Goal: Task Accomplishment & Management: Use online tool/utility

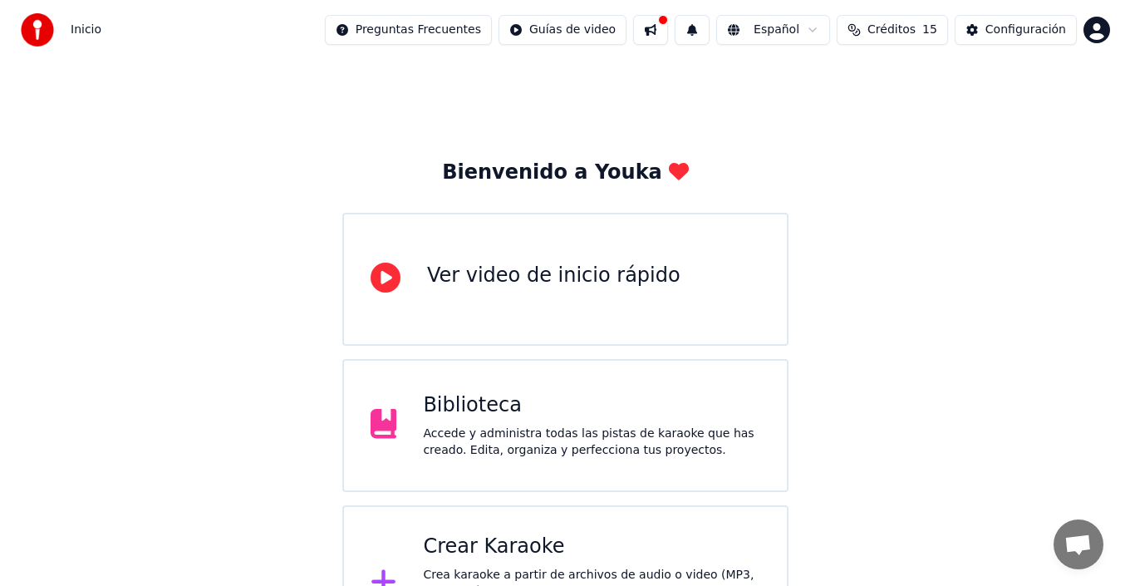
scroll to position [59, 0]
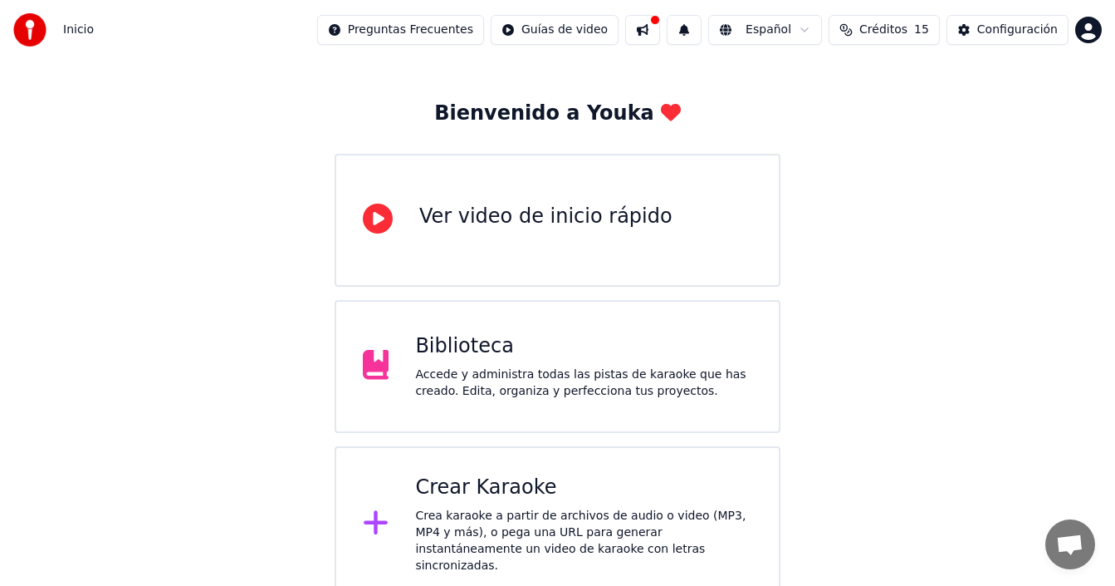
click at [454, 469] on div "Crear Karaoke Crea karaoke a partir de archivos de audio o video (MP3, MP4 y má…" at bounding box center [558, 524] width 446 height 156
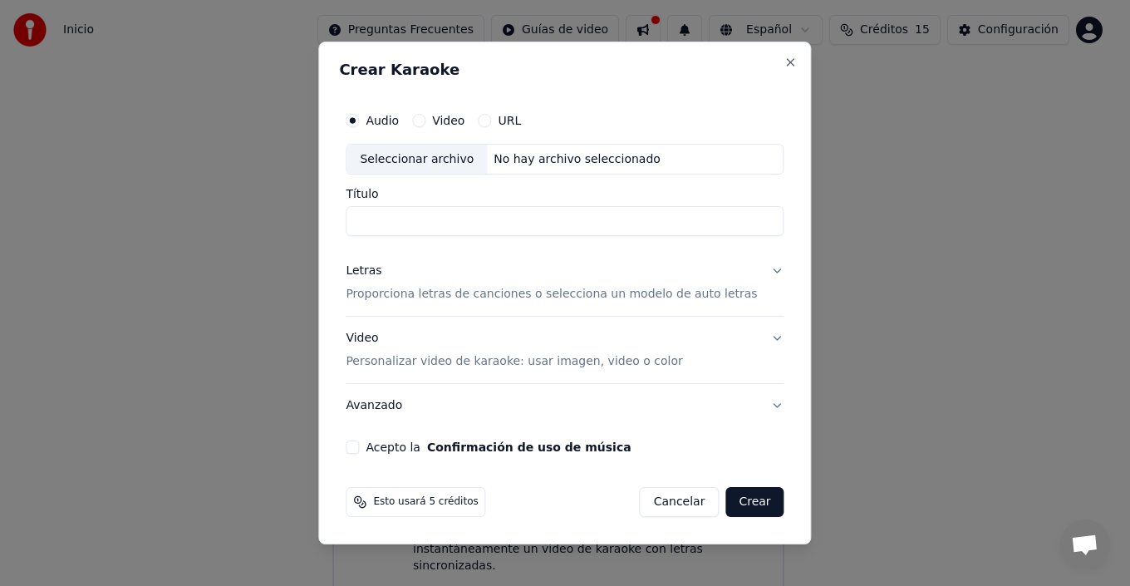
click at [439, 159] on div "Seleccionar archivo" at bounding box center [416, 160] width 140 height 30
drag, startPoint x: 532, startPoint y: 217, endPoint x: 298, endPoint y: 222, distance: 233.5
click at [298, 222] on body "**********" at bounding box center [557, 271] width 1115 height 661
type input "***"
click at [749, 272] on button "Letras Proporciona letras de canciones o selecciona un modelo de auto letras" at bounding box center [565, 283] width 438 height 66
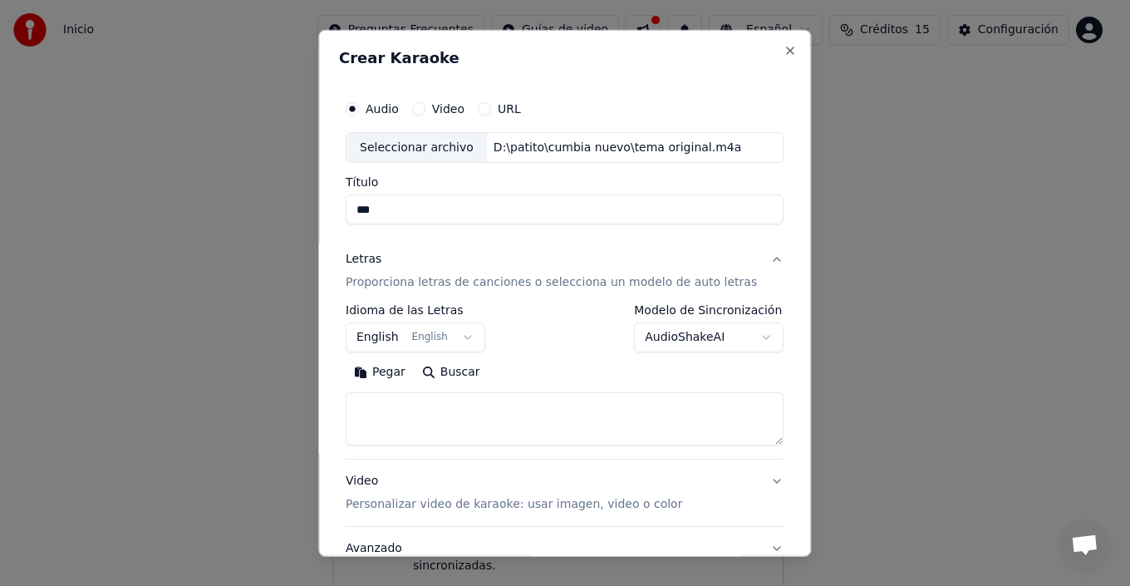
click at [444, 326] on button "English English" at bounding box center [416, 337] width 140 height 30
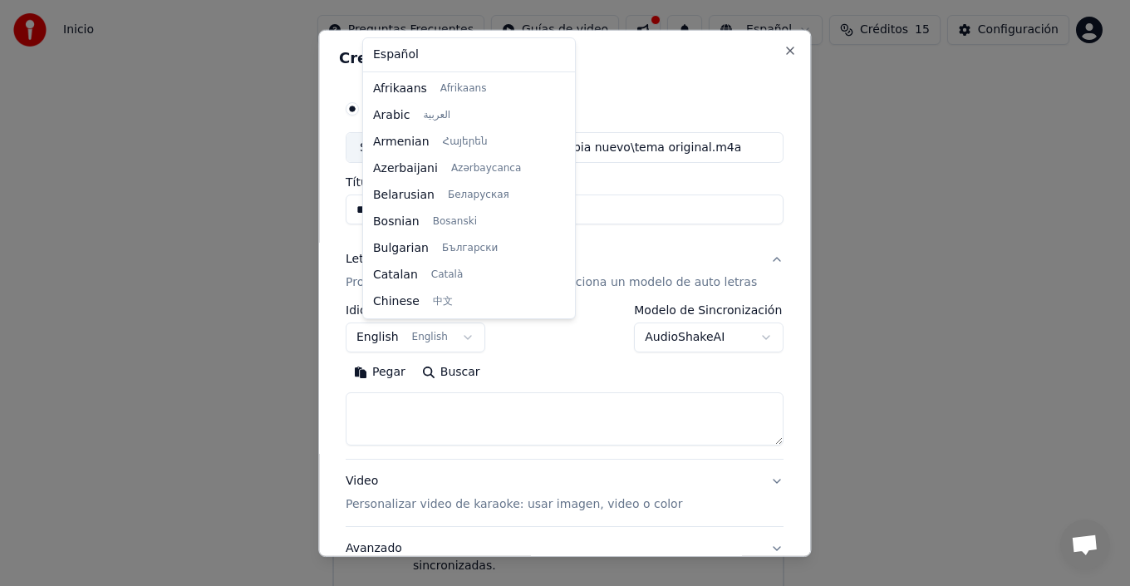
scroll to position [133, 0]
select select "**"
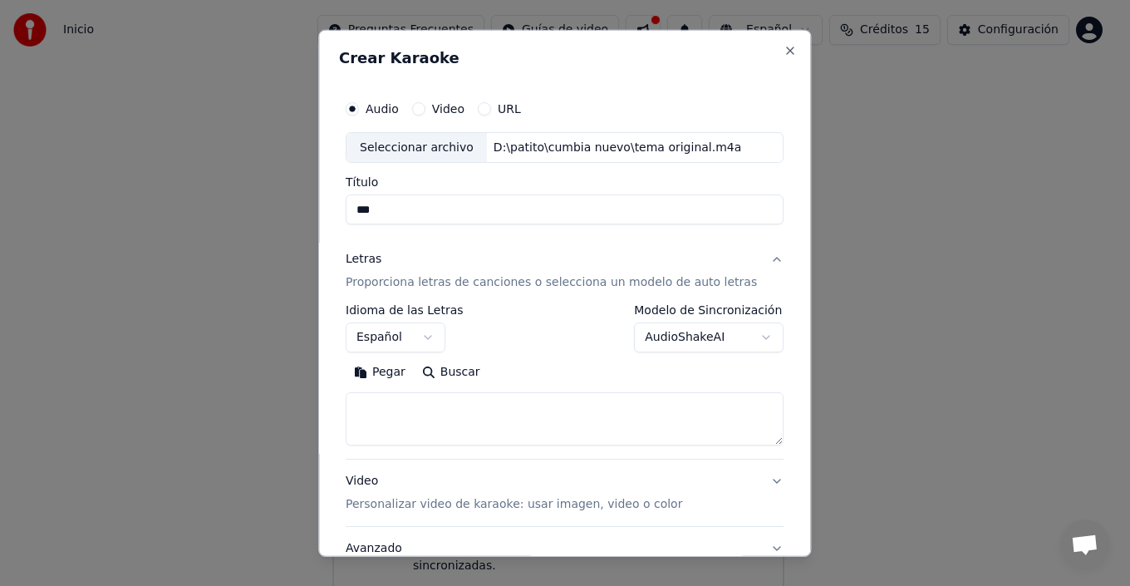
click at [438, 414] on textarea at bounding box center [565, 418] width 438 height 53
paste textarea "**********"
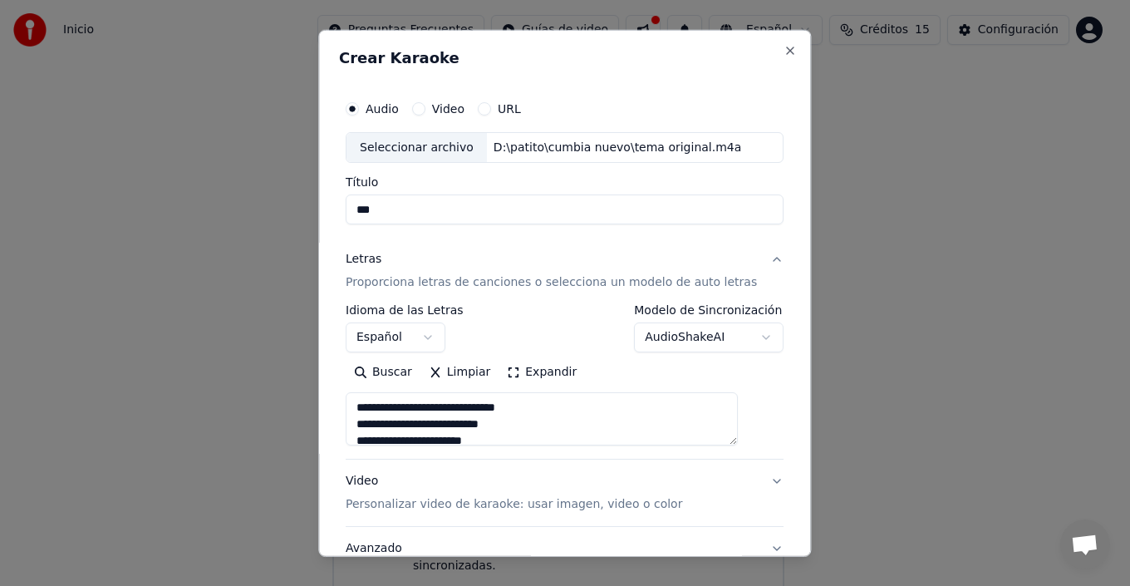
scroll to position [635, 0]
click at [738, 432] on textarea "**********" at bounding box center [542, 418] width 392 height 53
type textarea "**********"
click at [558, 366] on button "Expandir" at bounding box center [542, 372] width 86 height 27
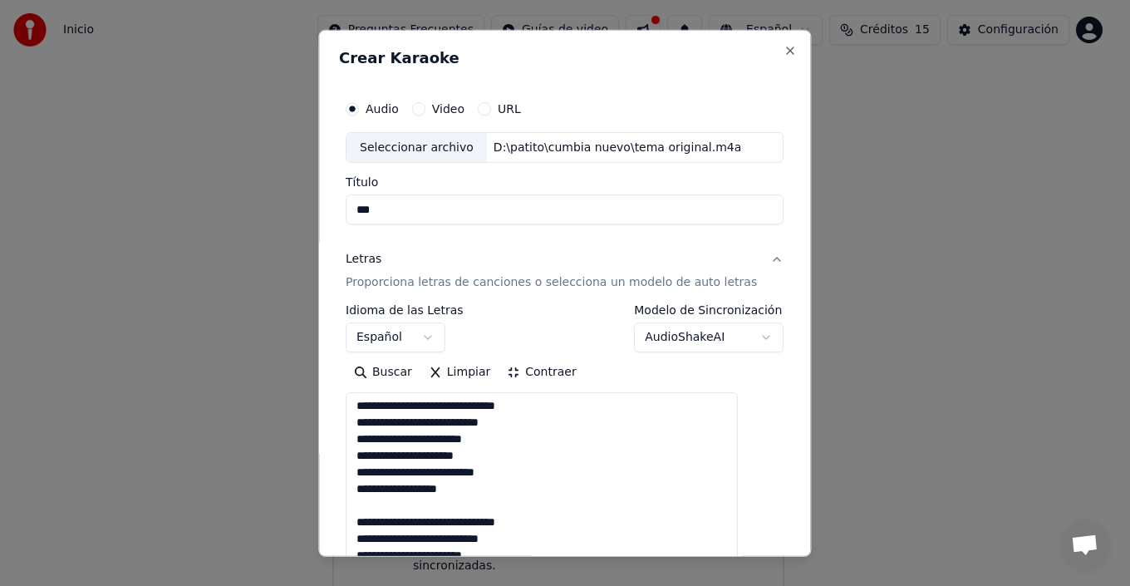
scroll to position [0, 0]
click at [552, 369] on button "Contraer" at bounding box center [542, 372] width 86 height 27
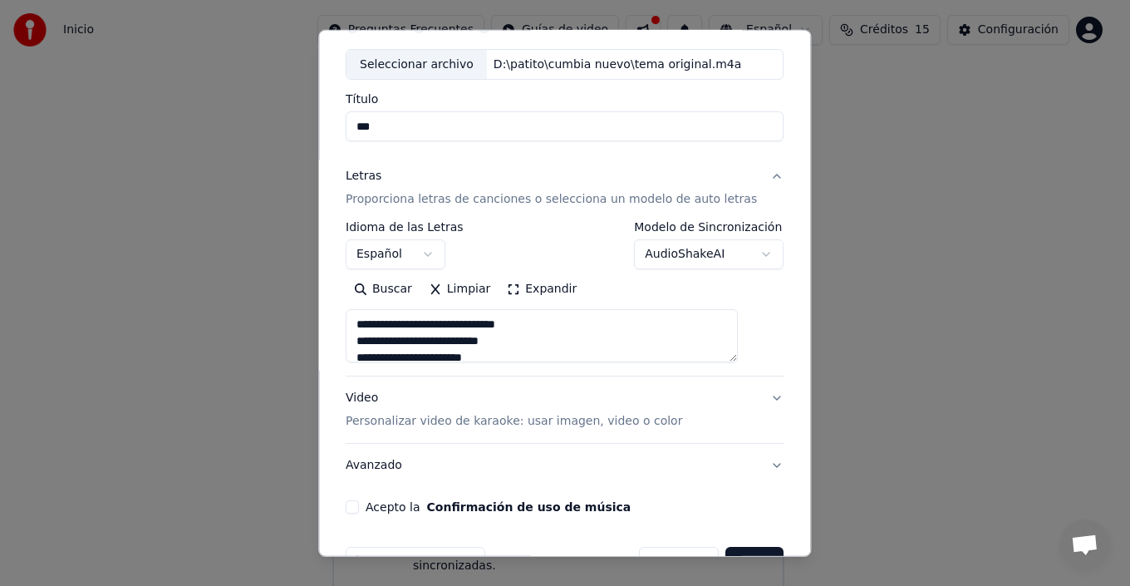
scroll to position [130, 0]
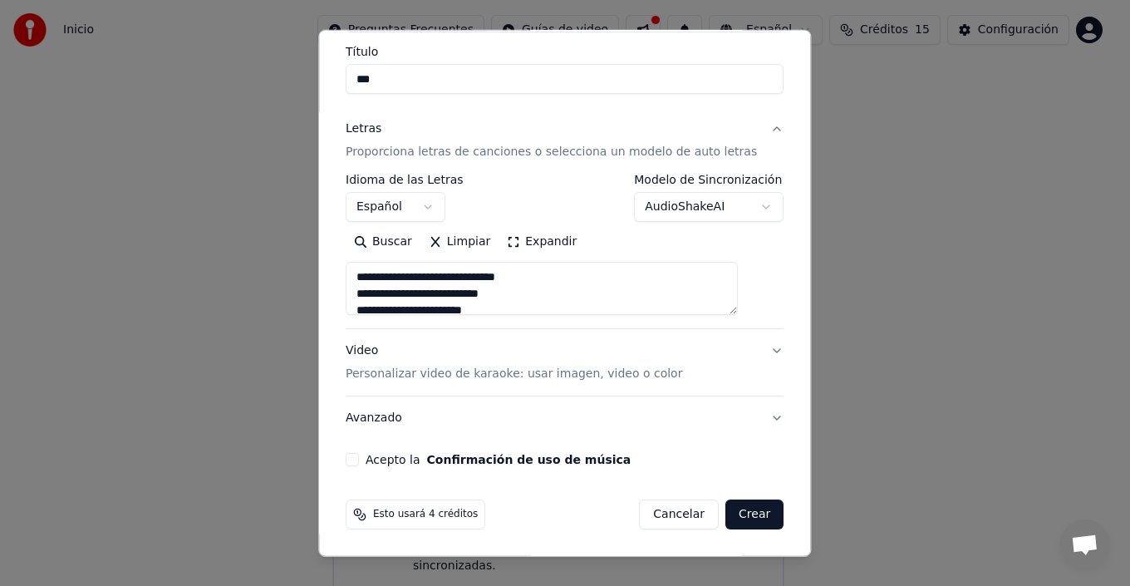
click at [728, 362] on button "Video Personalizar video de karaoke: usar imagen, video o color" at bounding box center [565, 362] width 438 height 66
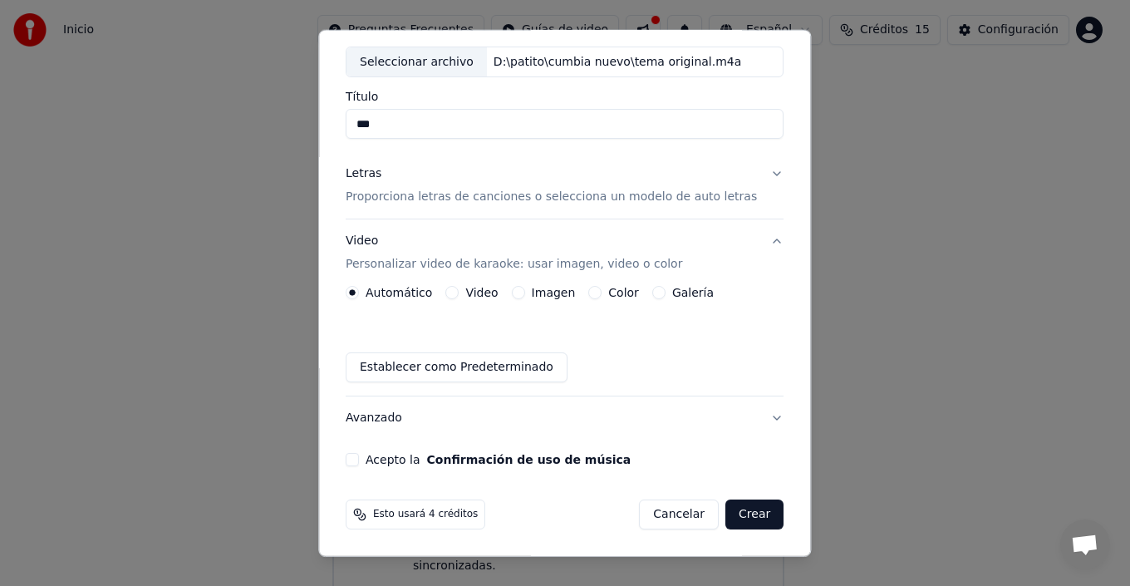
scroll to position [86, 0]
click at [538, 293] on label "Imagen" at bounding box center [554, 293] width 44 height 12
click at [525, 293] on button "Imagen" at bounding box center [518, 292] width 13 height 13
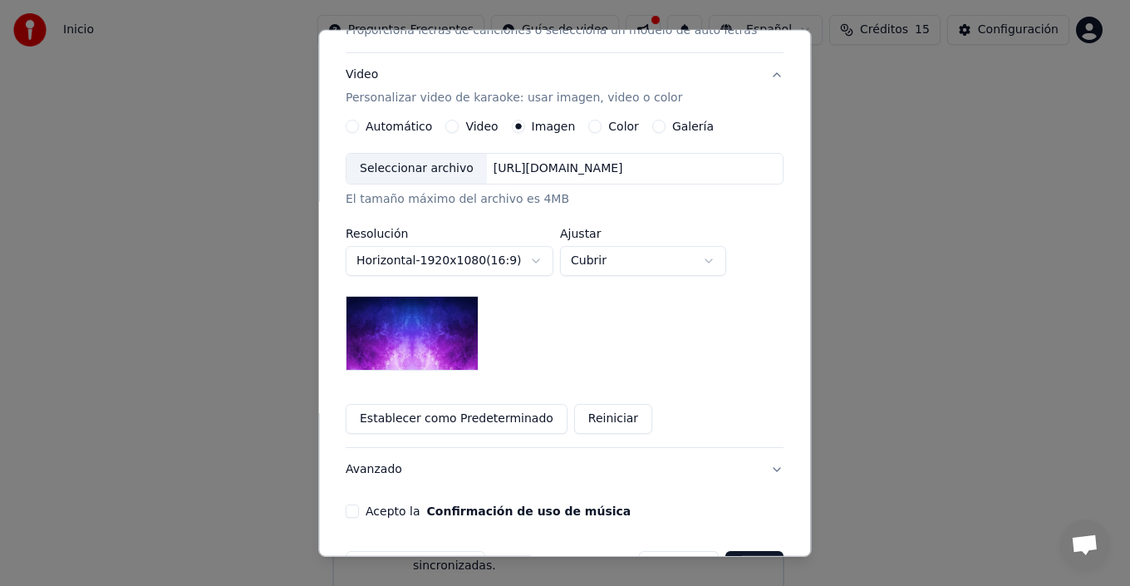
scroll to position [303, 0]
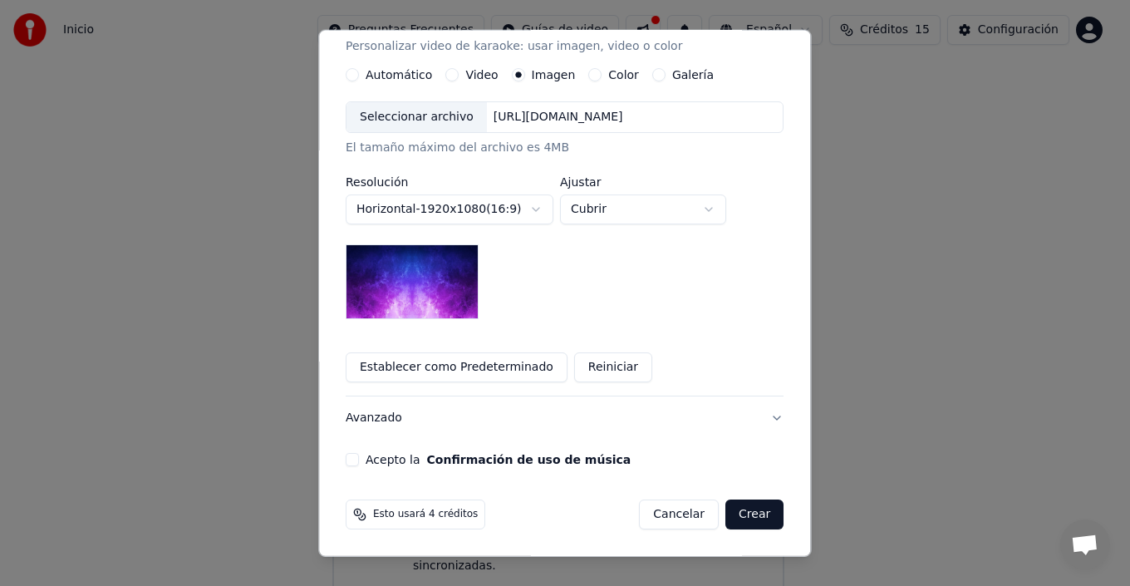
click at [359, 459] on button "Acepto la Confirmación de uso de música" at bounding box center [352, 459] width 13 height 13
click at [725, 512] on button "Crear" at bounding box center [754, 514] width 58 height 30
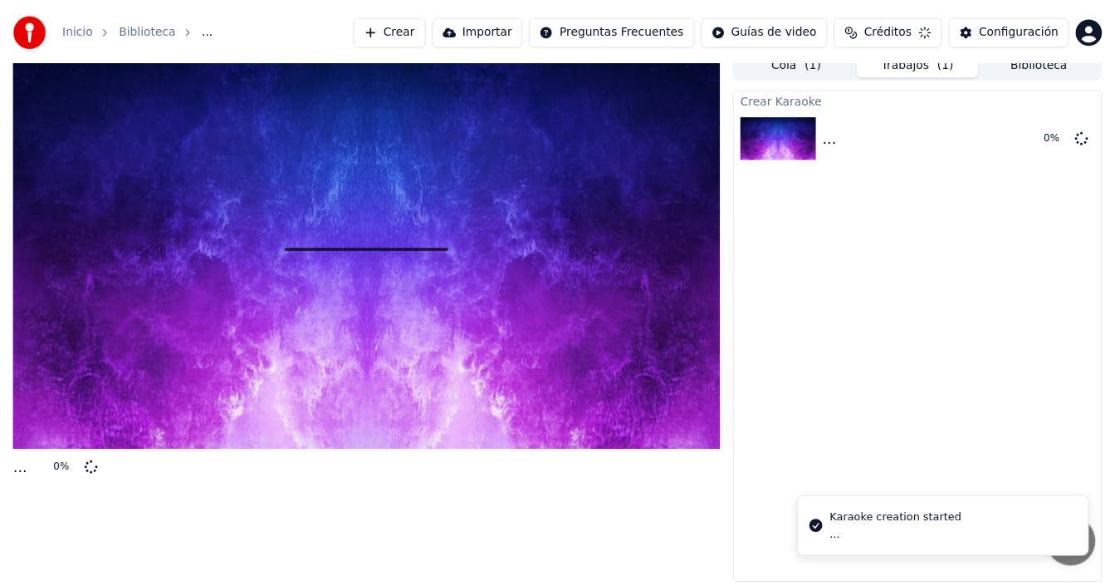
scroll to position [12, 0]
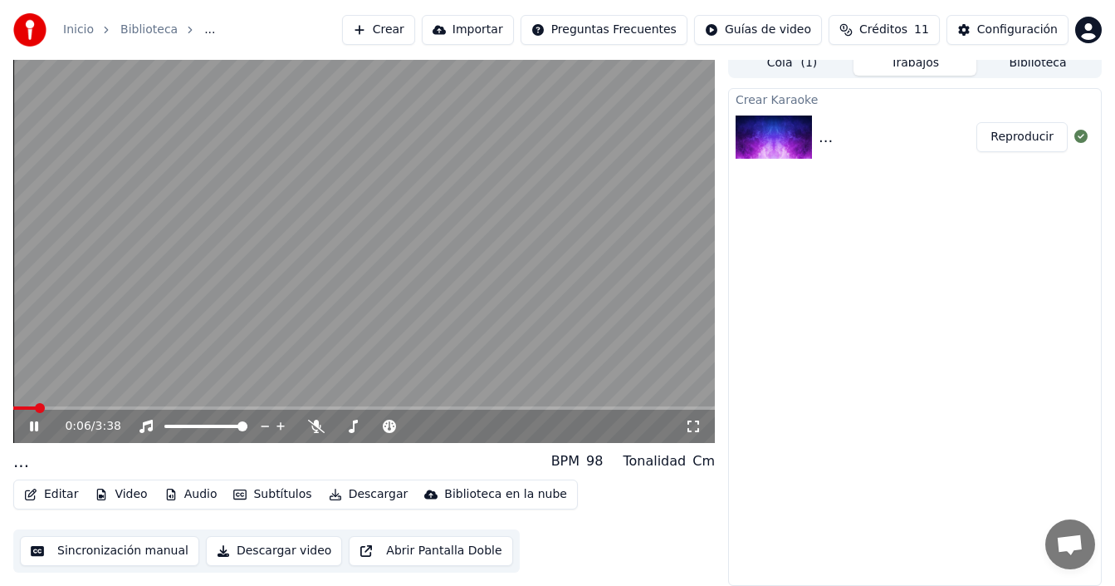
click at [37, 425] on icon at bounding box center [34, 426] width 8 height 10
click at [40, 431] on icon at bounding box center [46, 425] width 38 height 13
click at [319, 431] on icon at bounding box center [316, 425] width 17 height 13
click at [252, 493] on button "Subtítulos" at bounding box center [272, 494] width 91 height 23
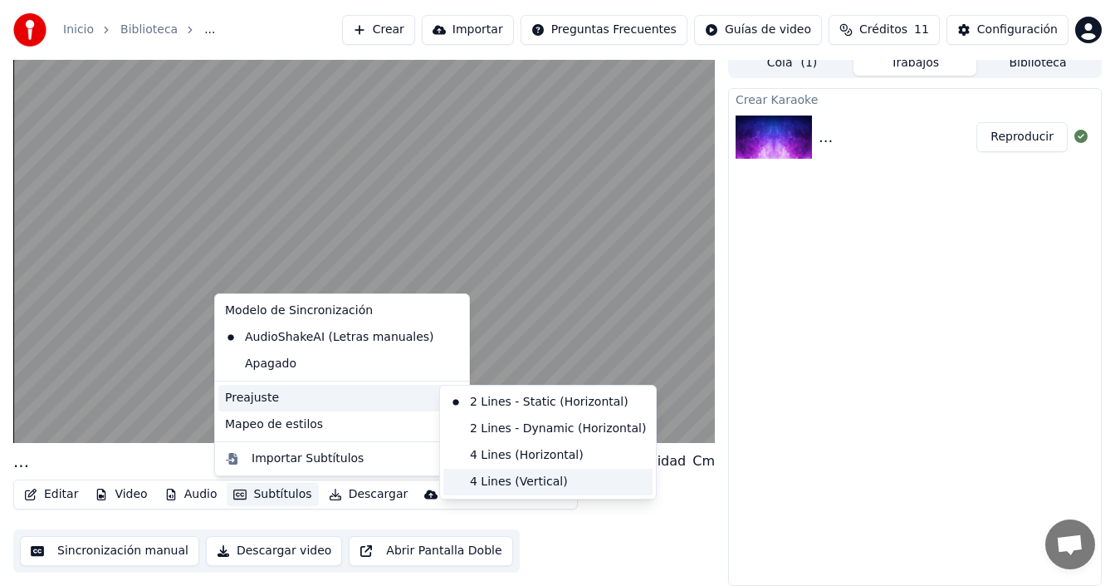
click at [523, 483] on div "4 Lines (Vertical)" at bounding box center [548, 481] width 209 height 27
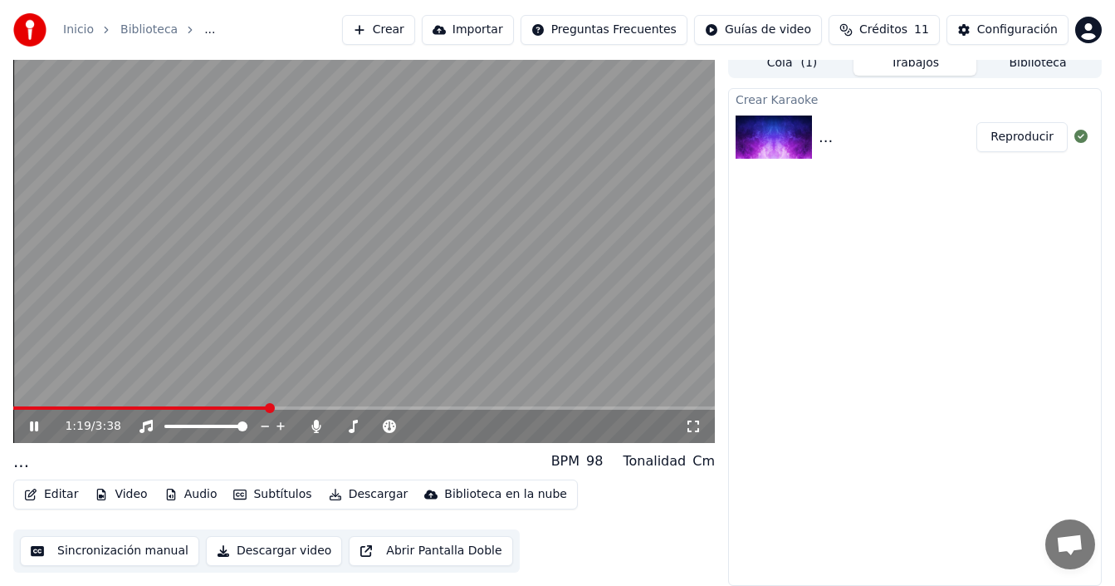
click at [28, 428] on icon at bounding box center [46, 425] width 38 height 13
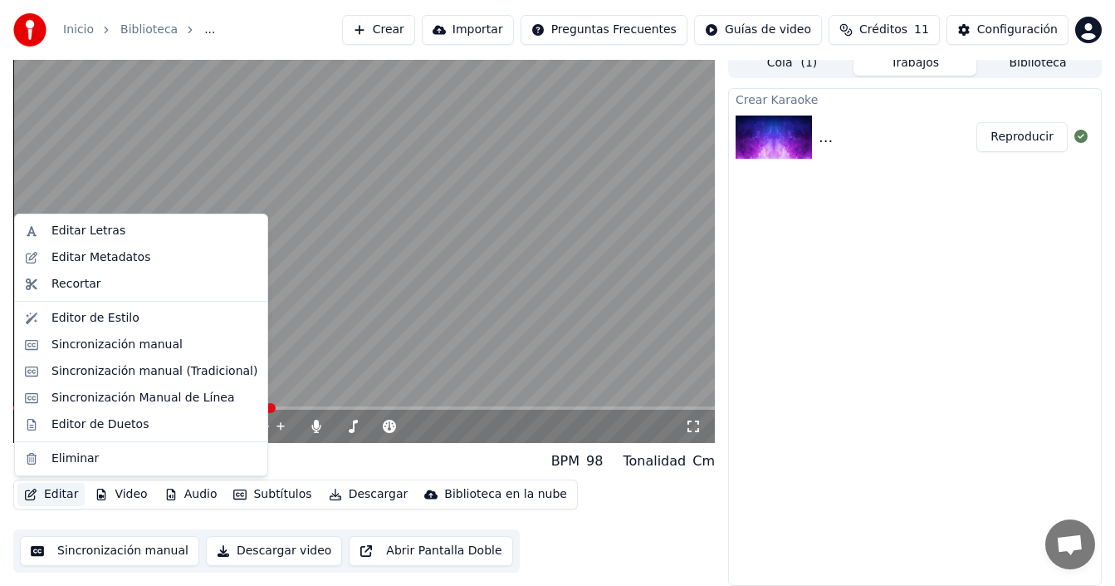
click at [63, 494] on button "Editar" at bounding box center [50, 494] width 67 height 23
click at [177, 341] on div "Sincronización manual" at bounding box center [154, 344] width 206 height 17
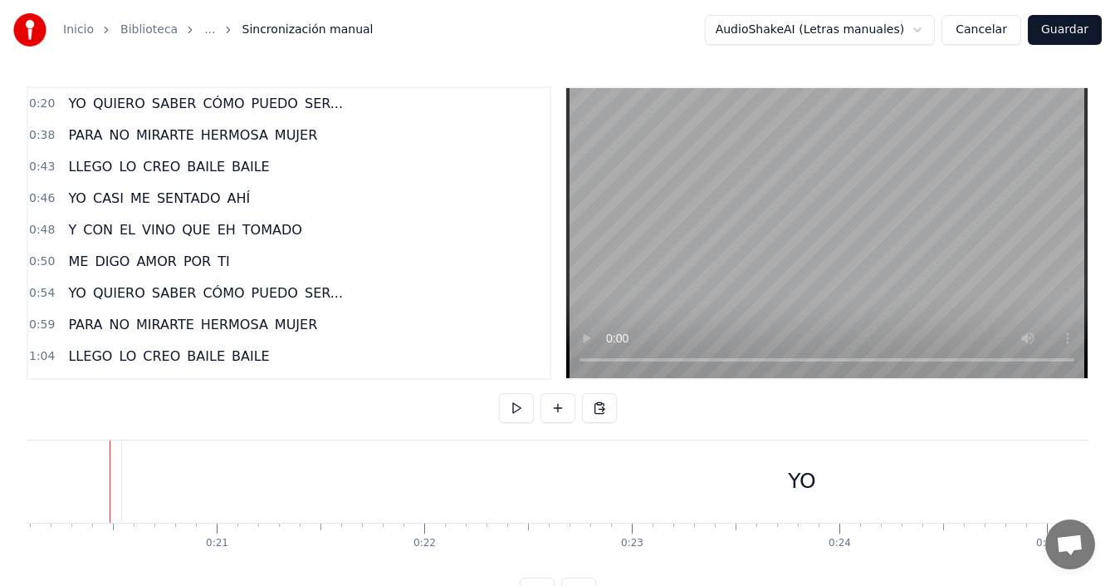
scroll to position [62, 0]
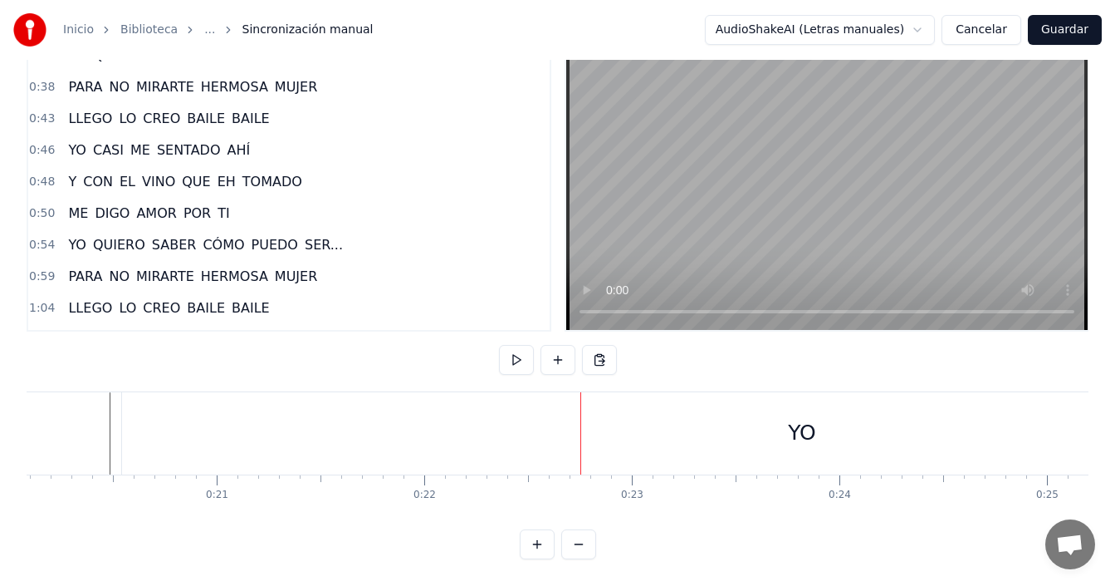
click at [585, 539] on button at bounding box center [578, 544] width 35 height 30
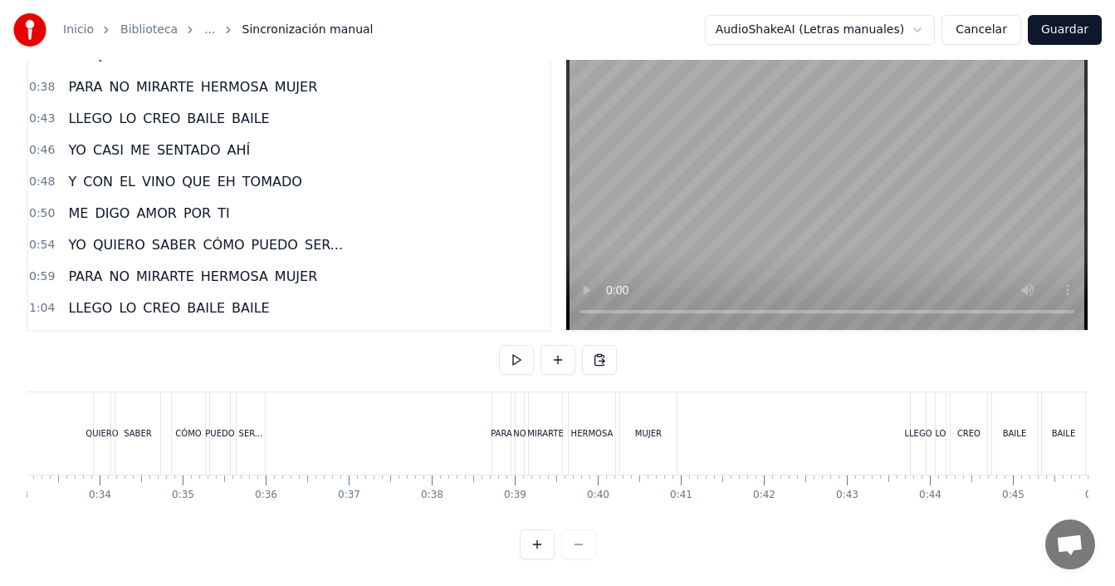
scroll to position [0, 1806]
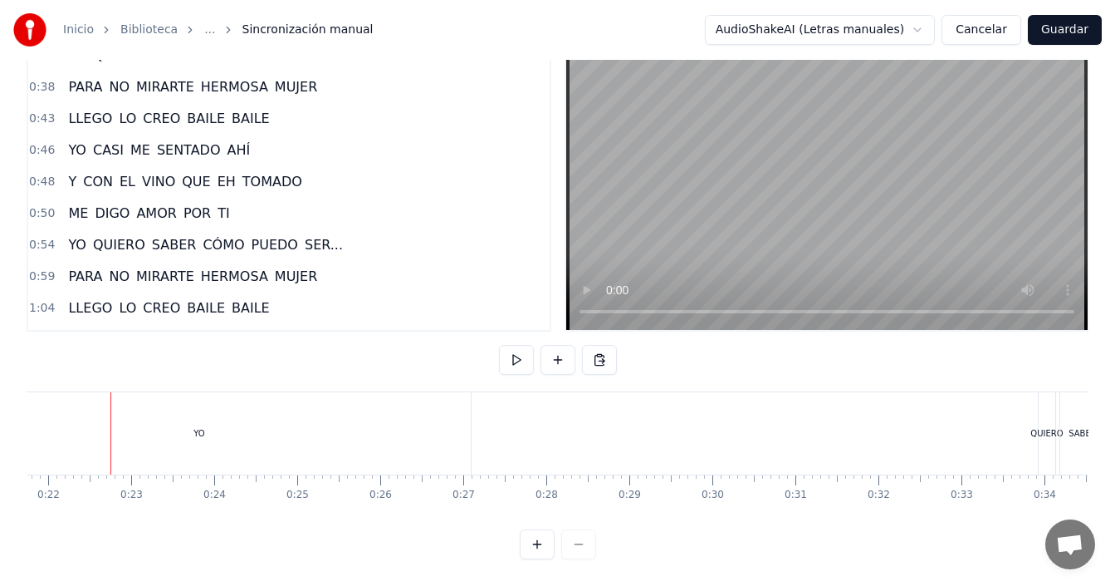
click at [585, 539] on div at bounding box center [558, 544] width 76 height 30
click at [583, 542] on div at bounding box center [558, 544] width 76 height 30
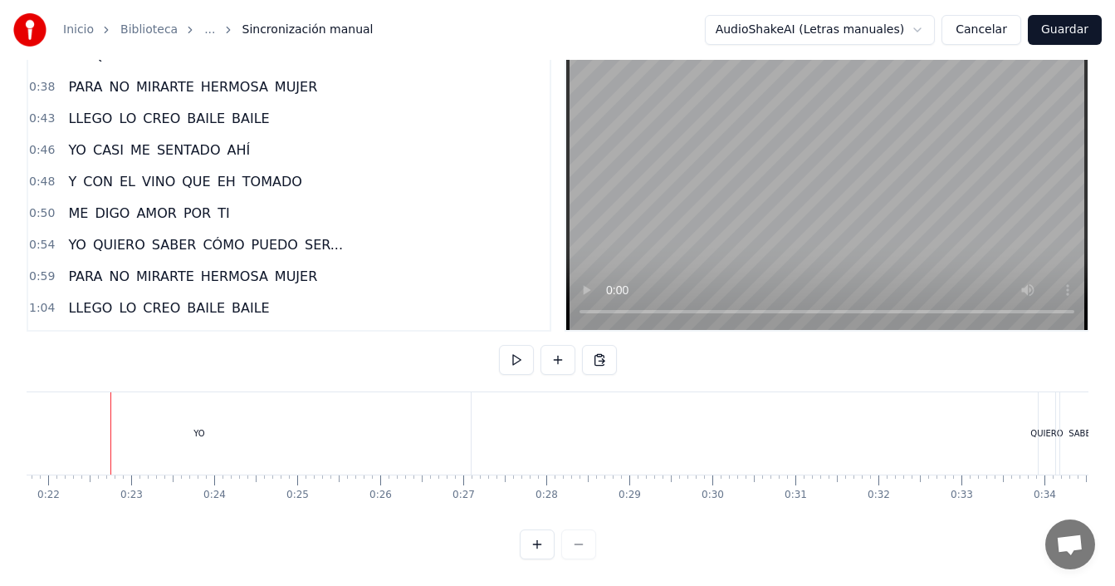
click at [583, 542] on div at bounding box center [558, 544] width 76 height 30
click at [242, 411] on div "YO" at bounding box center [199, 433] width 543 height 82
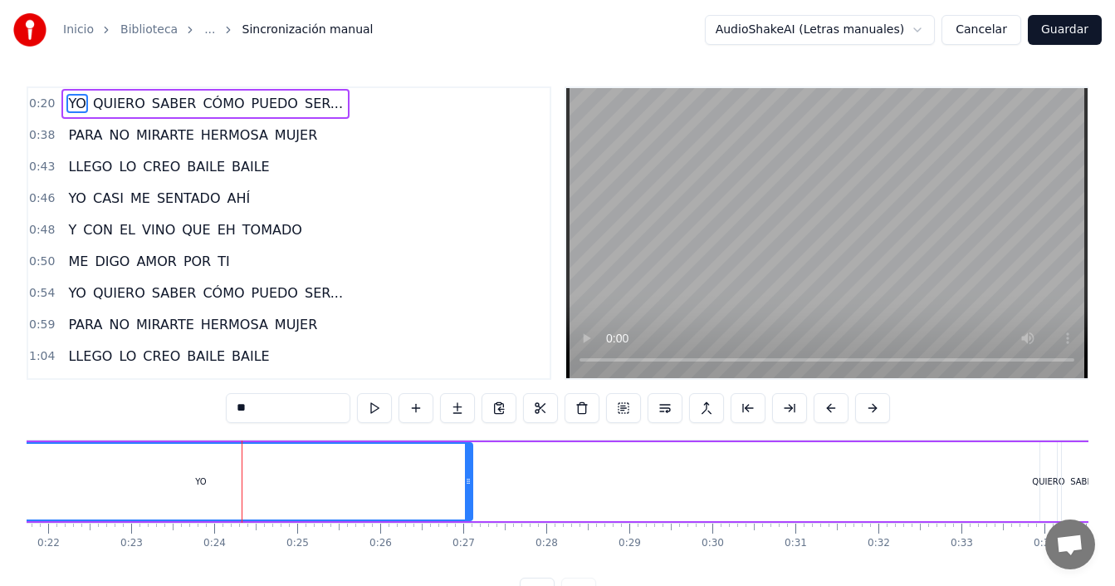
scroll to position [0, 1517]
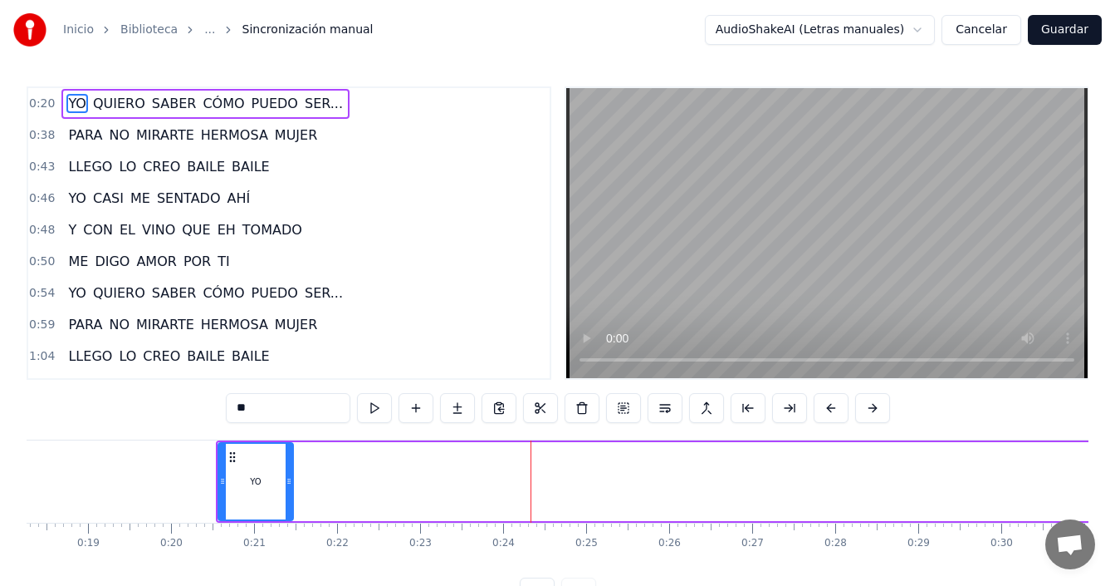
drag, startPoint x: 757, startPoint y: 472, endPoint x: 244, endPoint y: 465, distance: 512.5
click at [288, 488] on div at bounding box center [289, 482] width 7 height 76
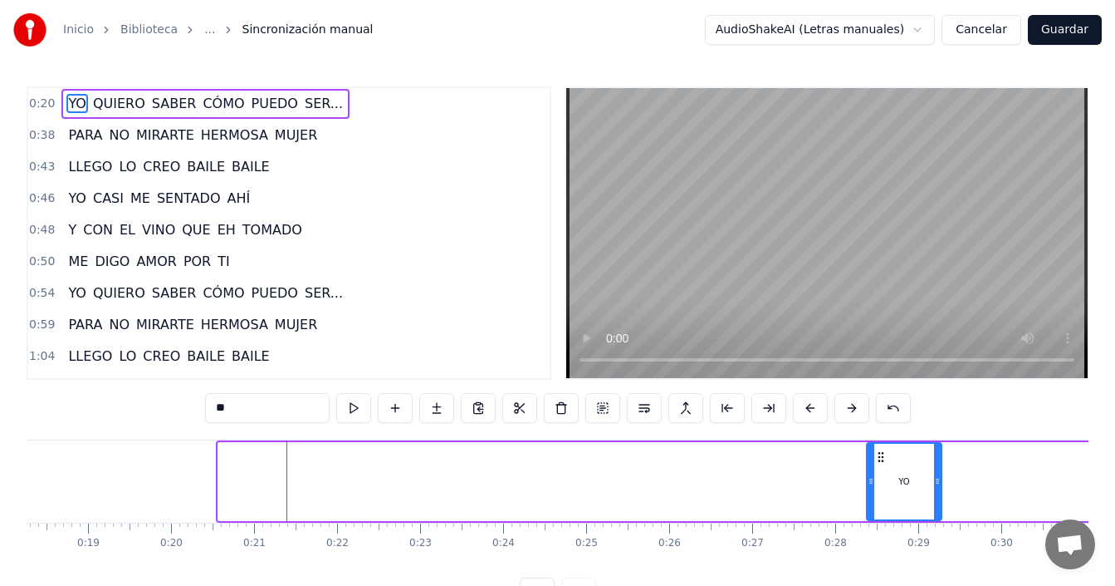
drag, startPoint x: 233, startPoint y: 453, endPoint x: 895, endPoint y: 468, distance: 661.3
click at [895, 468] on div "YO" at bounding box center [904, 482] width 73 height 76
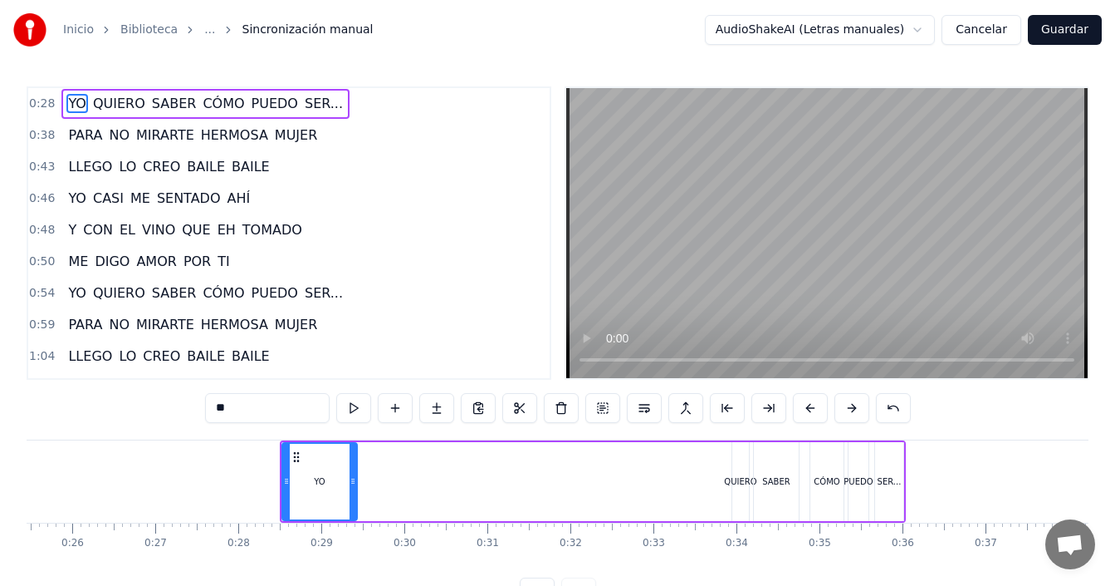
scroll to position [0, 2231]
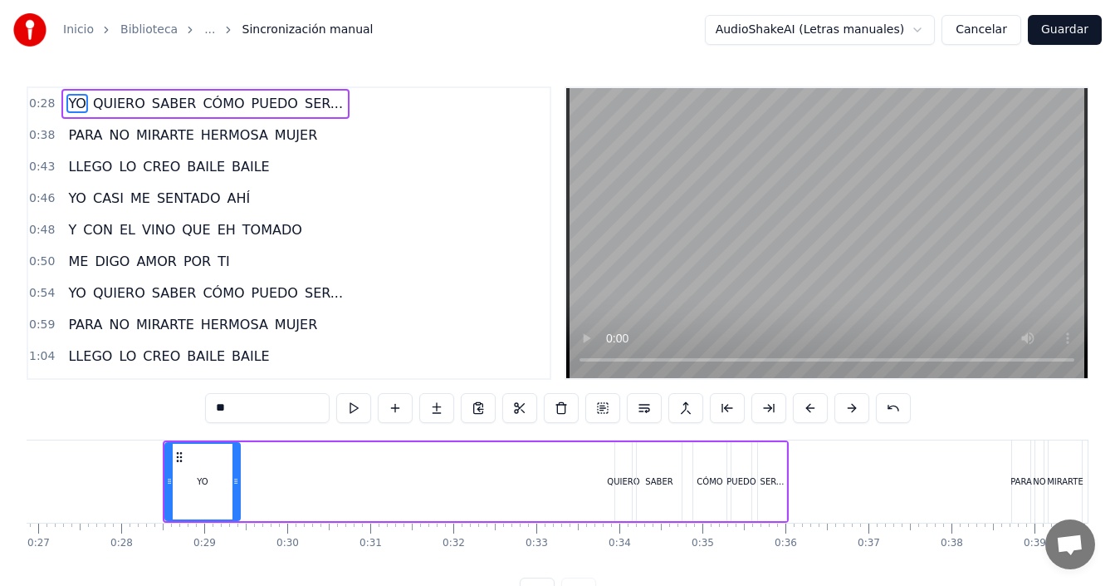
click at [492, 472] on div "YO QUIERO SABER CÓMO PUEDO SER..." at bounding box center [476, 481] width 626 height 82
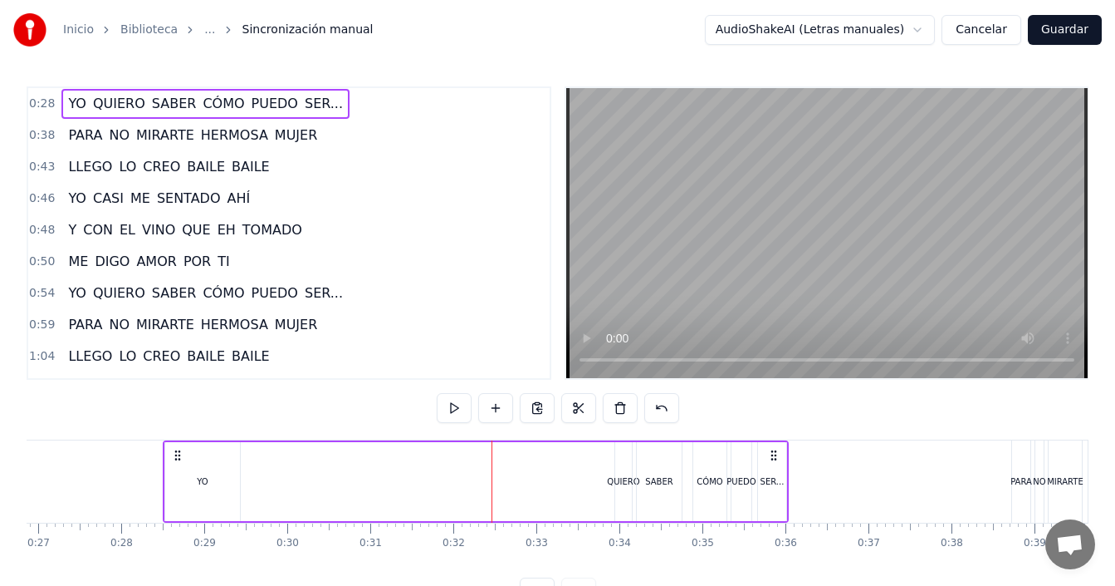
click at [185, 473] on div "YO" at bounding box center [202, 481] width 75 height 79
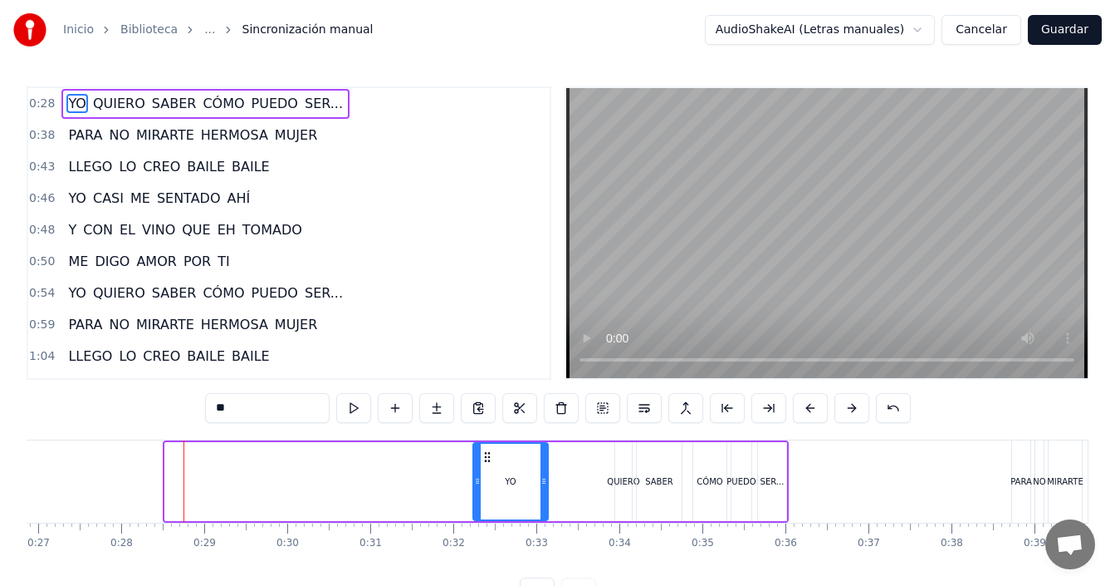
drag, startPoint x: 181, startPoint y: 457, endPoint x: 497, endPoint y: 457, distance: 315.6
click at [489, 457] on circle at bounding box center [488, 456] width 1 height 1
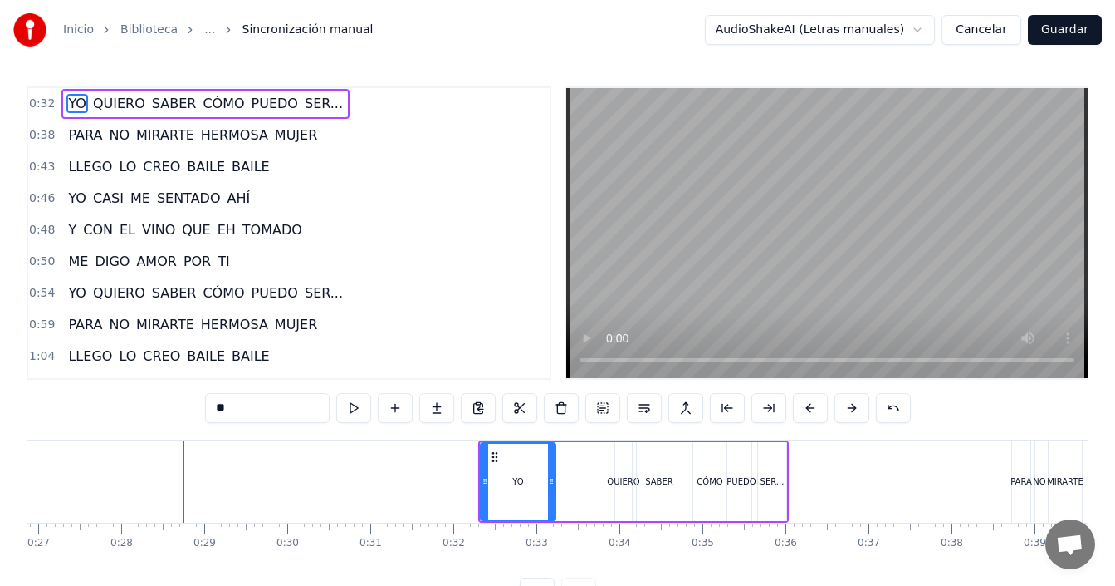
click at [587, 434] on div "0:[DEMOGRAPHIC_DATA] QUIERO SABER CÓMO PUEDO SER... 0:38 PARA NO MIRARTE HERMOS…" at bounding box center [558, 346] width 1062 height 521
click at [590, 463] on div "YO QUIERO SABER CÓMO PUEDO SER..." at bounding box center [633, 481] width 311 height 82
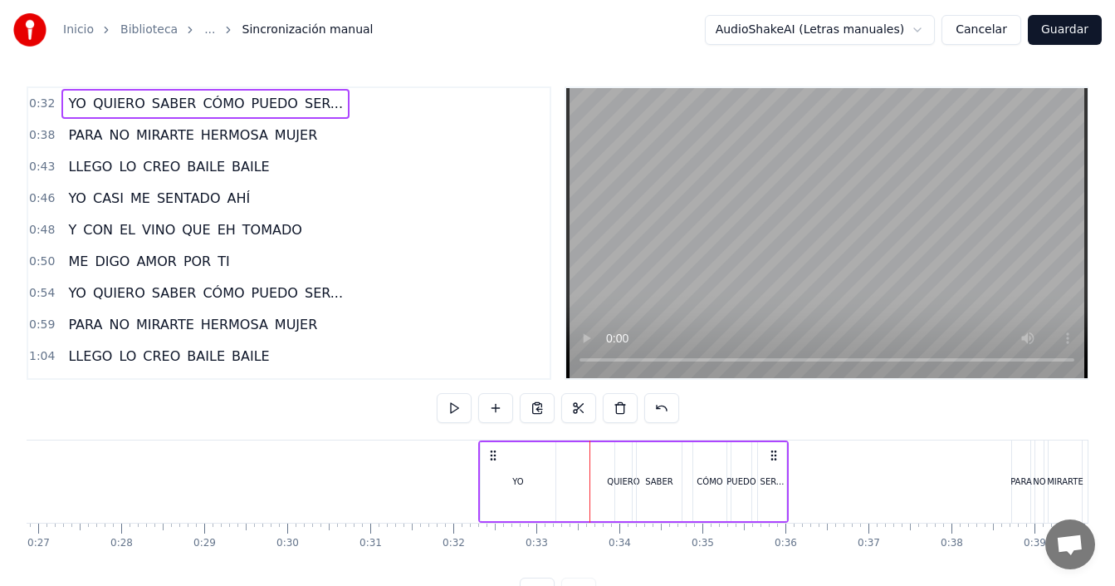
scroll to position [62, 0]
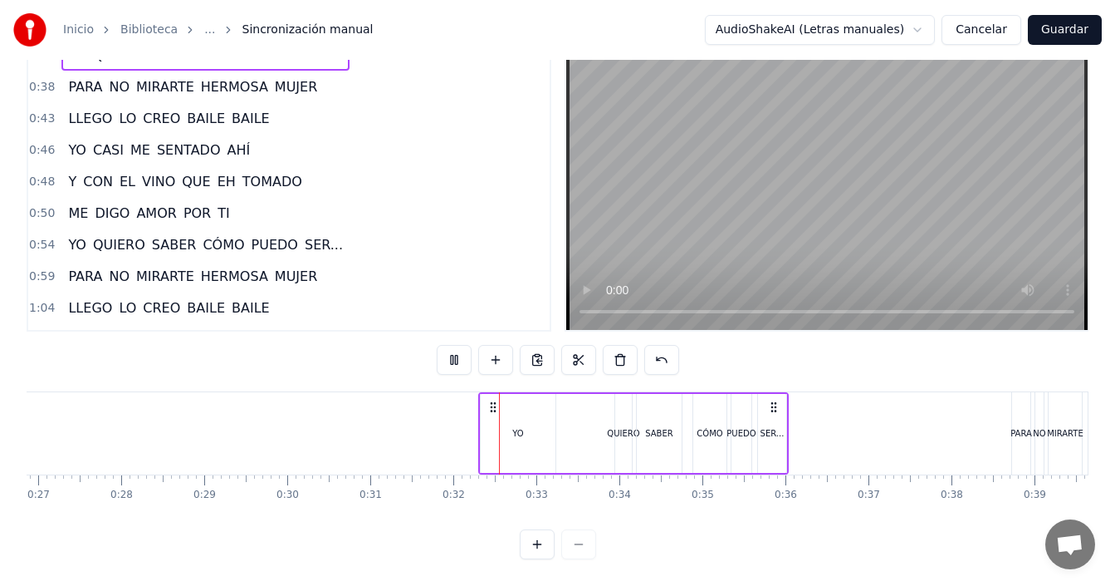
click at [588, 421] on div "YO QUIERO SABER CÓMO PUEDO SER..." at bounding box center [633, 433] width 311 height 82
click at [542, 538] on button at bounding box center [537, 544] width 35 height 30
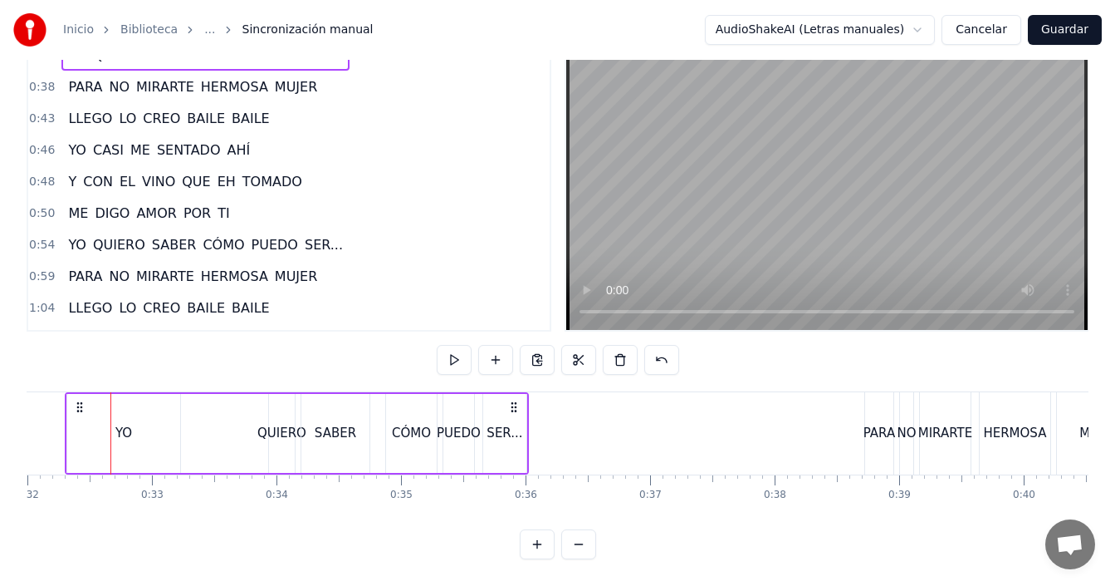
click at [542, 542] on button at bounding box center [537, 544] width 35 height 30
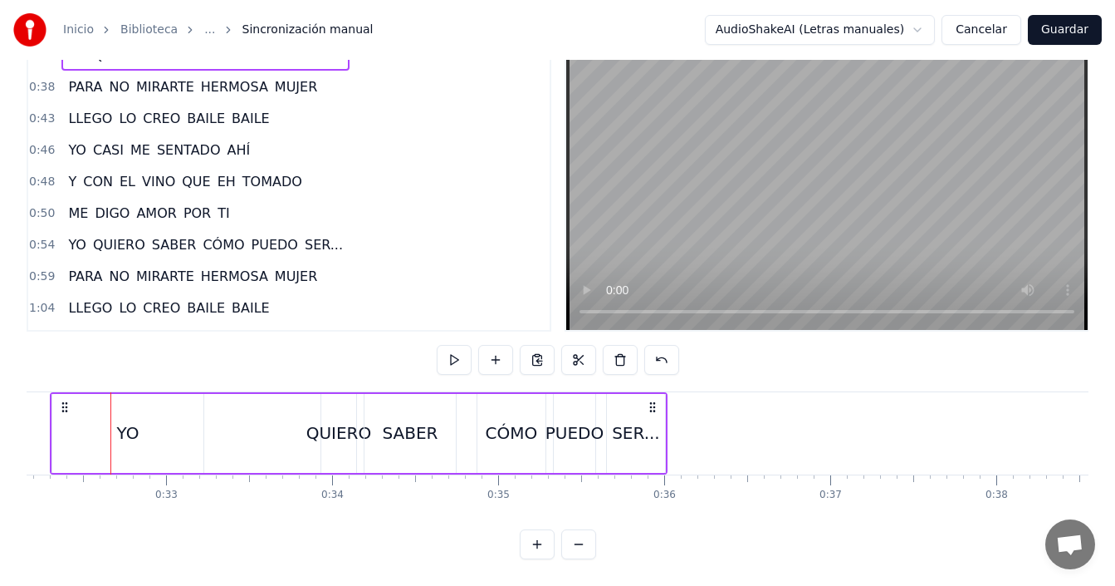
scroll to position [0, 5303]
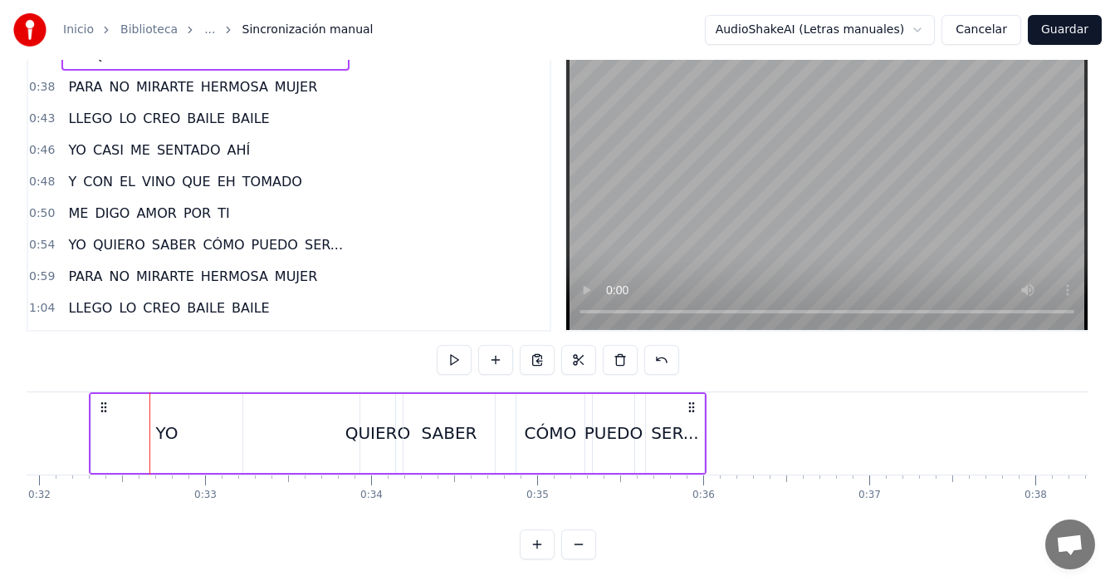
click at [129, 413] on div "YO" at bounding box center [166, 433] width 151 height 79
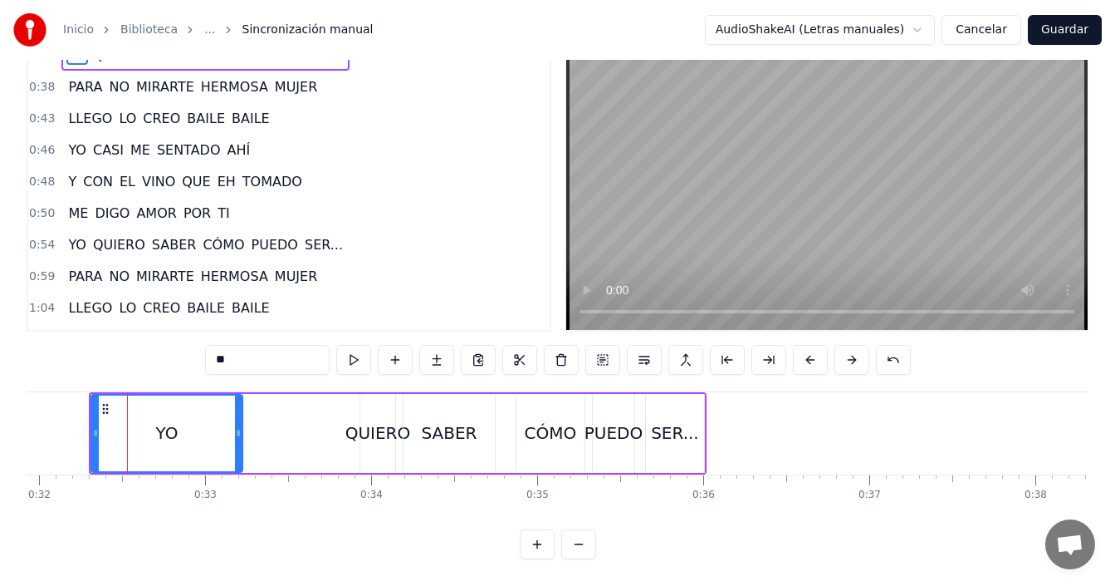
scroll to position [0, 0]
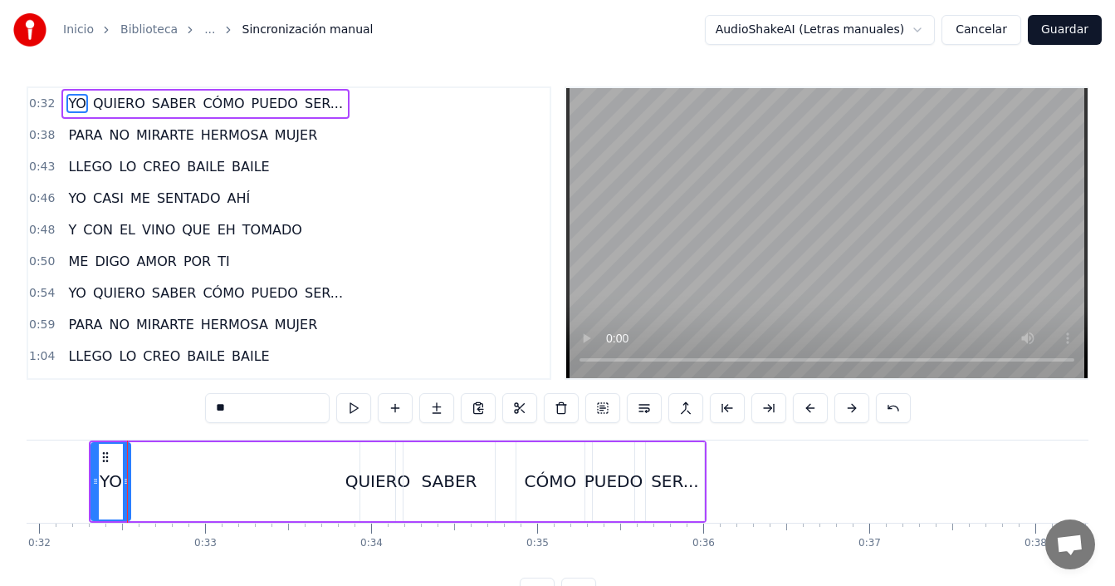
drag, startPoint x: 237, startPoint y: 470, endPoint x: 122, endPoint y: 483, distance: 115.3
click at [123, 483] on div at bounding box center [126, 482] width 7 height 76
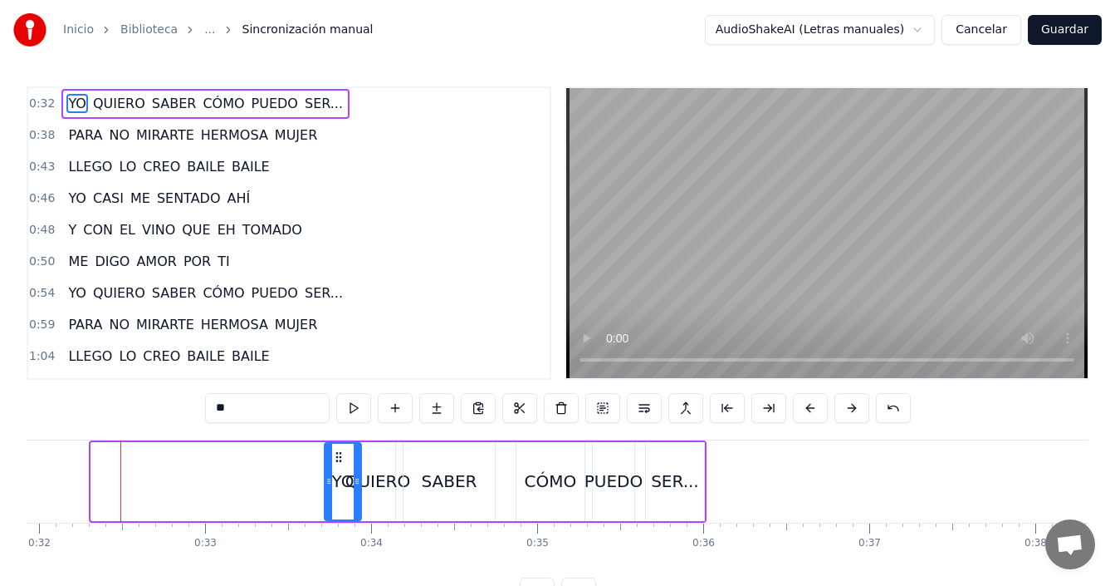
drag, startPoint x: 107, startPoint y: 458, endPoint x: 341, endPoint y: 462, distance: 233.4
click at [341, 462] on icon at bounding box center [338, 456] width 13 height 13
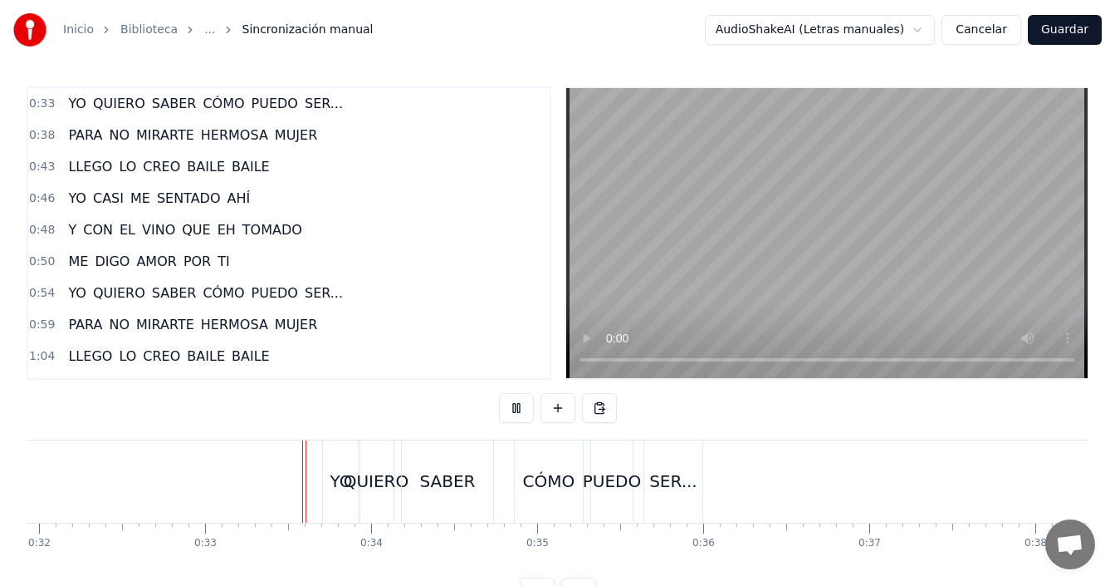
scroll to position [62, 0]
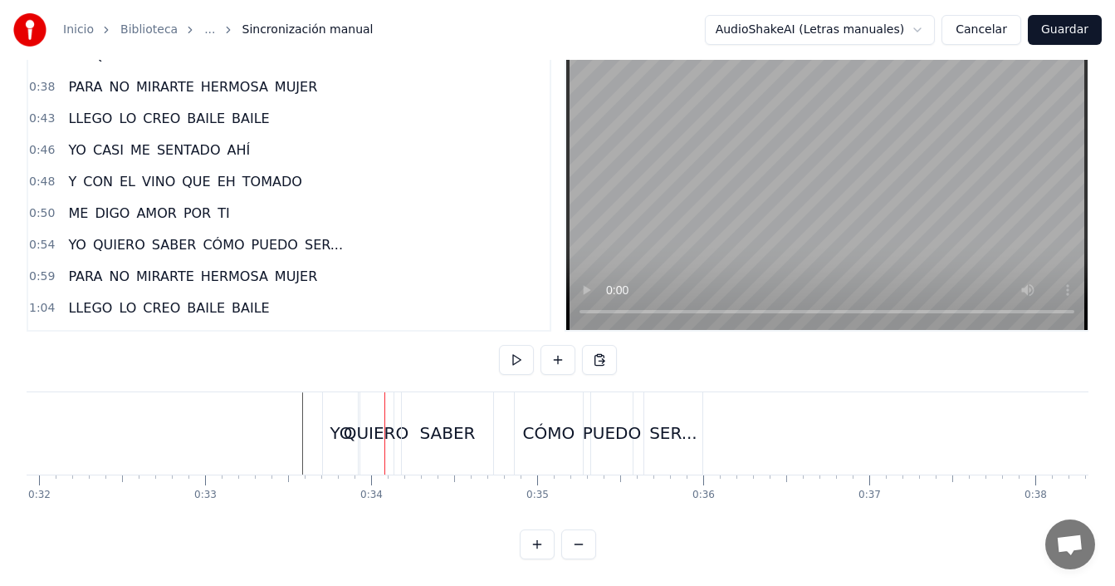
drag, startPoint x: 299, startPoint y: 420, endPoint x: 321, endPoint y: 421, distance: 22.4
click at [331, 420] on div "YO" at bounding box center [342, 432] width 22 height 25
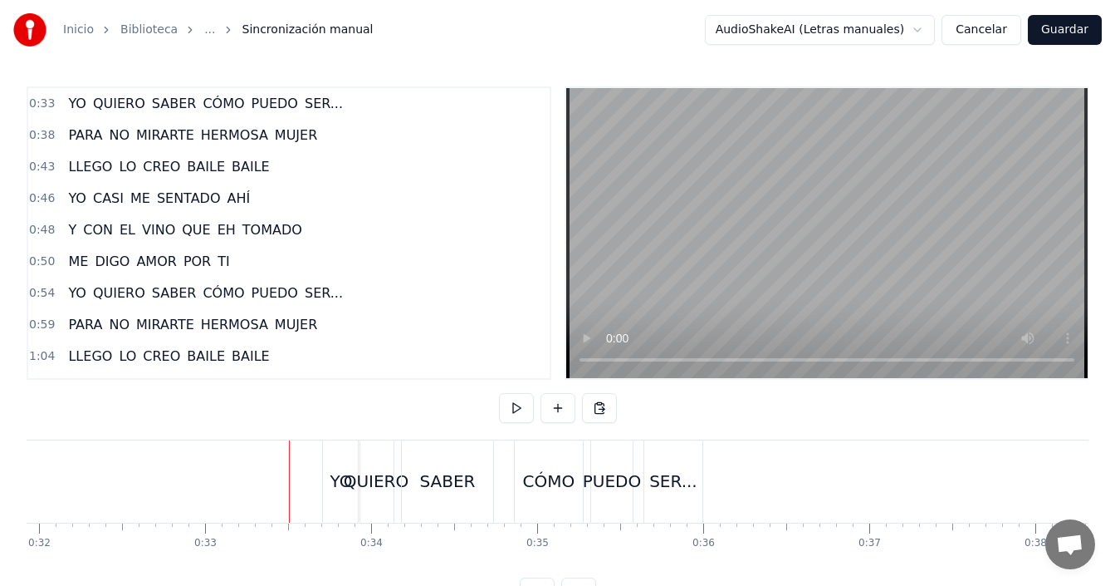
scroll to position [62, 0]
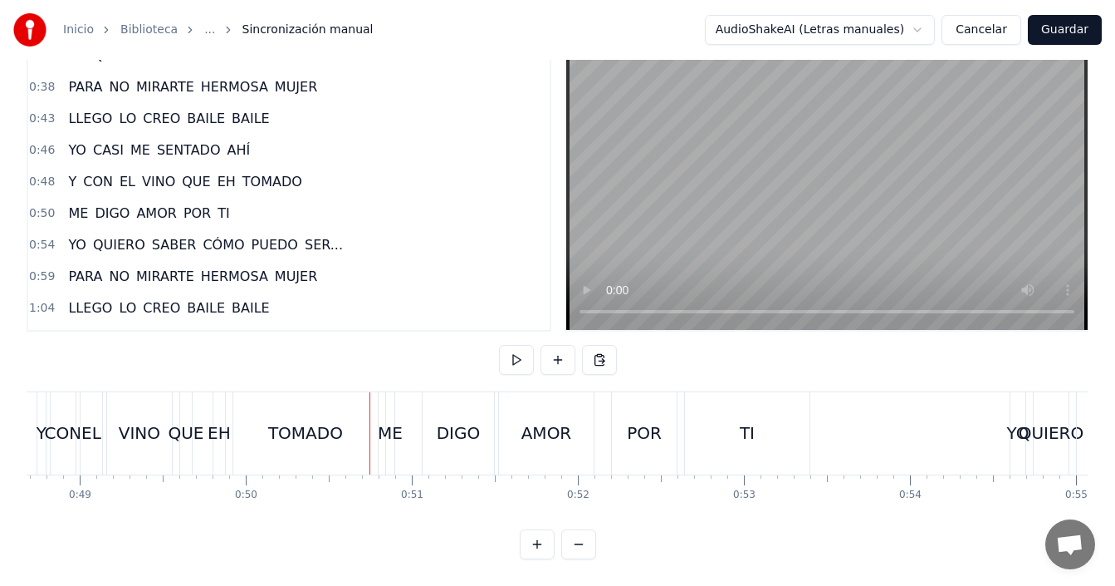
scroll to position [0, 7753]
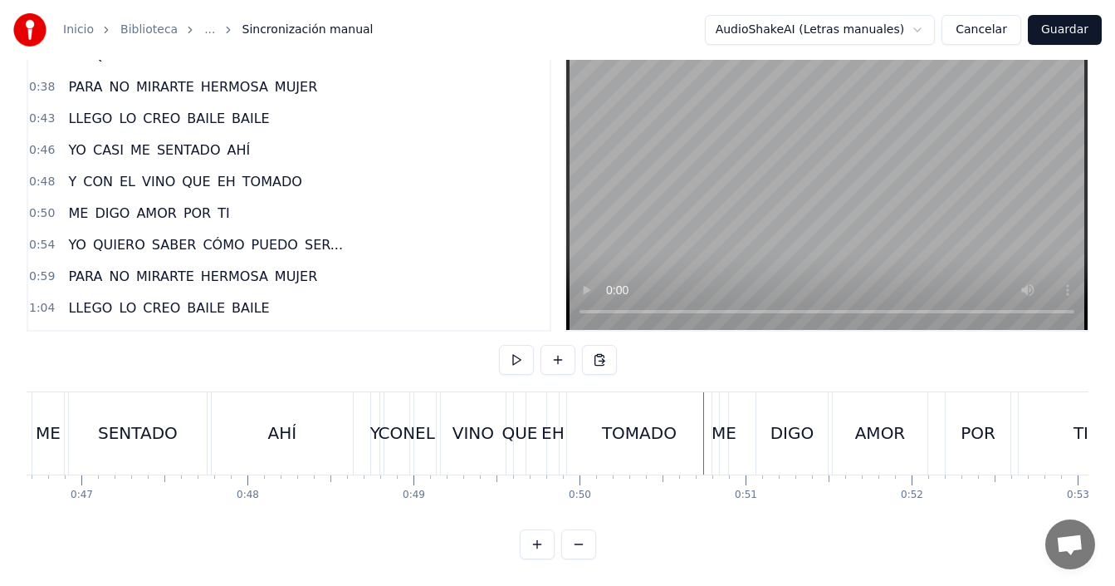
click at [321, 428] on div "AHÍ" at bounding box center [282, 433] width 141 height 82
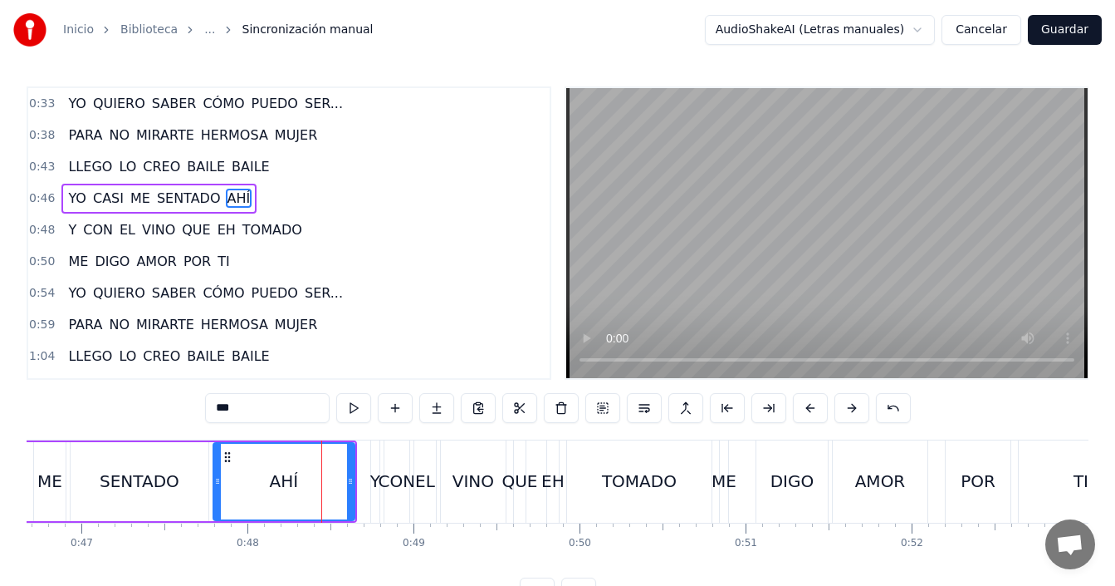
scroll to position [62, 0]
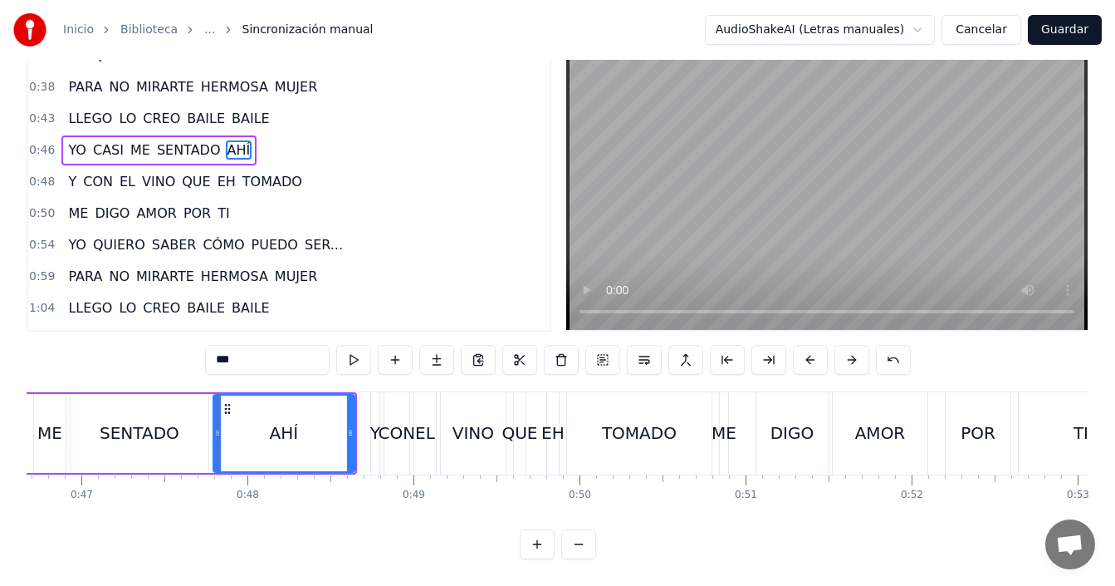
click at [129, 420] on div "SENTADO" at bounding box center [140, 432] width 80 height 25
type input "*******"
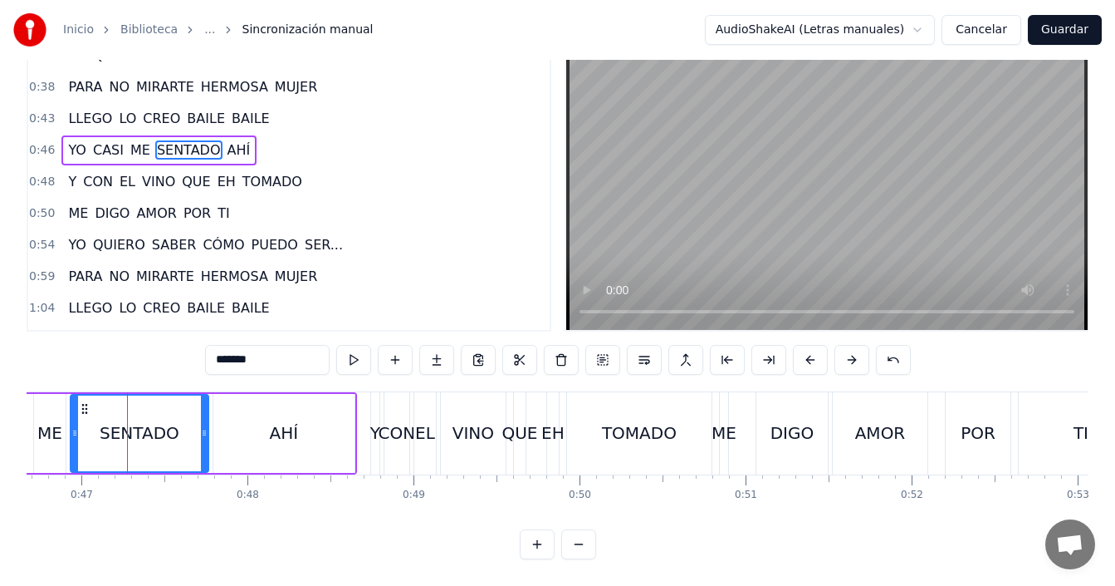
scroll to position [0, 7710]
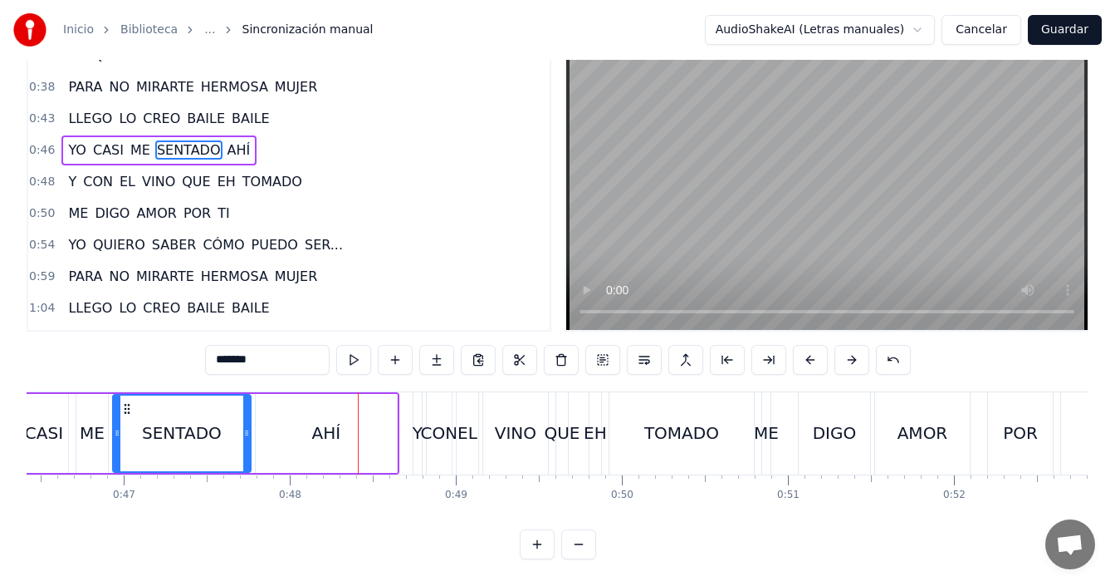
click at [358, 409] on div at bounding box center [358, 433] width 1 height 82
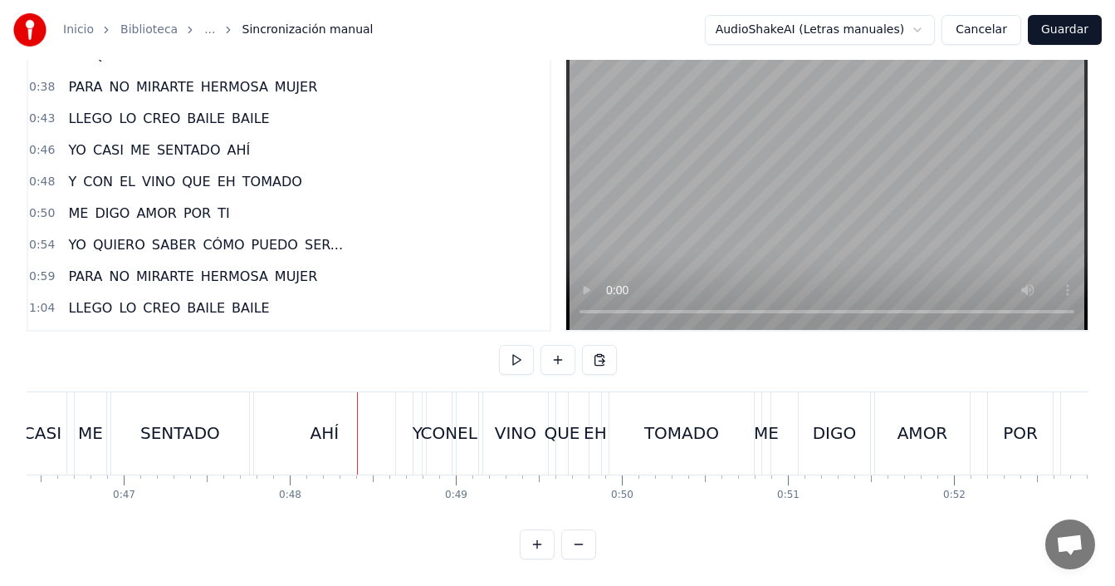
click at [390, 421] on div "AHÍ" at bounding box center [324, 433] width 141 height 82
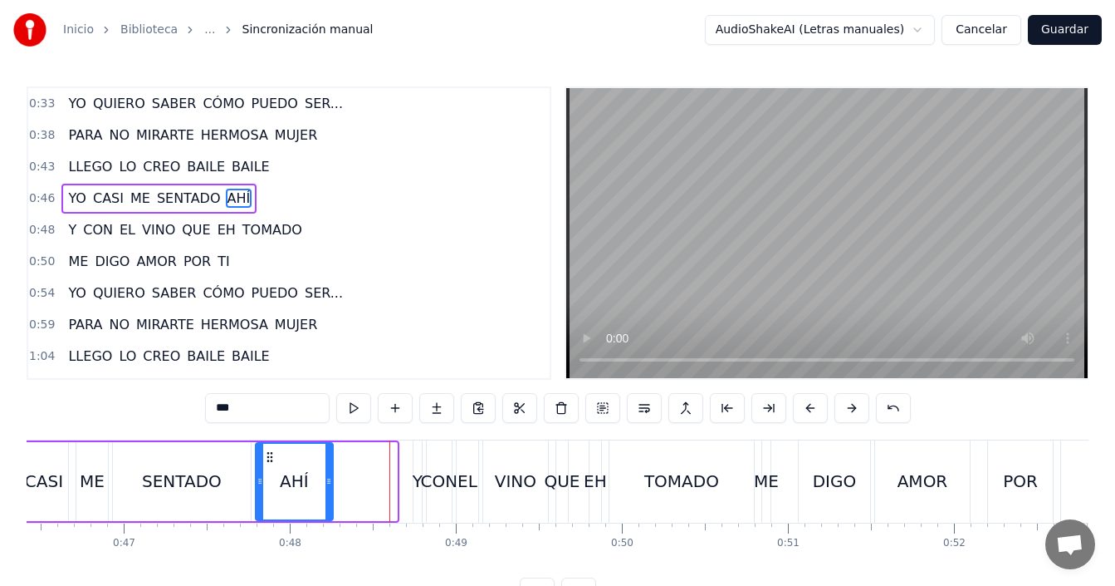
drag, startPoint x: 395, startPoint y: 473, endPoint x: 327, endPoint y: 481, distance: 67.8
click at [327, 481] on div at bounding box center [329, 482] width 7 height 76
click at [135, 475] on div "SENTADO" at bounding box center [182, 481] width 138 height 79
type input "*******"
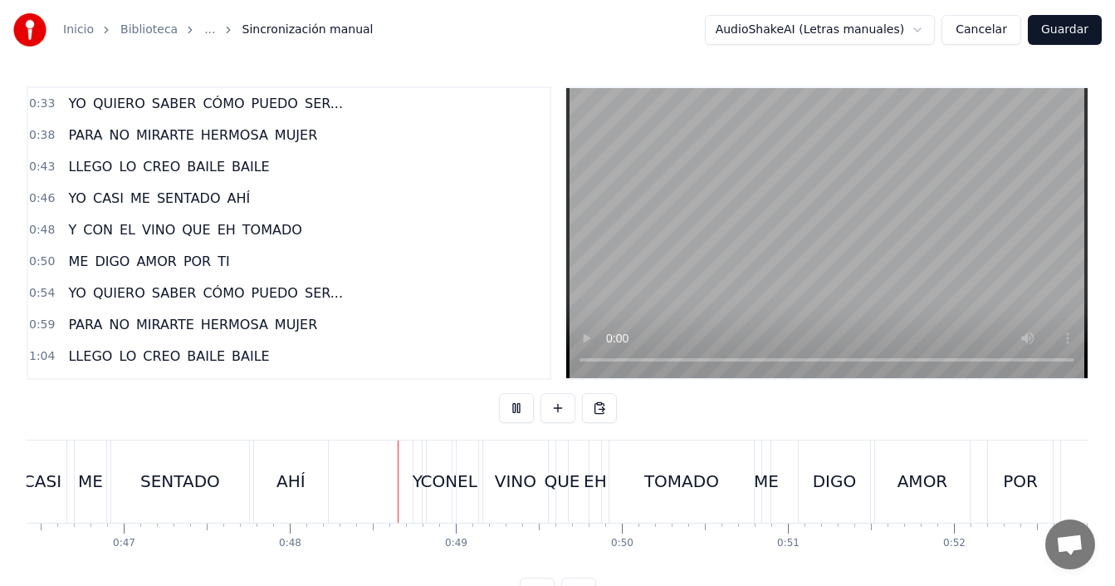
scroll to position [62, 0]
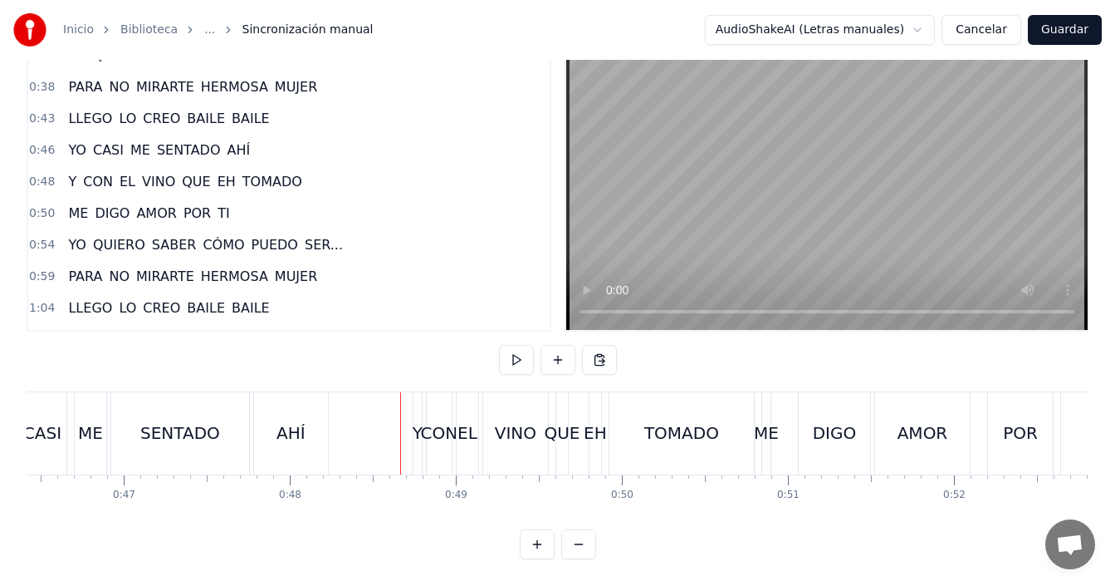
click at [417, 434] on div "Y" at bounding box center [418, 433] width 8 height 82
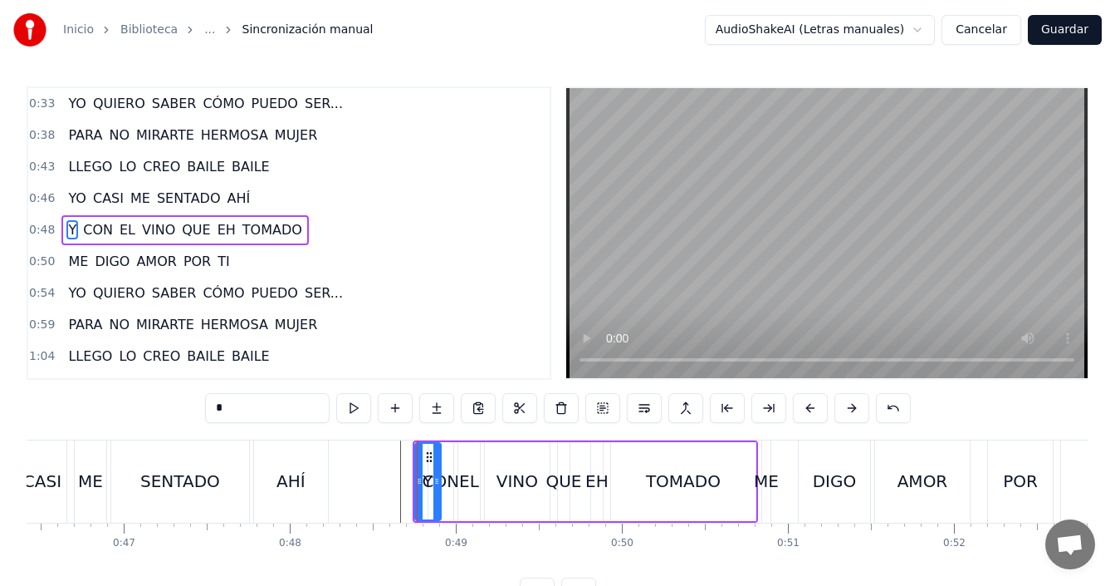
drag, startPoint x: 419, startPoint y: 470, endPoint x: 437, endPoint y: 492, distance: 27.8
click at [437, 492] on div at bounding box center [437, 482] width 7 height 76
drag, startPoint x: 429, startPoint y: 458, endPoint x: 414, endPoint y: 465, distance: 17.1
click at [414, 465] on div "Y" at bounding box center [412, 482] width 24 height 76
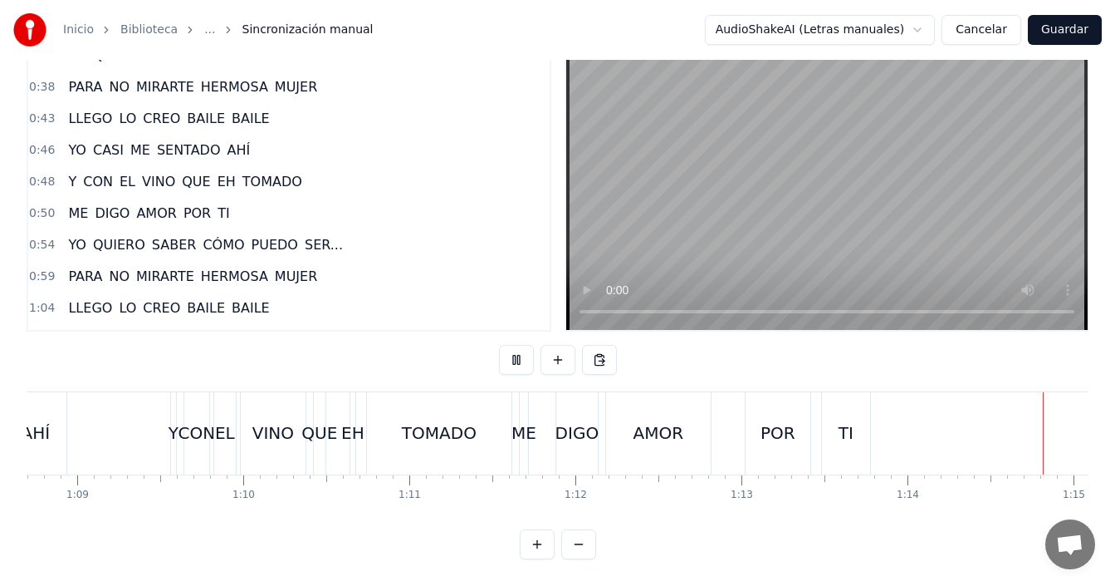
scroll to position [0, 12337]
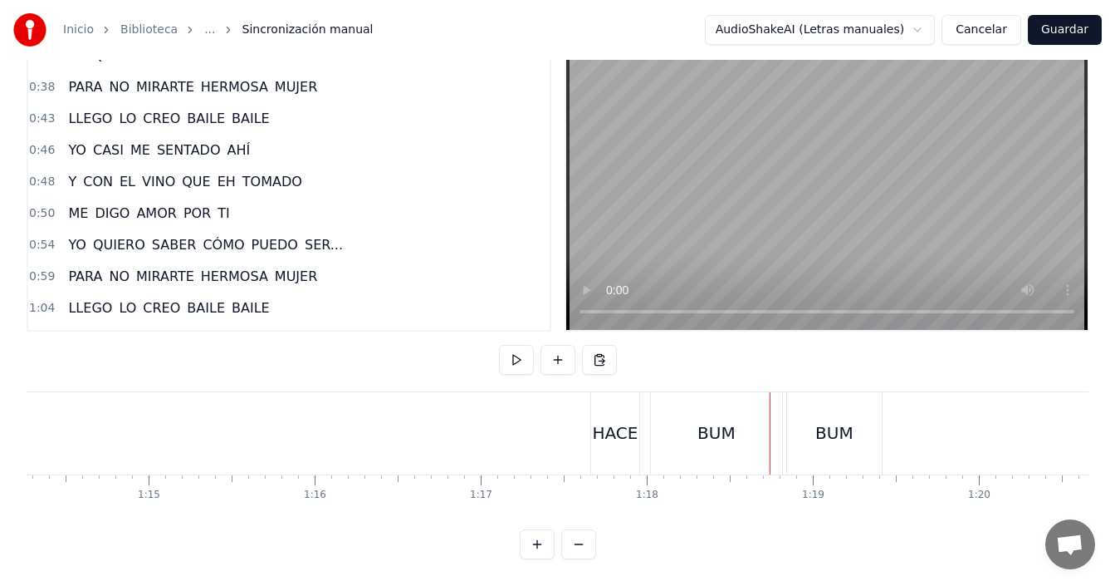
click at [604, 420] on div "HACE" at bounding box center [615, 432] width 46 height 25
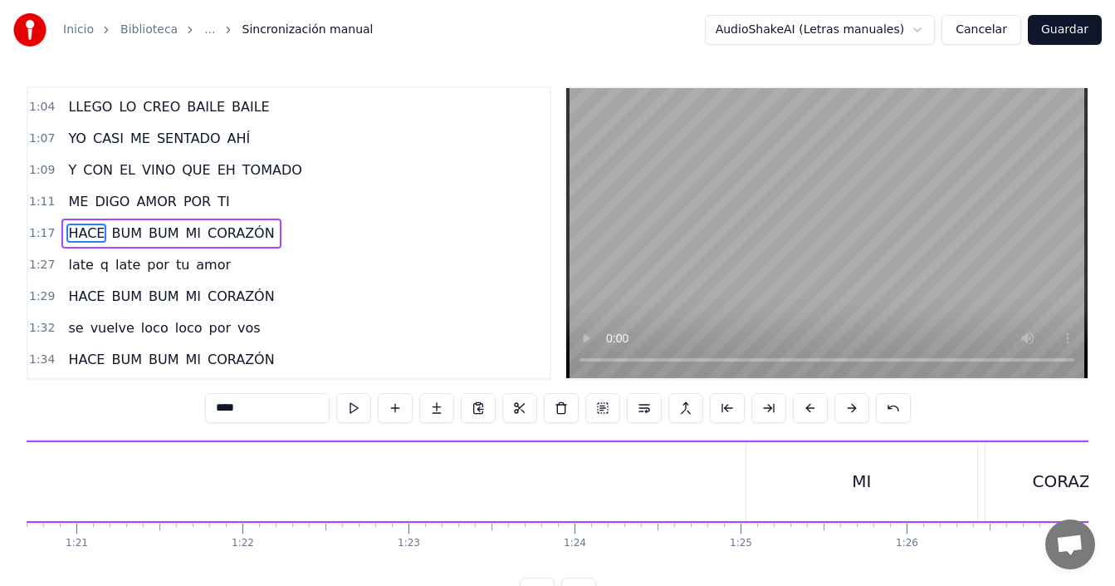
scroll to position [0, 13494]
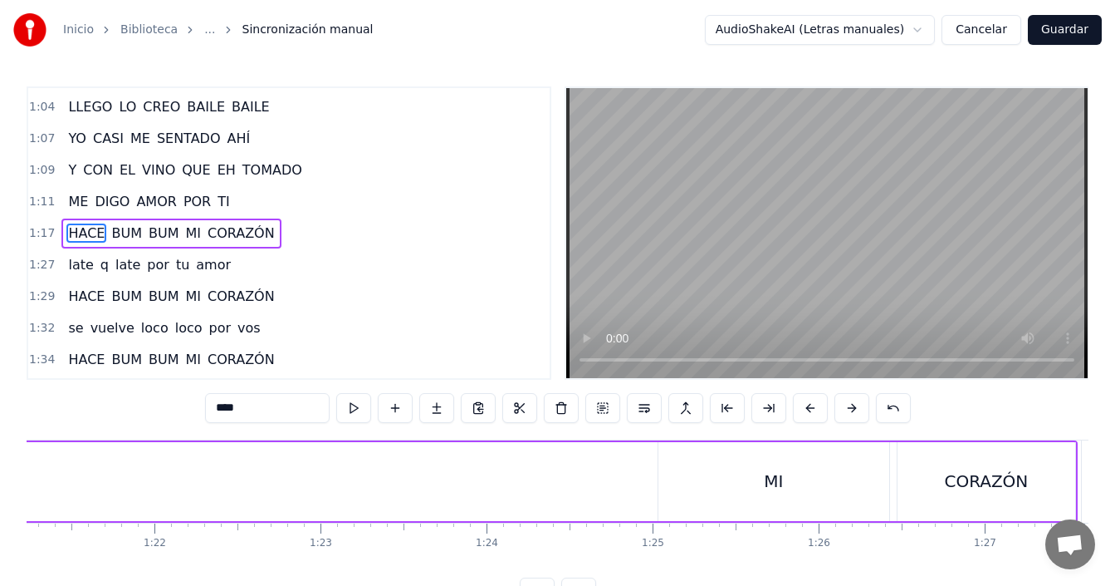
click at [635, 470] on div "HACE BUM BUM MI CORAZÓN" at bounding box center [256, 481] width 1645 height 82
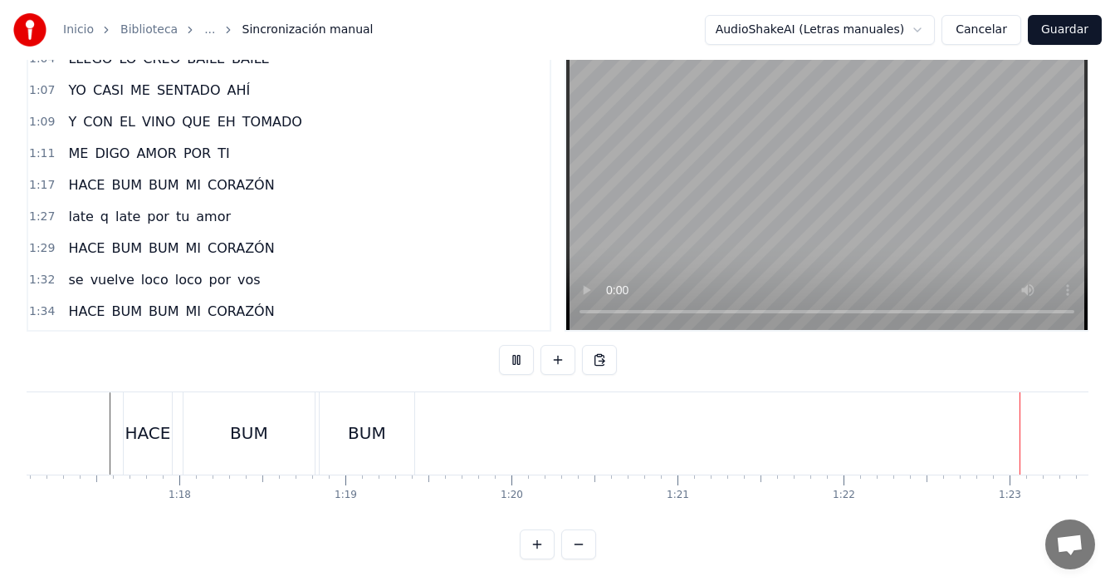
scroll to position [0, 13707]
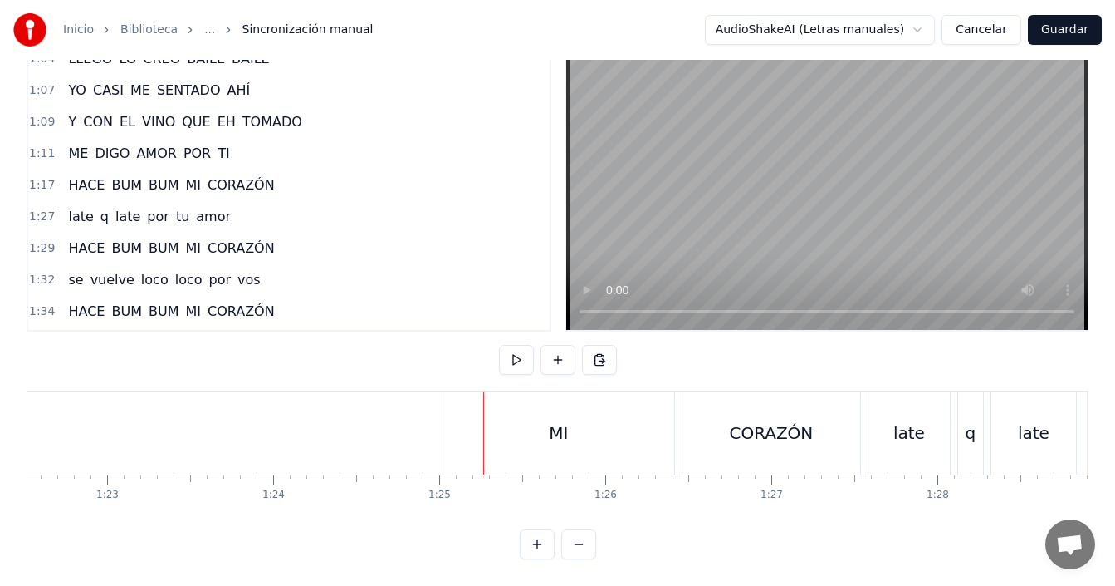
click at [502, 427] on div "MI" at bounding box center [559, 433] width 231 height 82
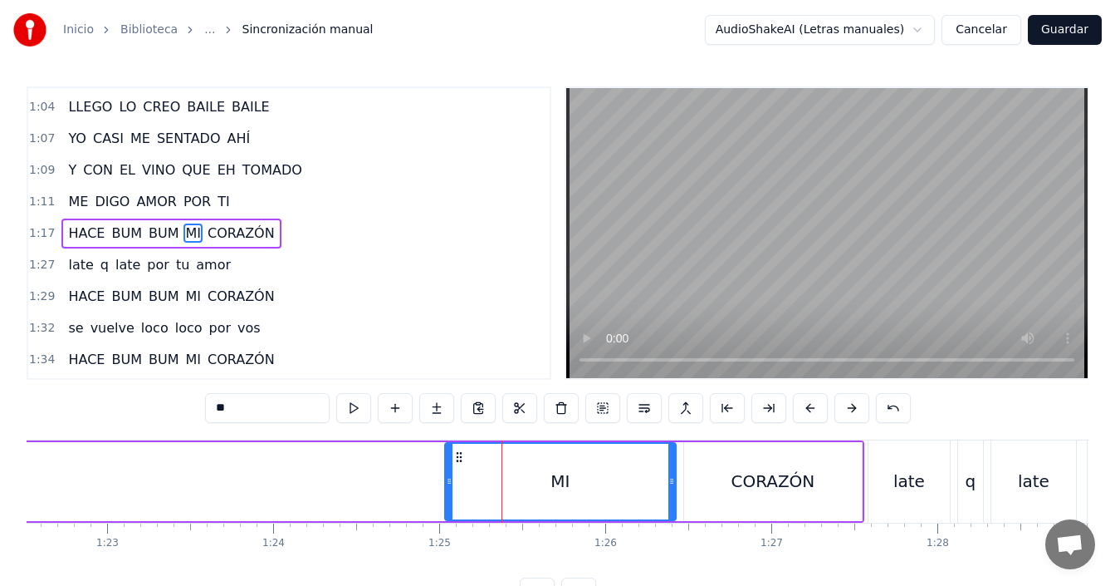
scroll to position [62, 0]
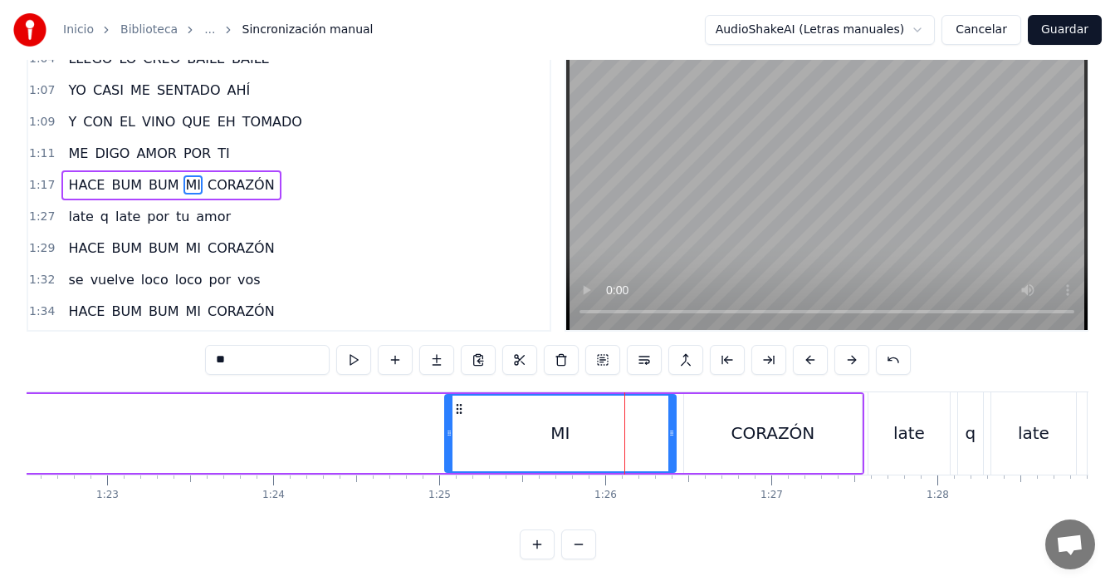
click at [614, 416] on div "MI" at bounding box center [560, 433] width 229 height 76
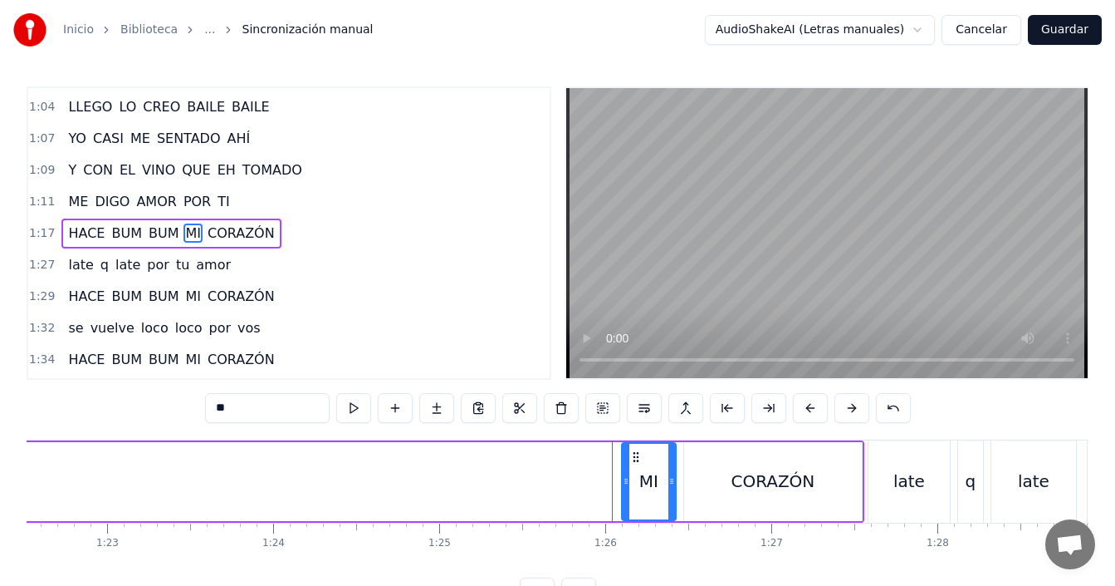
drag, startPoint x: 450, startPoint y: 473, endPoint x: 627, endPoint y: 488, distance: 177.5
click at [627, 488] on div at bounding box center [626, 482] width 7 height 76
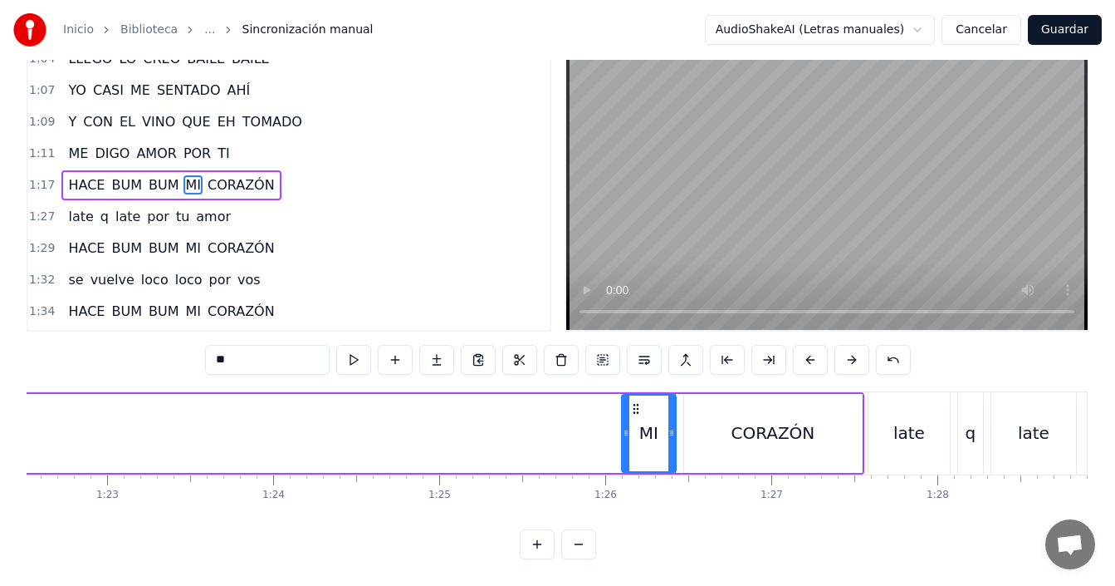
click at [631, 429] on div "MI" at bounding box center [649, 433] width 52 height 76
click at [665, 429] on div at bounding box center [667, 433] width 7 height 76
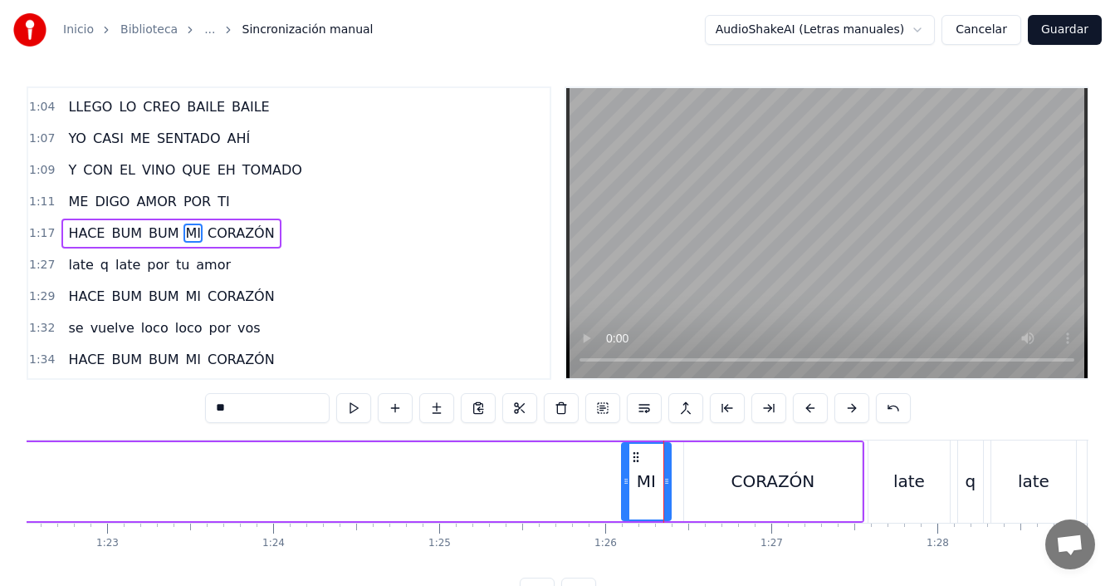
click at [692, 423] on div "**" at bounding box center [558, 409] width 706 height 33
click at [699, 473] on div "CORAZÓN" at bounding box center [773, 481] width 178 height 79
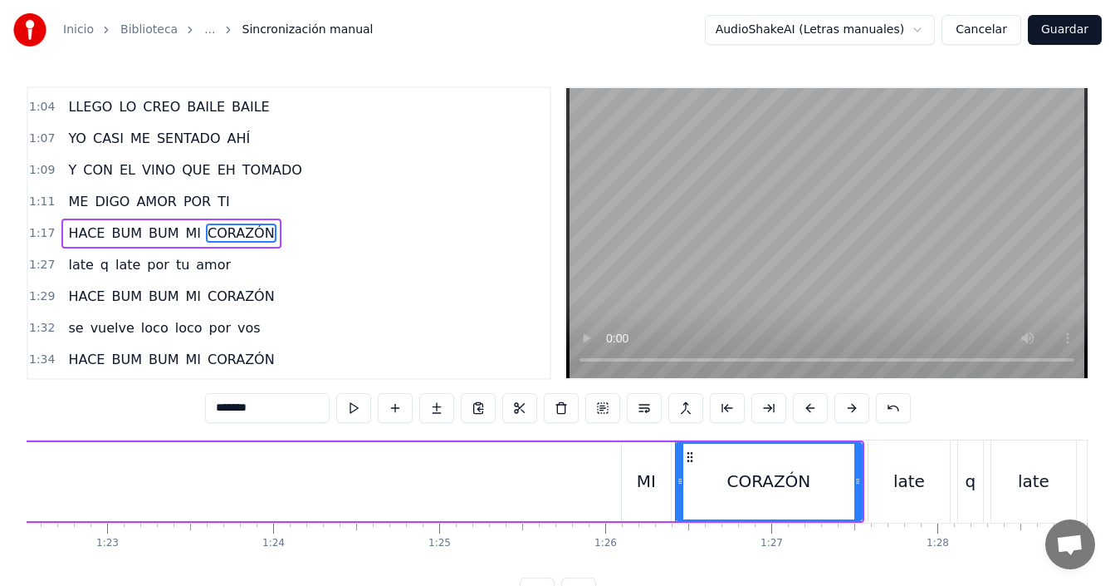
drag, startPoint x: 686, startPoint y: 482, endPoint x: 678, endPoint y: 494, distance: 15.0
click at [678, 494] on div at bounding box center [680, 482] width 7 height 76
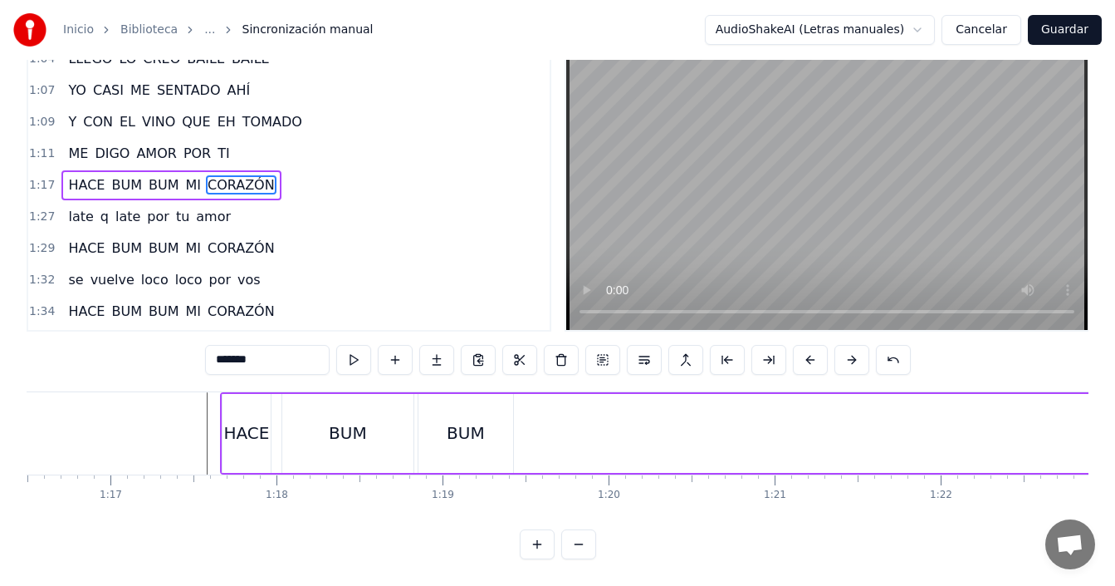
scroll to position [0, 12911]
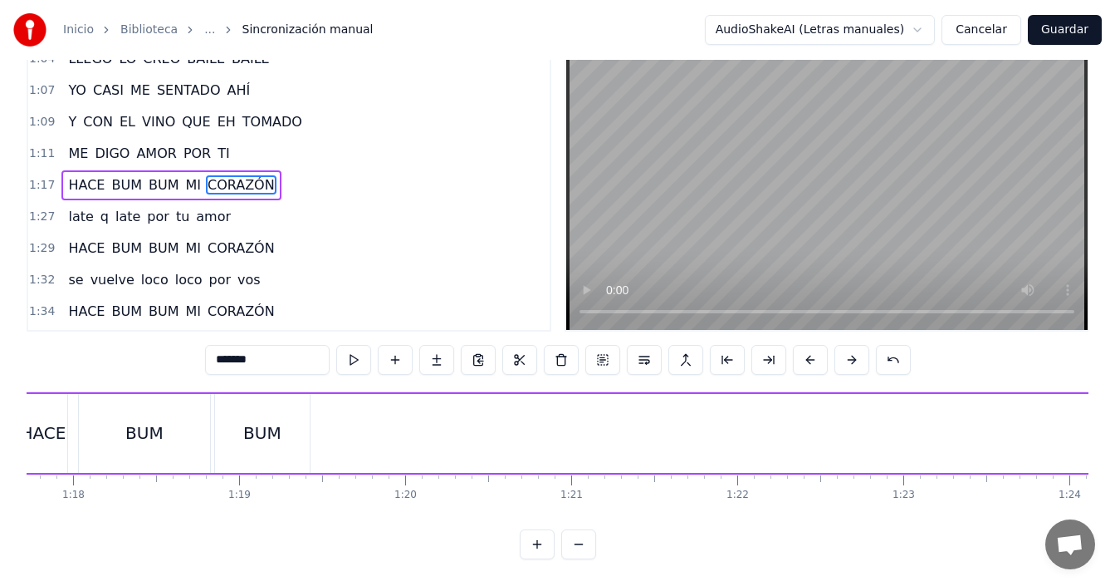
click at [260, 424] on div "BUM" at bounding box center [262, 432] width 38 height 25
type input "***"
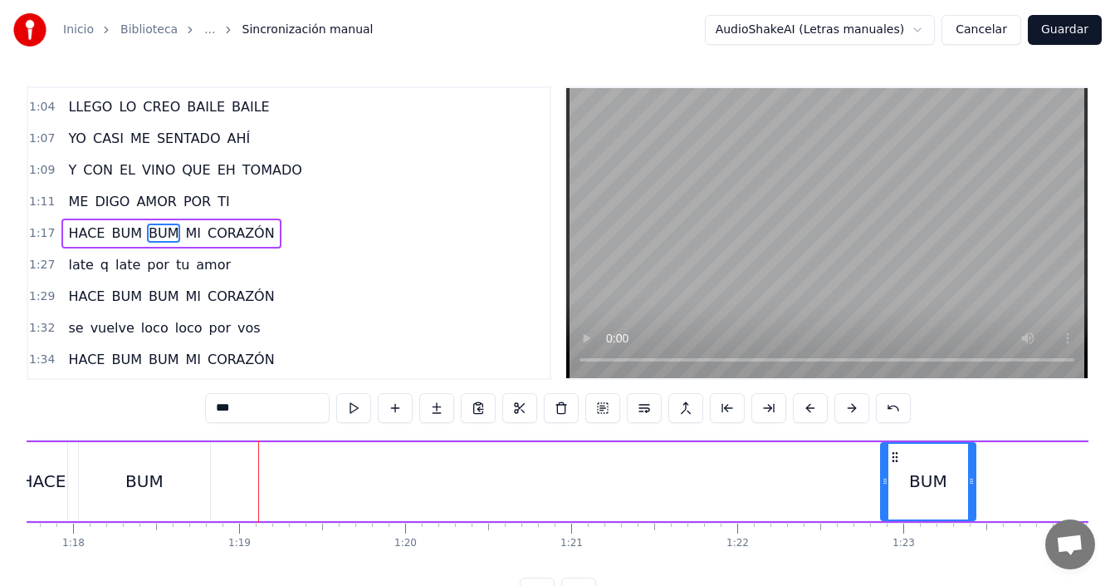
drag, startPoint x: 227, startPoint y: 459, endPoint x: 893, endPoint y: 469, distance: 666.2
click at [893, 469] on div "BUM" at bounding box center [928, 482] width 93 height 76
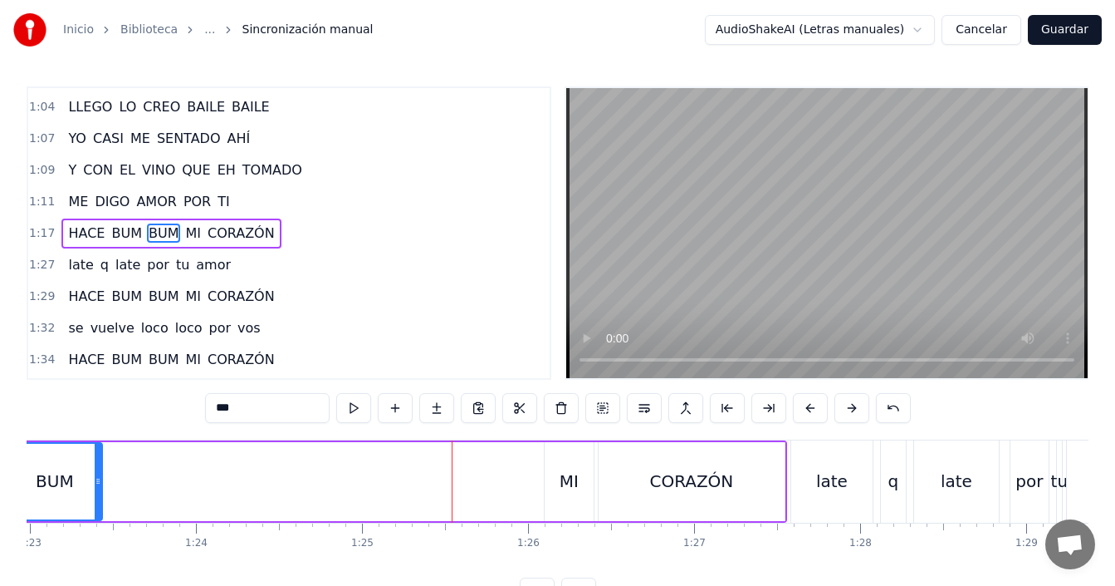
scroll to position [0, 13727]
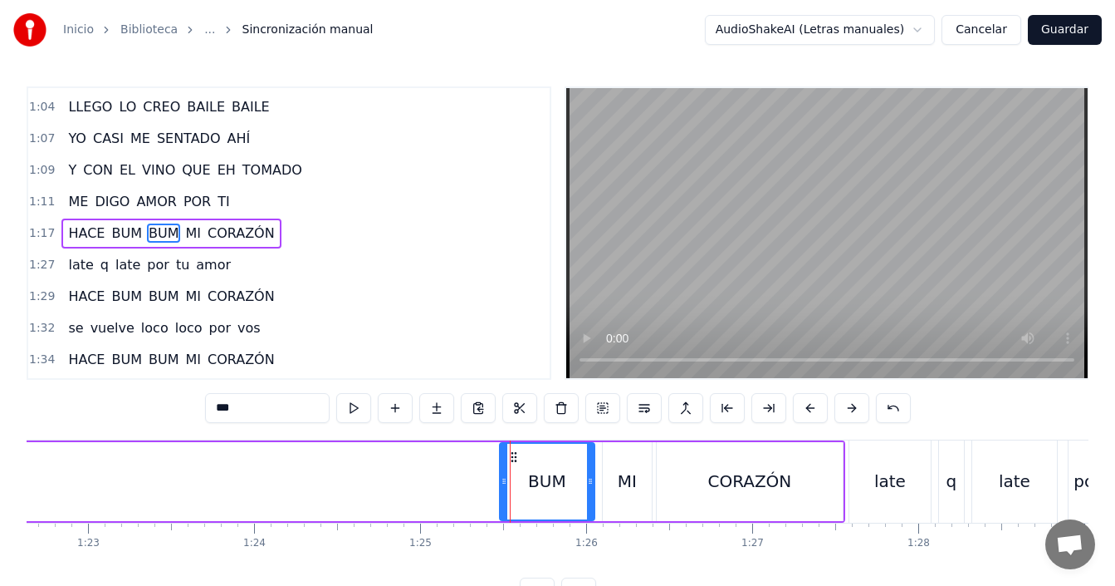
drag, startPoint x: 131, startPoint y: 454, endPoint x: 518, endPoint y: 463, distance: 387.2
click at [518, 463] on div "BUM" at bounding box center [547, 482] width 93 height 76
click at [410, 473] on div "HACE BUM BUM MI CORAZÓN" at bounding box center [23, 481] width 1645 height 82
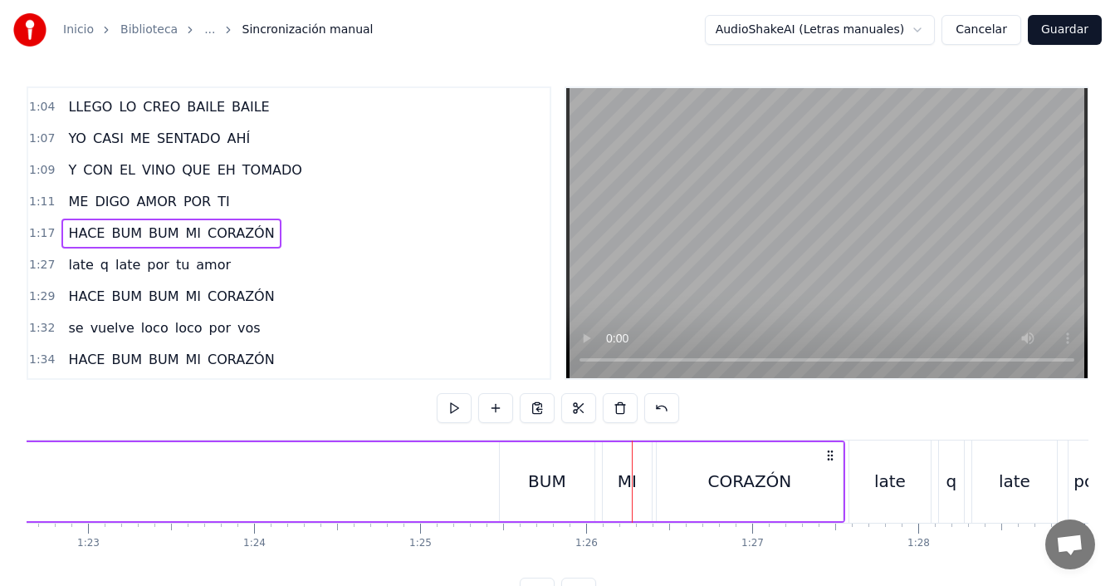
click at [407, 489] on div "HACE BUM BUM MI CORAZÓN" at bounding box center [23, 481] width 1645 height 82
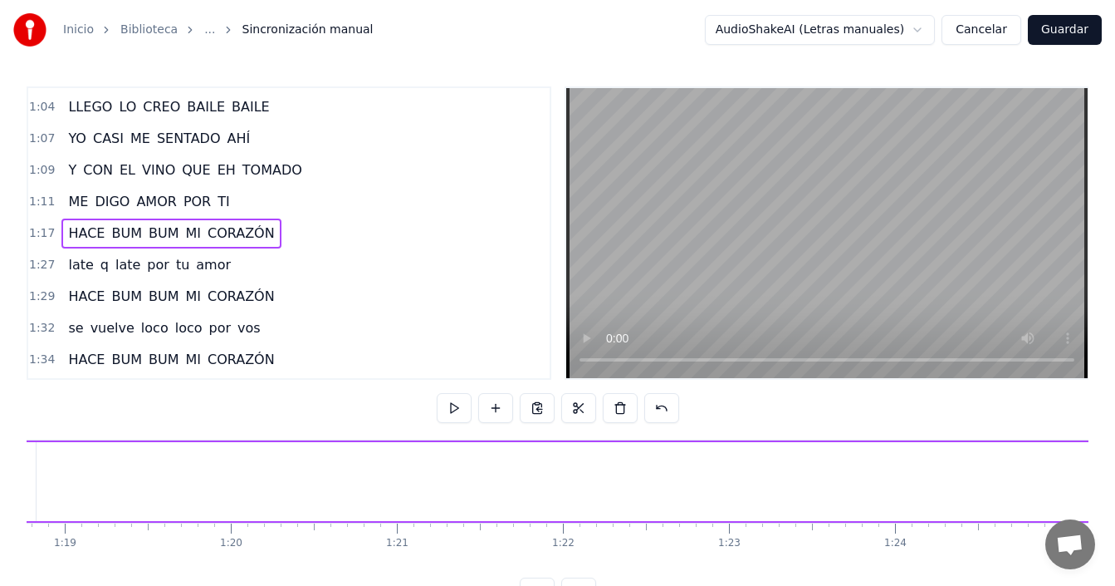
scroll to position [0, 12765]
click at [302, 482] on div "BUM" at bounding box center [291, 480] width 38 height 25
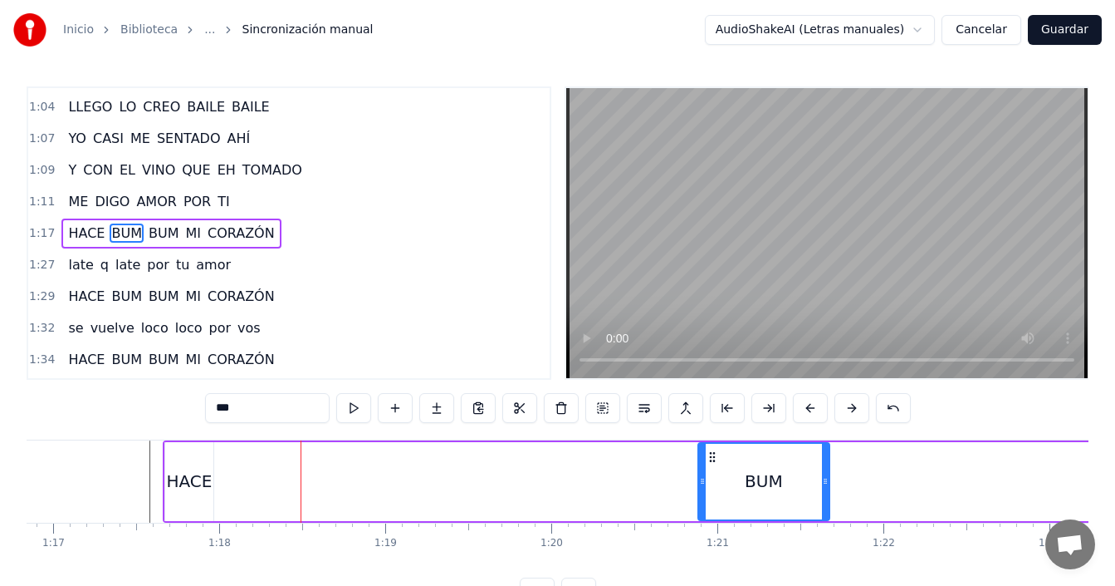
drag, startPoint x: 241, startPoint y: 455, endPoint x: 738, endPoint y: 468, distance: 496.9
click at [744, 465] on div "BUM" at bounding box center [764, 482] width 130 height 76
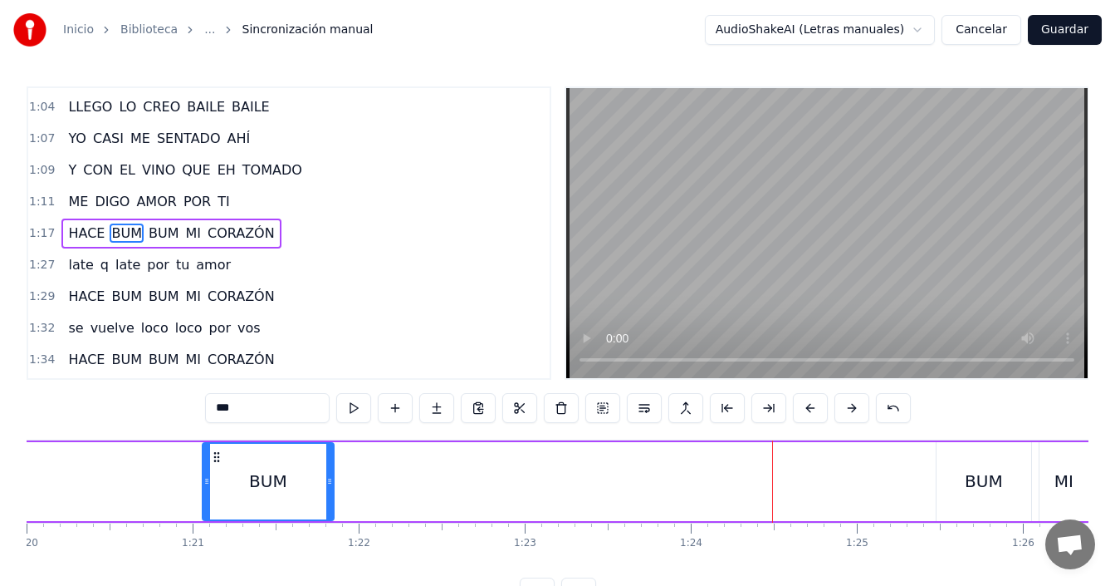
scroll to position [0, 13261]
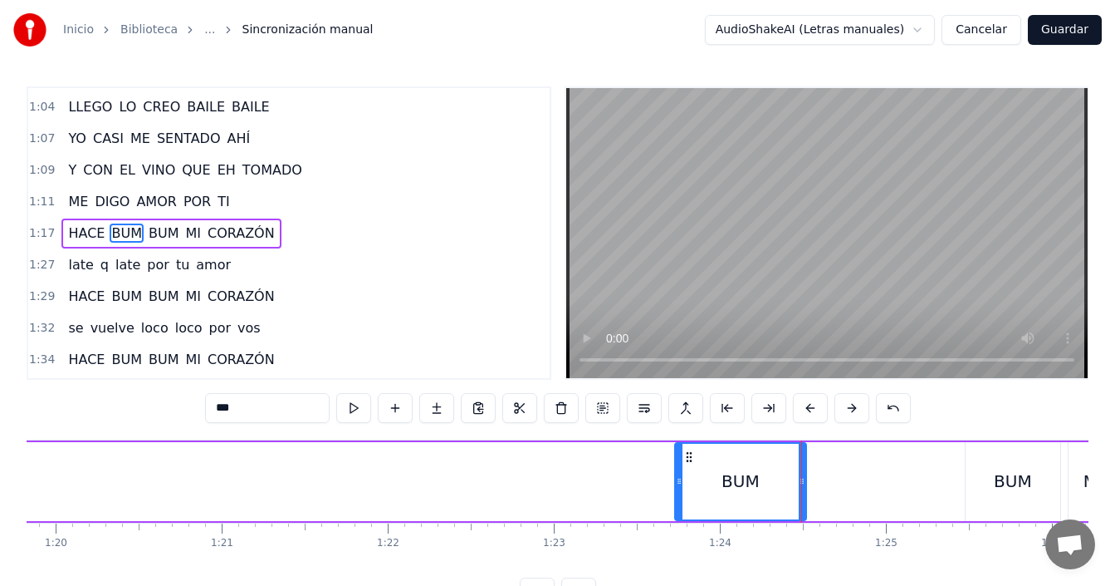
drag, startPoint x: 262, startPoint y: 458, endPoint x: 733, endPoint y: 466, distance: 471.8
click at [696, 463] on icon at bounding box center [689, 456] width 13 height 13
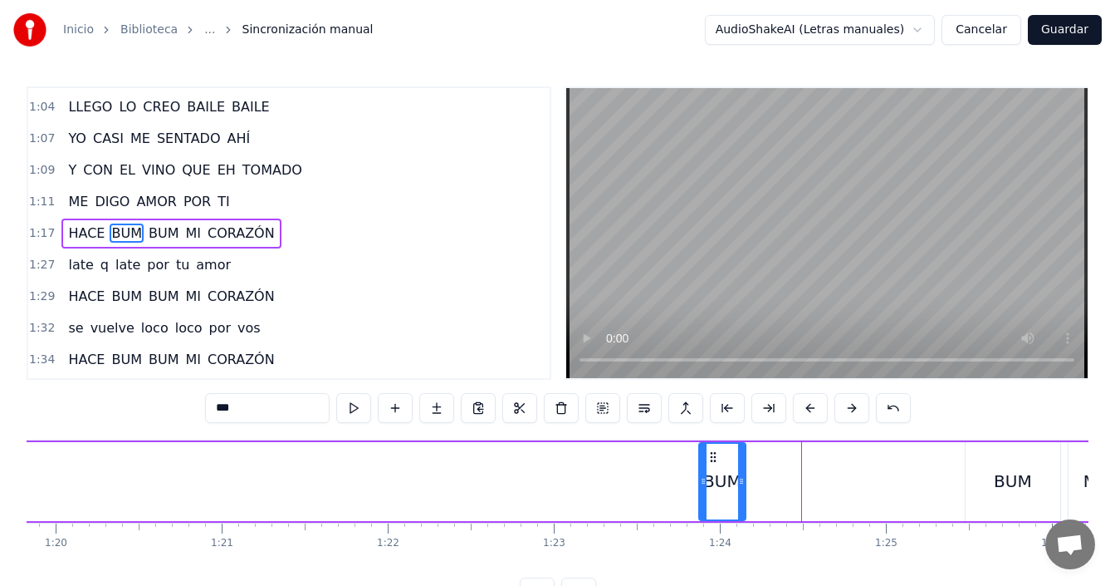
drag, startPoint x: 829, startPoint y: 473, endPoint x: 744, endPoint y: 480, distance: 85.0
click at [744, 480] on div at bounding box center [741, 482] width 7 height 76
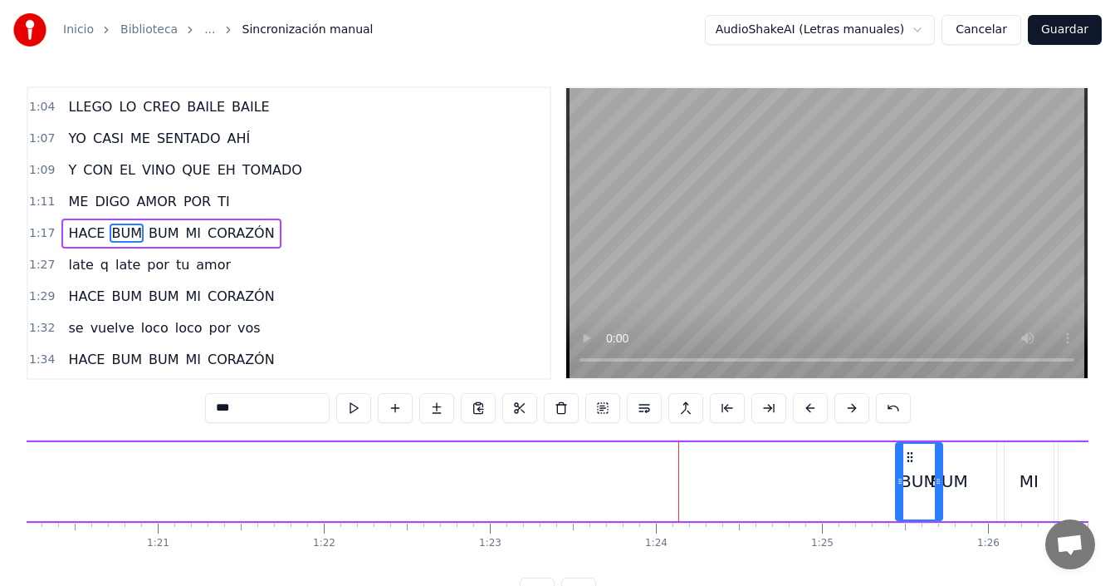
scroll to position [0, 13343]
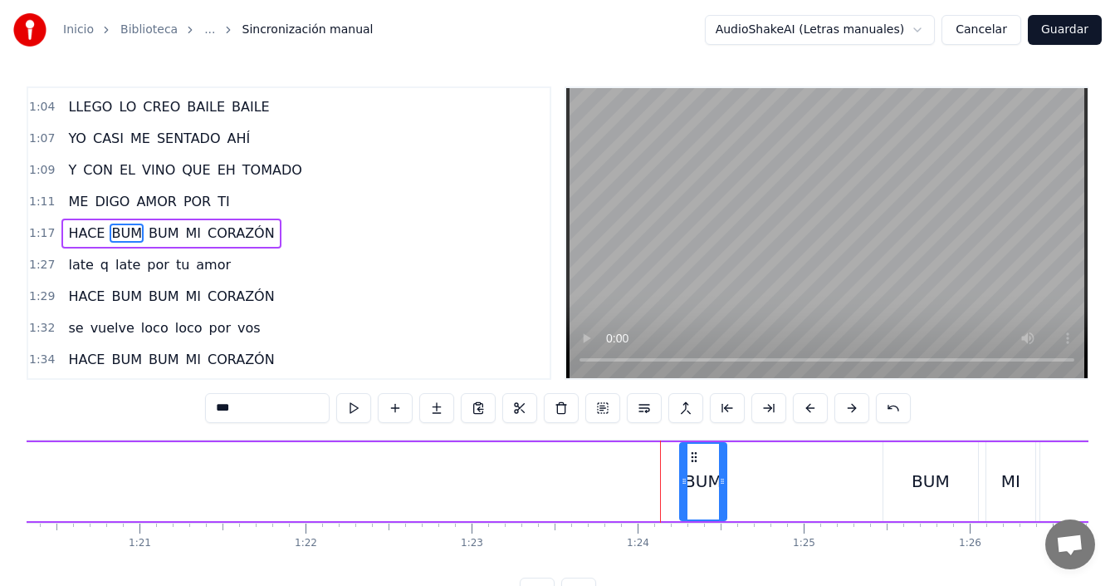
drag, startPoint x: 718, startPoint y: 458, endPoint x: 804, endPoint y: 474, distance: 88.0
click at [699, 471] on div "BUM" at bounding box center [703, 482] width 45 height 76
click at [791, 475] on div "HACE BUM BUM MI CORAZÓN" at bounding box center [407, 481] width 1645 height 82
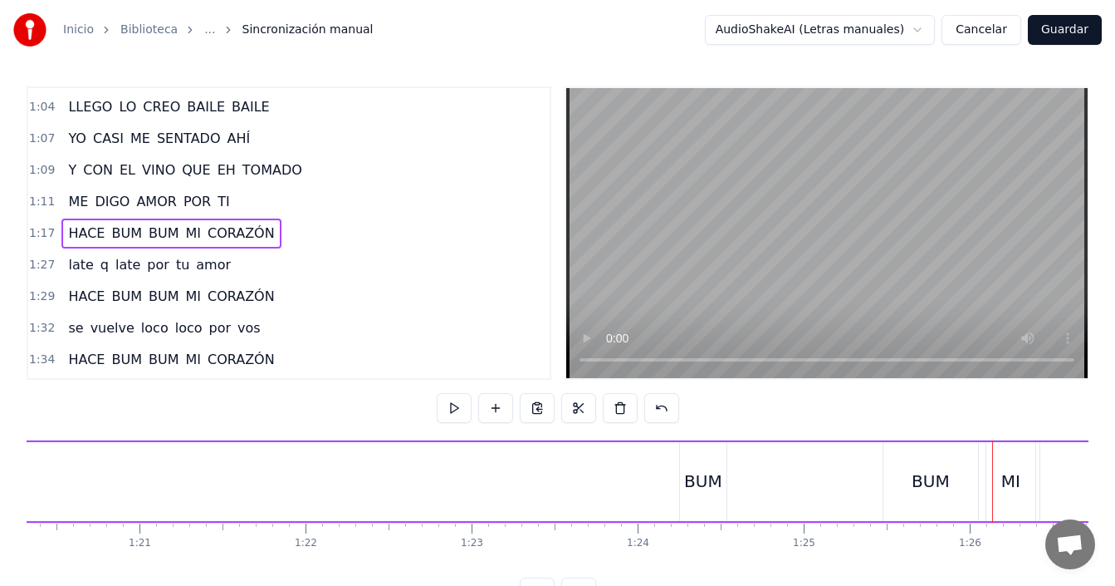
click at [932, 489] on div "BUM" at bounding box center [931, 480] width 38 height 25
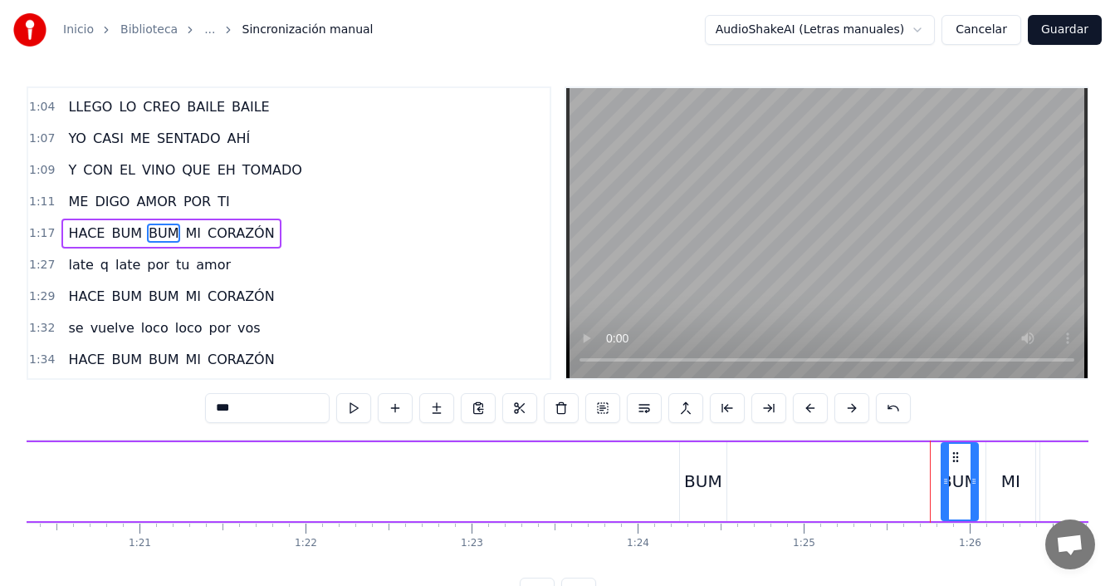
drag, startPoint x: 888, startPoint y: 478, endPoint x: 946, endPoint y: 500, distance: 62.3
click at [946, 500] on div at bounding box center [946, 482] width 7 height 76
click at [718, 478] on div "BUM" at bounding box center [703, 480] width 38 height 25
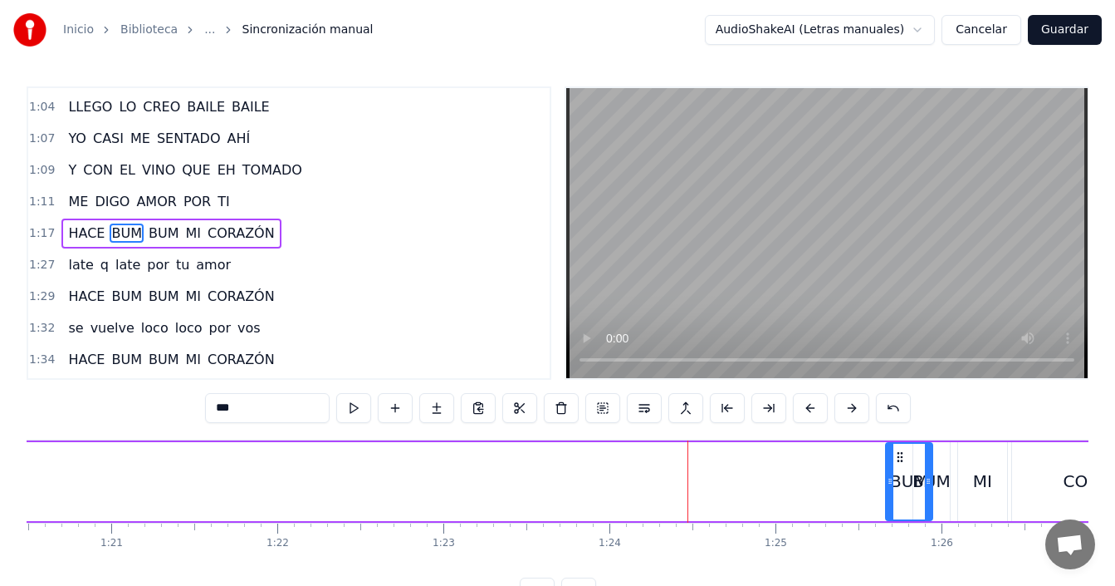
scroll to position [0, 13381]
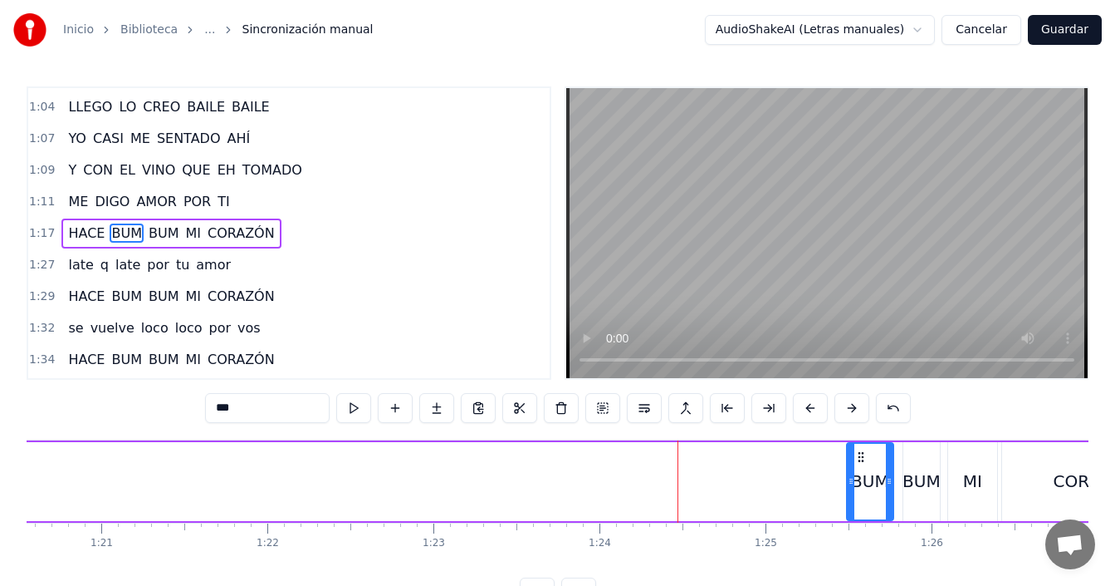
drag, startPoint x: 698, startPoint y: 453, endPoint x: 865, endPoint y: 473, distance: 168.1
click at [865, 473] on div "BUM" at bounding box center [870, 482] width 45 height 76
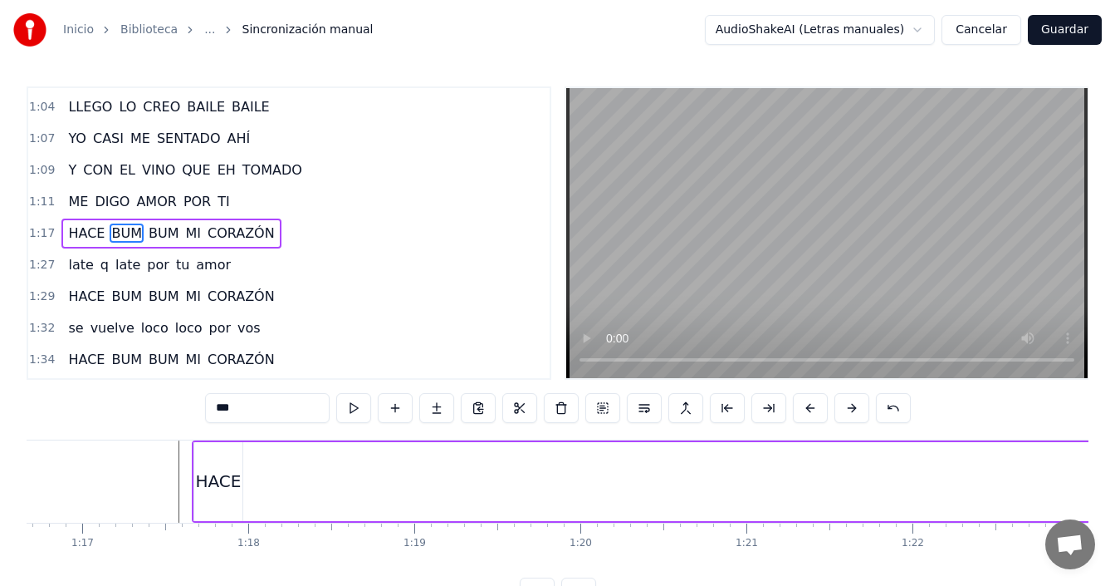
scroll to position [0, 12678]
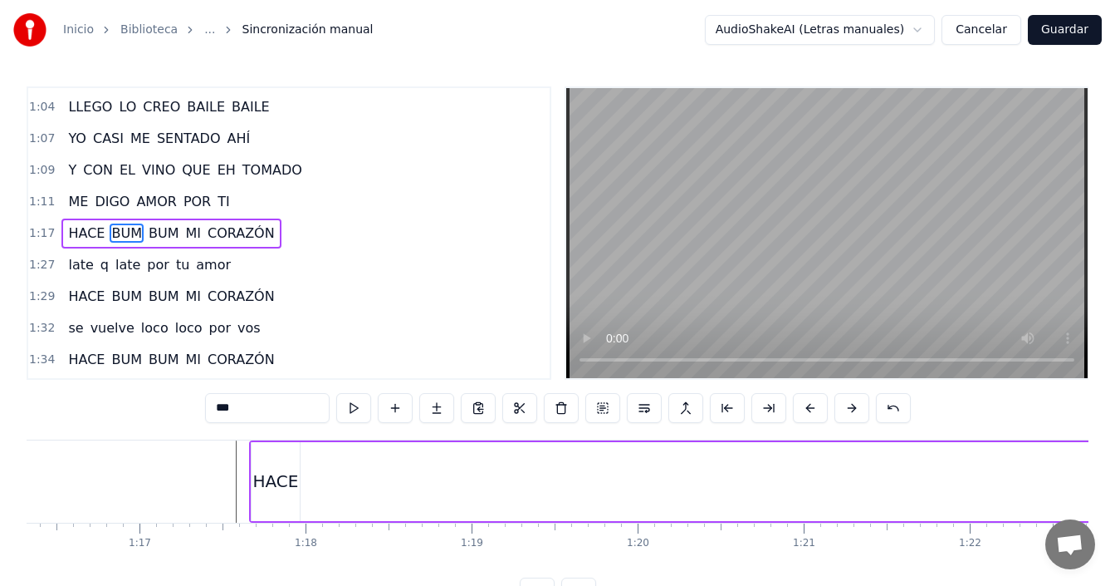
click at [284, 486] on div "HACE" at bounding box center [276, 480] width 46 height 25
type input "****"
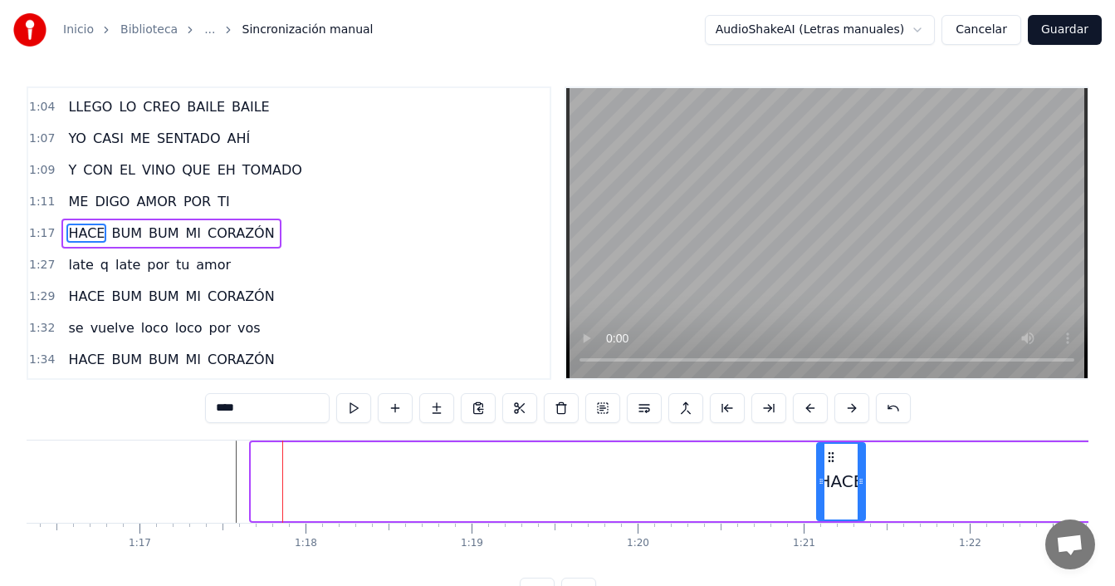
drag, startPoint x: 269, startPoint y: 458, endPoint x: 858, endPoint y: 472, distance: 589.0
click at [865, 467] on div "HACE" at bounding box center [841, 482] width 47 height 76
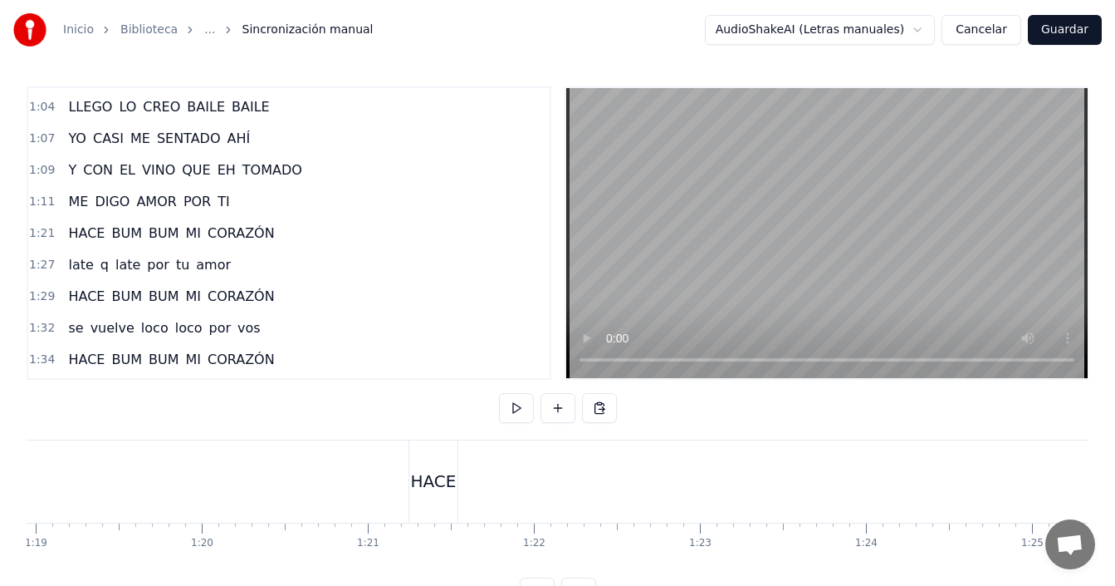
scroll to position [0, 13115]
click at [434, 480] on div "HACE" at bounding box center [432, 480] width 46 height 25
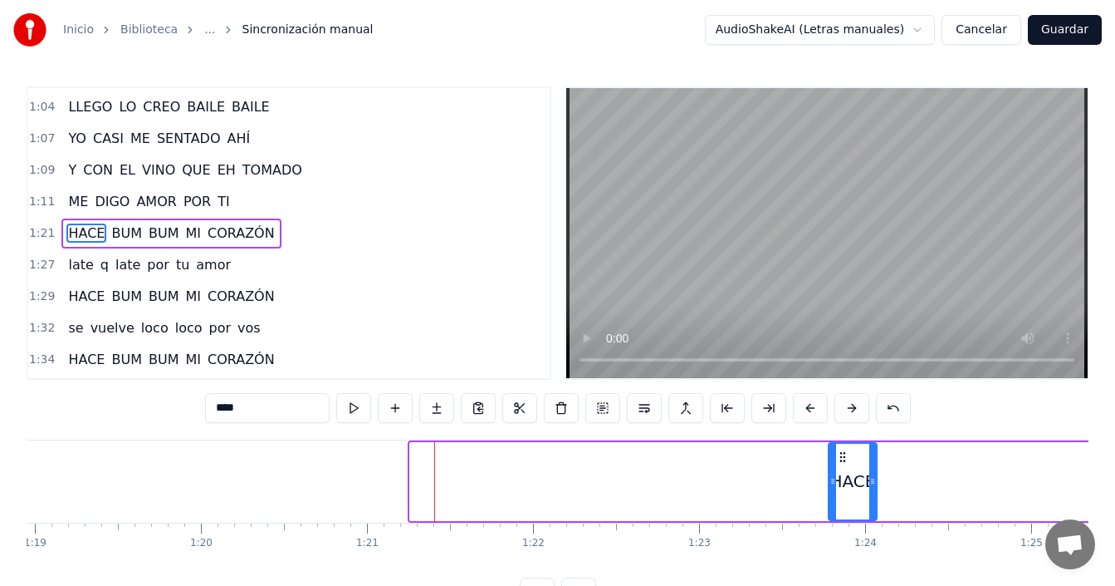
drag, startPoint x: 427, startPoint y: 455, endPoint x: 850, endPoint y: 460, distance: 422.8
click at [850, 460] on icon at bounding box center [842, 456] width 13 height 13
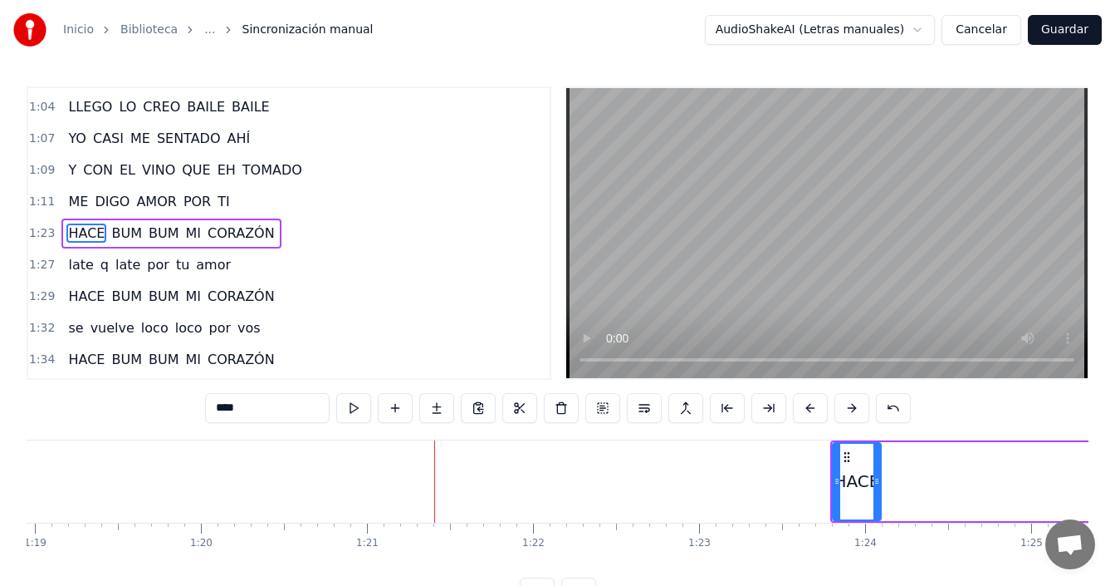
scroll to position [0, 13639]
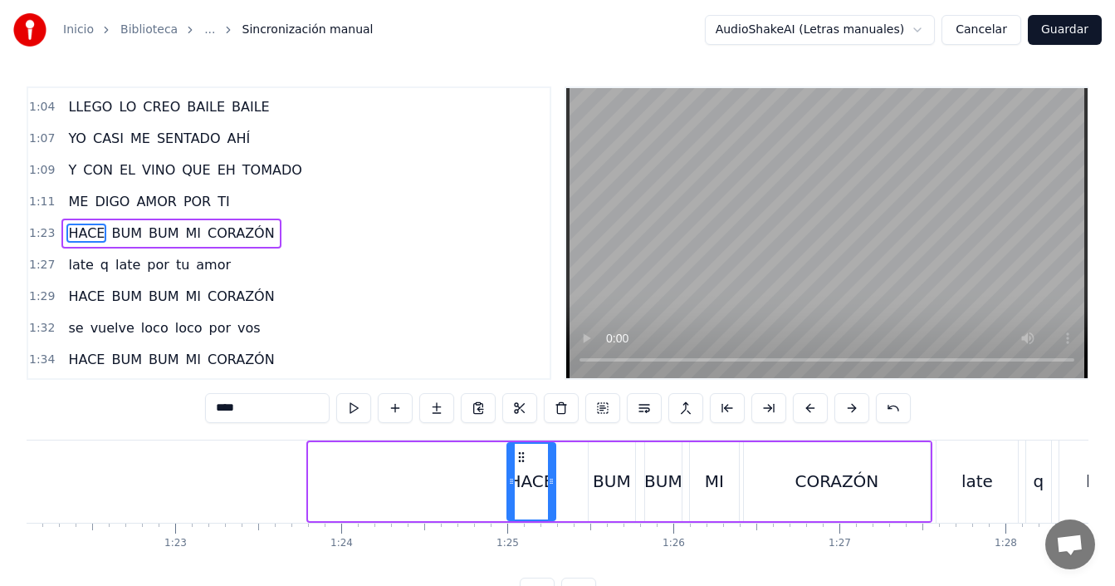
drag, startPoint x: 344, startPoint y: 458, endPoint x: 520, endPoint y: 455, distance: 176.1
click at [520, 455] on icon at bounding box center [521, 456] width 13 height 13
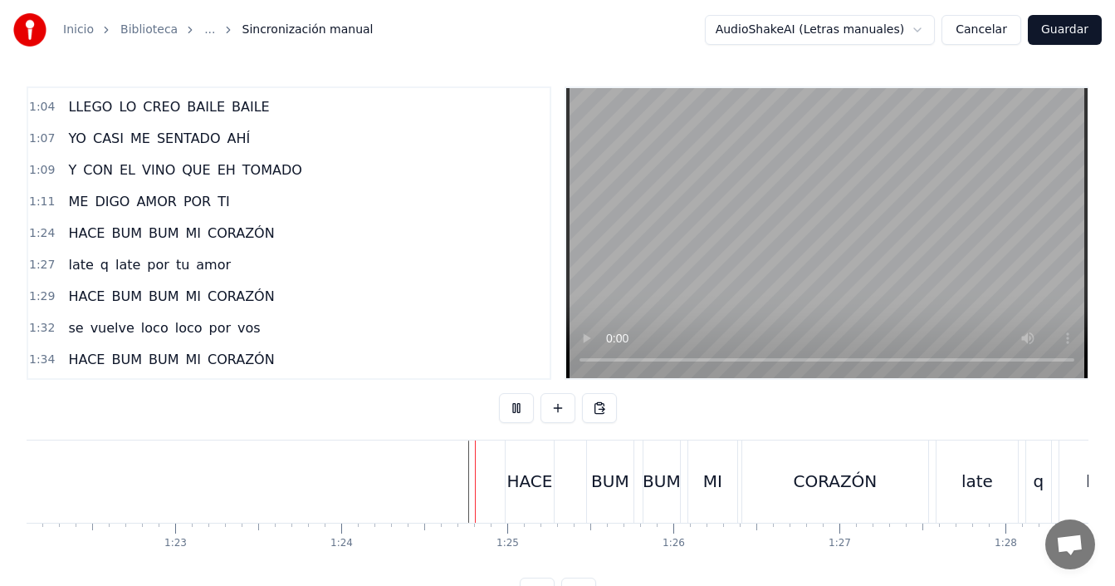
scroll to position [62, 0]
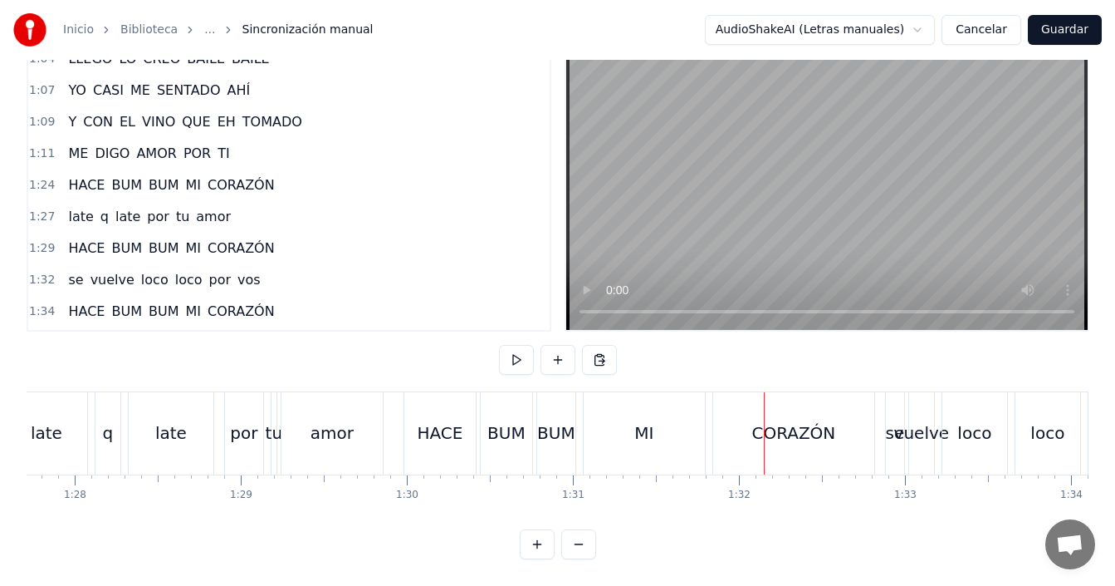
click at [229, 435] on div "por" at bounding box center [244, 433] width 38 height 82
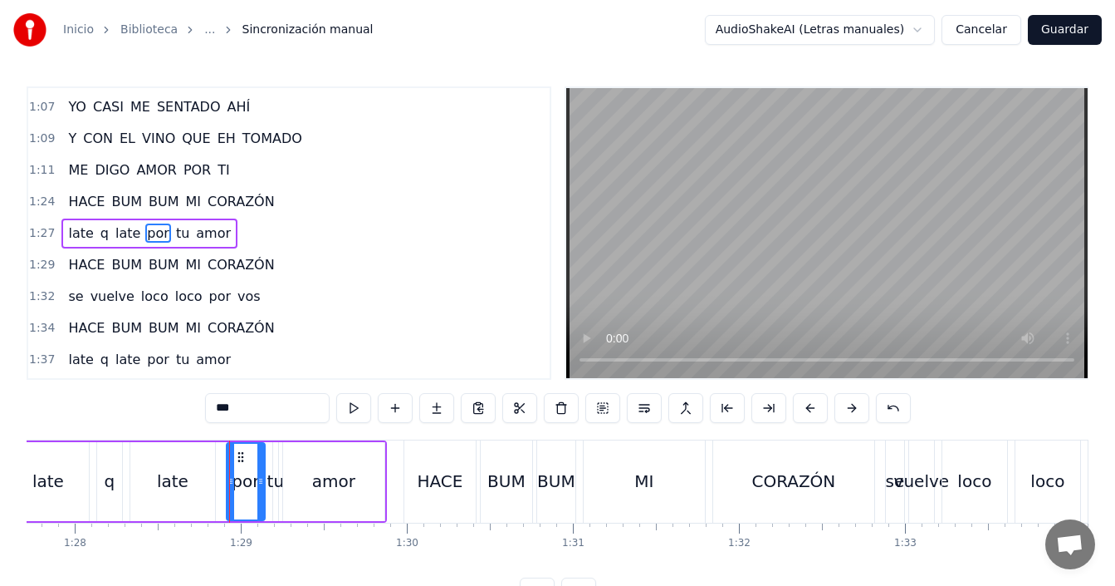
scroll to position [62, 0]
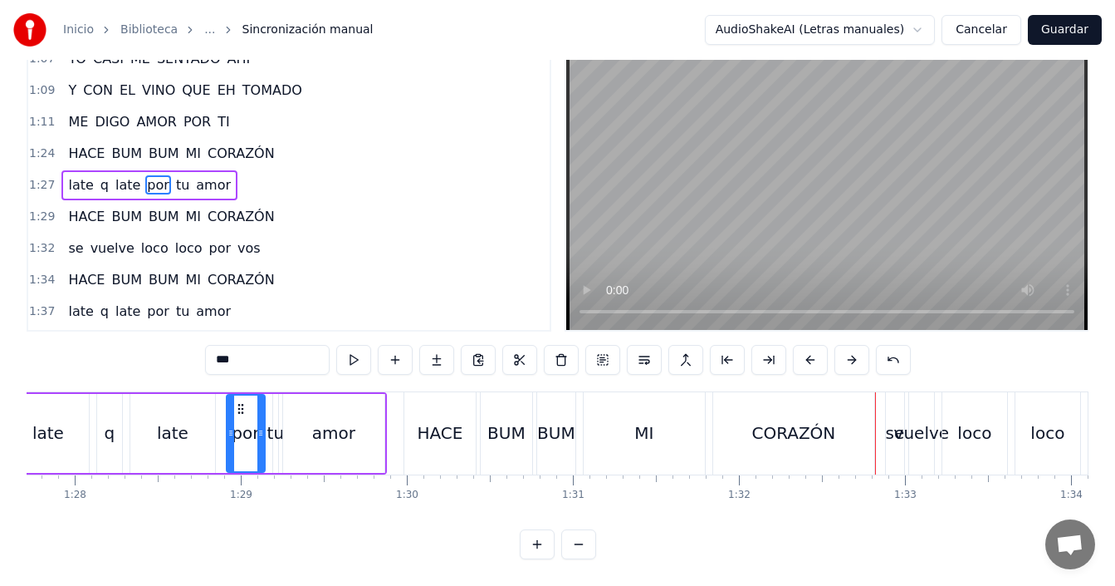
click at [445, 431] on div "HACE" at bounding box center [440, 433] width 71 height 82
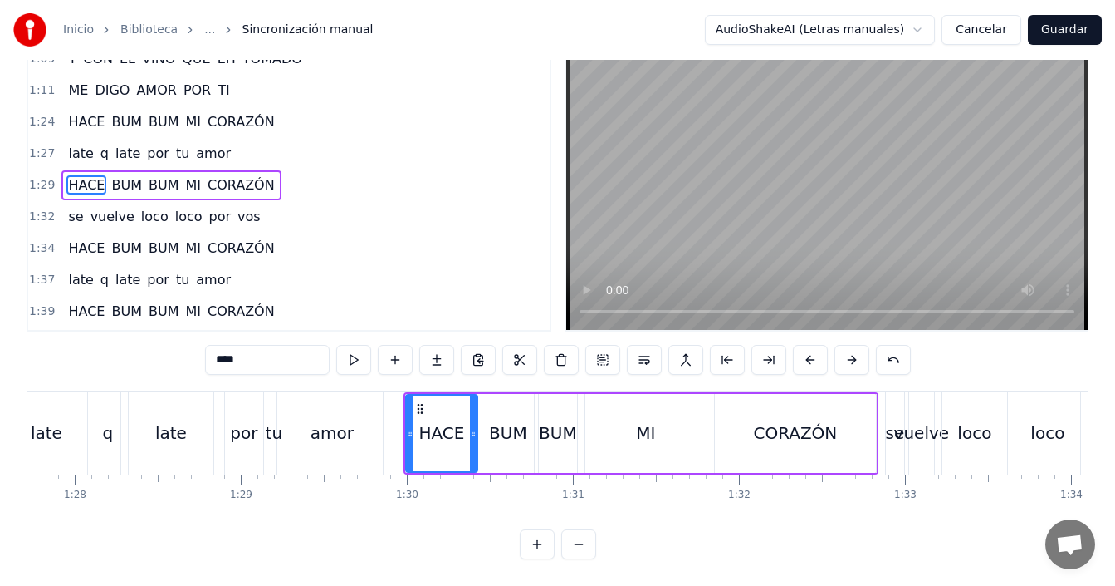
click at [628, 420] on div "MI" at bounding box center [646, 433] width 121 height 79
type input "**"
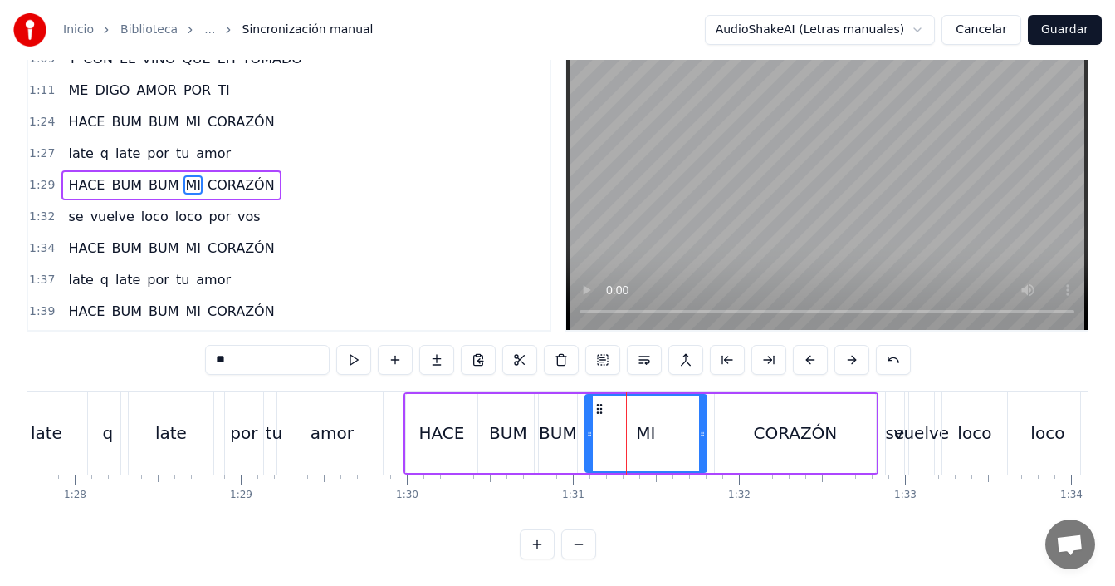
scroll to position [0, 0]
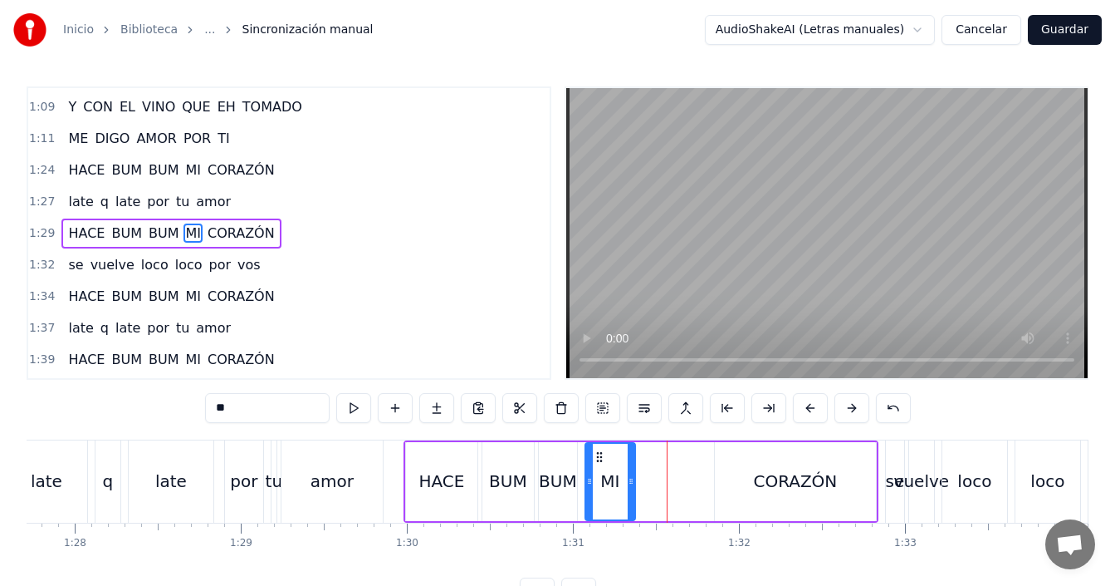
drag, startPoint x: 700, startPoint y: 475, endPoint x: 633, endPoint y: 488, distance: 68.6
click at [629, 497] on div at bounding box center [631, 482] width 7 height 76
click at [709, 479] on div "HACE BUM BUM MI CORAZÓN" at bounding box center [641, 481] width 475 height 82
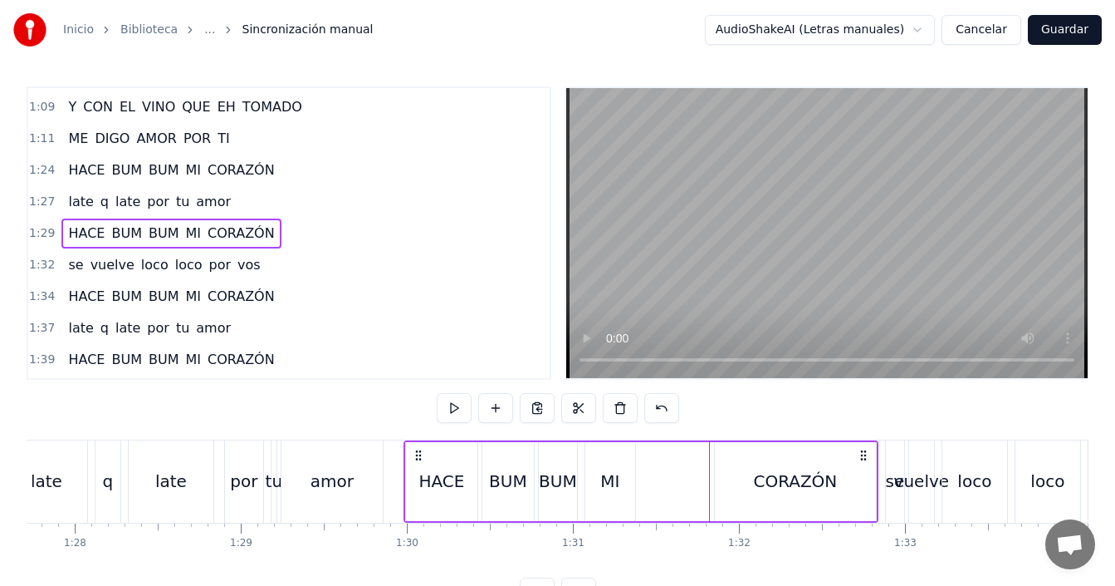
click at [736, 479] on div "CORAZÓN" at bounding box center [795, 481] width 161 height 79
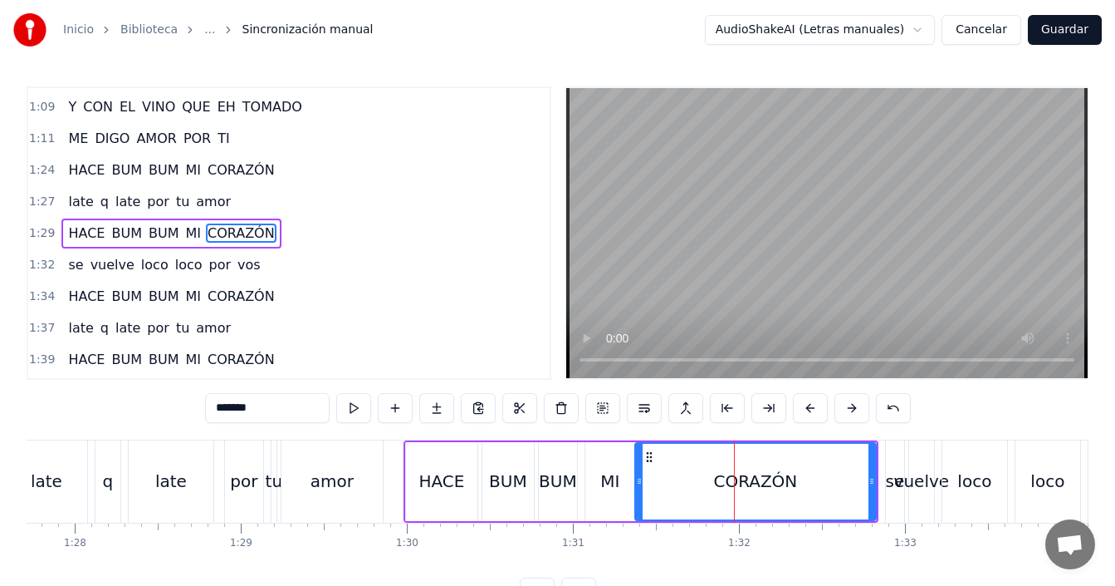
drag, startPoint x: 715, startPoint y: 481, endPoint x: 635, endPoint y: 498, distance: 81.4
click at [636, 498] on div at bounding box center [639, 482] width 7 height 76
click at [404, 477] on div "HACE BUM BUM MI CORAZÓN" at bounding box center [641, 481] width 475 height 82
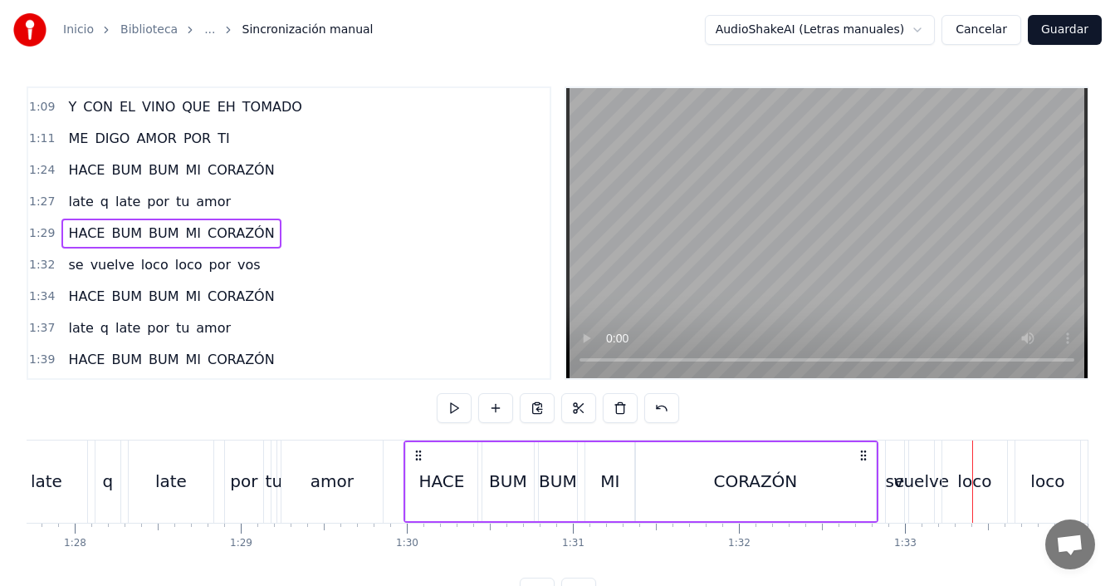
click at [679, 472] on div "CORAZÓN" at bounding box center [755, 481] width 241 height 79
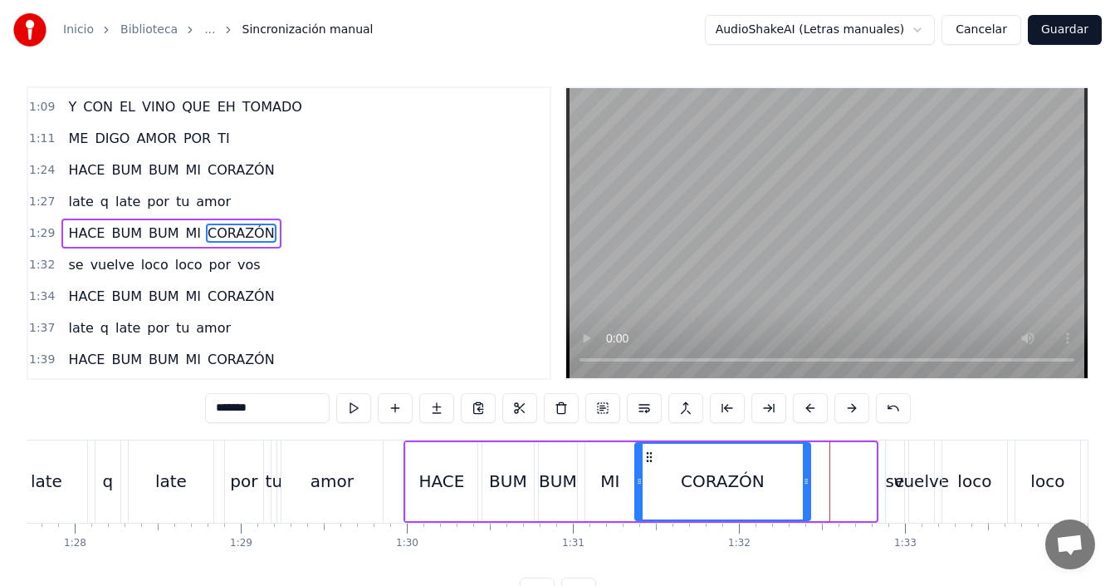
drag, startPoint x: 872, startPoint y: 473, endPoint x: 807, endPoint y: 506, distance: 73.5
click at [807, 506] on div at bounding box center [806, 482] width 7 height 76
click at [895, 483] on div "se" at bounding box center [895, 480] width 19 height 25
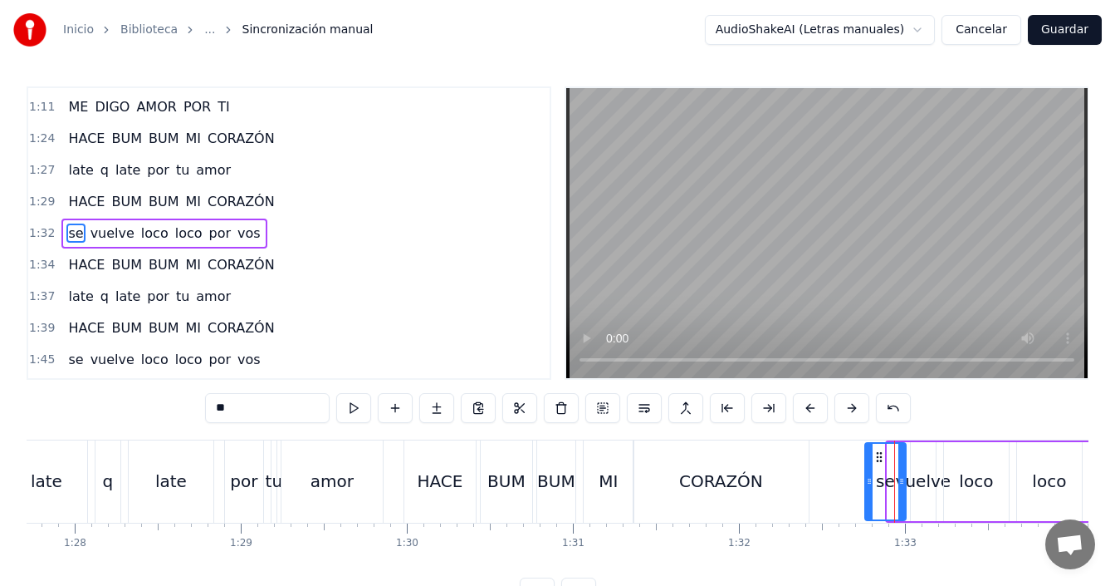
drag, startPoint x: 888, startPoint y: 460, endPoint x: 865, endPoint y: 465, distance: 23.0
click at [866, 465] on div at bounding box center [869, 482] width 7 height 76
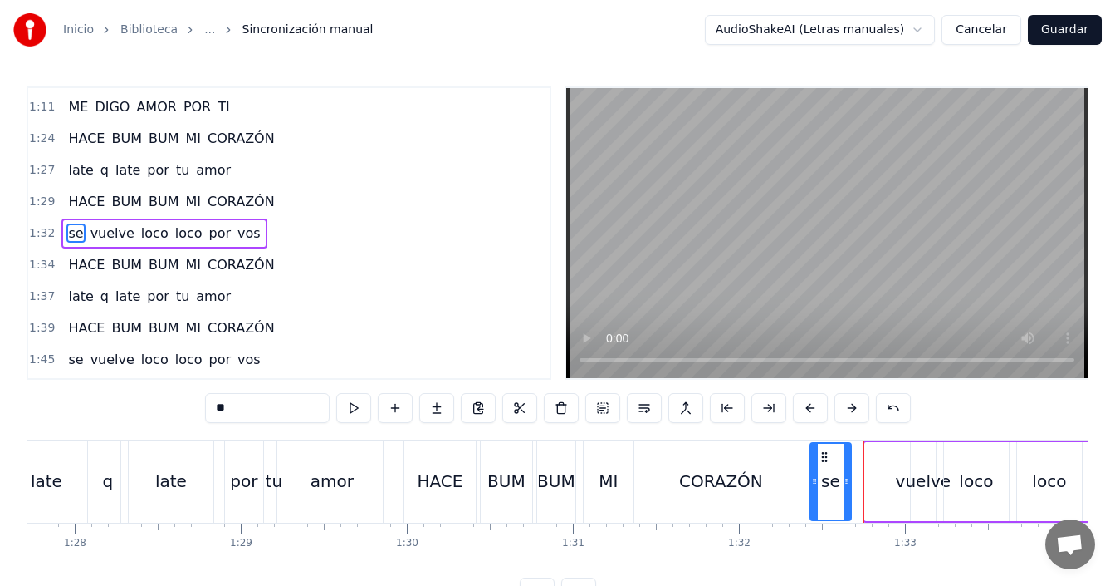
drag, startPoint x: 877, startPoint y: 456, endPoint x: 822, endPoint y: 458, distance: 54.9
click at [822, 458] on icon at bounding box center [824, 456] width 13 height 13
click at [820, 480] on div "se" at bounding box center [830, 482] width 39 height 76
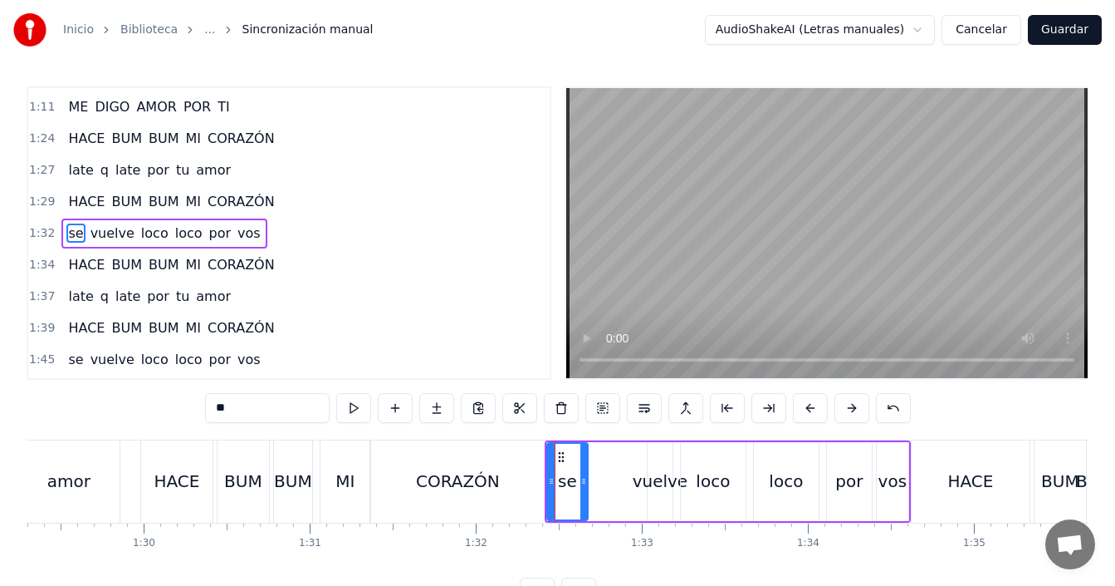
scroll to position [0, 14864]
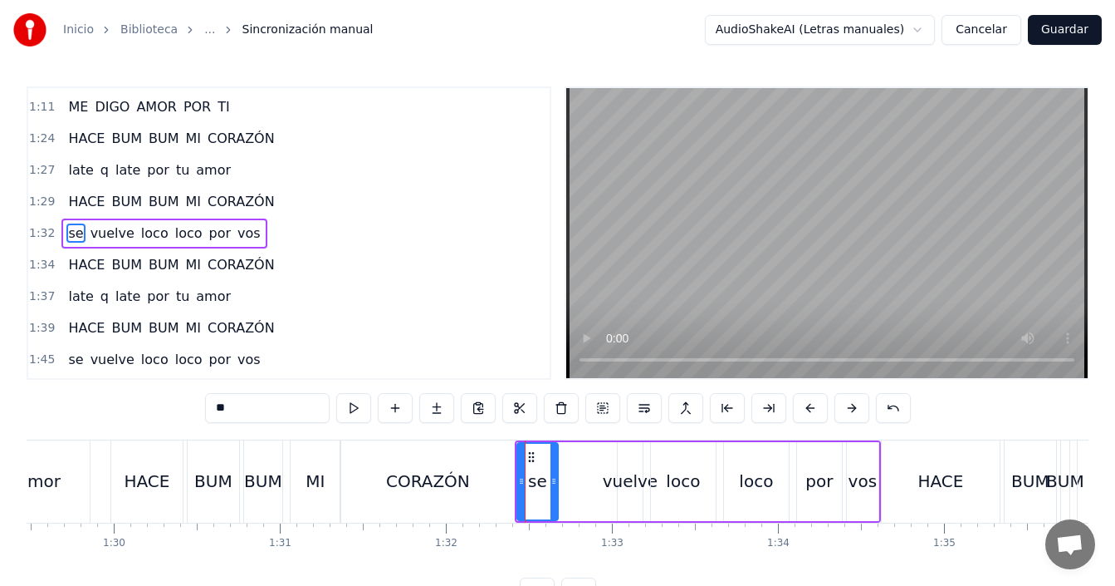
click at [446, 480] on div "CORAZÓN" at bounding box center [428, 480] width 84 height 25
type input "*******"
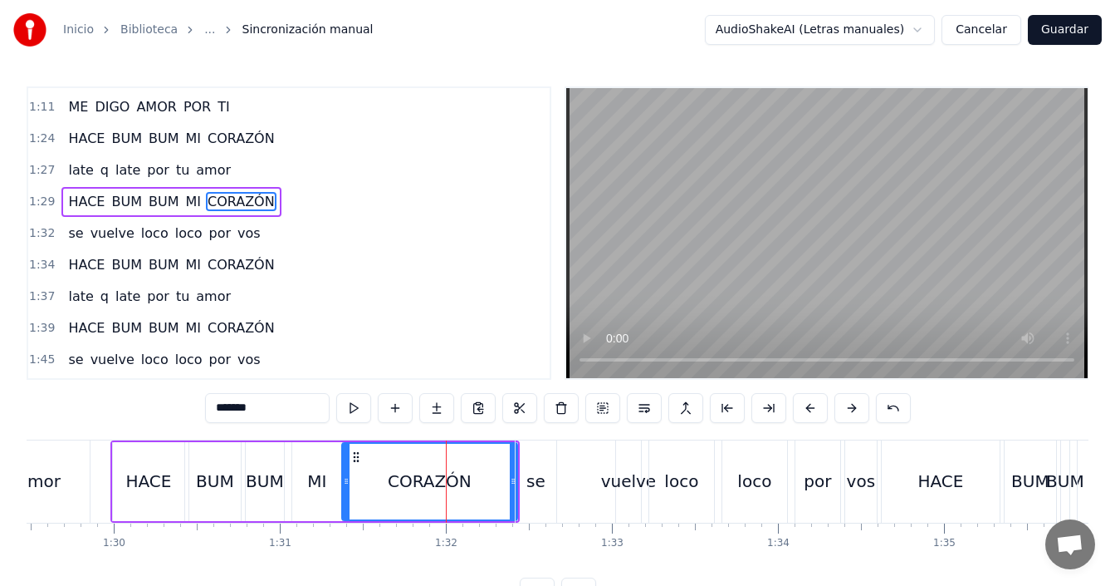
scroll to position [312, 0]
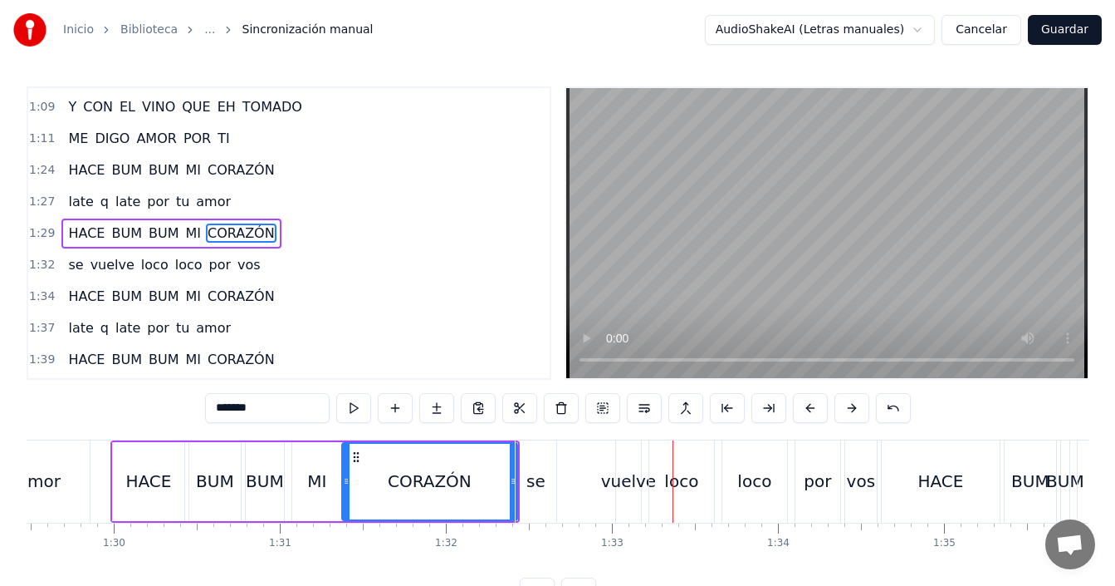
click at [590, 482] on div "se vuelve loco loco por vos" at bounding box center [698, 481] width 366 height 82
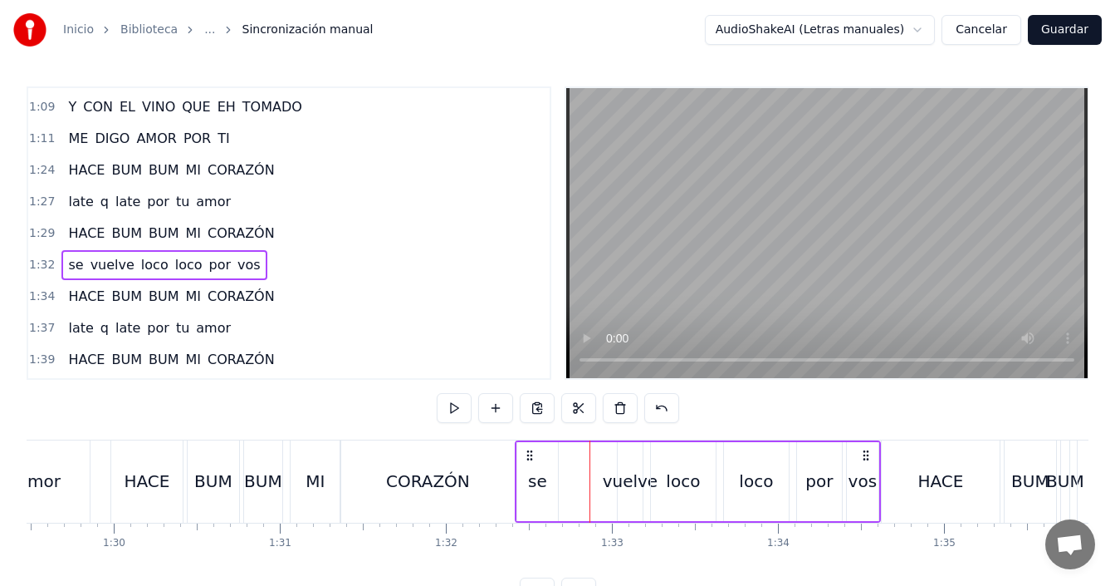
click at [622, 477] on div "vuelve" at bounding box center [631, 480] width 56 height 25
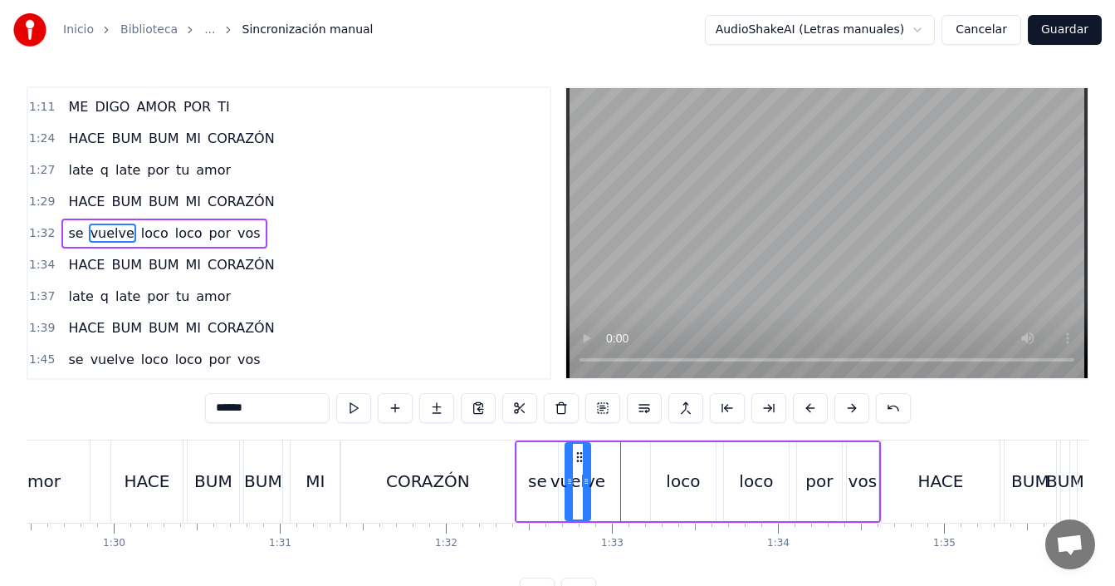
drag, startPoint x: 629, startPoint y: 455, endPoint x: 576, endPoint y: 461, distance: 52.6
click at [576, 461] on icon at bounding box center [579, 456] width 13 height 13
click at [498, 473] on div "CORAZÓN" at bounding box center [428, 481] width 175 height 82
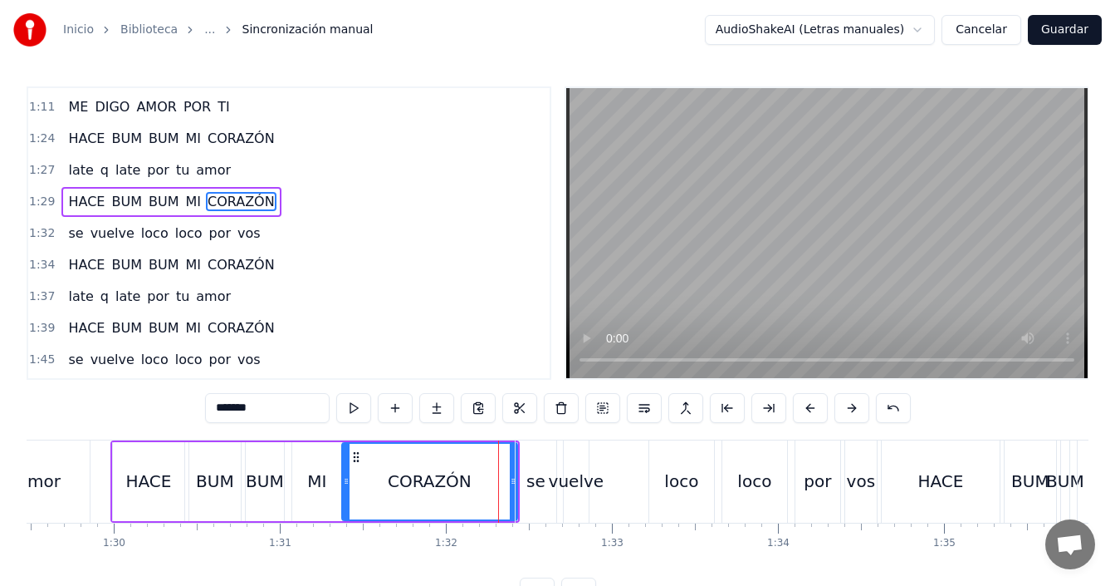
scroll to position [312, 0]
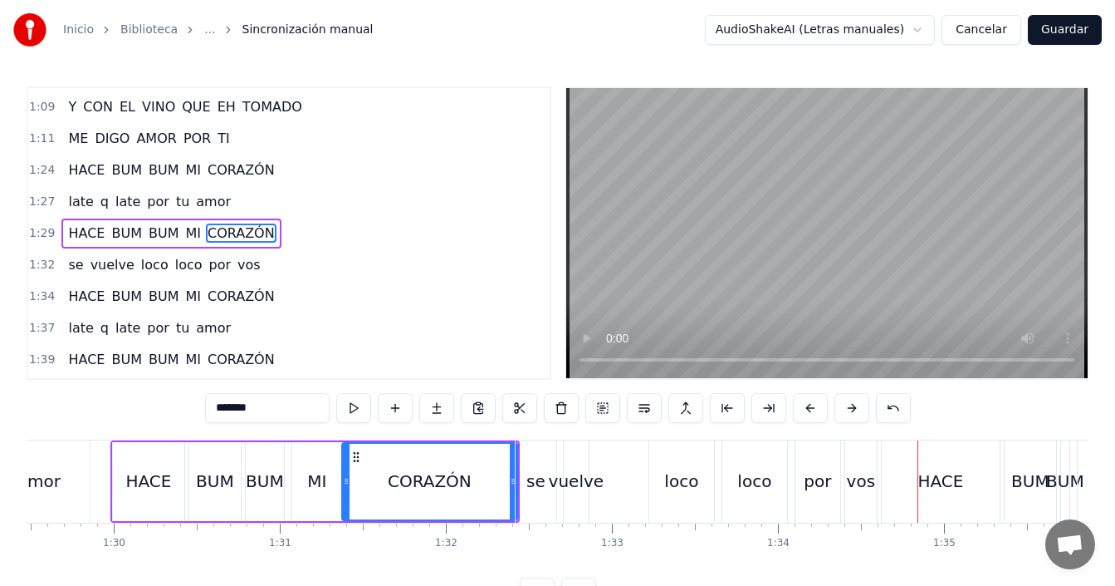
click at [527, 486] on div "se" at bounding box center [536, 481] width 41 height 82
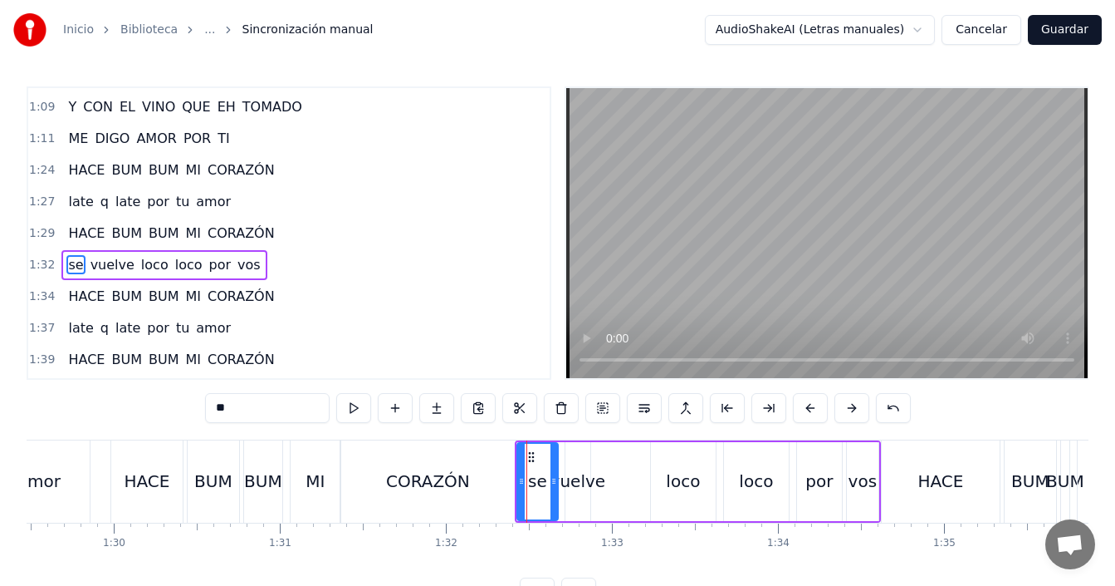
scroll to position [344, 0]
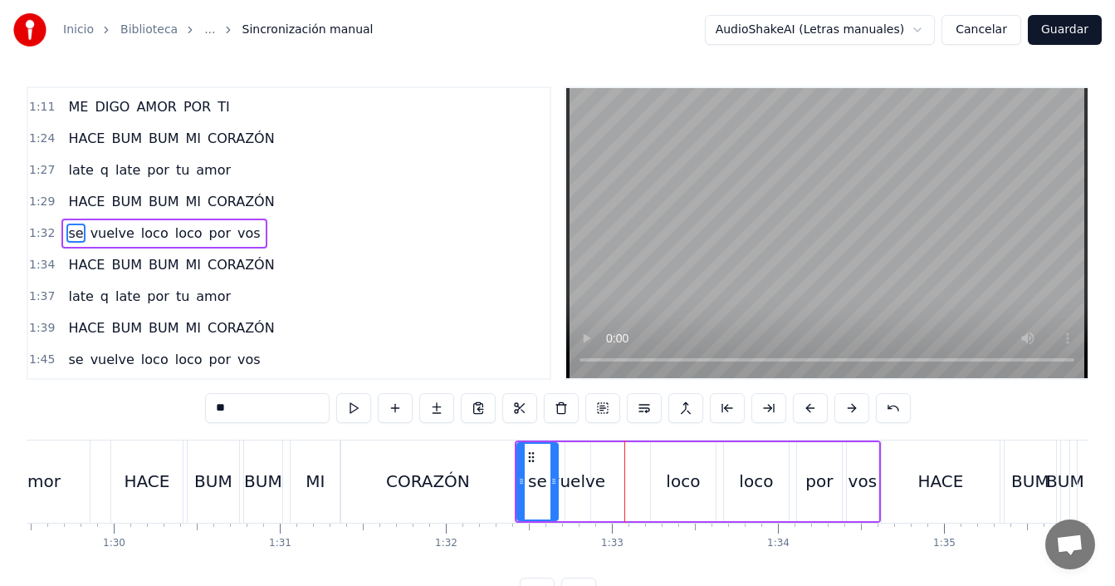
click at [591, 479] on div "vuelve" at bounding box center [579, 480] width 56 height 25
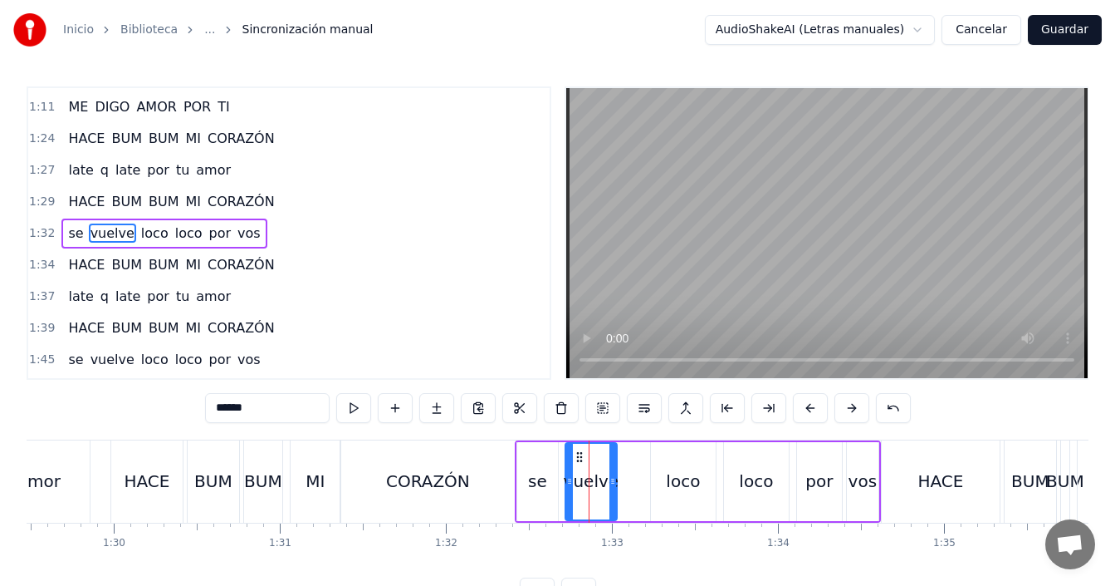
drag, startPoint x: 586, startPoint y: 489, endPoint x: 614, endPoint y: 500, distance: 29.5
click at [614, 500] on div at bounding box center [613, 482] width 7 height 76
click at [673, 481] on div "loco" at bounding box center [683, 480] width 34 height 25
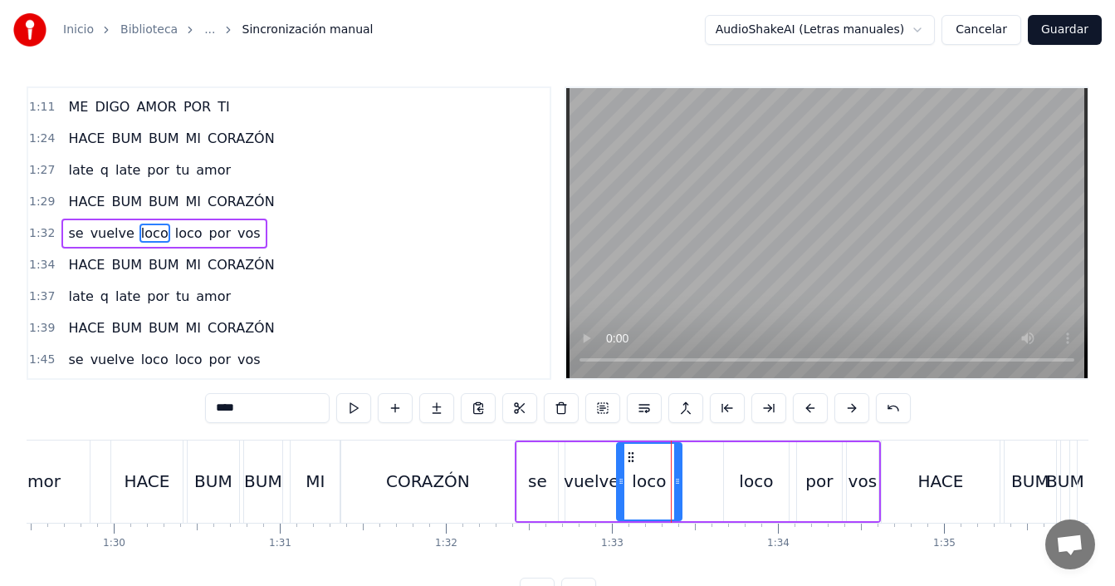
drag, startPoint x: 664, startPoint y: 454, endPoint x: 631, endPoint y: 466, distance: 35.2
click at [631, 466] on div "loco" at bounding box center [649, 482] width 63 height 76
click at [656, 488] on div "loco" at bounding box center [650, 480] width 34 height 25
click at [733, 479] on div "loco" at bounding box center [756, 481] width 65 height 79
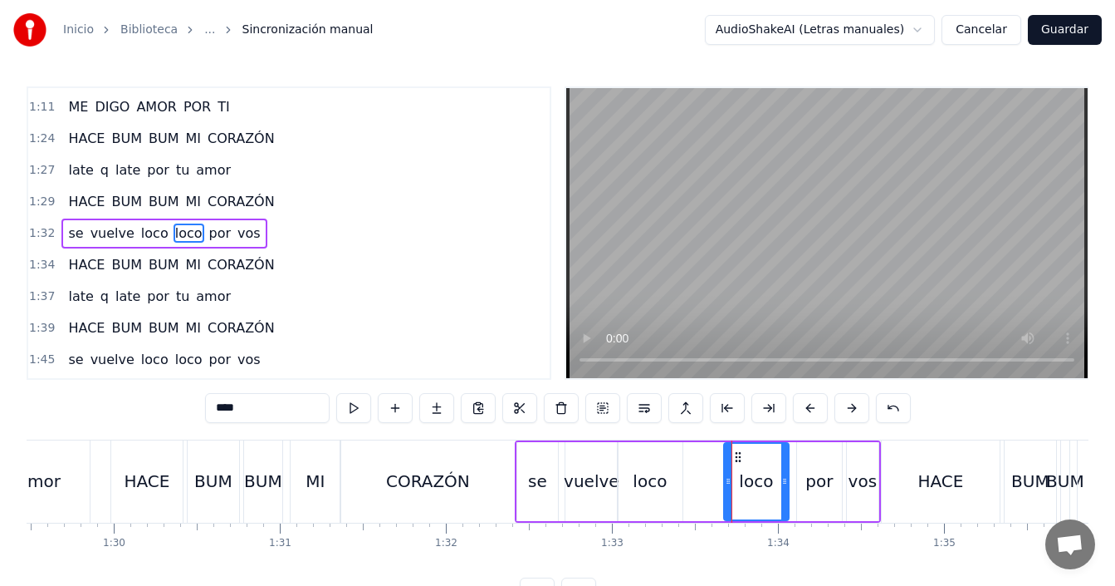
click at [478, 475] on div "CORAZÓN" at bounding box center [428, 481] width 175 height 82
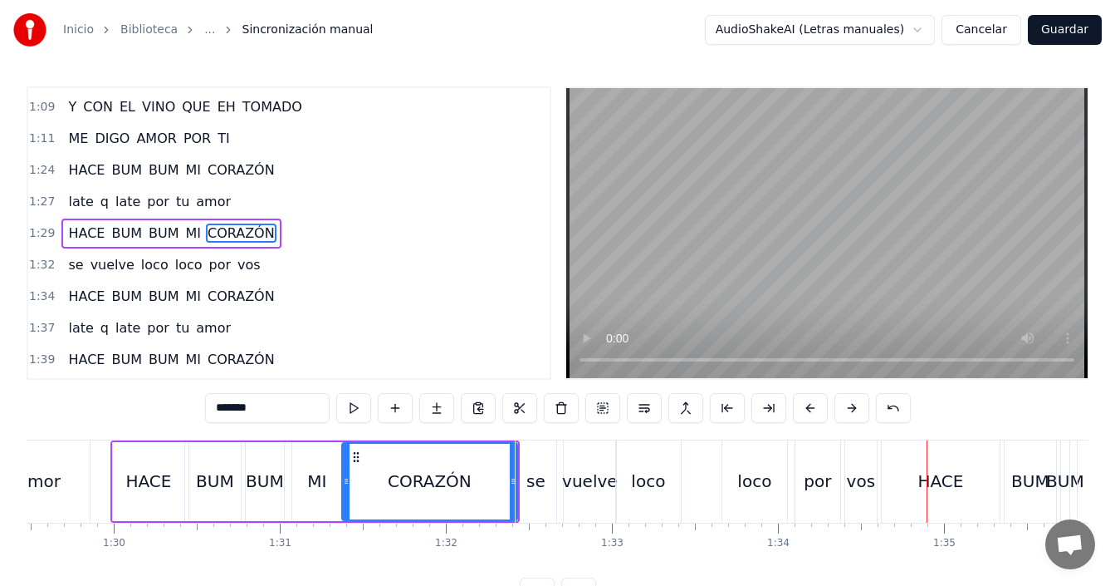
click at [157, 488] on div "HACE" at bounding box center [148, 480] width 46 height 25
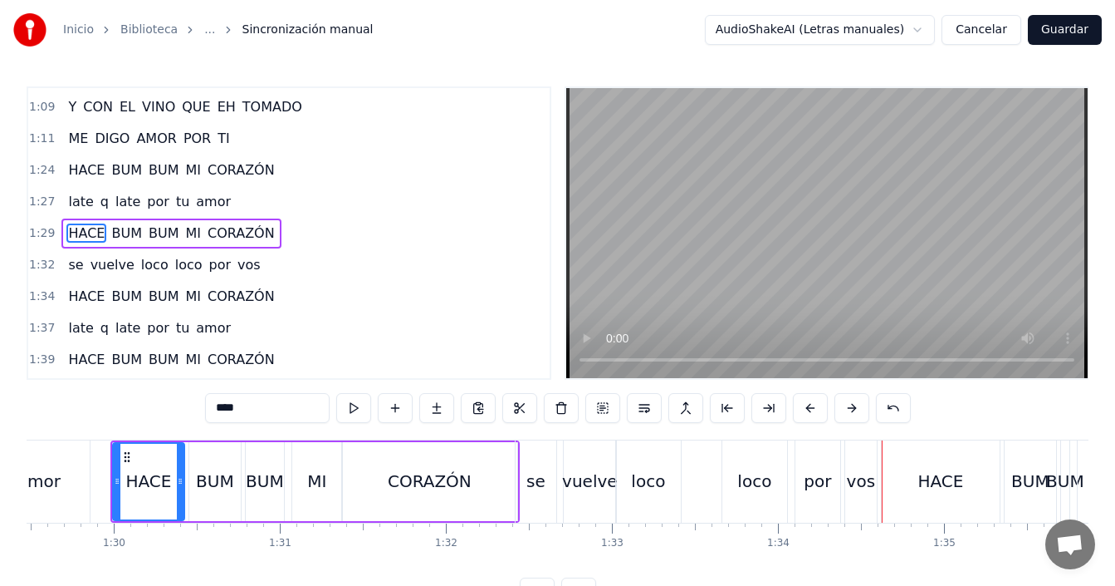
click at [550, 496] on div "se" at bounding box center [536, 481] width 41 height 82
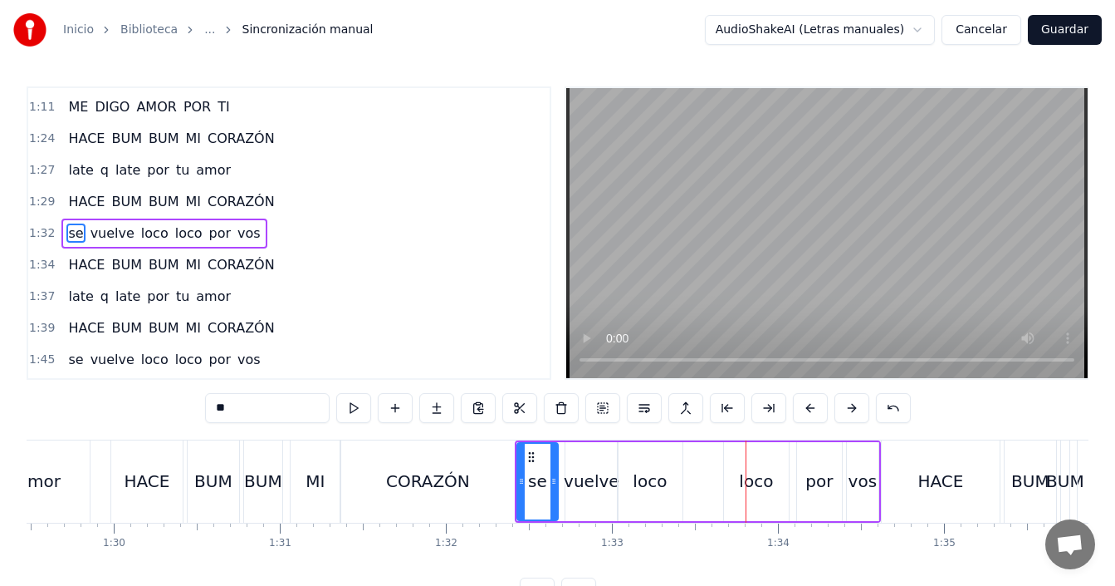
click at [656, 475] on div "loco" at bounding box center [650, 480] width 34 height 25
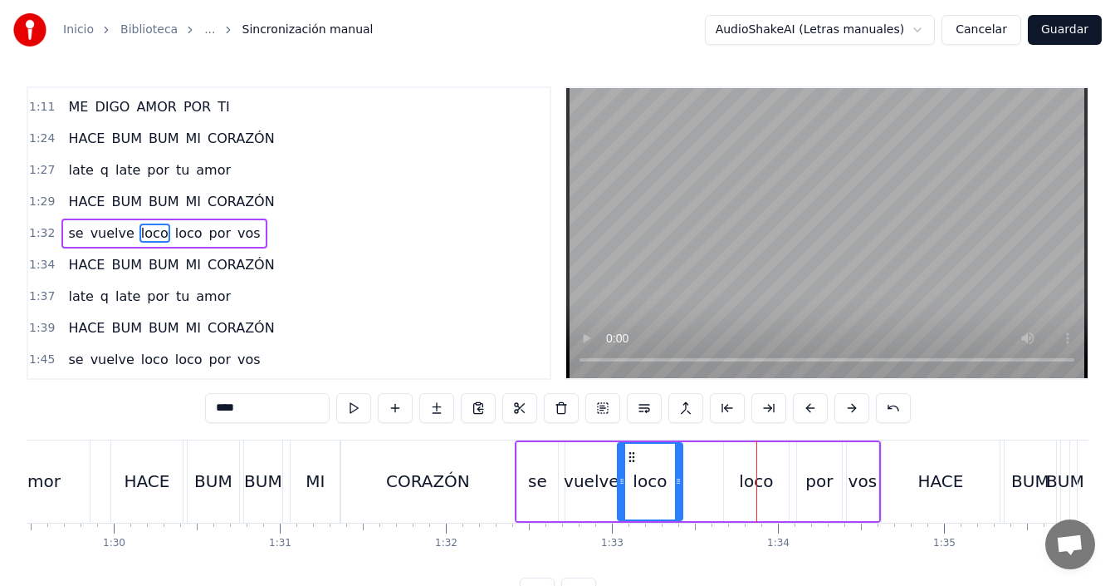
click at [743, 480] on div "loco" at bounding box center [756, 480] width 34 height 25
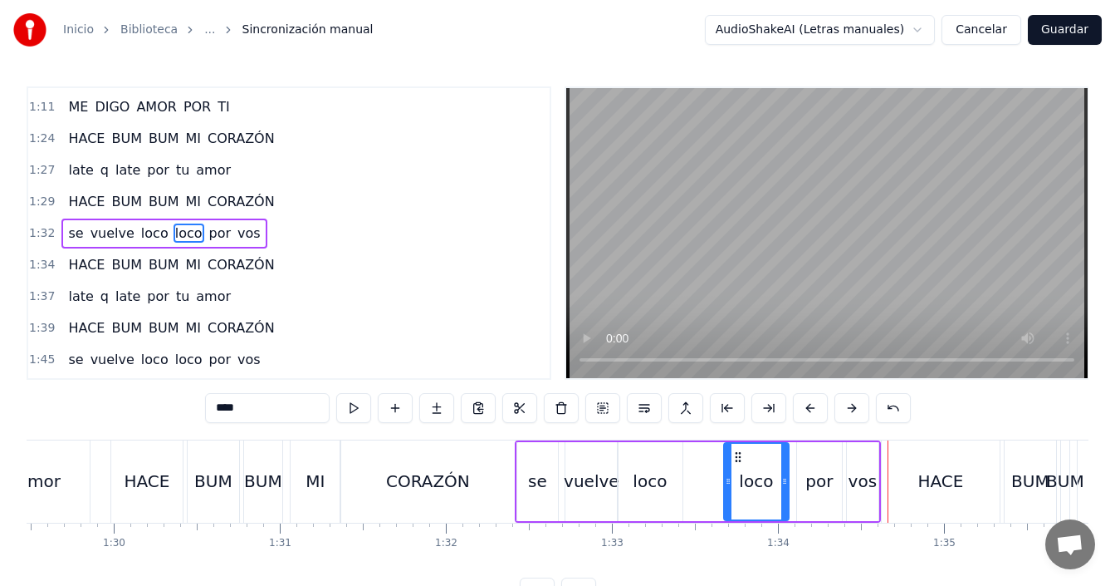
click at [535, 494] on div "se" at bounding box center [537, 481] width 41 height 79
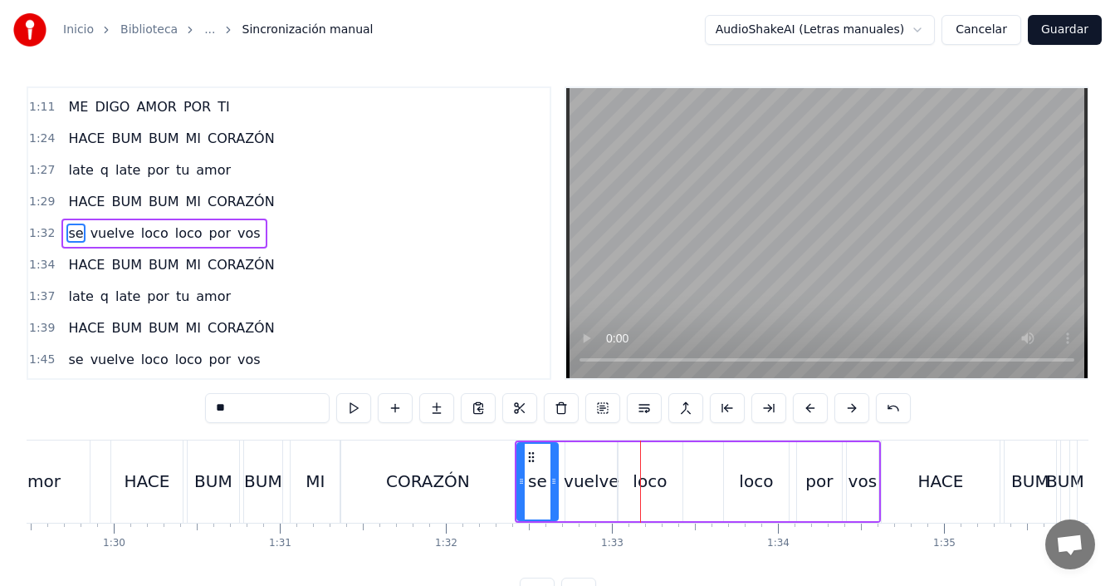
click at [656, 476] on div "loco" at bounding box center [650, 480] width 34 height 25
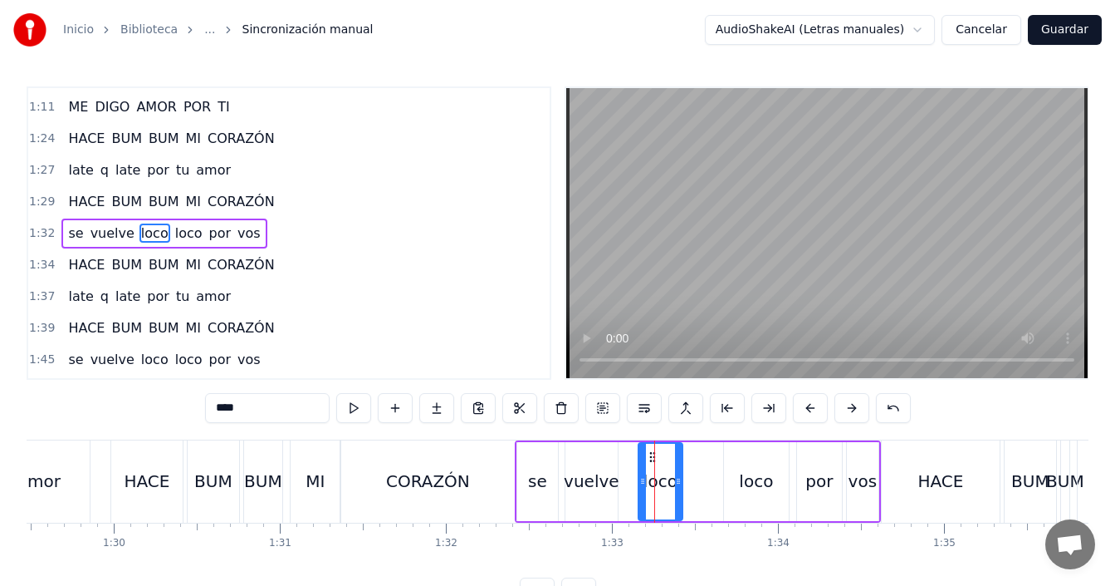
drag, startPoint x: 620, startPoint y: 483, endPoint x: 640, endPoint y: 487, distance: 21.0
click at [640, 487] on icon at bounding box center [643, 480] width 7 height 13
drag, startPoint x: 681, startPoint y: 476, endPoint x: 702, endPoint y: 482, distance: 21.6
click at [705, 481] on icon at bounding box center [704, 480] width 7 height 13
click at [581, 482] on div "vuelve" at bounding box center [592, 480] width 56 height 25
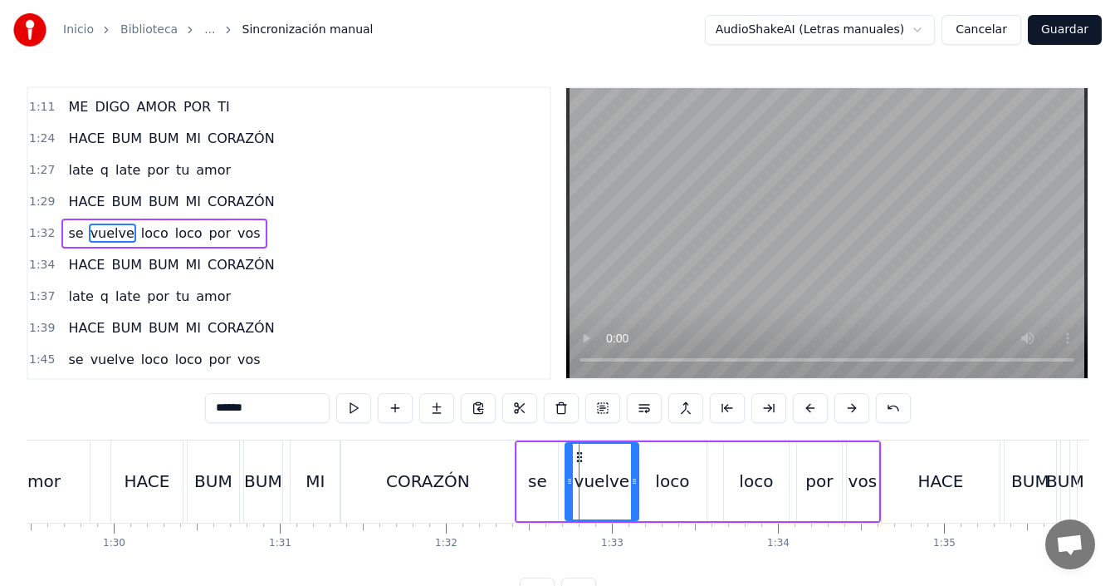
drag, startPoint x: 616, startPoint y: 483, endPoint x: 637, endPoint y: 488, distance: 21.6
click at [637, 488] on div at bounding box center [634, 482] width 7 height 76
click at [507, 473] on div "CORAZÓN" at bounding box center [428, 481] width 175 height 82
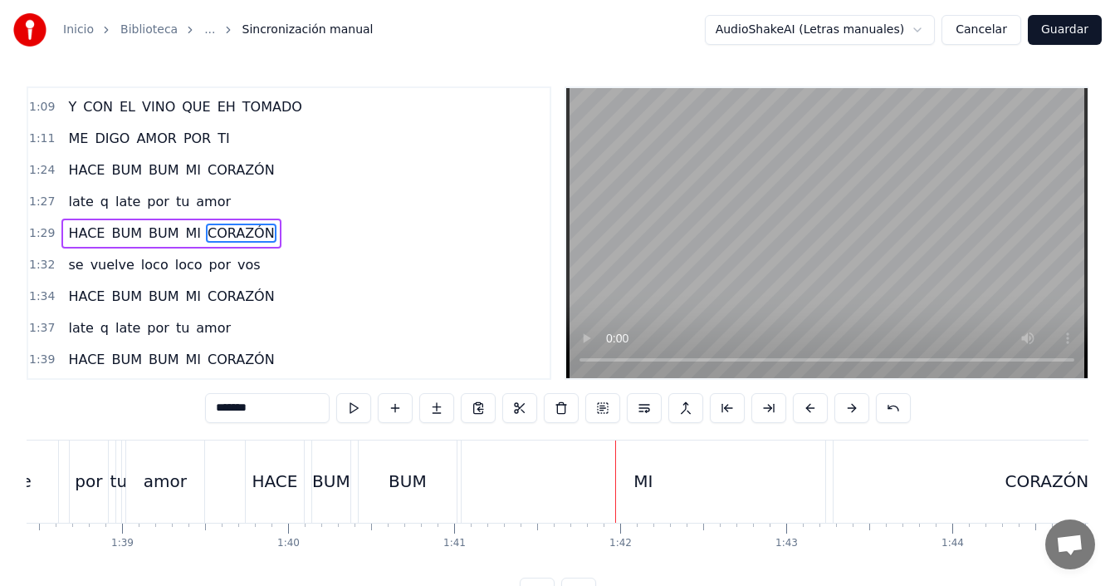
scroll to position [0, 16233]
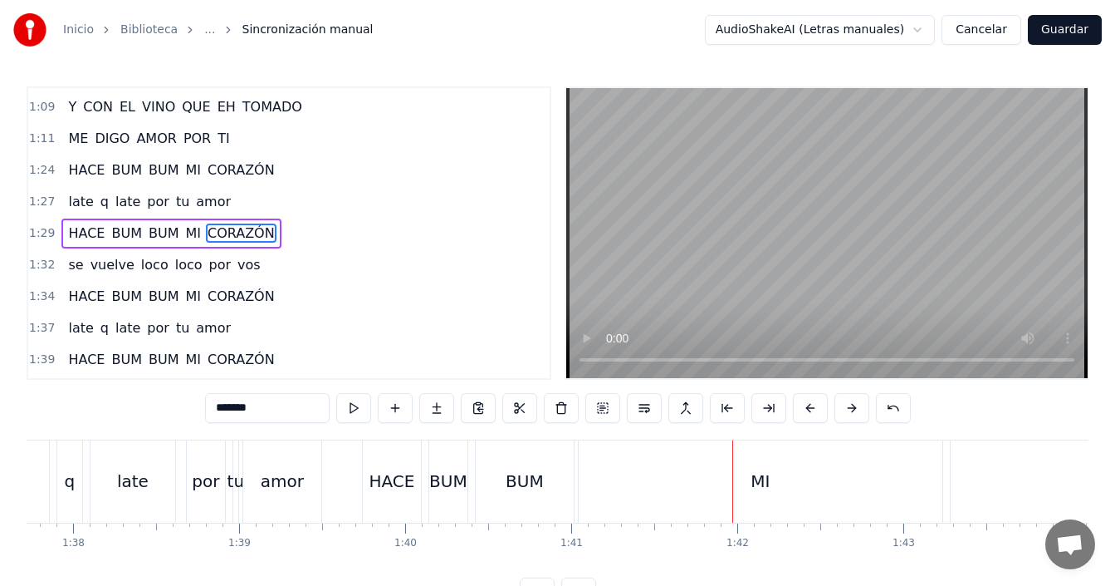
click at [75, 492] on div "q" at bounding box center [69, 481] width 25 height 82
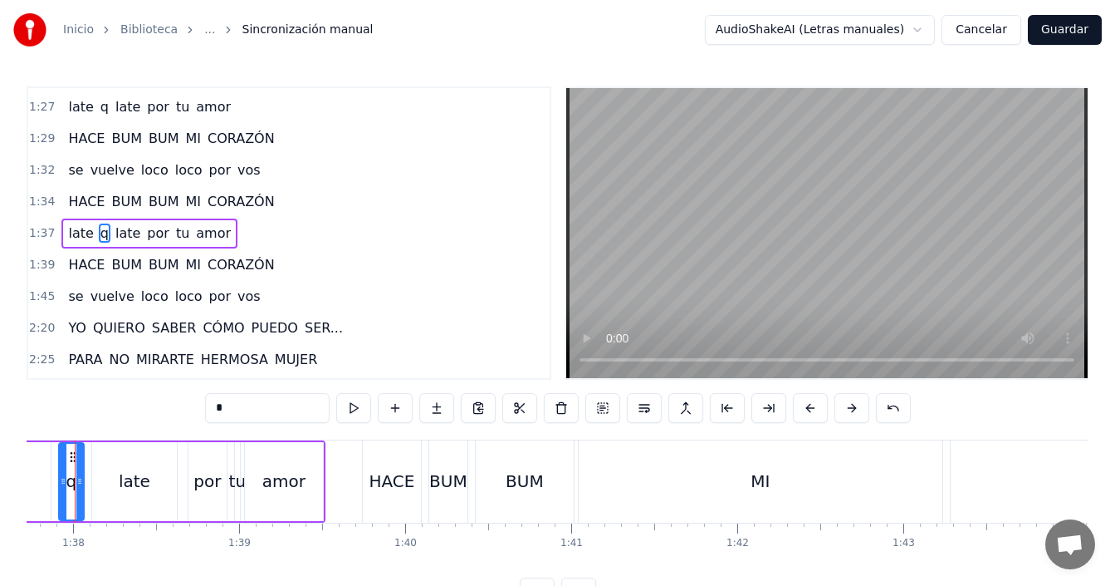
scroll to position [0, 16198]
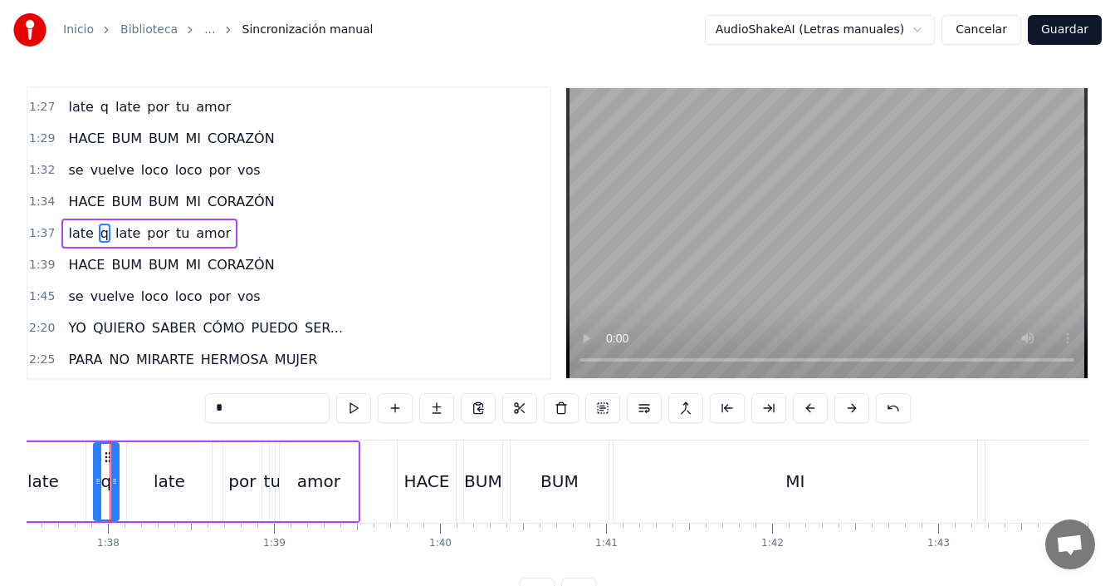
click at [251, 402] on input "*" at bounding box center [267, 408] width 125 height 30
click at [48, 475] on div "late" at bounding box center [43, 480] width 32 height 25
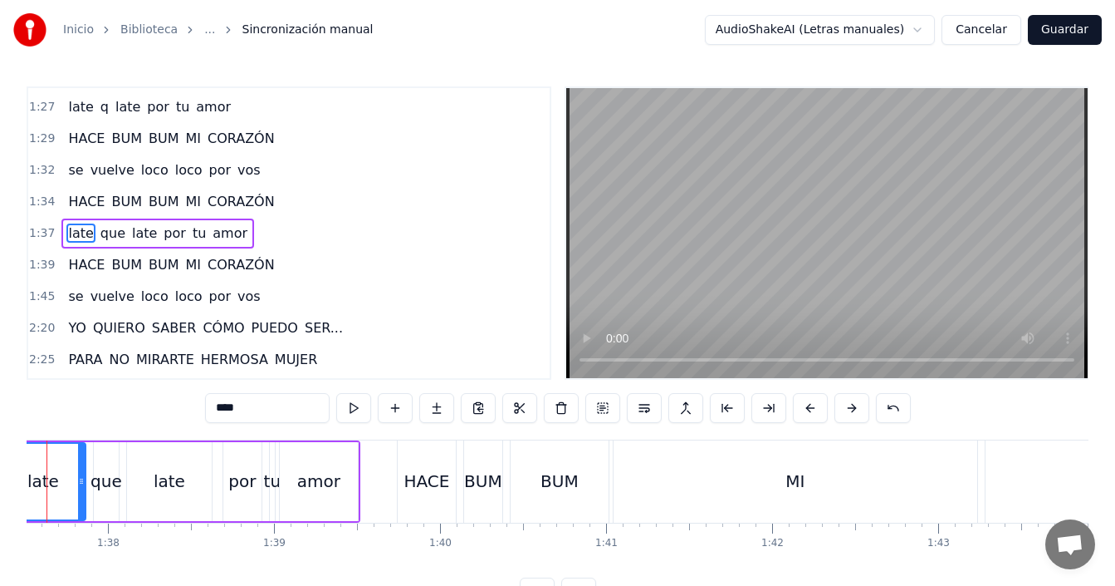
scroll to position [0, 16135]
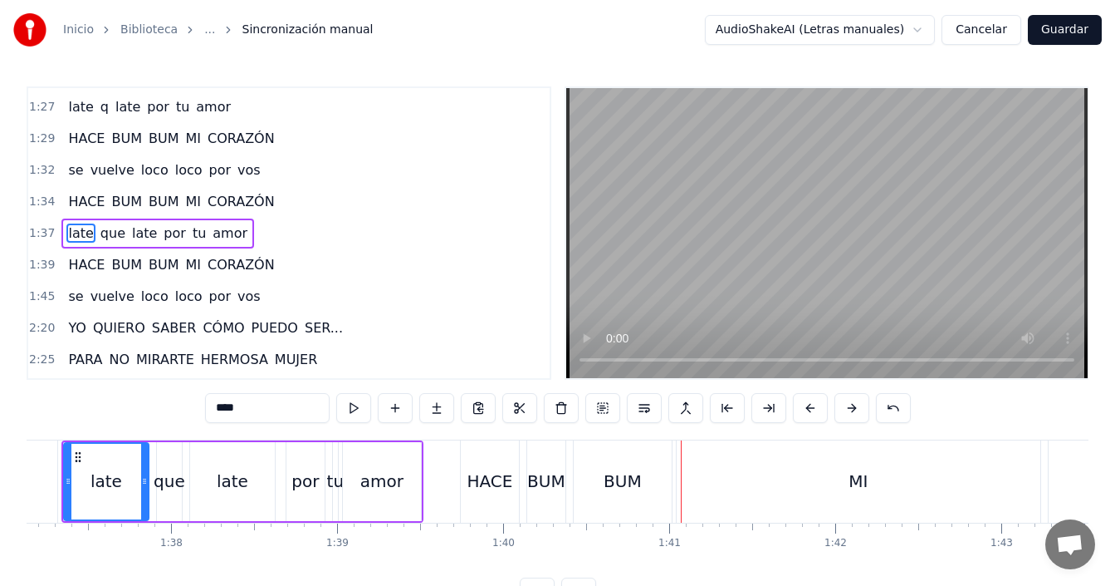
click at [704, 483] on div "MI" at bounding box center [859, 481] width 364 height 82
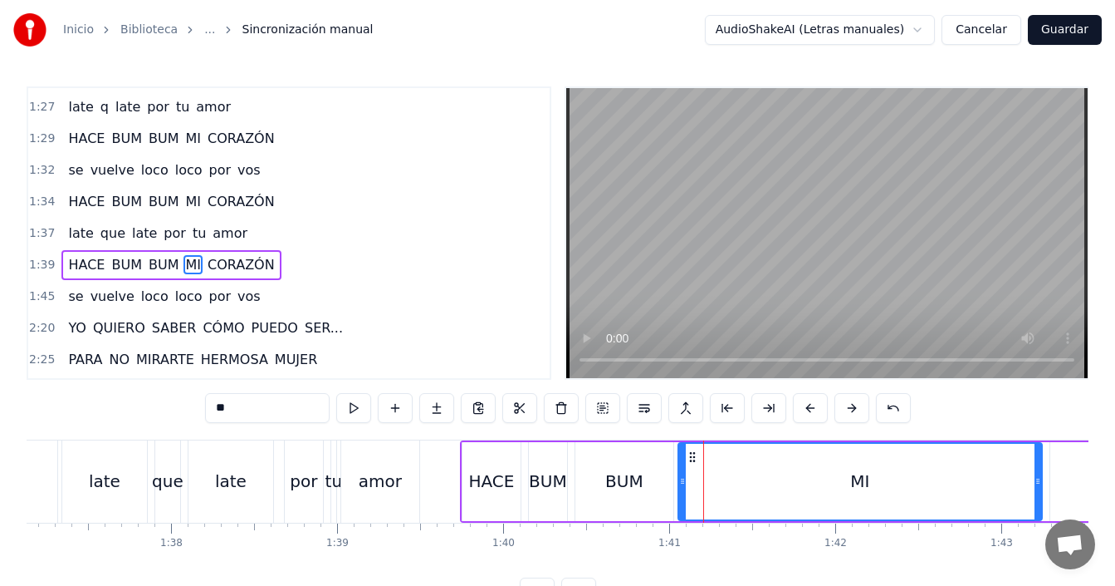
scroll to position [439, 0]
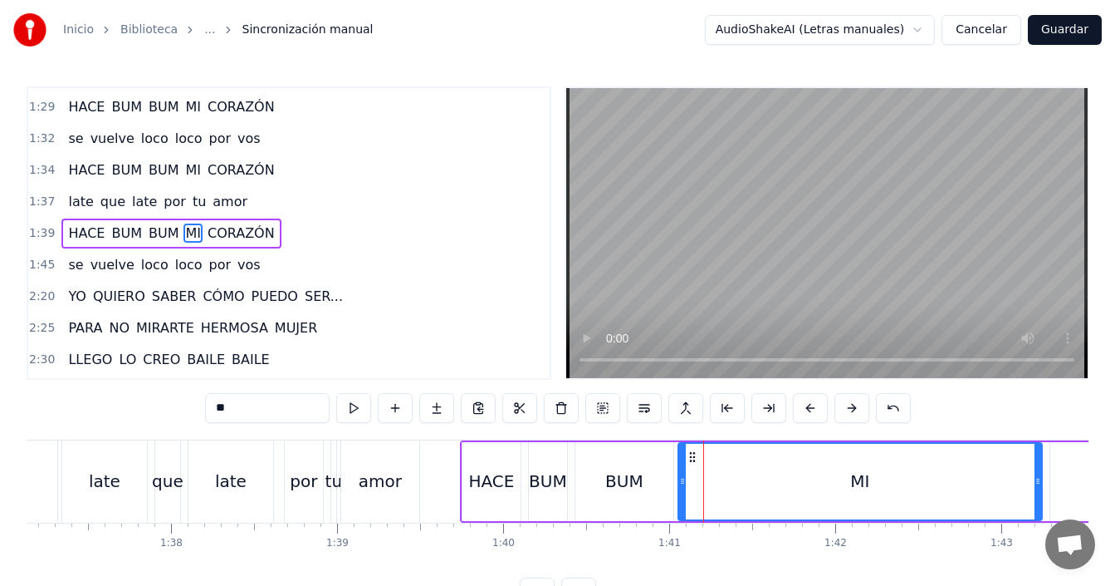
click at [630, 487] on div "BUM" at bounding box center [625, 480] width 38 height 25
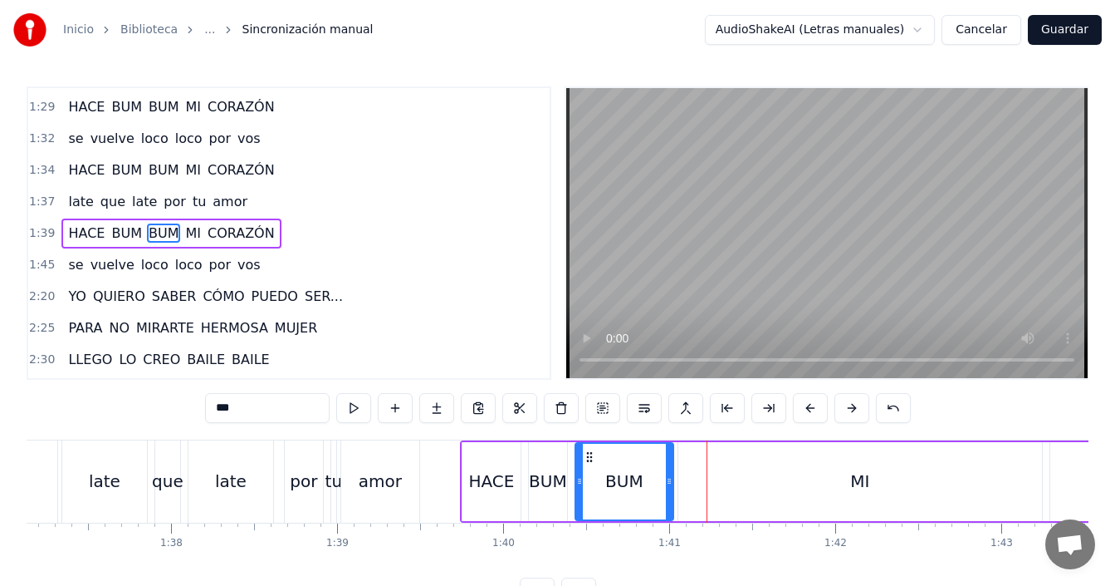
click at [719, 487] on div "MI" at bounding box center [861, 481] width 364 height 79
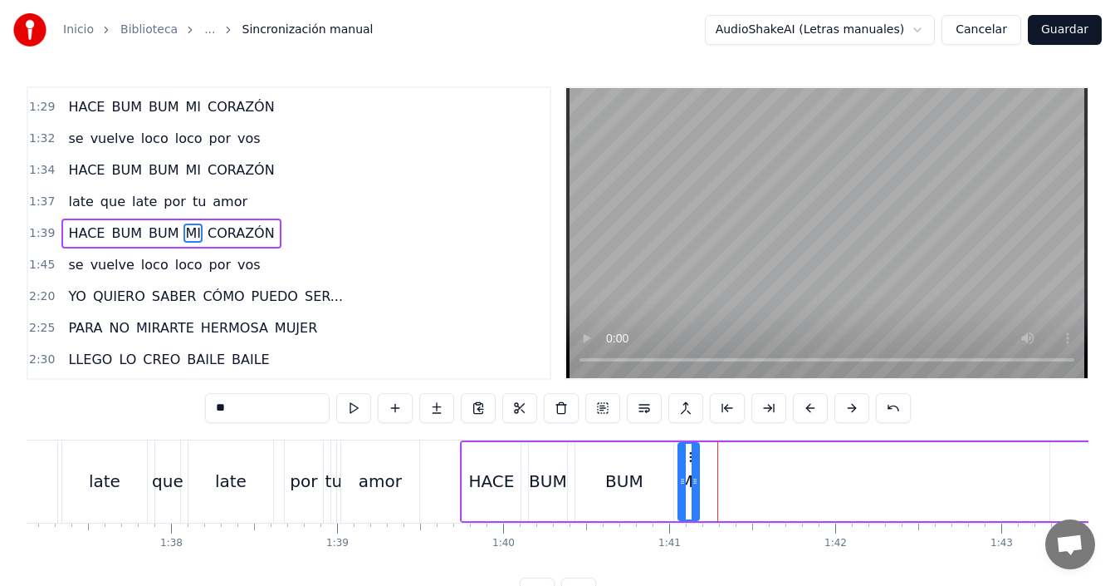
drag, startPoint x: 1038, startPoint y: 475, endPoint x: 697, endPoint y: 494, distance: 341.9
click at [697, 494] on div at bounding box center [695, 482] width 7 height 76
drag, startPoint x: 685, startPoint y: 493, endPoint x: 681, endPoint y: 503, distance: 10.8
click at [681, 503] on div at bounding box center [678, 482] width 7 height 76
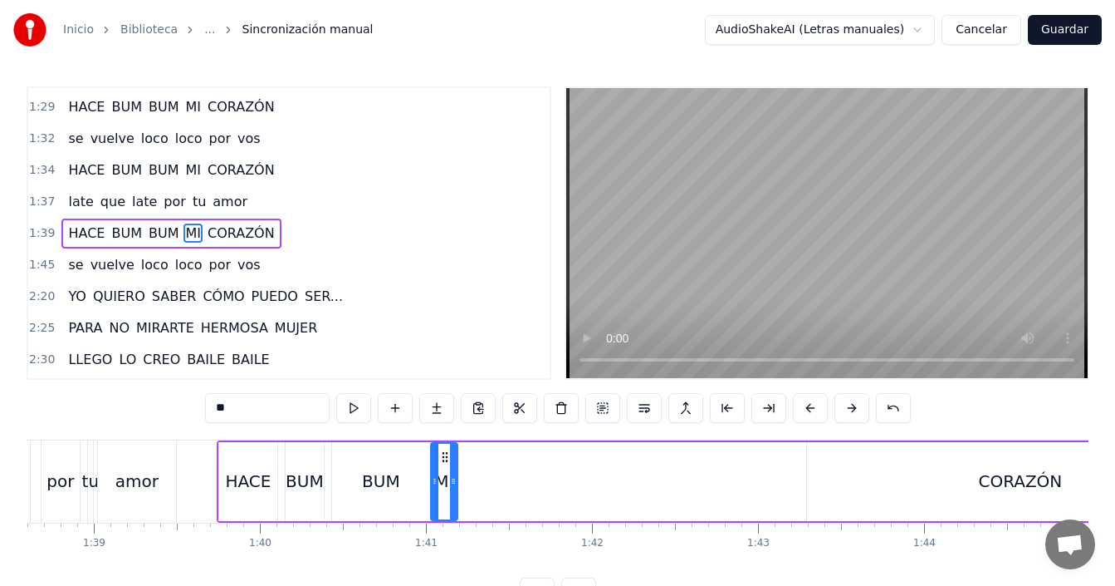
scroll to position [0, 16408]
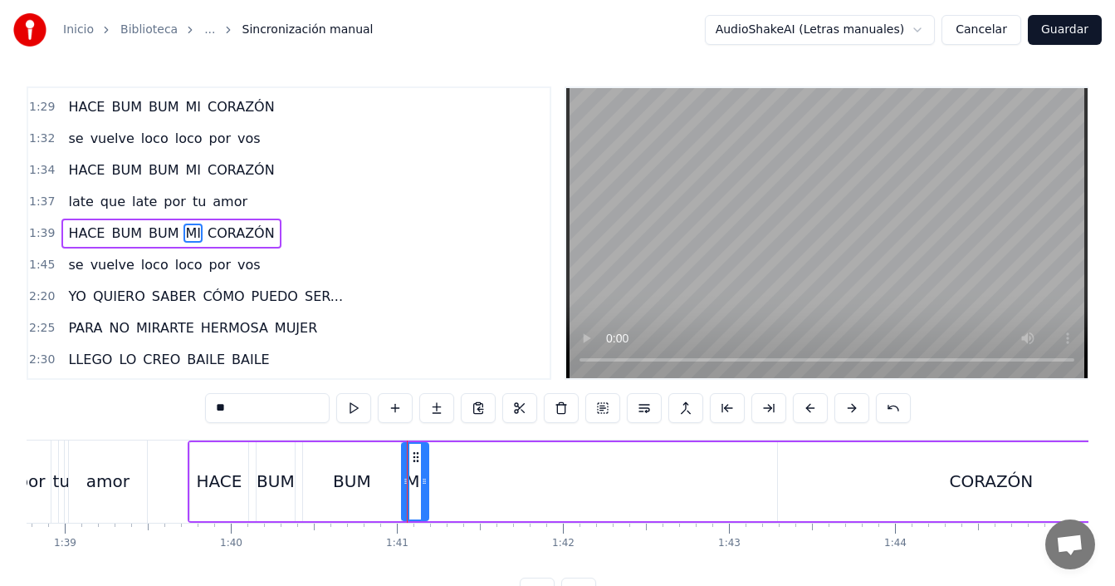
click at [873, 489] on div "CORAZÓN" at bounding box center [991, 481] width 427 height 79
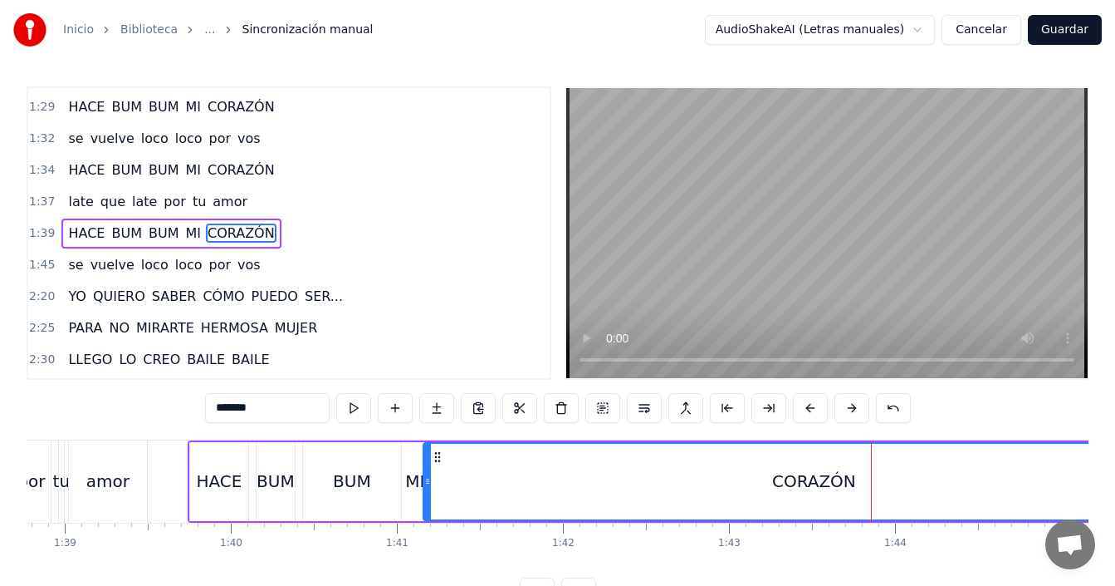
drag, startPoint x: 778, startPoint y: 462, endPoint x: 424, endPoint y: 498, distance: 356.5
click at [424, 498] on div at bounding box center [427, 482] width 7 height 76
click at [625, 475] on div "CORAZÓN" at bounding box center [814, 482] width 780 height 76
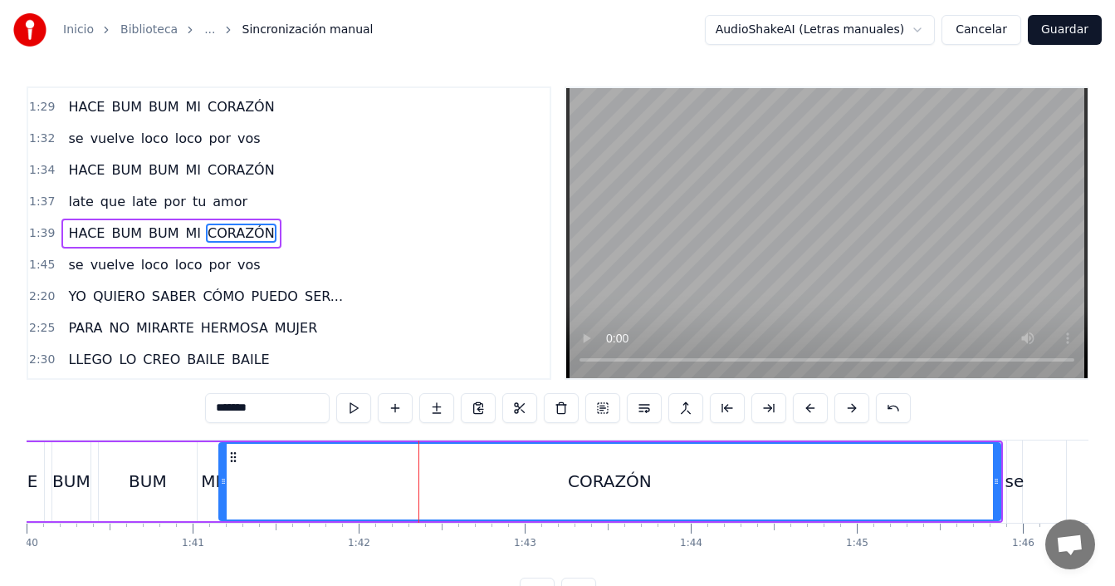
scroll to position [0, 16699]
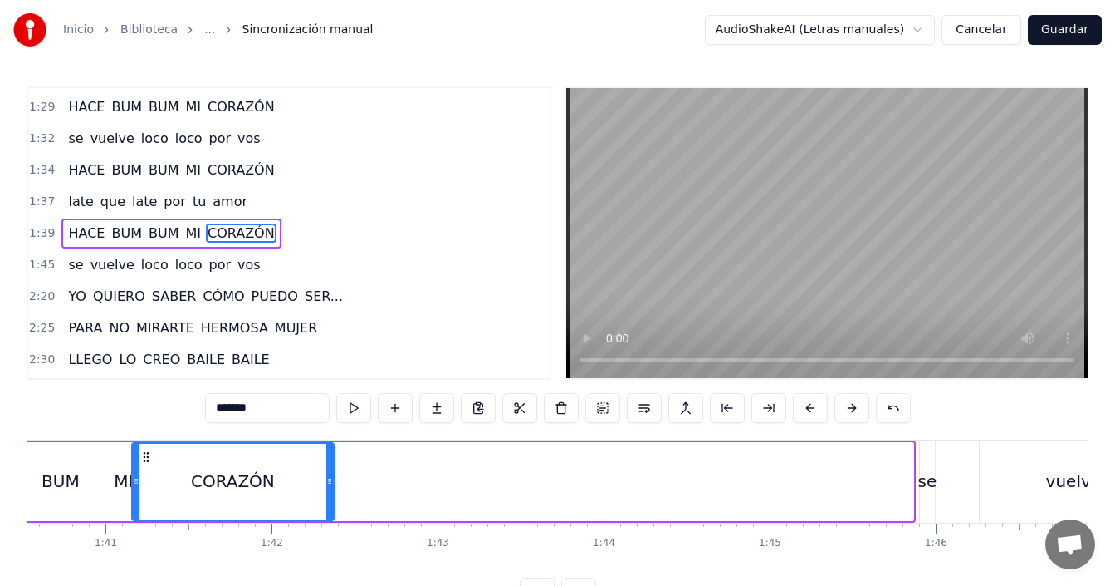
drag, startPoint x: 907, startPoint y: 473, endPoint x: 327, endPoint y: 517, distance: 581.4
click at [327, 517] on div at bounding box center [329, 482] width 7 height 76
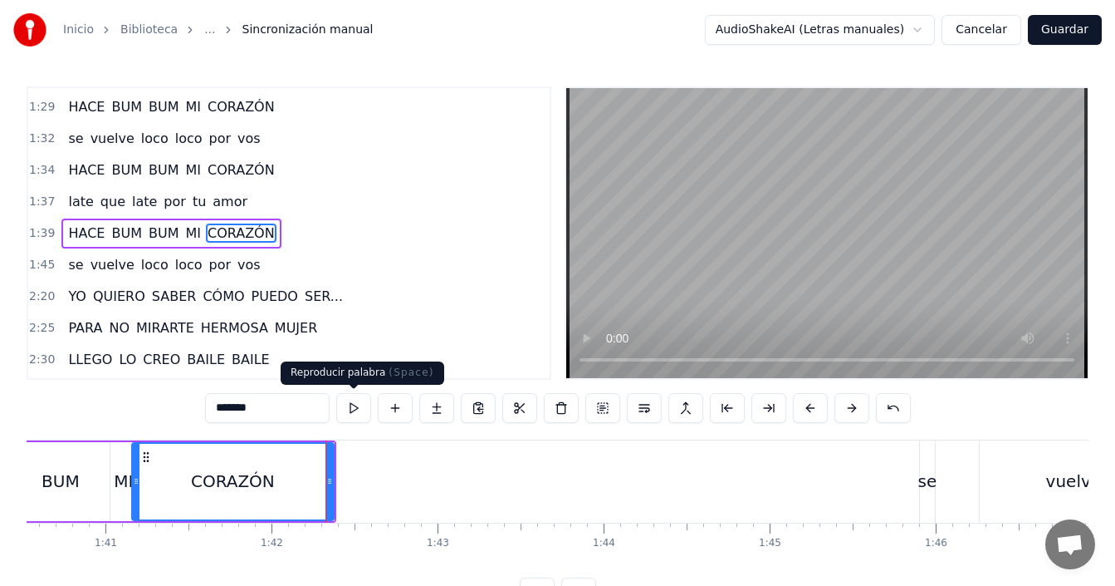
click at [356, 410] on button at bounding box center [353, 408] width 35 height 30
click at [356, 409] on button at bounding box center [353, 408] width 35 height 30
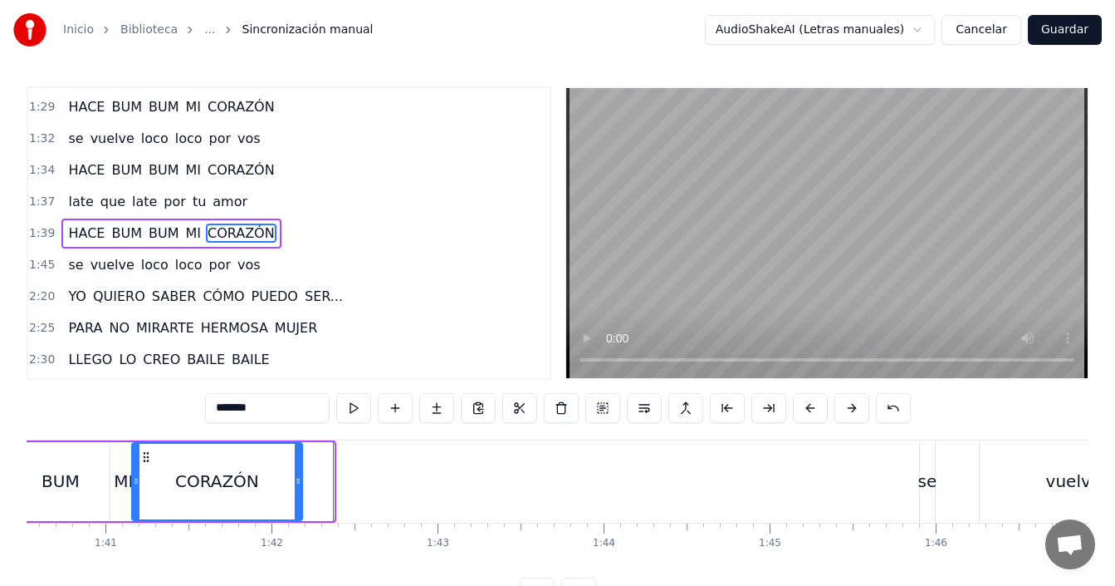
drag, startPoint x: 318, startPoint y: 483, endPoint x: 304, endPoint y: 486, distance: 14.3
click at [300, 489] on div at bounding box center [298, 482] width 7 height 76
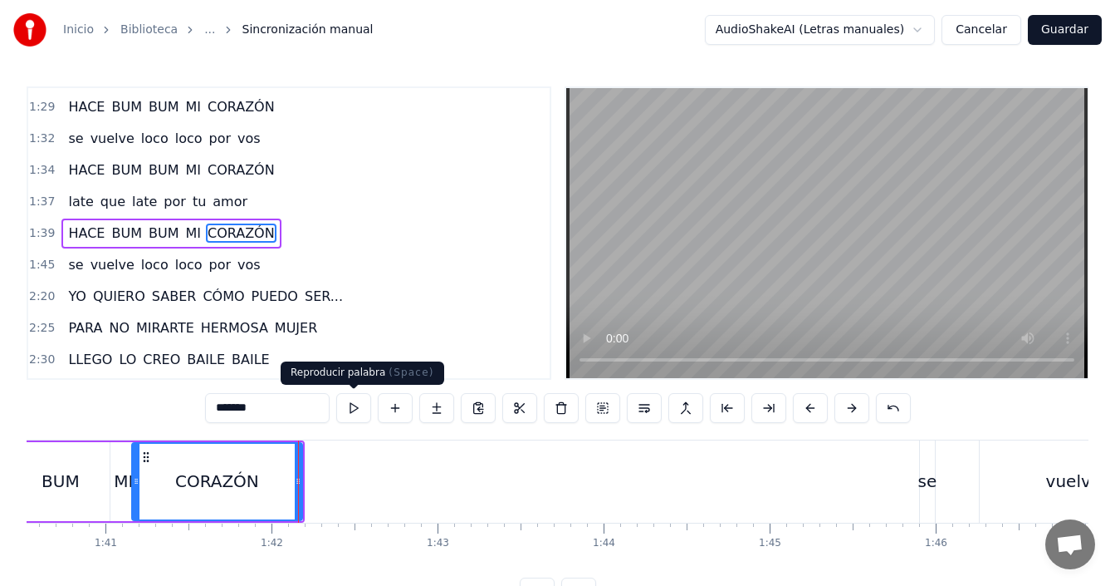
click at [352, 406] on button at bounding box center [353, 408] width 35 height 30
click at [353, 406] on button at bounding box center [353, 408] width 35 height 30
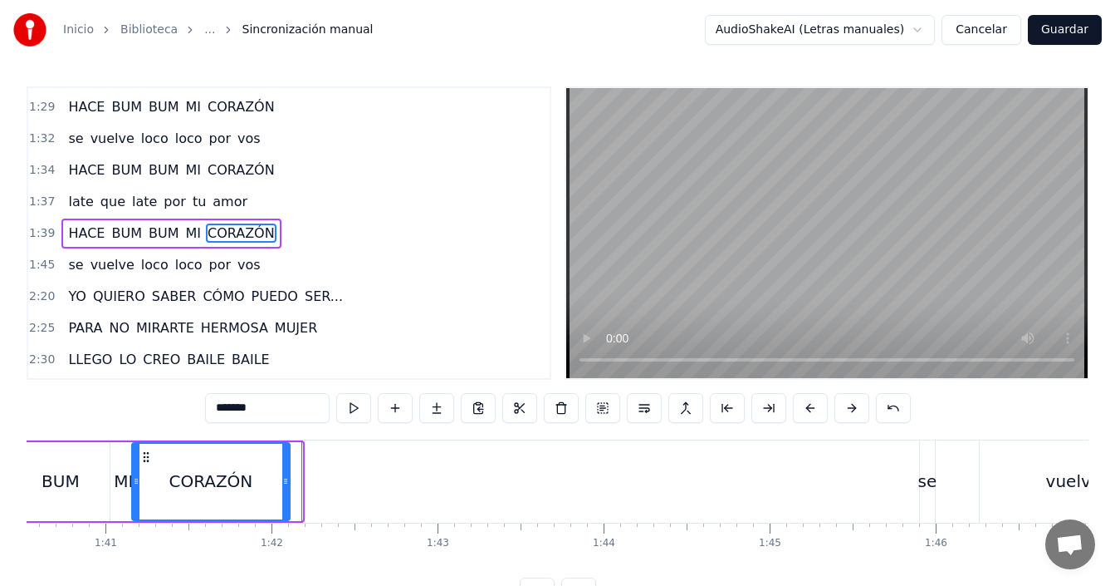
drag, startPoint x: 297, startPoint y: 480, endPoint x: 284, endPoint y: 493, distance: 17.6
click at [284, 493] on div at bounding box center [285, 482] width 7 height 76
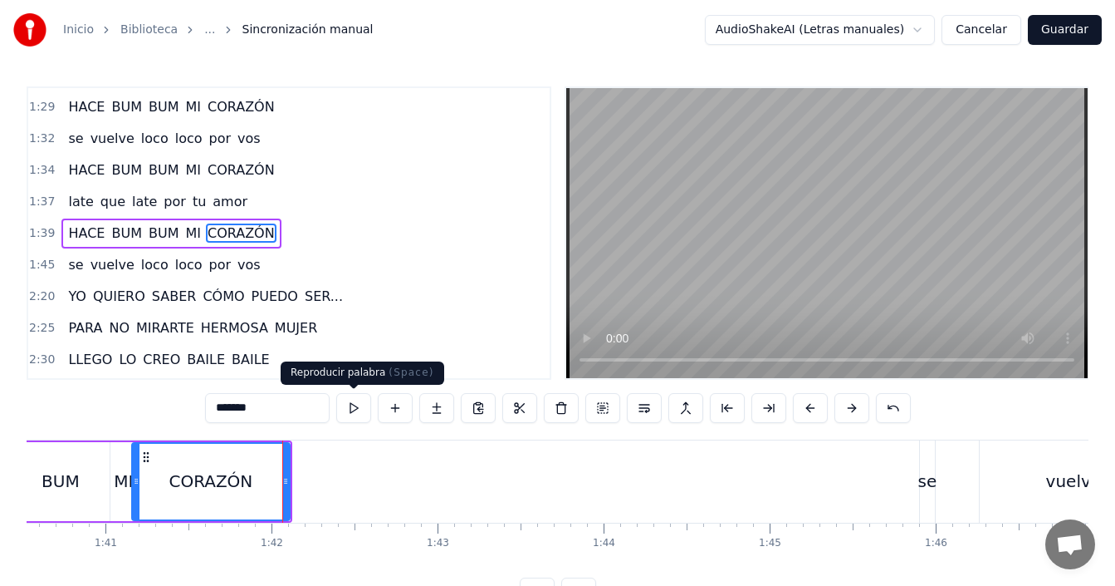
click at [348, 407] on button at bounding box center [353, 408] width 35 height 30
click at [928, 480] on div "se" at bounding box center [928, 480] width 19 height 25
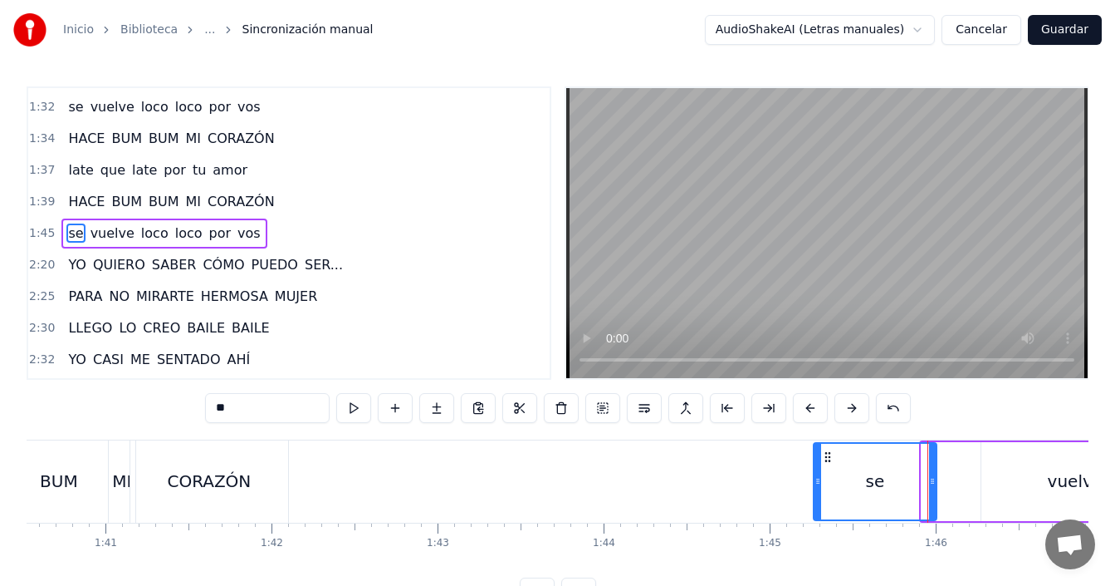
drag, startPoint x: 925, startPoint y: 473, endPoint x: 821, endPoint y: 470, distance: 103.9
click at [821, 470] on div at bounding box center [818, 482] width 7 height 76
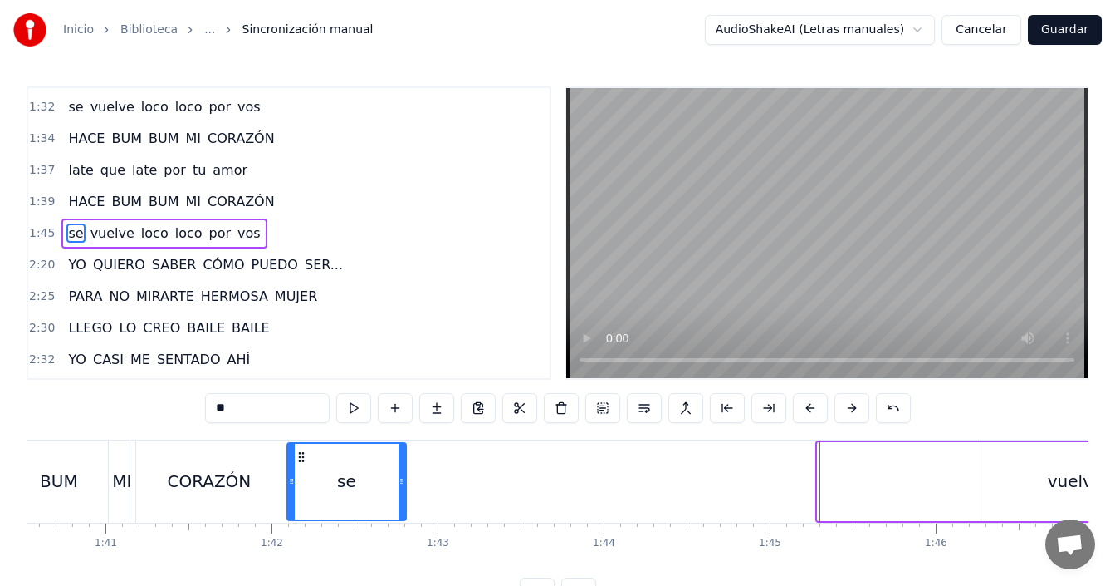
drag, startPoint x: 832, startPoint y: 454, endPoint x: 302, endPoint y: 462, distance: 530.8
click at [302, 462] on icon at bounding box center [301, 456] width 13 height 13
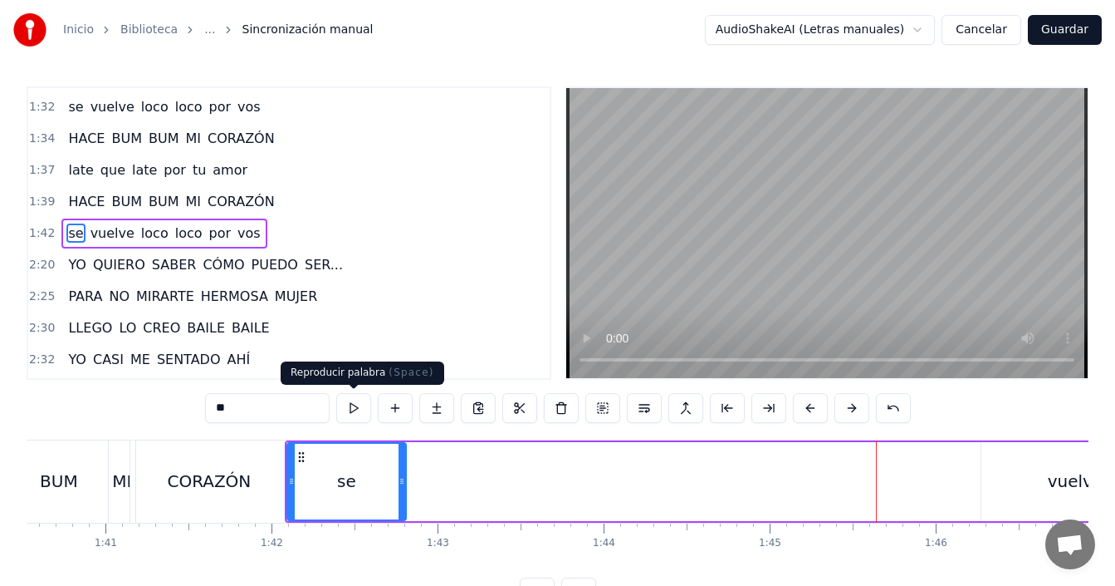
click at [347, 412] on button at bounding box center [353, 408] width 35 height 30
click at [363, 410] on button at bounding box center [353, 408] width 35 height 30
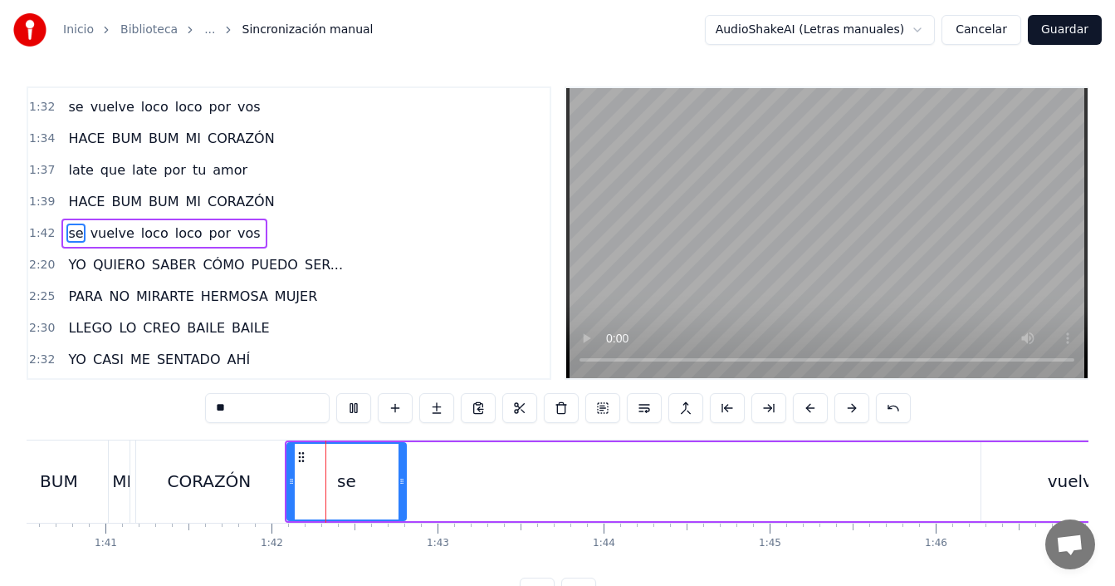
click at [362, 409] on button at bounding box center [353, 408] width 35 height 30
drag, startPoint x: 405, startPoint y: 469, endPoint x: 344, endPoint y: 490, distance: 64.1
click at [344, 490] on div at bounding box center [341, 482] width 7 height 76
click at [1027, 479] on div "vuelve" at bounding box center [1076, 481] width 188 height 79
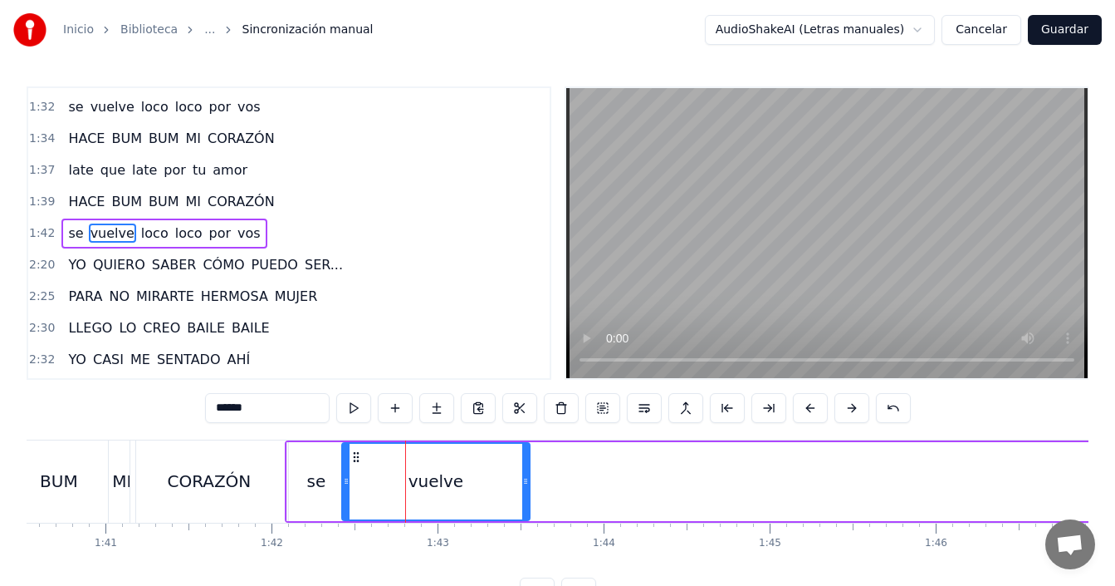
drag, startPoint x: 994, startPoint y: 453, endPoint x: 355, endPoint y: 479, distance: 640.1
click at [355, 479] on div "vuelve" at bounding box center [436, 482] width 186 height 76
click at [350, 407] on button at bounding box center [353, 408] width 35 height 30
drag, startPoint x: 528, startPoint y: 472, endPoint x: 435, endPoint y: 504, distance: 98.5
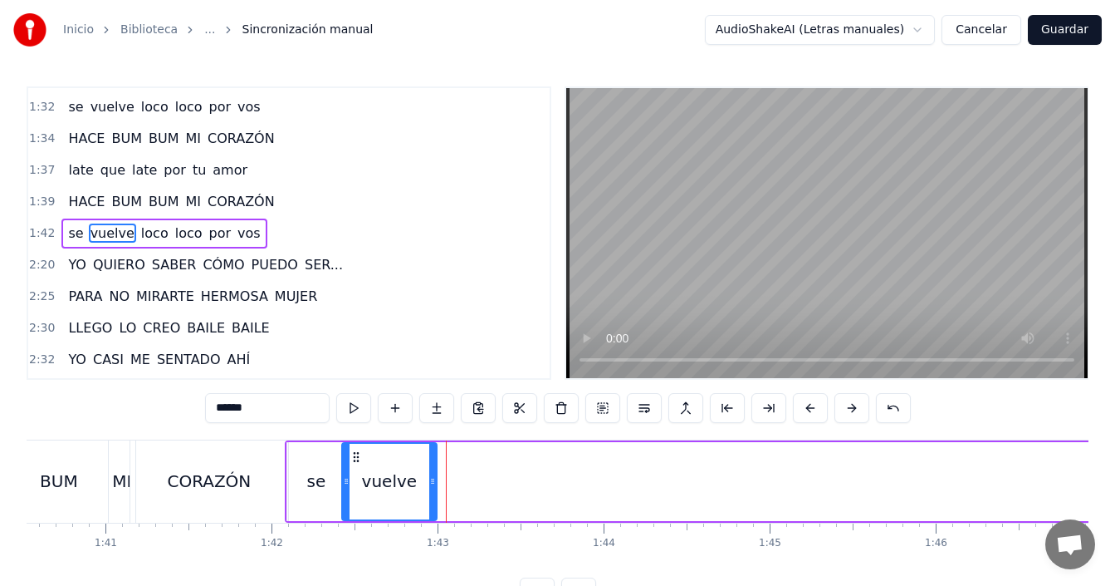
click at [435, 504] on div at bounding box center [432, 482] width 7 height 76
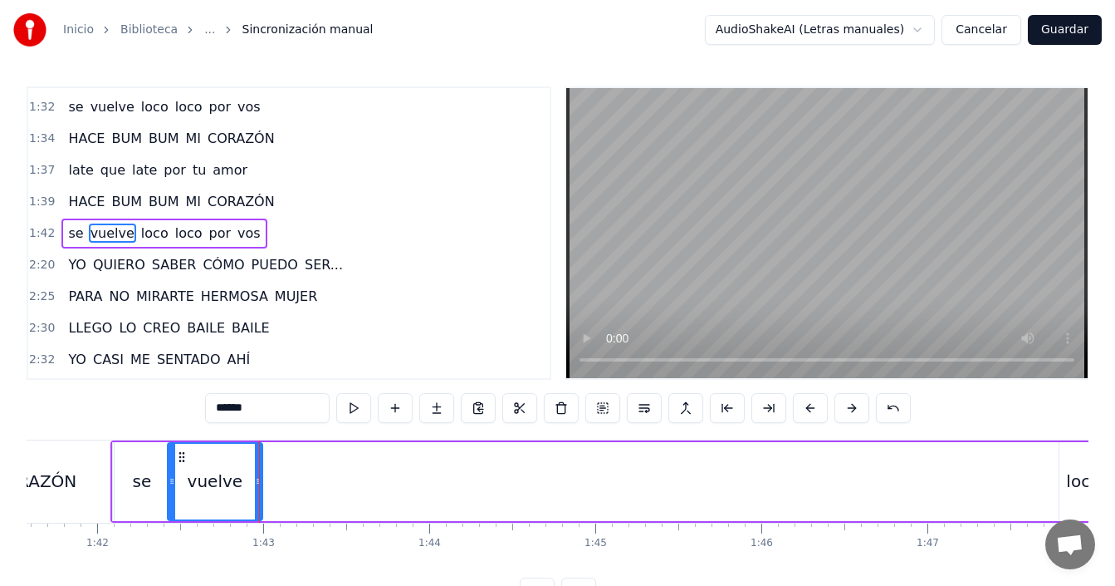
scroll to position [0, 16962]
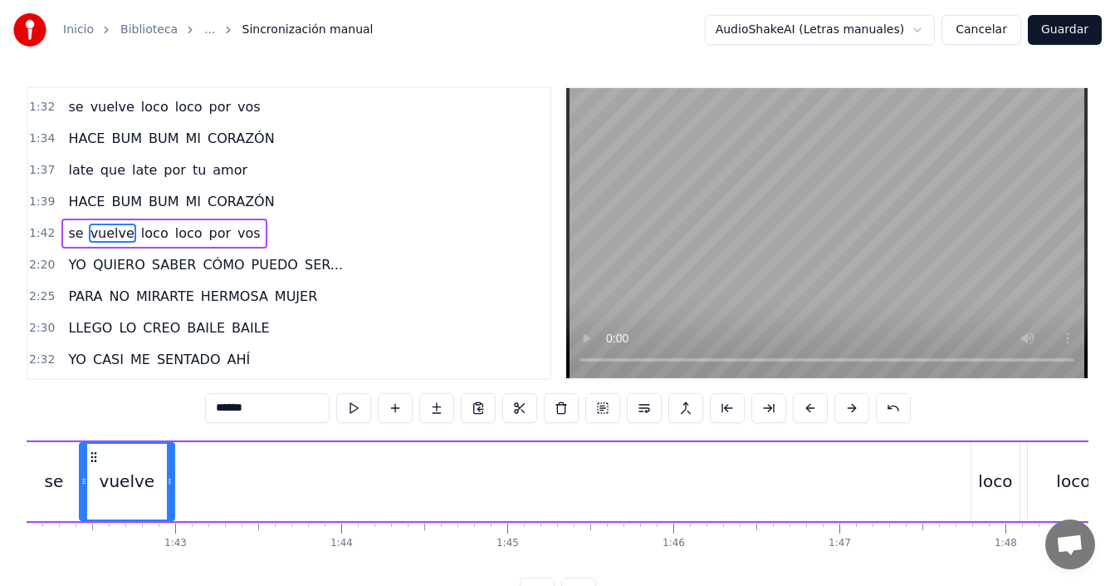
click at [989, 479] on div "loco" at bounding box center [995, 480] width 34 height 25
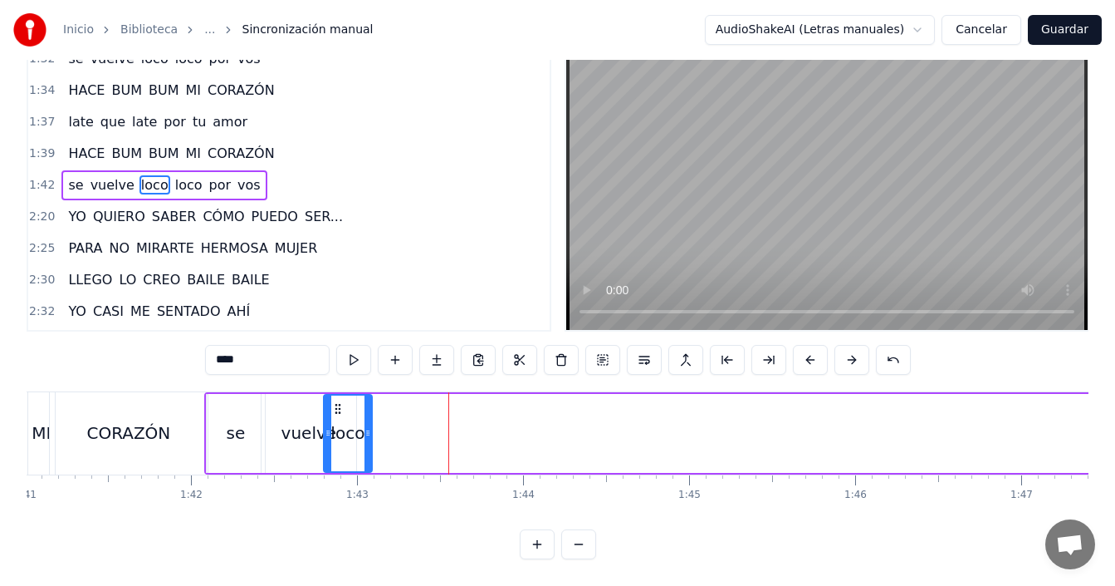
scroll to position [0, 16762]
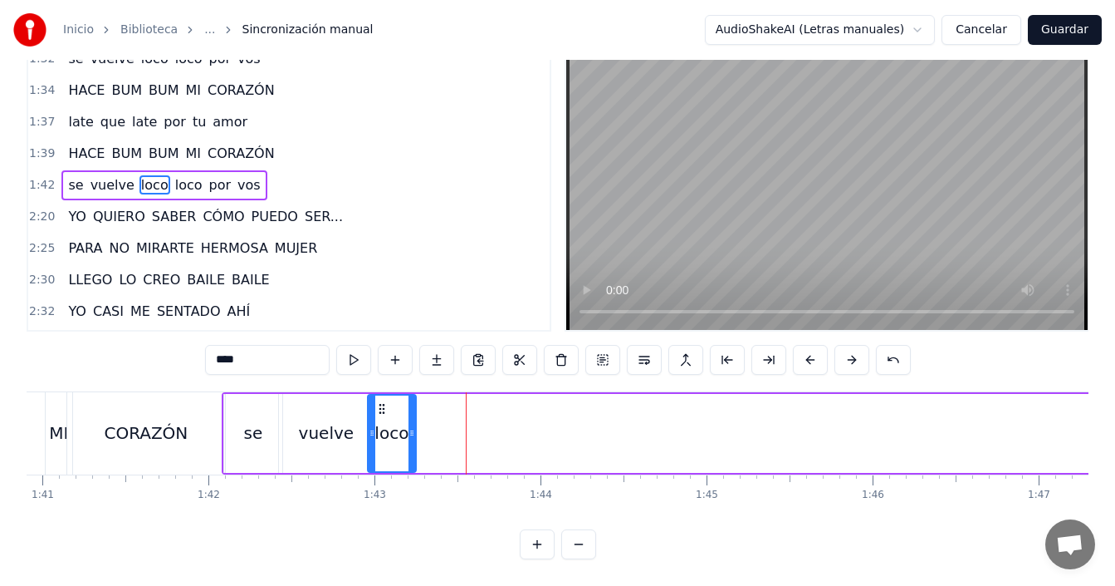
drag, startPoint x: 986, startPoint y: 458, endPoint x: 253, endPoint y: 376, distance: 737.1
click at [253, 376] on div "0:[DEMOGRAPHIC_DATA] QUIERO SABER CÓMO PUEDO SER... 0:38 PARA NO MIRARTE HERMOS…" at bounding box center [558, 298] width 1062 height 521
drag, startPoint x: 303, startPoint y: 400, endPoint x: 387, endPoint y: 400, distance: 83.9
click at [387, 402] on icon at bounding box center [386, 408] width 13 height 13
click at [208, 429] on div "CORAZÓN" at bounding box center [146, 433] width 158 height 82
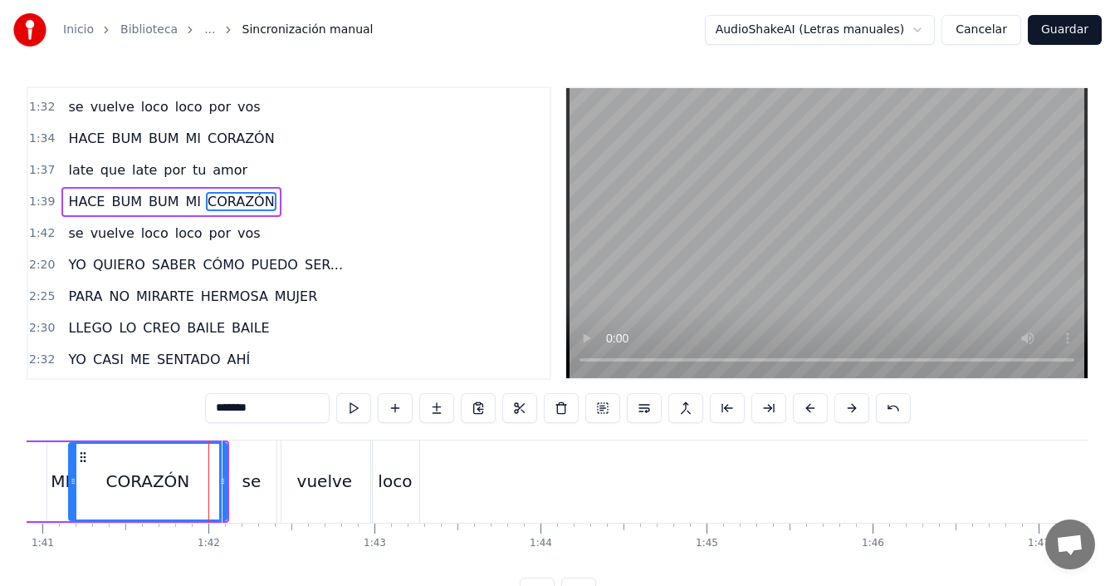
scroll to position [439, 0]
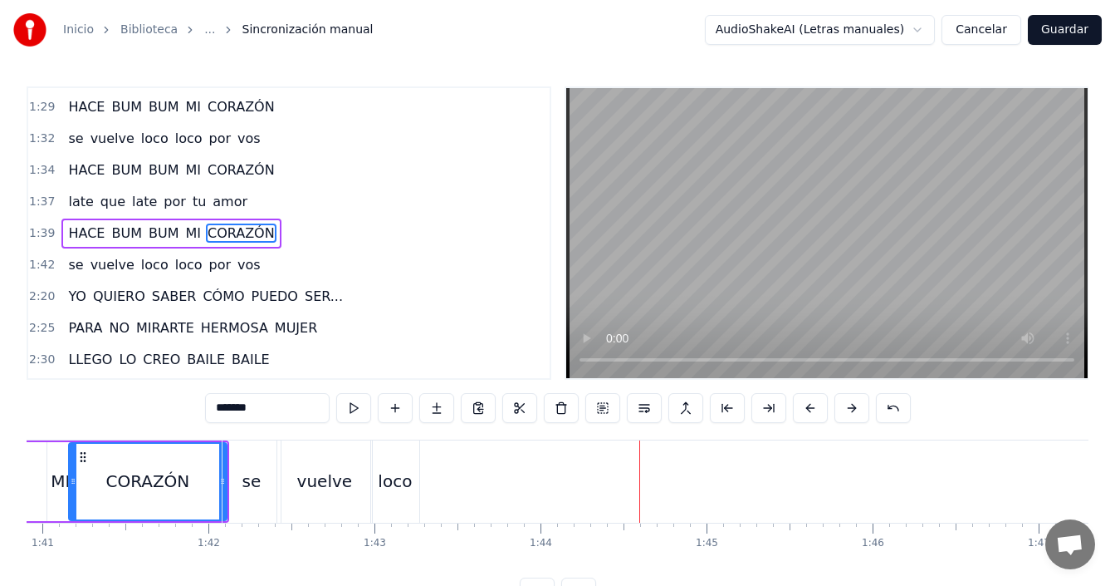
click at [115, 480] on div "CORAZÓN" at bounding box center [147, 480] width 84 height 25
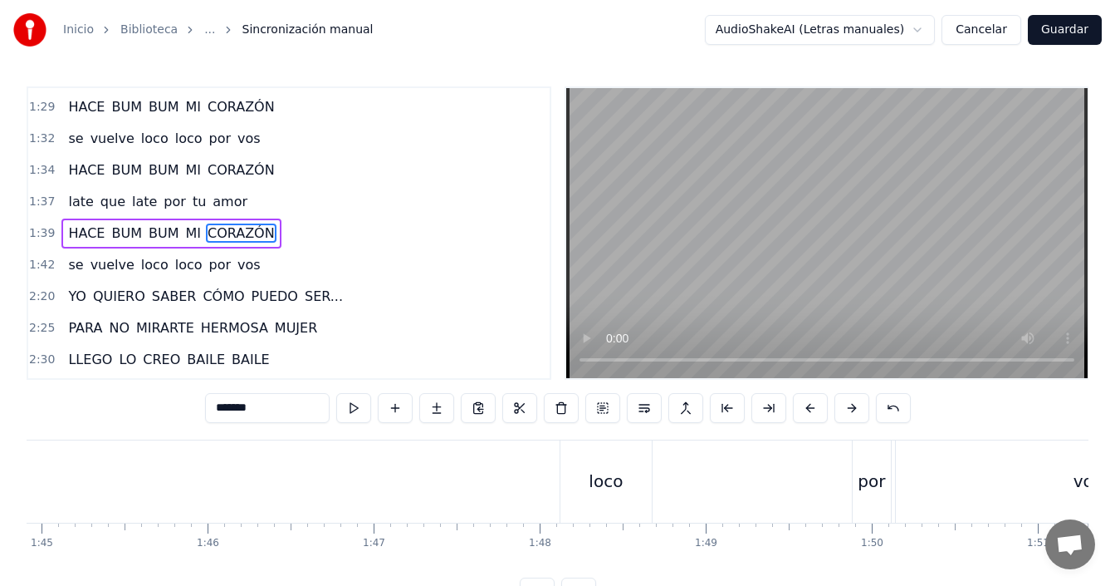
scroll to position [0, 17458]
click at [576, 488] on div "loco" at bounding box center [576, 480] width 34 height 25
type input "****"
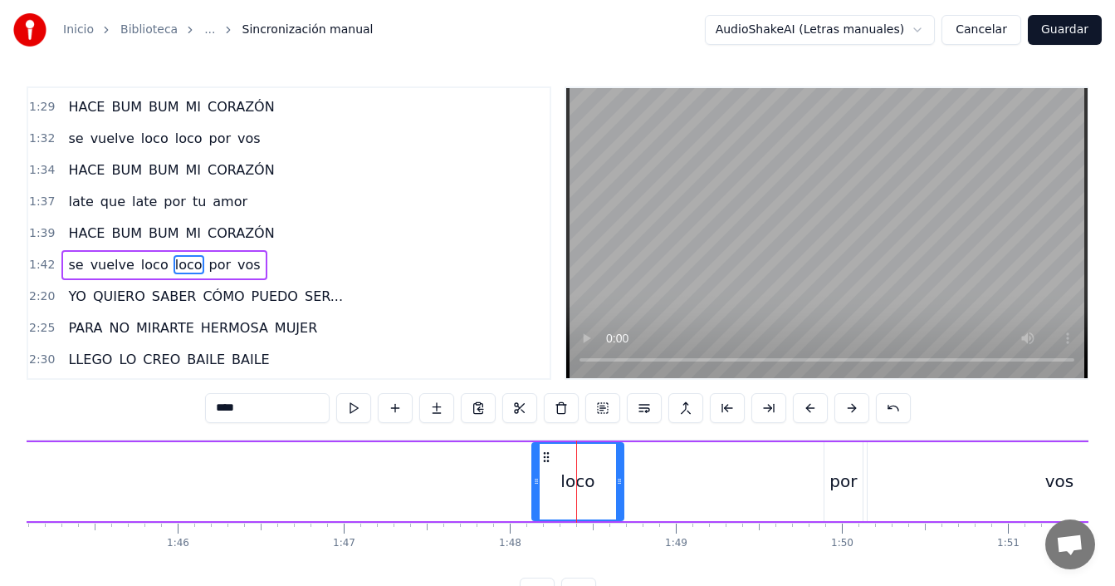
scroll to position [470, 0]
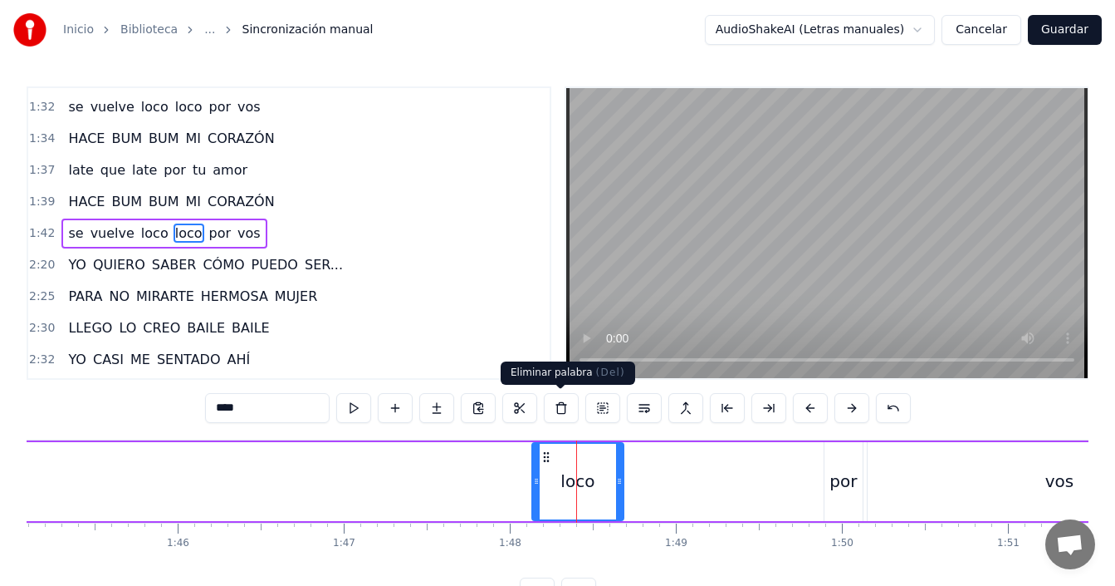
click at [557, 409] on button at bounding box center [561, 408] width 35 height 30
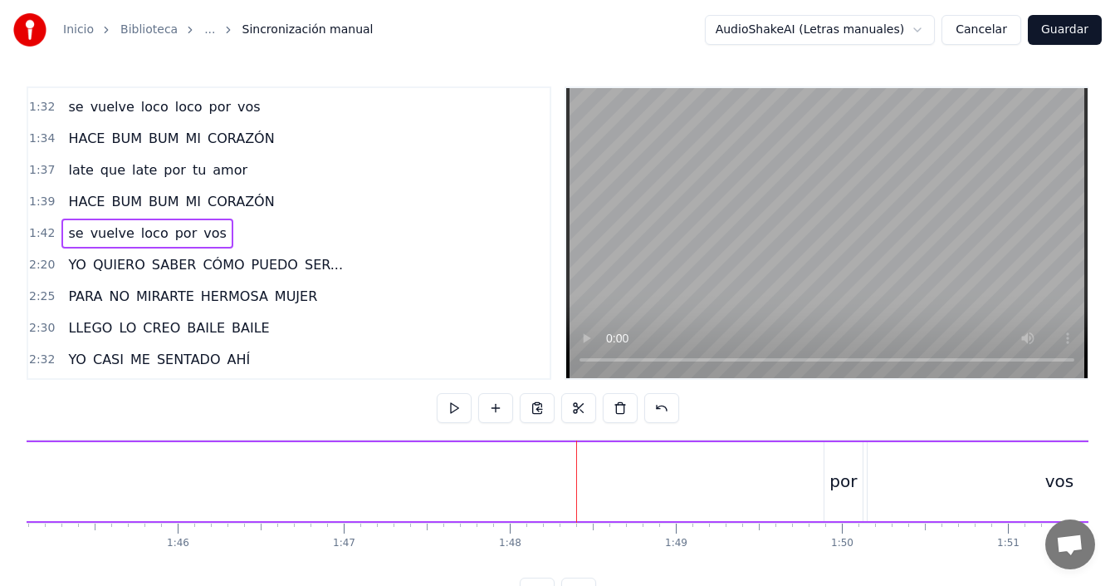
drag, startPoint x: 846, startPoint y: 472, endPoint x: 763, endPoint y: 474, distance: 82.3
click at [704, 478] on div "se vuelve loco por vos" at bounding box center [391, 481] width 1728 height 82
click at [844, 477] on div "por" at bounding box center [843, 480] width 27 height 25
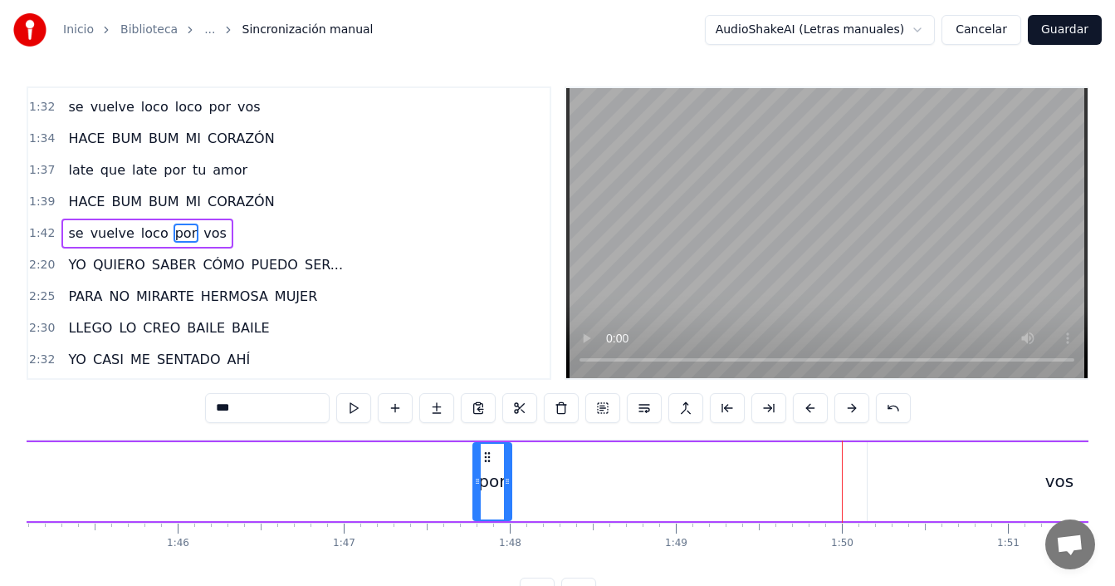
drag, startPoint x: 836, startPoint y: 450, endPoint x: 522, endPoint y: 467, distance: 315.2
click at [481, 463] on icon at bounding box center [487, 456] width 13 height 13
click at [891, 463] on div "vos" at bounding box center [1060, 481] width 384 height 79
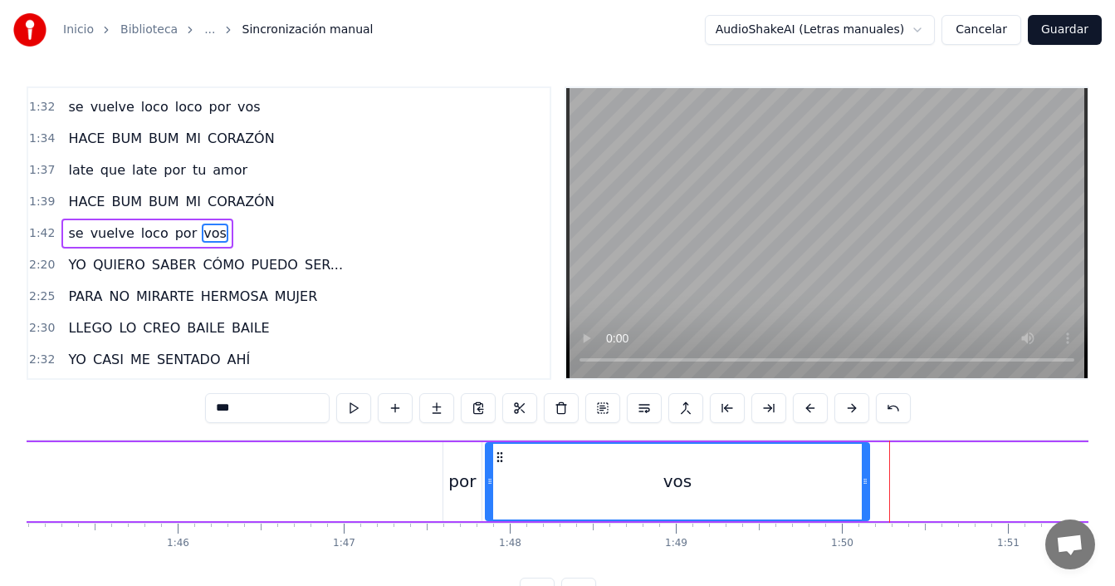
drag, startPoint x: 880, startPoint y: 454, endPoint x: 498, endPoint y: 468, distance: 382.3
click at [498, 468] on div "vos" at bounding box center [678, 482] width 382 height 76
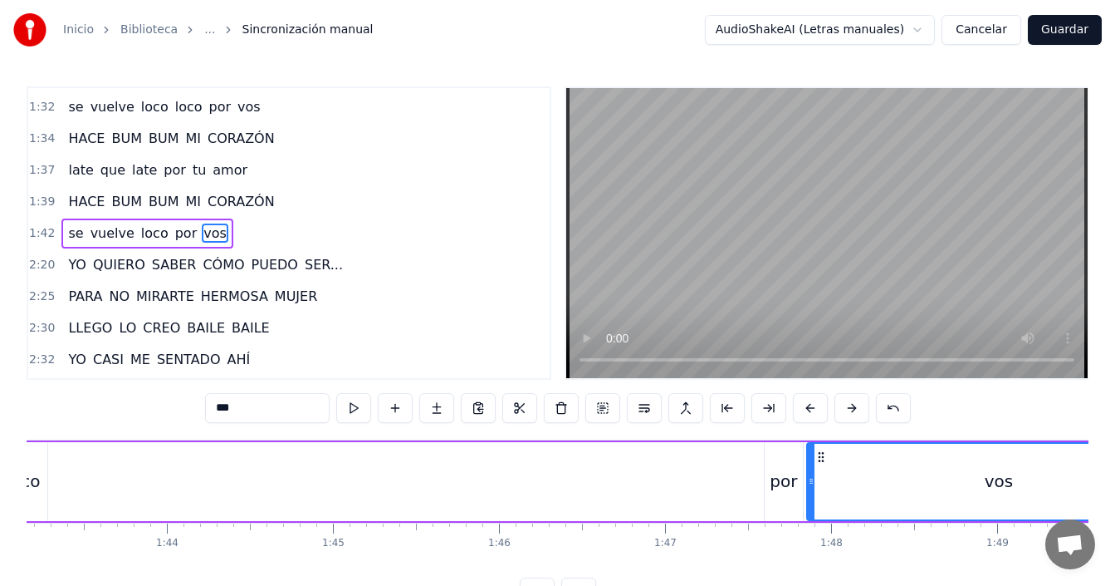
click at [784, 469] on div "por" at bounding box center [783, 480] width 27 height 25
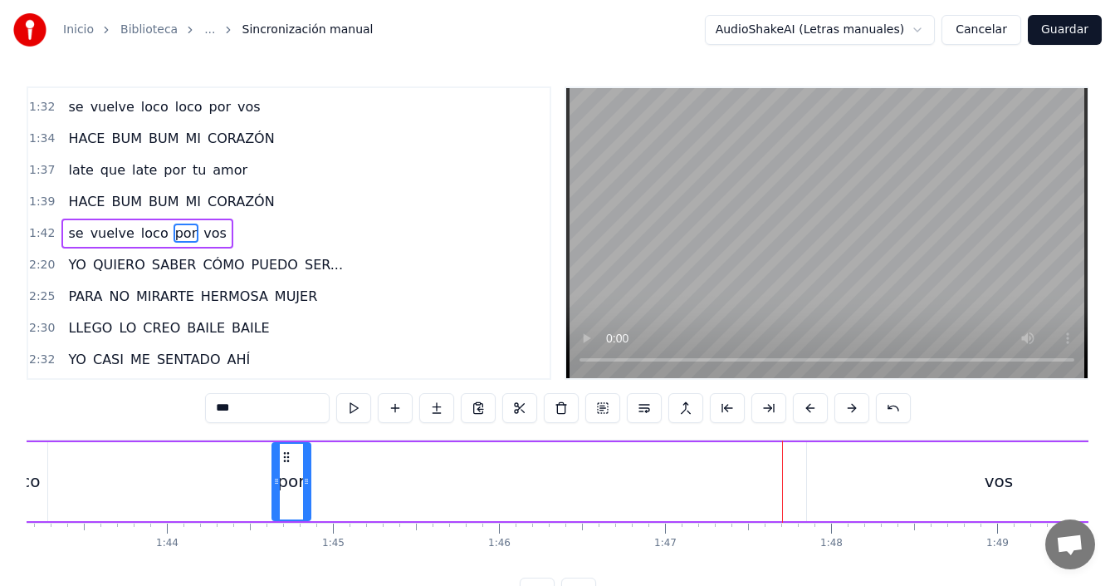
drag, startPoint x: 779, startPoint y: 458, endPoint x: 410, endPoint y: 474, distance: 369.2
click at [283, 478] on div "por" at bounding box center [291, 482] width 37 height 76
click at [831, 472] on div "vos" at bounding box center [999, 481] width 384 height 79
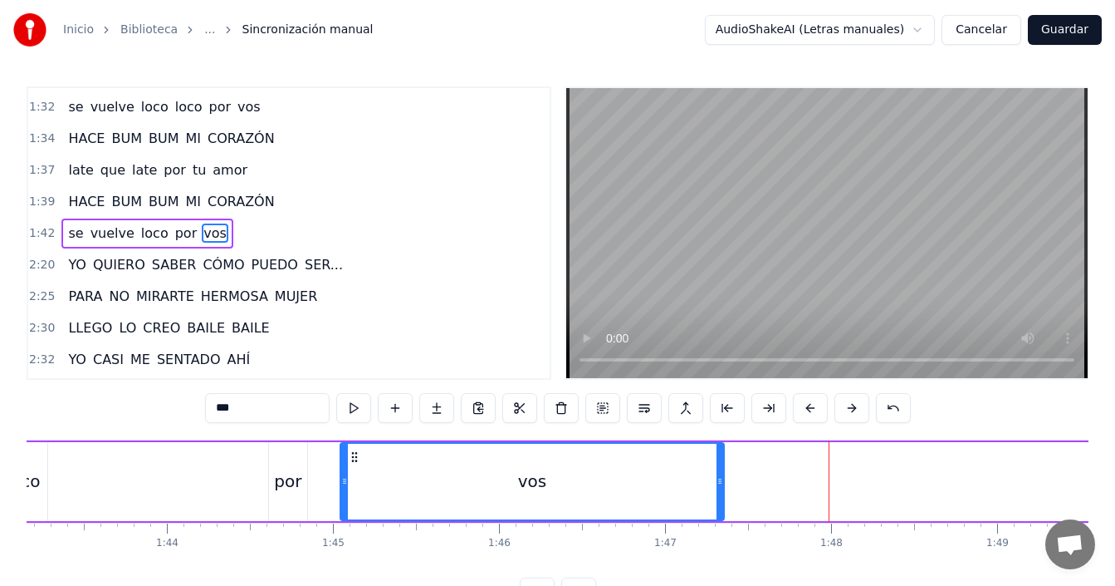
drag, startPoint x: 823, startPoint y: 455, endPoint x: 356, endPoint y: 474, distance: 467.2
click at [356, 474] on div "vos" at bounding box center [532, 482] width 382 height 76
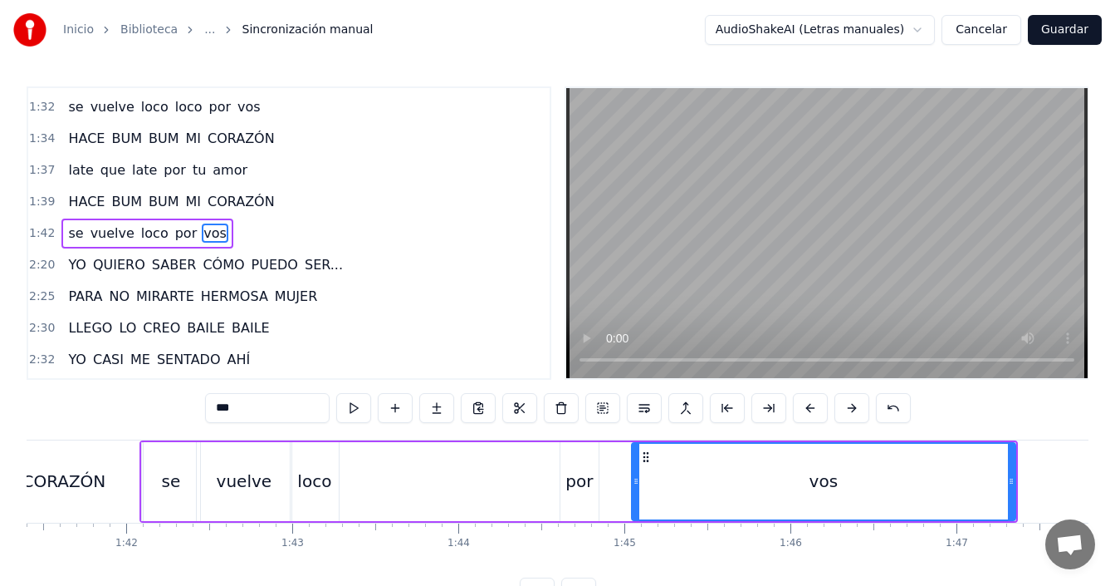
scroll to position [0, 16757]
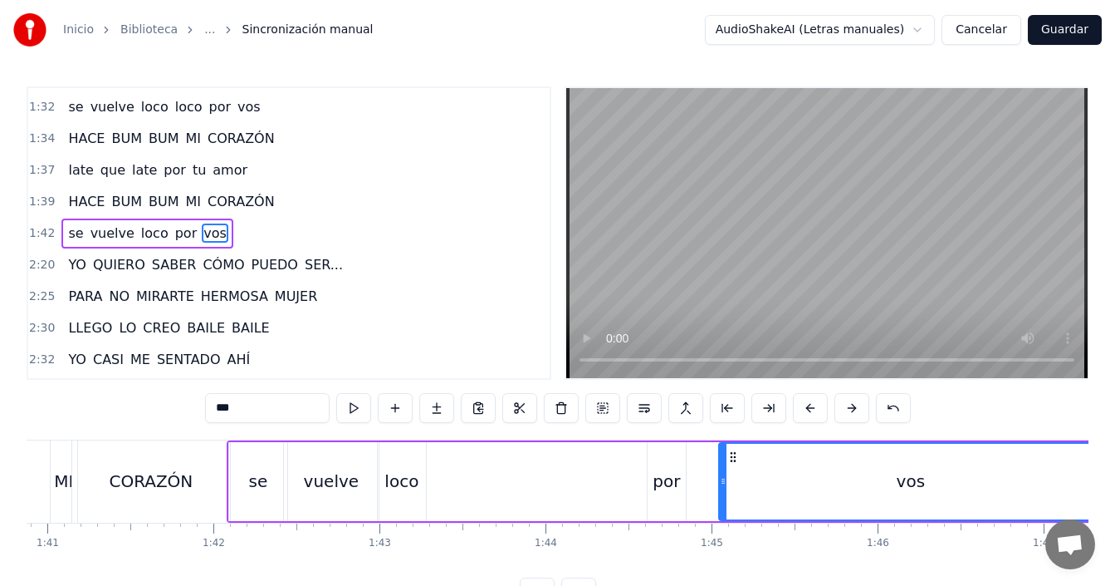
click at [655, 483] on div "por" at bounding box center [666, 480] width 27 height 25
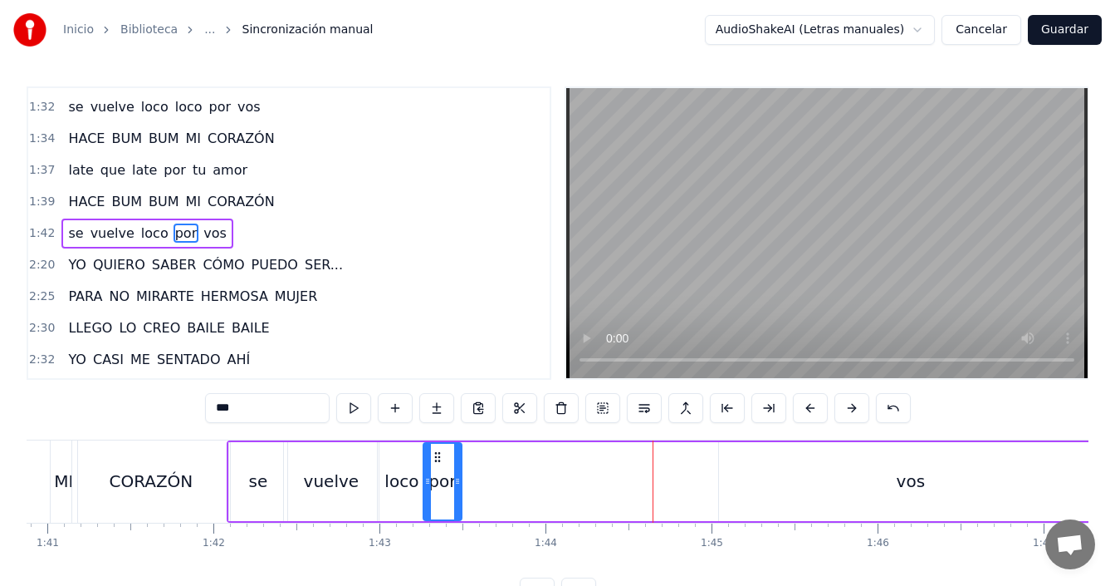
drag, startPoint x: 661, startPoint y: 449, endPoint x: 437, endPoint y: 460, distance: 224.5
click at [437, 460] on icon at bounding box center [437, 456] width 13 height 13
click at [777, 472] on div "vos" at bounding box center [911, 481] width 384 height 79
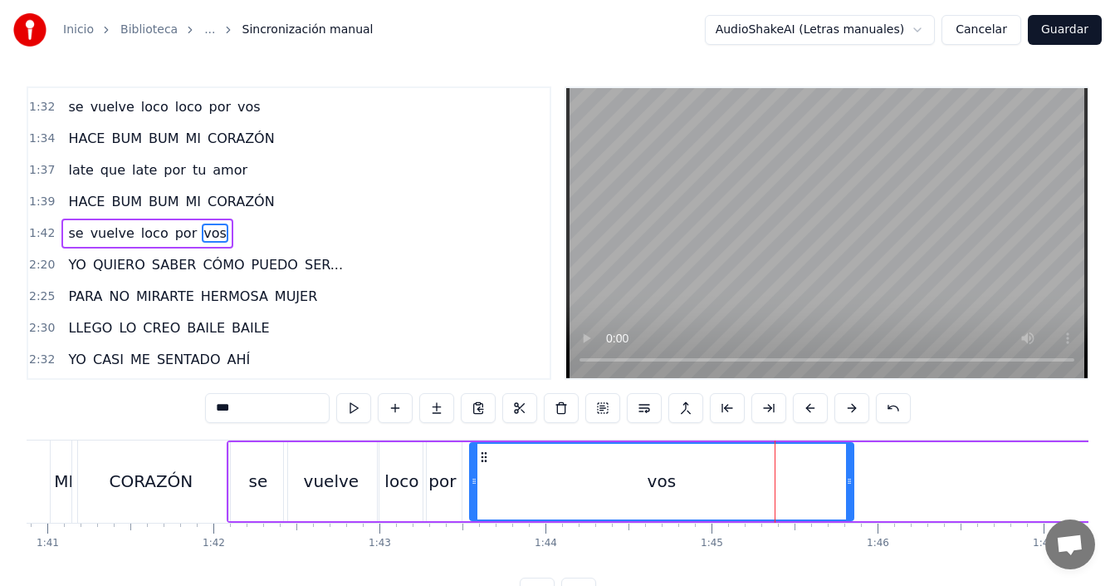
drag, startPoint x: 738, startPoint y: 457, endPoint x: 488, endPoint y: 463, distance: 249.3
click at [488, 463] on div "vos" at bounding box center [662, 482] width 382 height 76
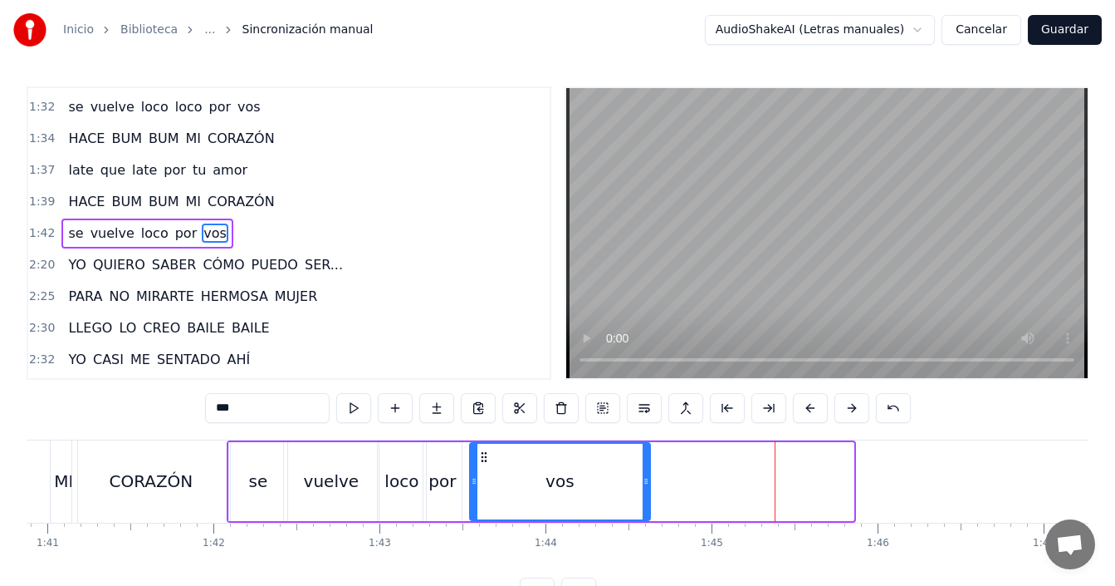
drag, startPoint x: 851, startPoint y: 471, endPoint x: 648, endPoint y: 493, distance: 204.7
click at [648, 493] on div at bounding box center [646, 482] width 7 height 76
click at [154, 478] on div "CORAZÓN" at bounding box center [151, 480] width 84 height 25
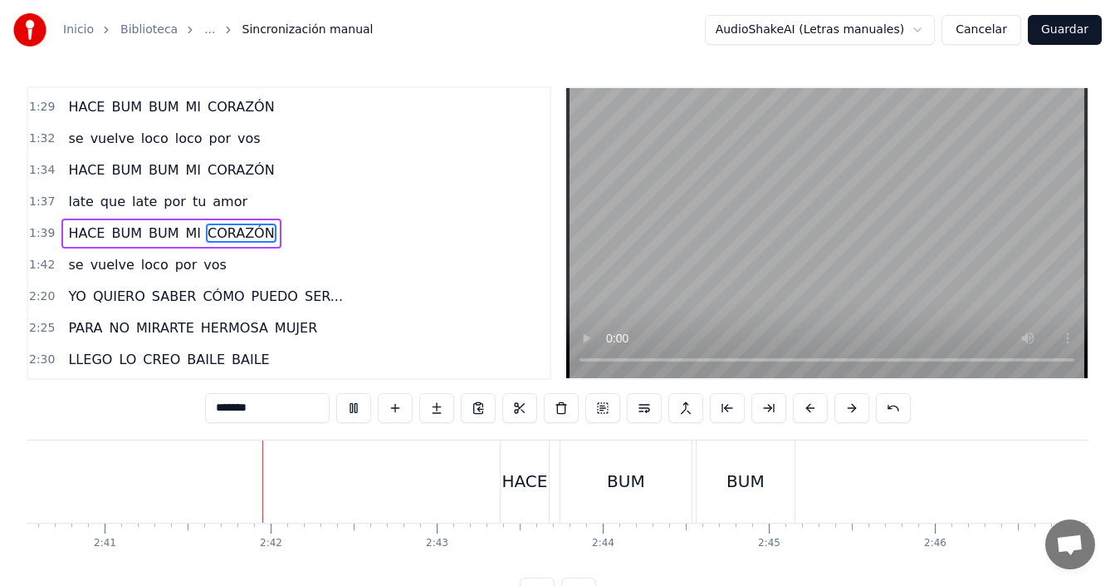
scroll to position [0, 26725]
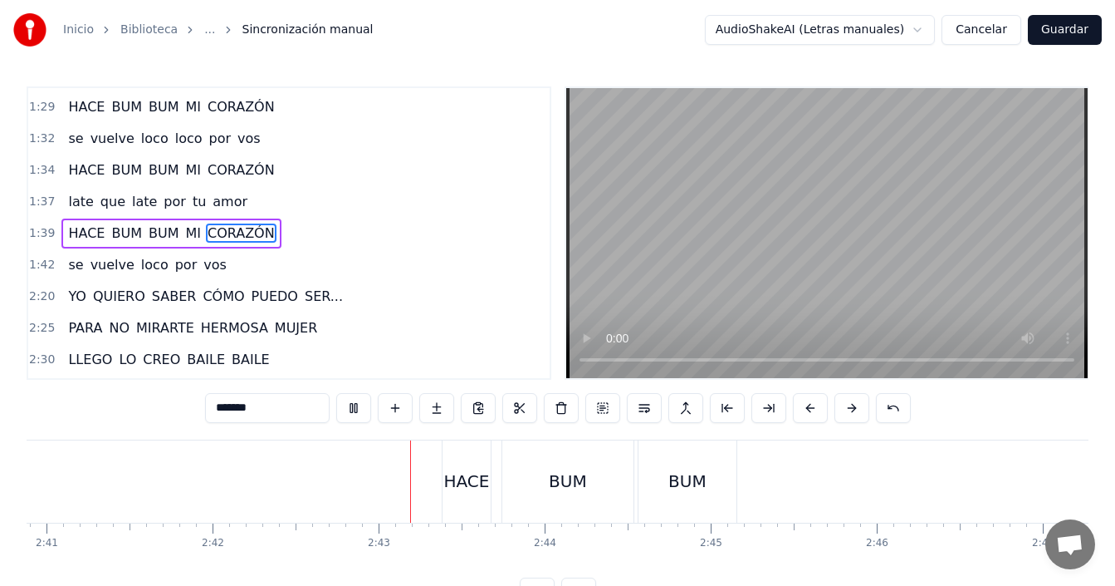
click at [459, 487] on div "HACE" at bounding box center [467, 480] width 46 height 25
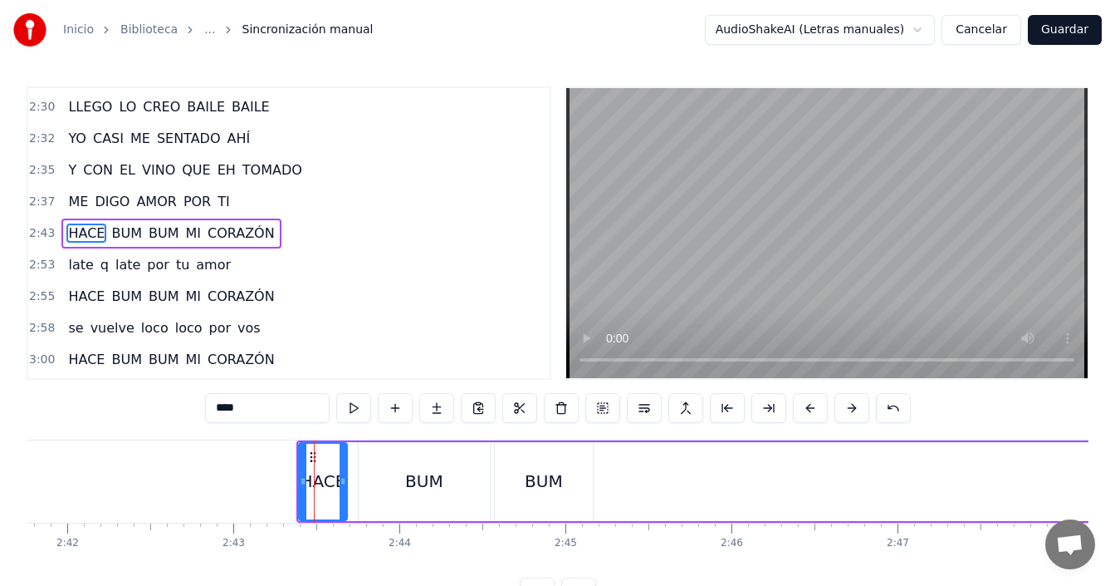
scroll to position [0, 26987]
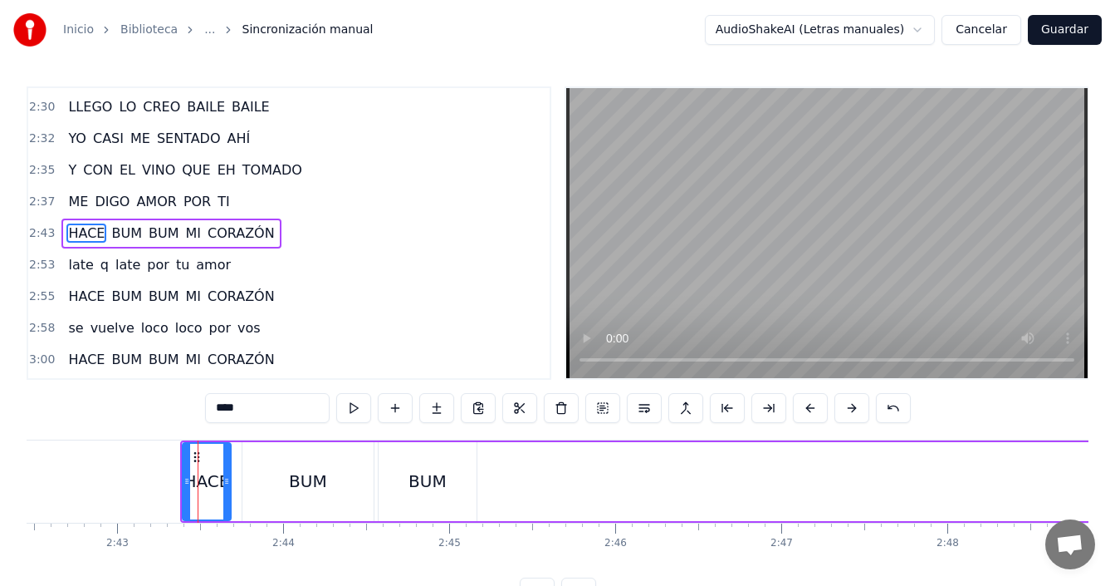
click at [442, 473] on div "BUM" at bounding box center [428, 480] width 38 height 25
type input "***"
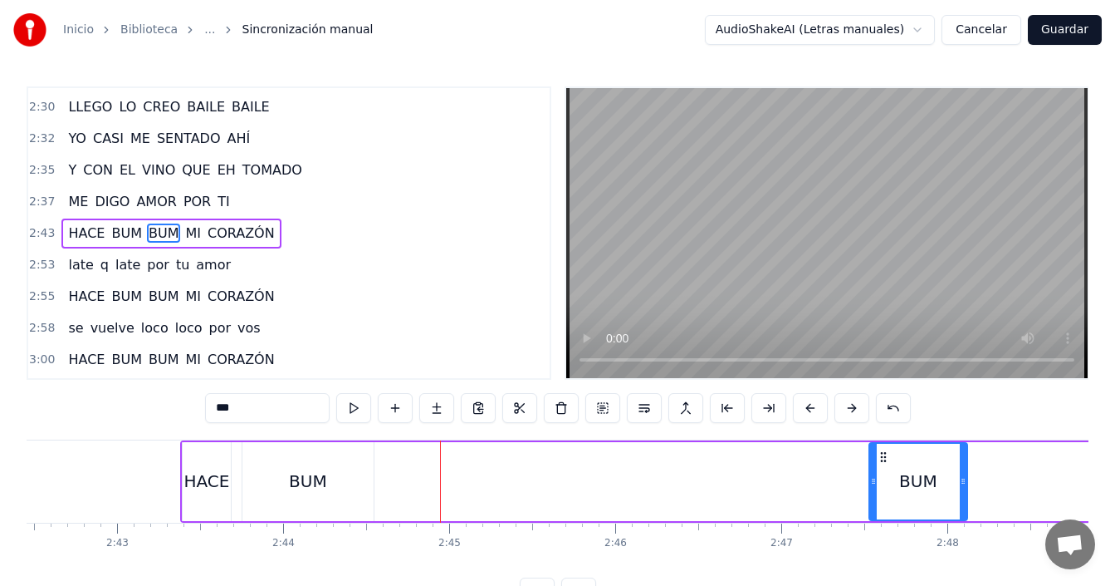
drag, startPoint x: 409, startPoint y: 452, endPoint x: 884, endPoint y: 459, distance: 475.2
click at [884, 459] on icon at bounding box center [883, 456] width 13 height 13
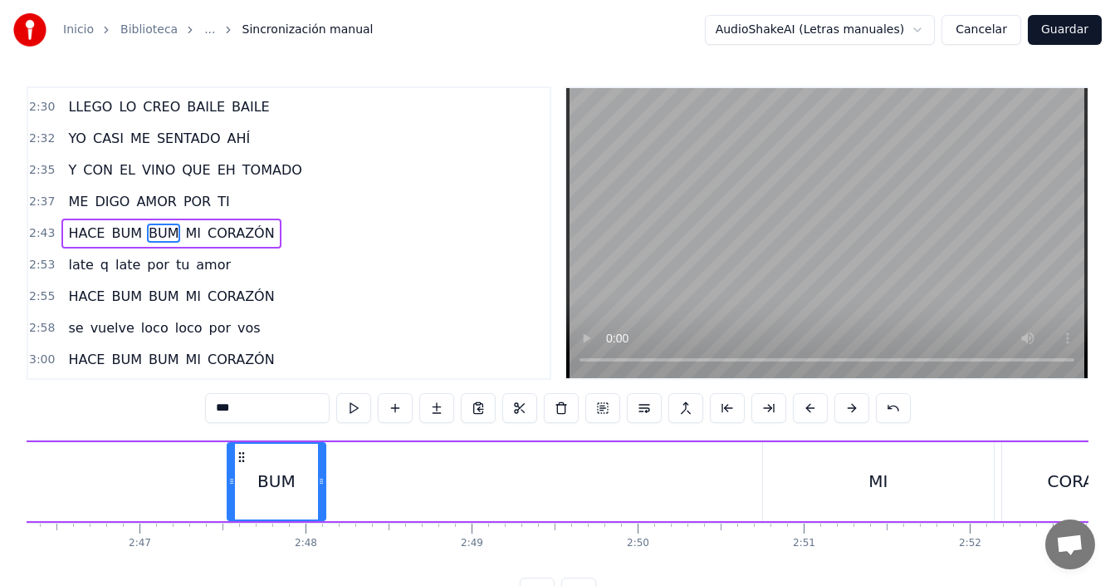
scroll to position [0, 27686]
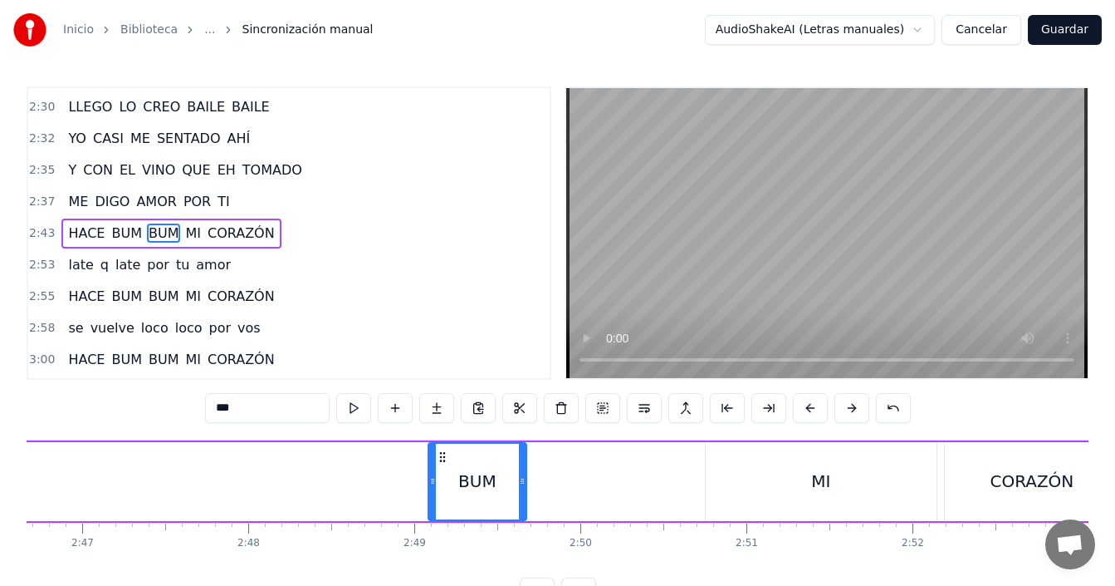
drag, startPoint x: 211, startPoint y: 454, endPoint x: 501, endPoint y: 458, distance: 289.9
click at [449, 452] on icon at bounding box center [442, 456] width 13 height 13
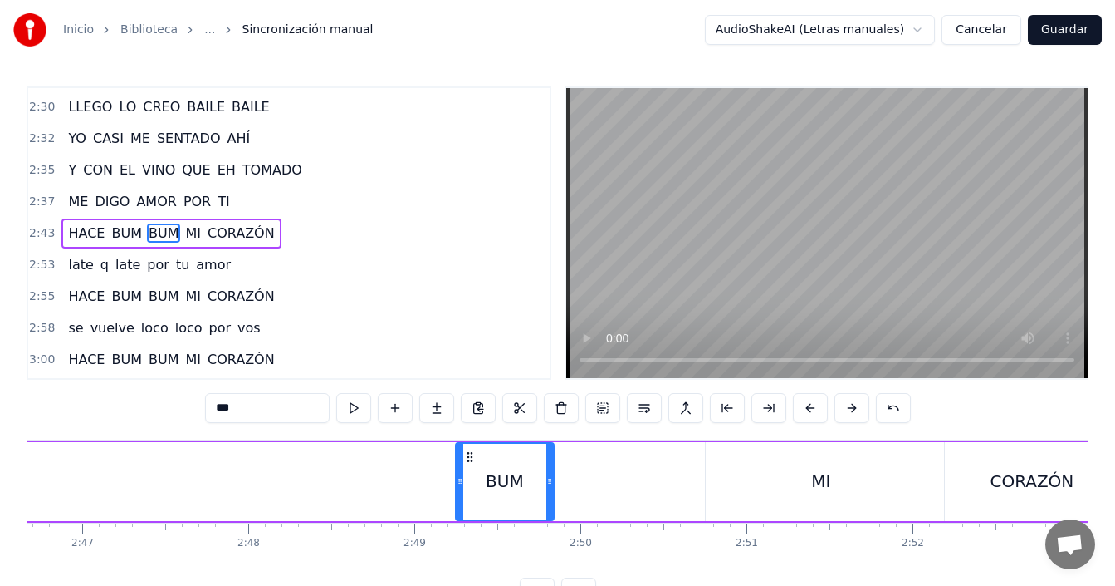
click at [689, 483] on div "HACE BUM BUM MI CORAZÓN" at bounding box center [301, 481] width 1641 height 82
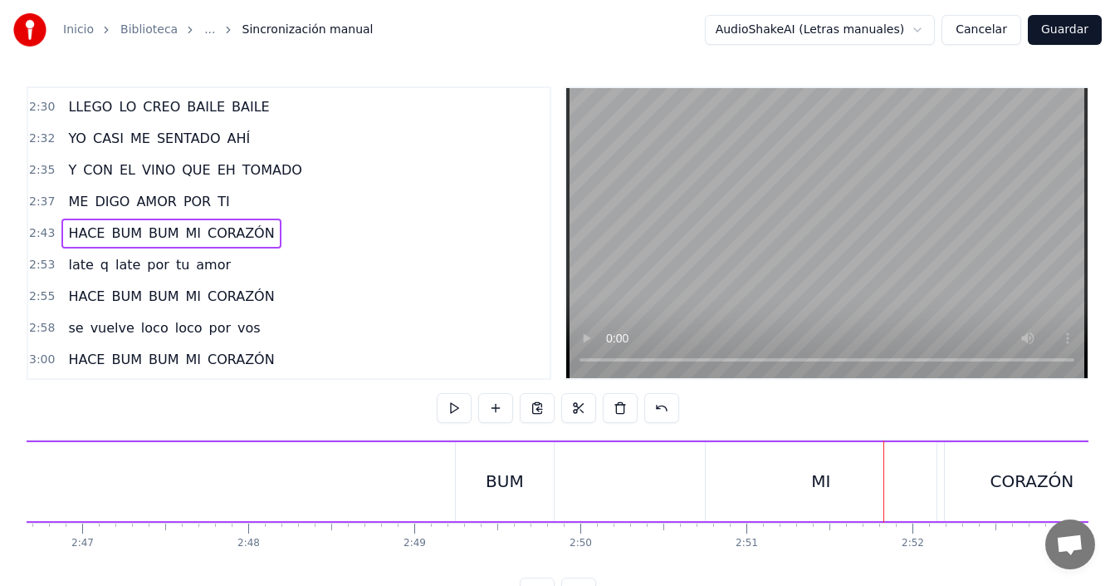
click at [852, 477] on div "MI" at bounding box center [821, 481] width 231 height 79
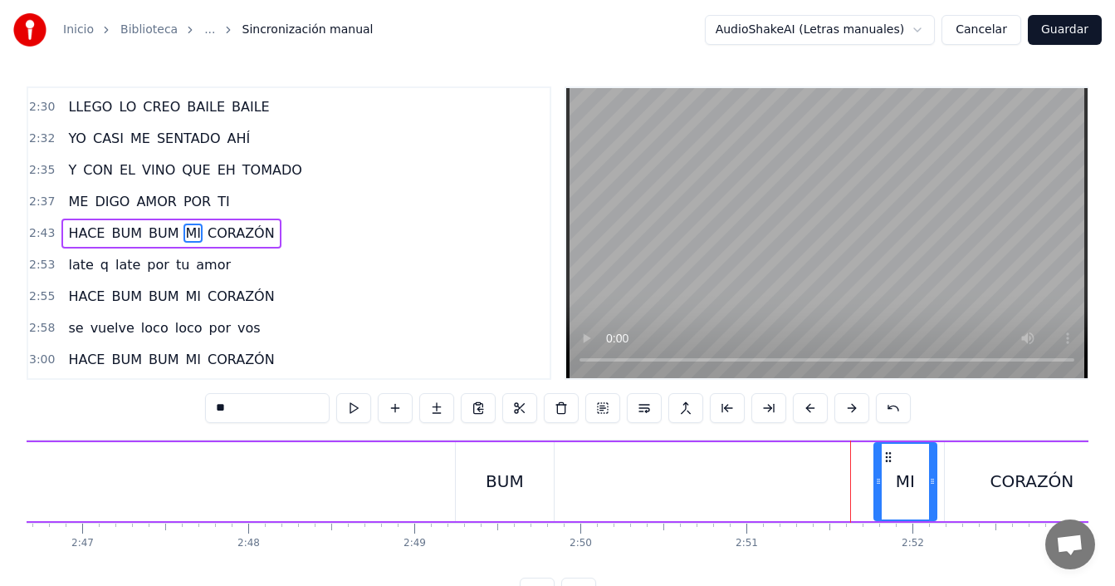
drag, startPoint x: 709, startPoint y: 480, endPoint x: 877, endPoint y: 498, distance: 168.8
click at [877, 498] on div at bounding box center [878, 482] width 7 height 76
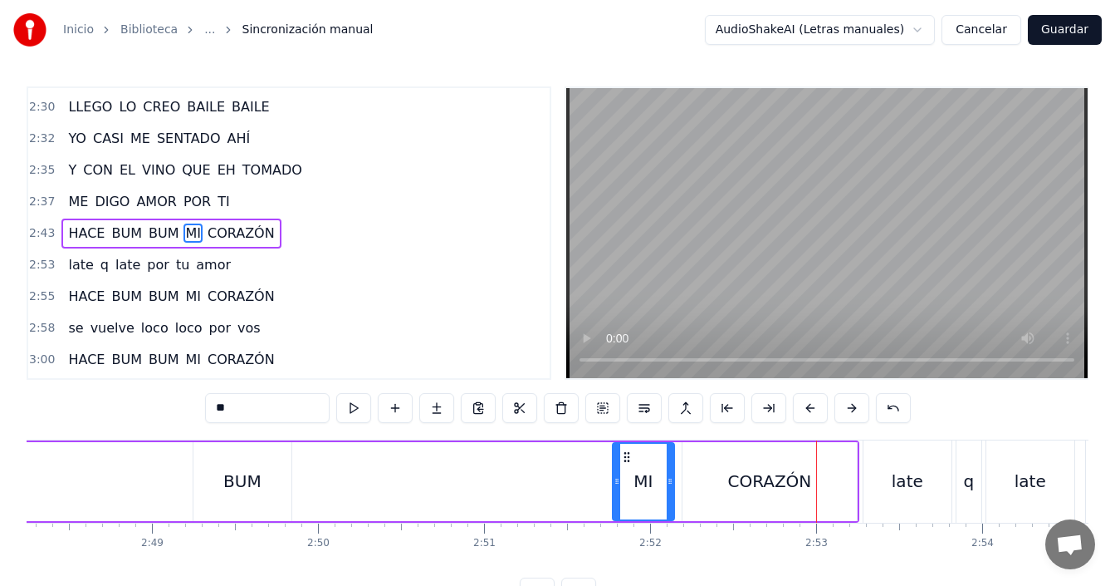
scroll to position [0, 27891]
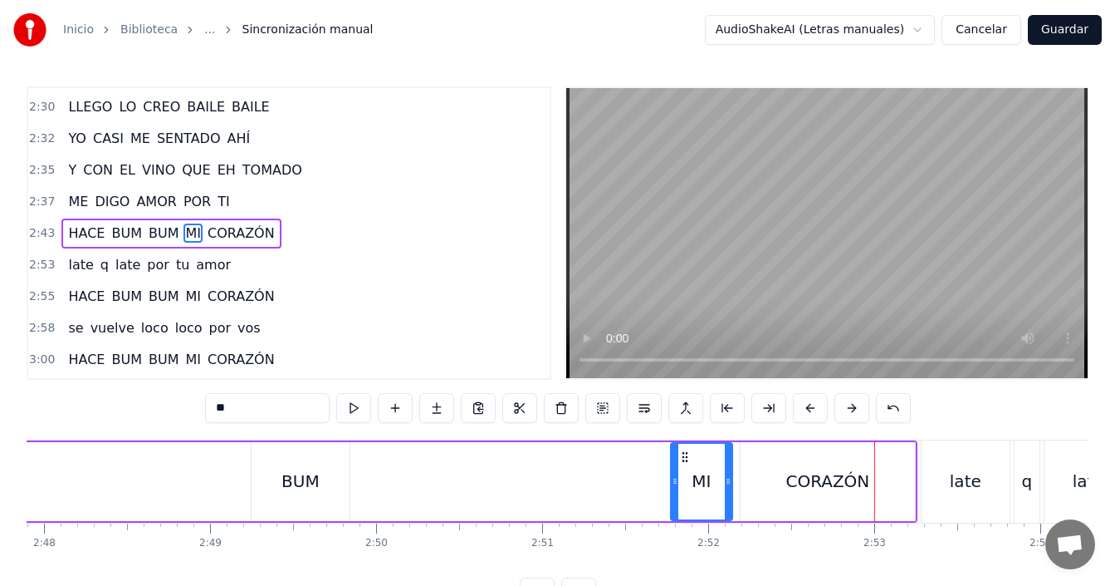
click at [296, 481] on div "BUM" at bounding box center [301, 480] width 38 height 25
type input "***"
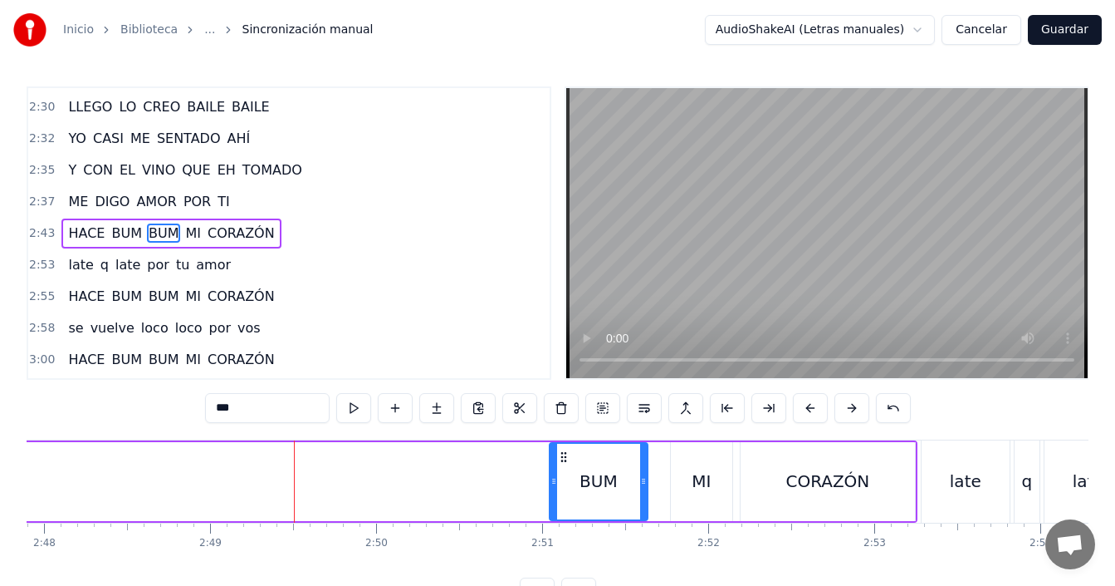
drag, startPoint x: 265, startPoint y: 454, endPoint x: 563, endPoint y: 454, distance: 298.2
click at [563, 454] on icon at bounding box center [563, 456] width 13 height 13
drag, startPoint x: 555, startPoint y: 469, endPoint x: 578, endPoint y: 464, distance: 23.8
click at [578, 464] on div at bounding box center [577, 482] width 7 height 76
click at [639, 484] on icon at bounding box center [636, 480] width 7 height 13
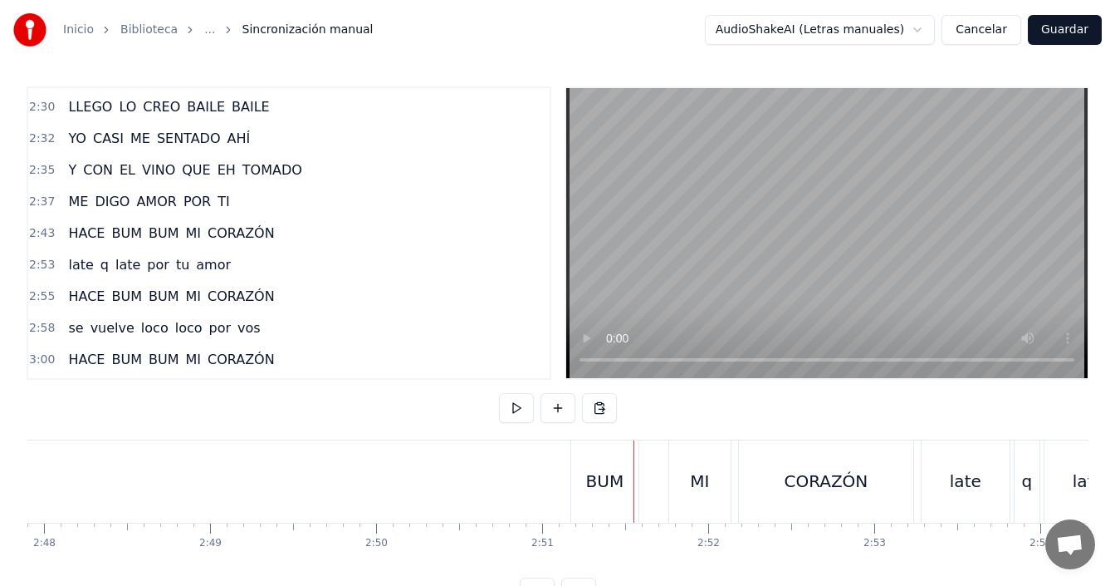
click at [579, 479] on div "BUM" at bounding box center [604, 481] width 67 height 82
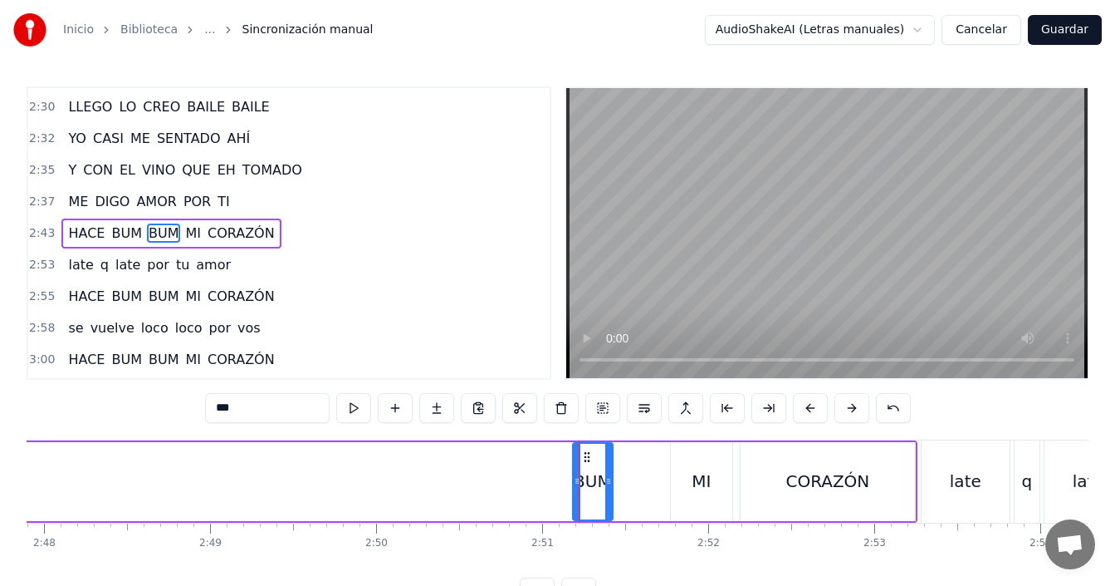
drag, startPoint x: 637, startPoint y: 474, endPoint x: 599, endPoint y: 476, distance: 38.2
click at [606, 479] on icon at bounding box center [609, 480] width 7 height 13
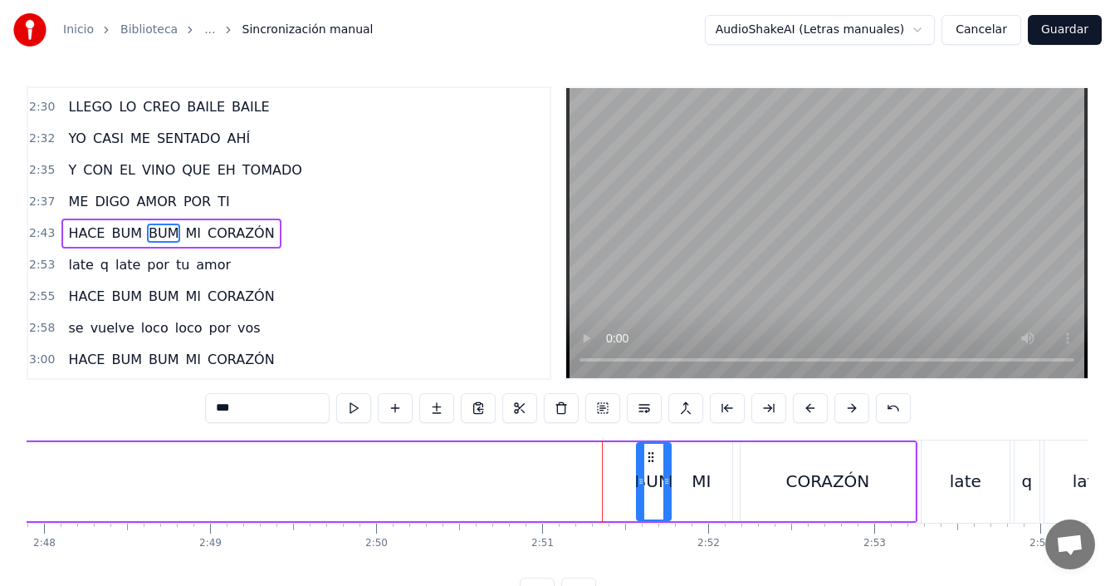
drag, startPoint x: 590, startPoint y: 458, endPoint x: 654, endPoint y: 454, distance: 64.1
click at [654, 454] on icon at bounding box center [651, 456] width 13 height 13
click at [502, 471] on div "HACE BUM BUM MI CORAZÓN" at bounding box center [97, 481] width 1641 height 82
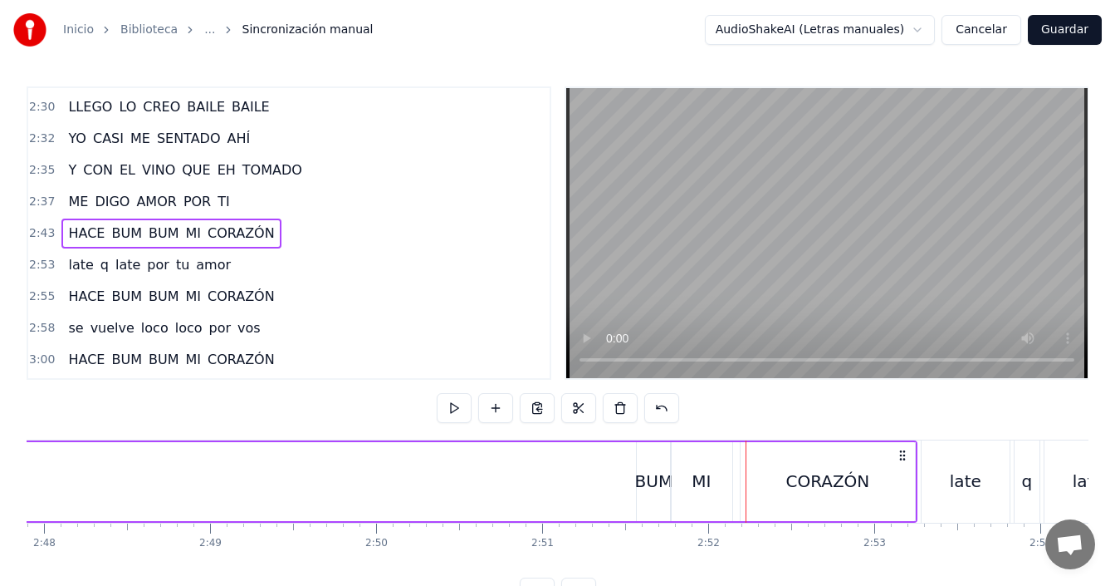
click at [650, 488] on div "BUM" at bounding box center [654, 480] width 38 height 25
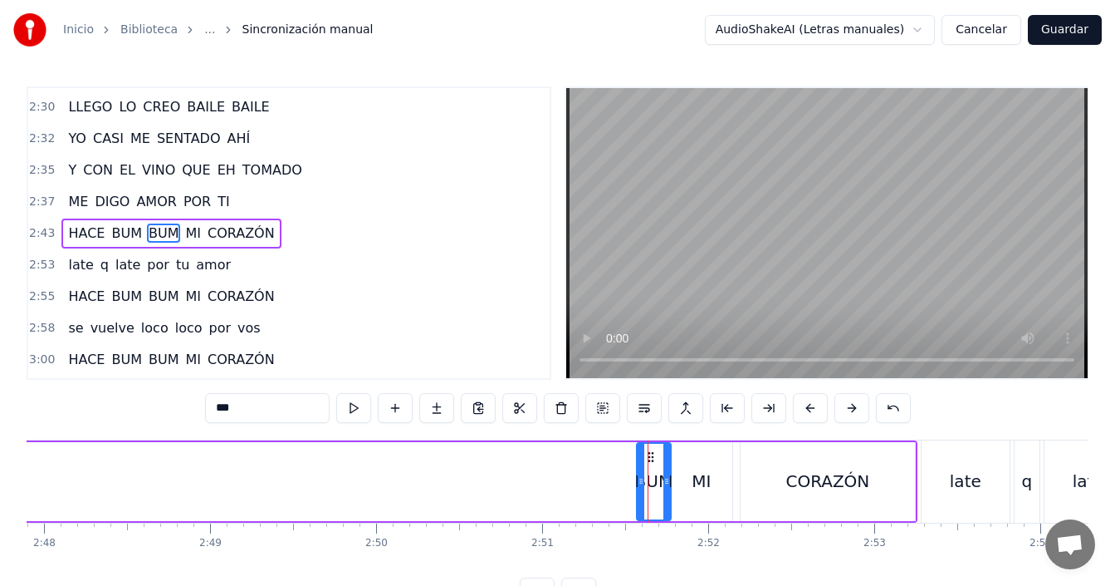
drag, startPoint x: 471, startPoint y: 495, endPoint x: 518, endPoint y: 466, distance: 55.6
click at [471, 496] on div "HACE BUM BUM MI CORAZÓN" at bounding box center [97, 481] width 1641 height 82
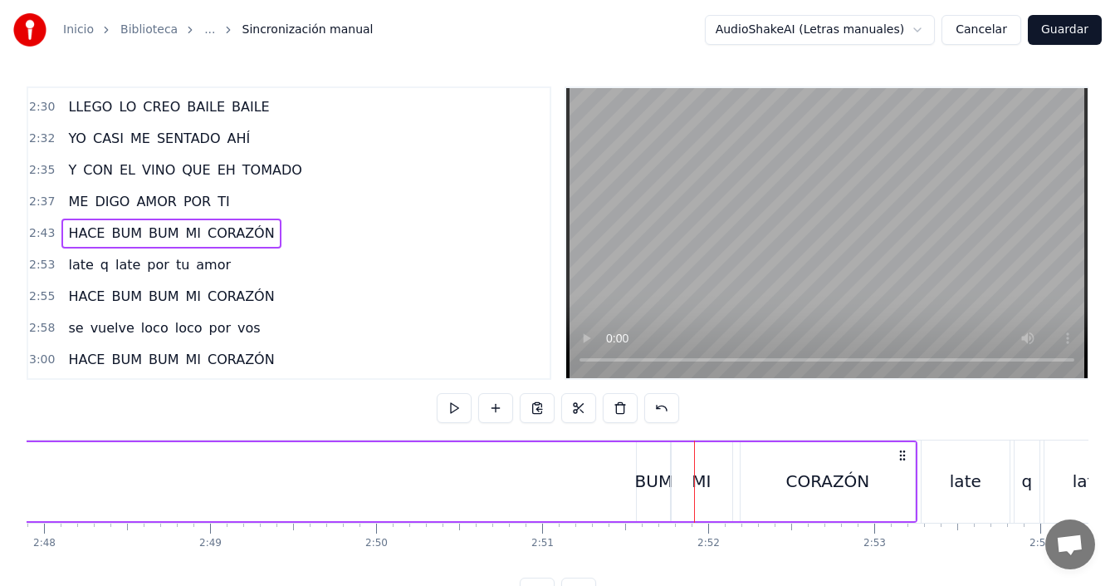
click at [653, 482] on div "BUM" at bounding box center [654, 480] width 38 height 25
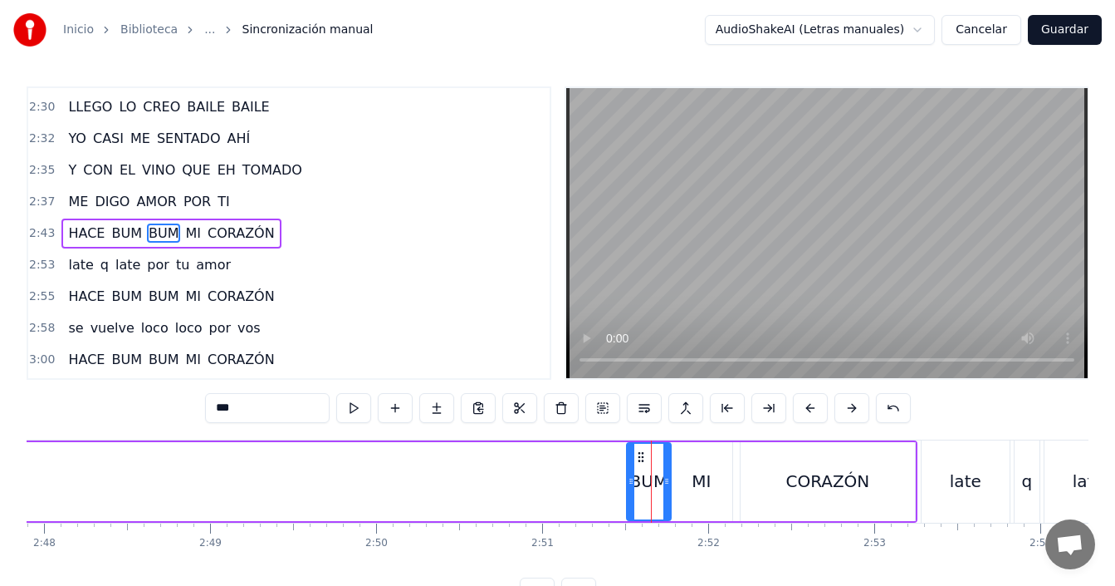
drag, startPoint x: 637, startPoint y: 493, endPoint x: 627, endPoint y: 508, distance: 18.7
click at [628, 508] on div at bounding box center [631, 482] width 7 height 76
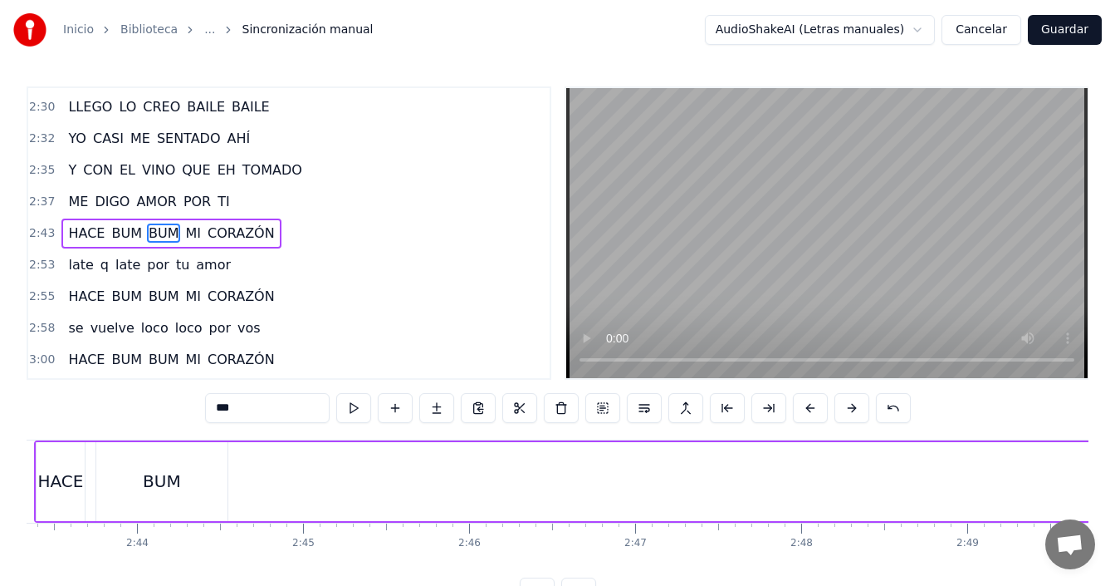
scroll to position [0, 26958]
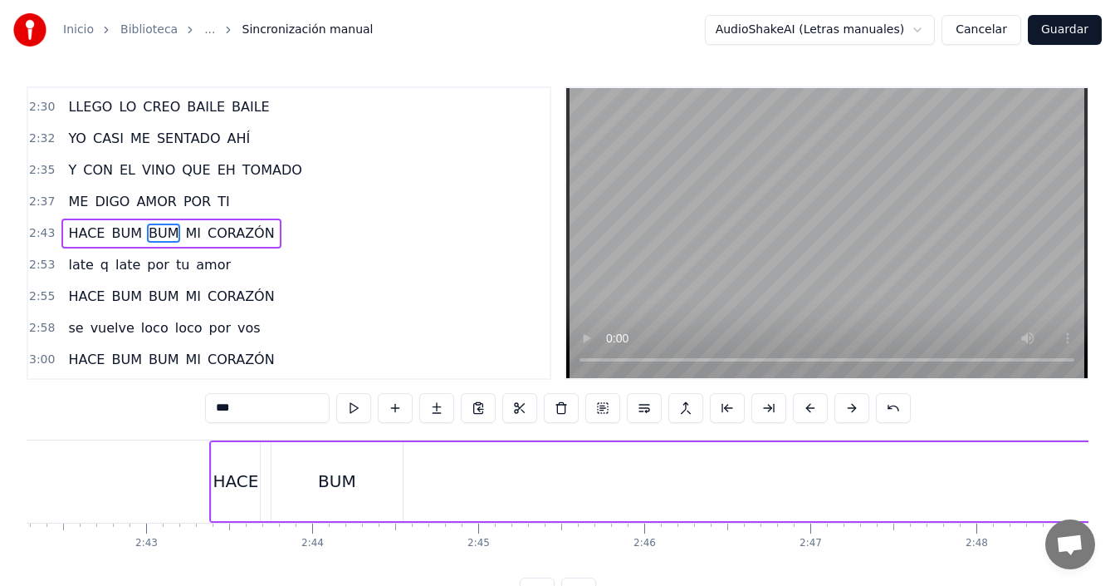
click at [360, 480] on div "BUM" at bounding box center [337, 481] width 131 height 79
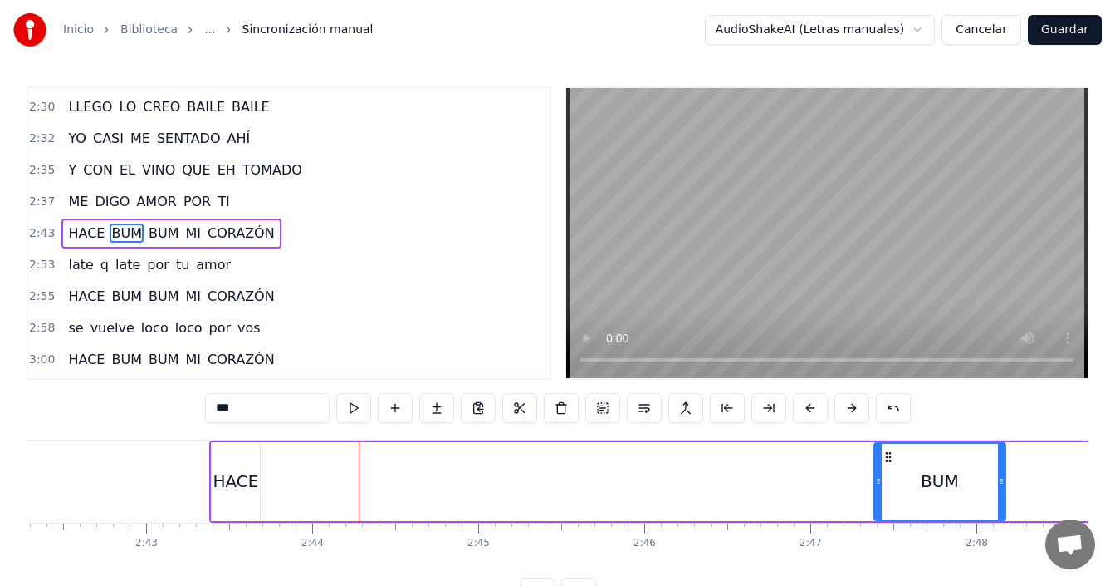
drag, startPoint x: 287, startPoint y: 457, endPoint x: 896, endPoint y: 460, distance: 608.8
click at [895, 460] on icon at bounding box center [888, 456] width 13 height 13
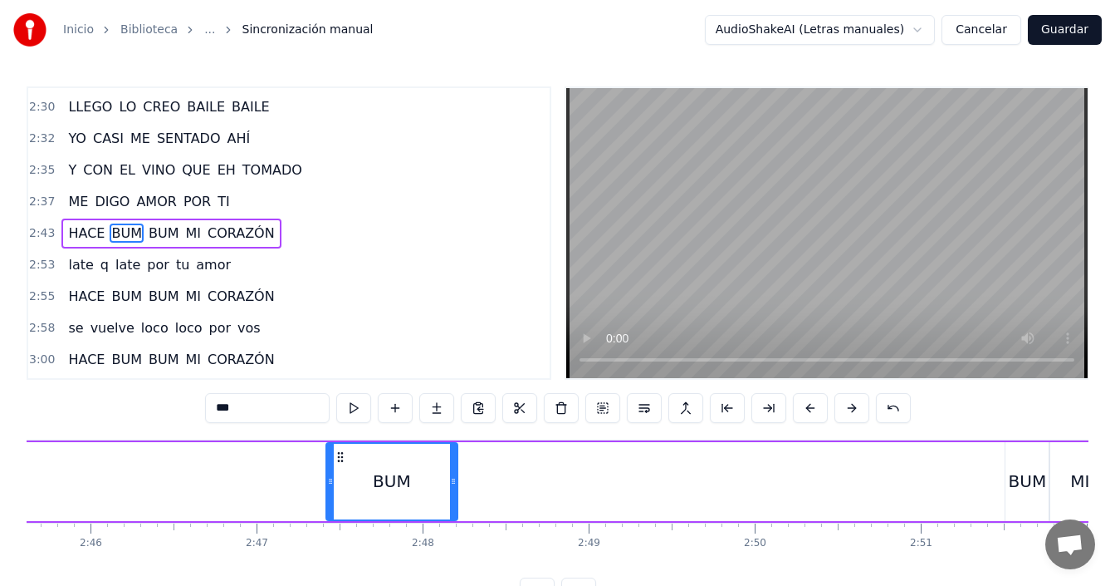
scroll to position [0, 27540]
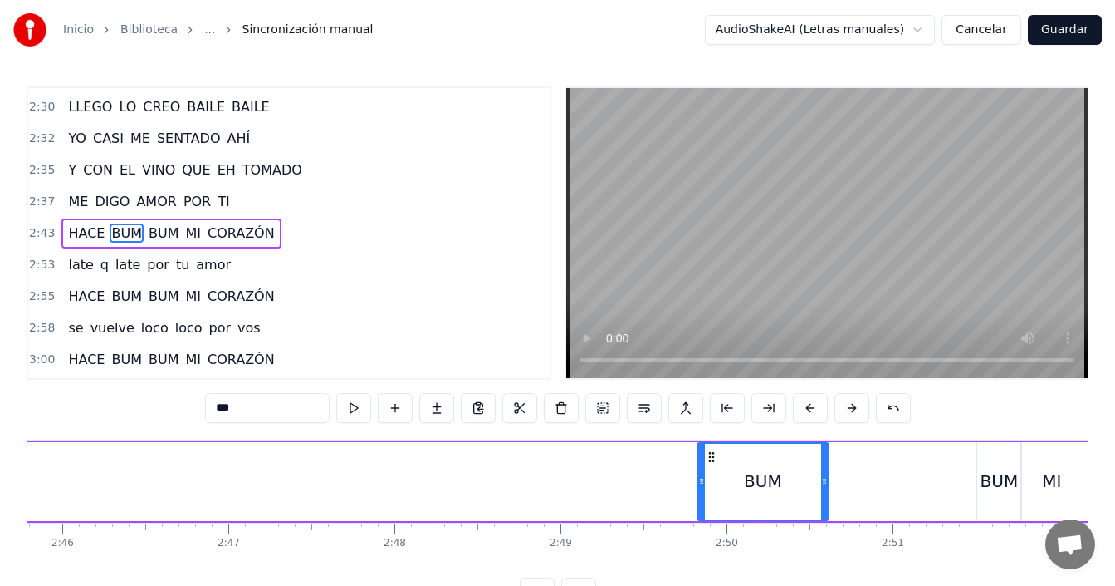
drag, startPoint x: 314, startPoint y: 459, endPoint x: 748, endPoint y: 469, distance: 434.5
click at [718, 462] on icon at bounding box center [711, 456] width 13 height 13
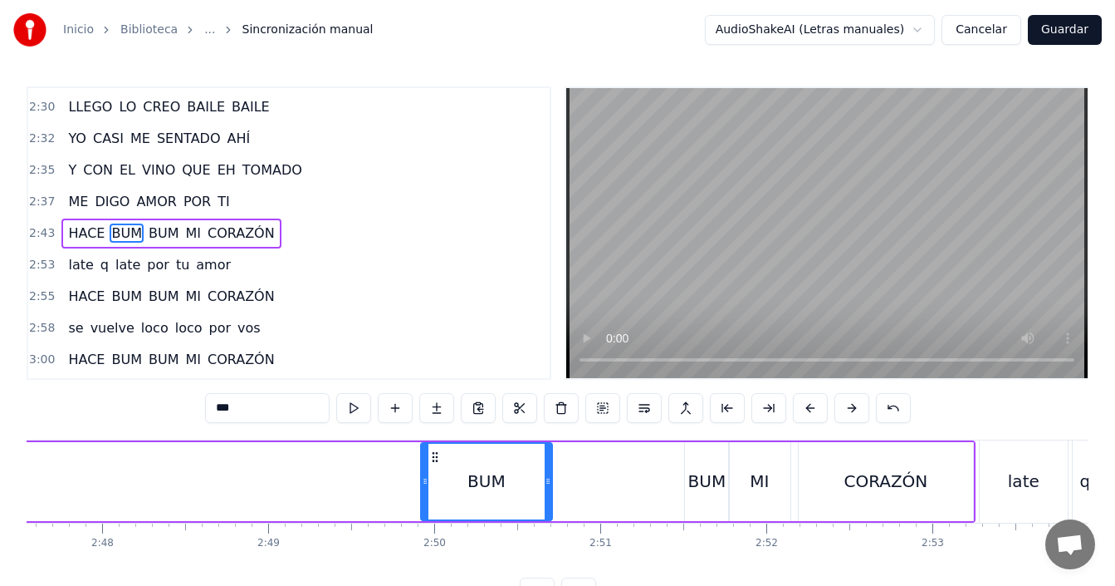
scroll to position [0, 27862]
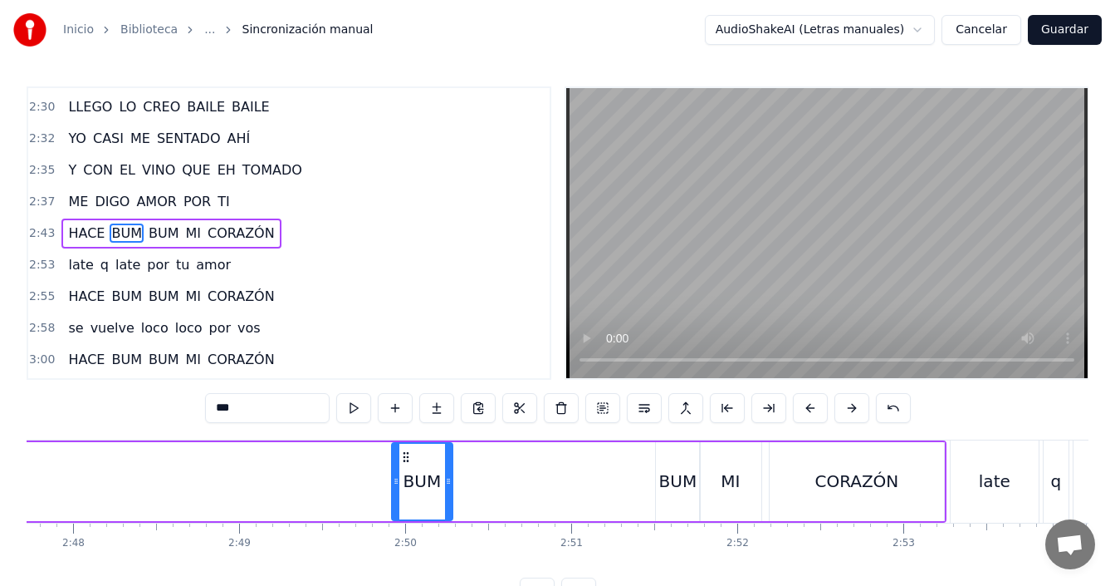
drag, startPoint x: 521, startPoint y: 469, endPoint x: 419, endPoint y: 474, distance: 101.5
click at [445, 474] on div at bounding box center [448, 482] width 7 height 76
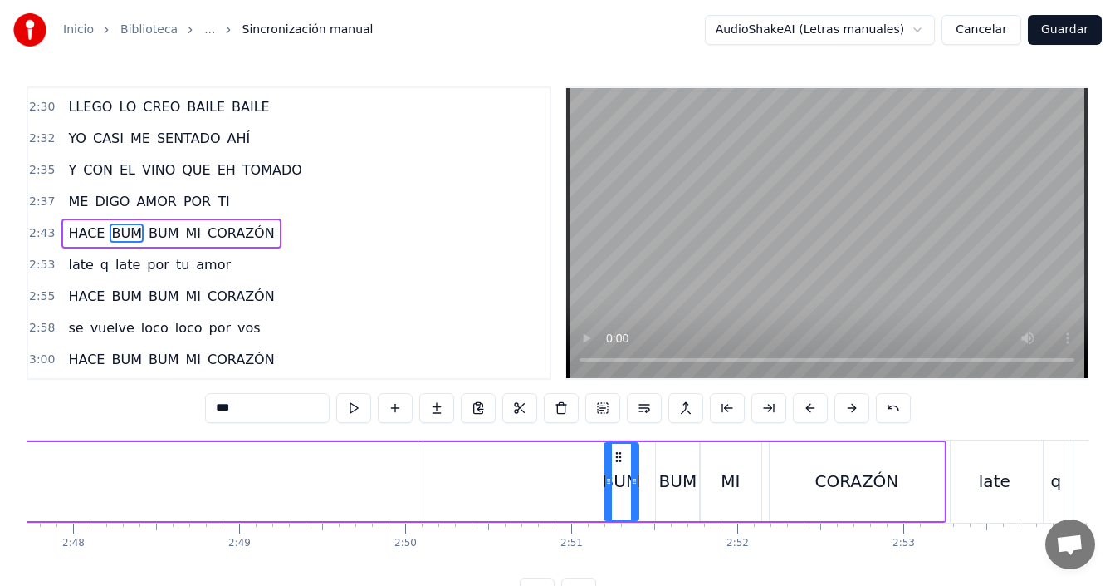
drag, startPoint x: 407, startPoint y: 459, endPoint x: 620, endPoint y: 455, distance: 212.7
click at [620, 455] on icon at bounding box center [618, 456] width 13 height 13
drag, startPoint x: 636, startPoint y: 482, endPoint x: 671, endPoint y: 502, distance: 40.2
click at [653, 489] on div at bounding box center [651, 482] width 7 height 76
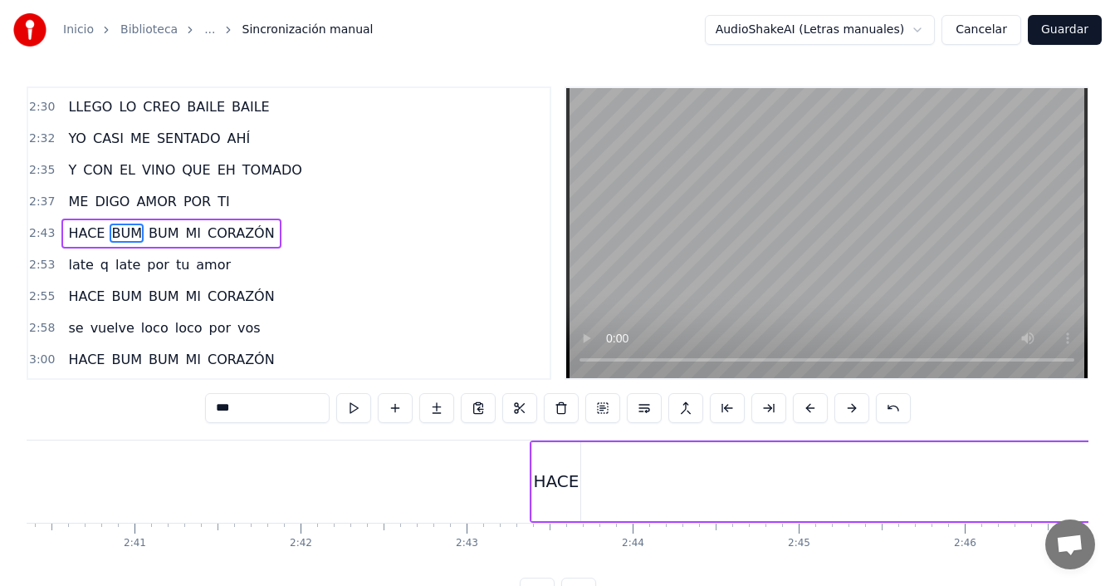
scroll to position [0, 26492]
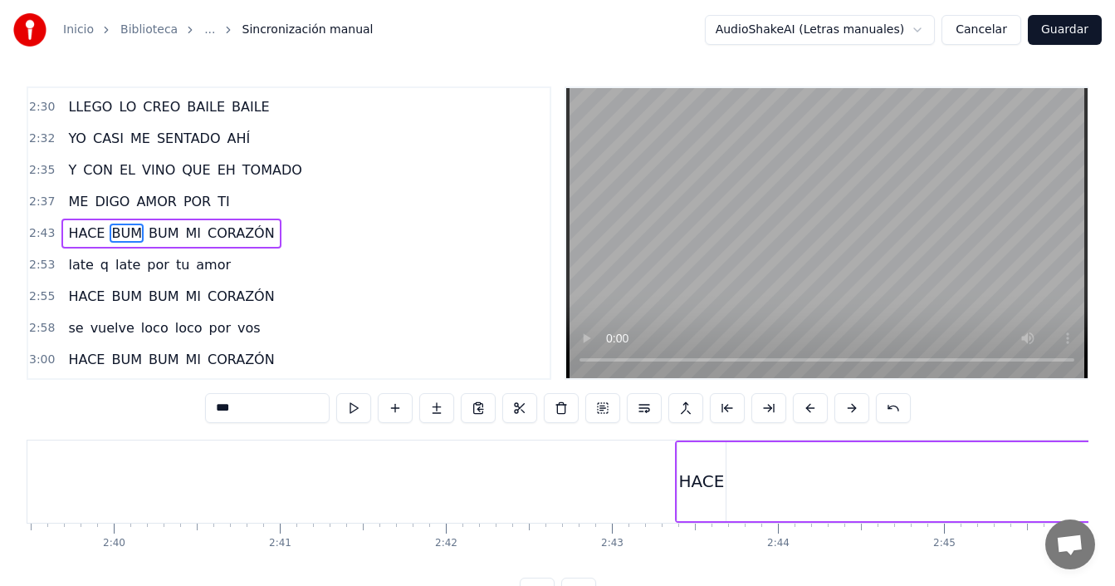
click at [684, 467] on div "HACE" at bounding box center [702, 481] width 48 height 79
type input "****"
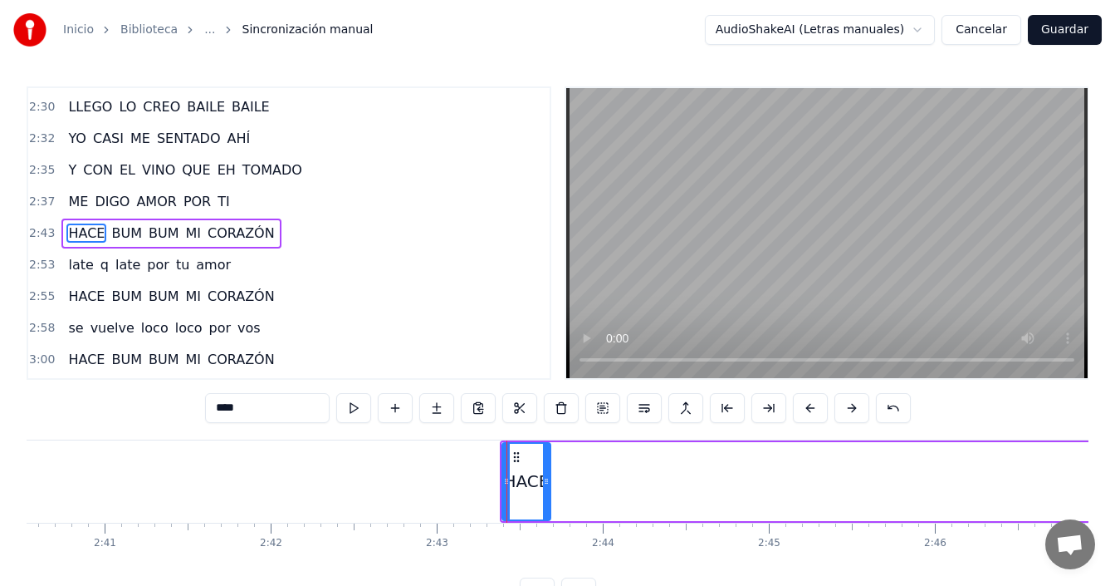
scroll to position [0, 26842]
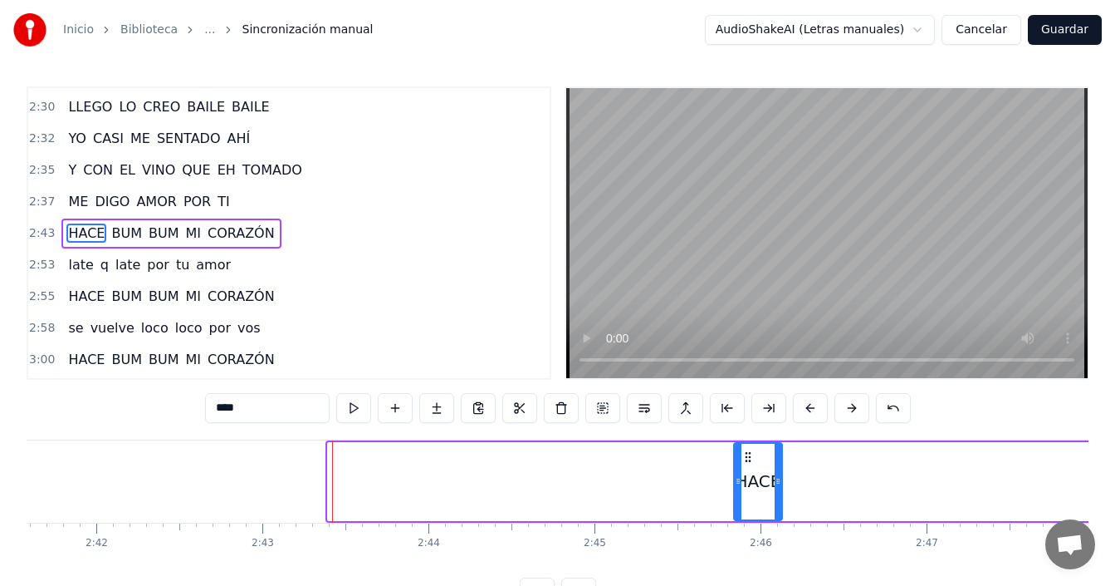
drag, startPoint x: 348, startPoint y: 455, endPoint x: 907, endPoint y: 478, distance: 559.5
click at [782, 472] on div "HACE" at bounding box center [758, 482] width 47 height 76
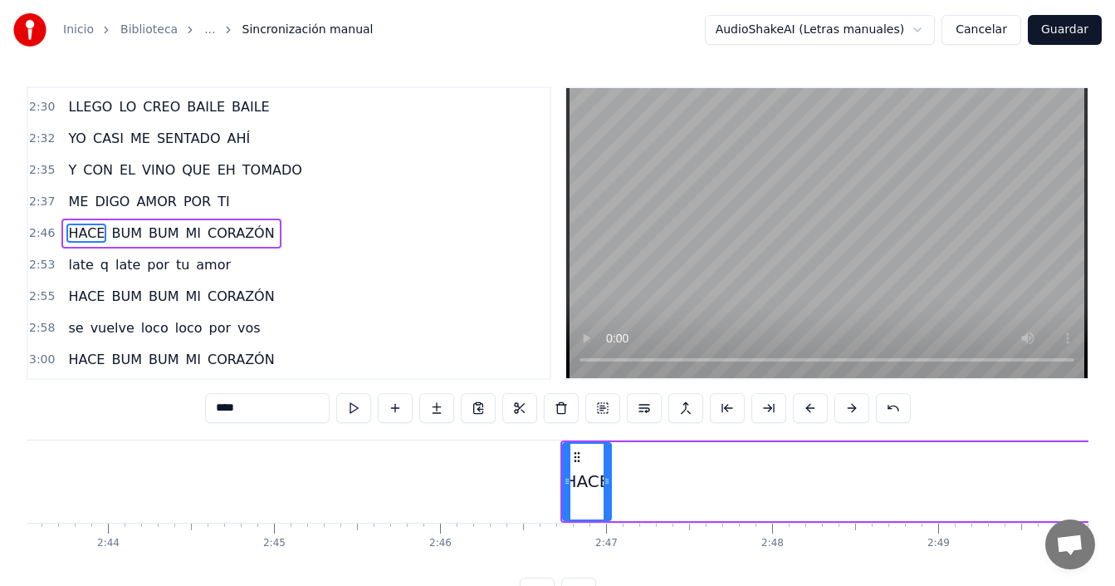
scroll to position [0, 27191]
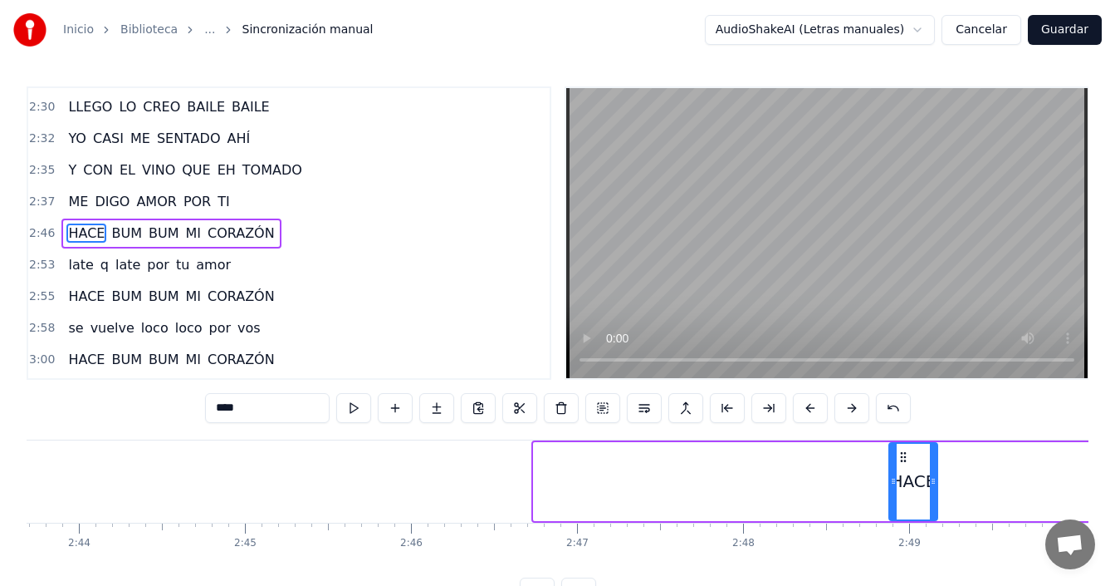
drag, startPoint x: 547, startPoint y: 455, endPoint x: 907, endPoint y: 479, distance: 361.3
click at [905, 477] on div "HACE" at bounding box center [913, 482] width 47 height 76
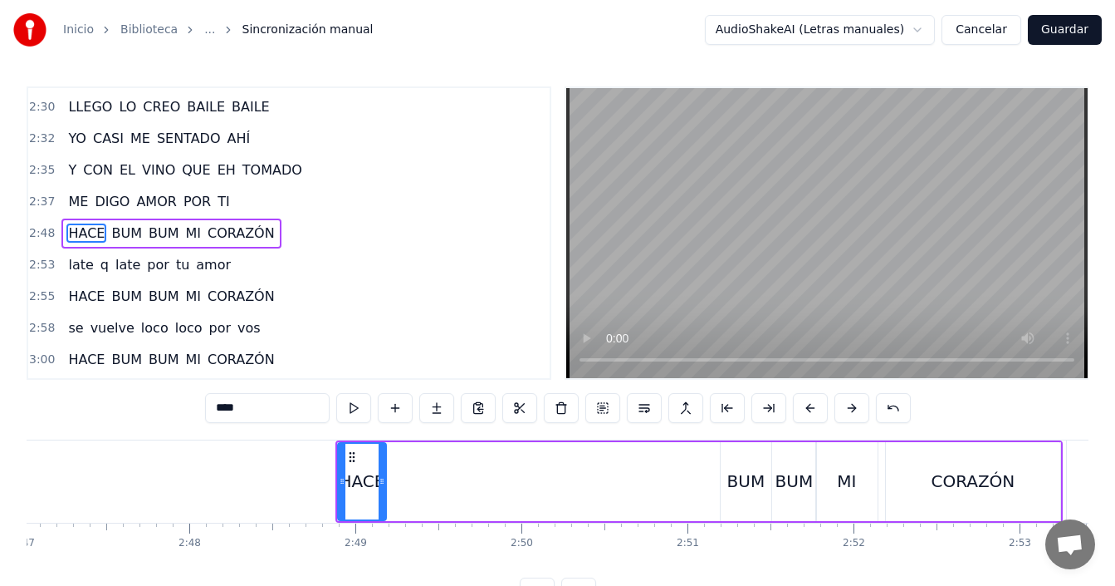
scroll to position [0, 27774]
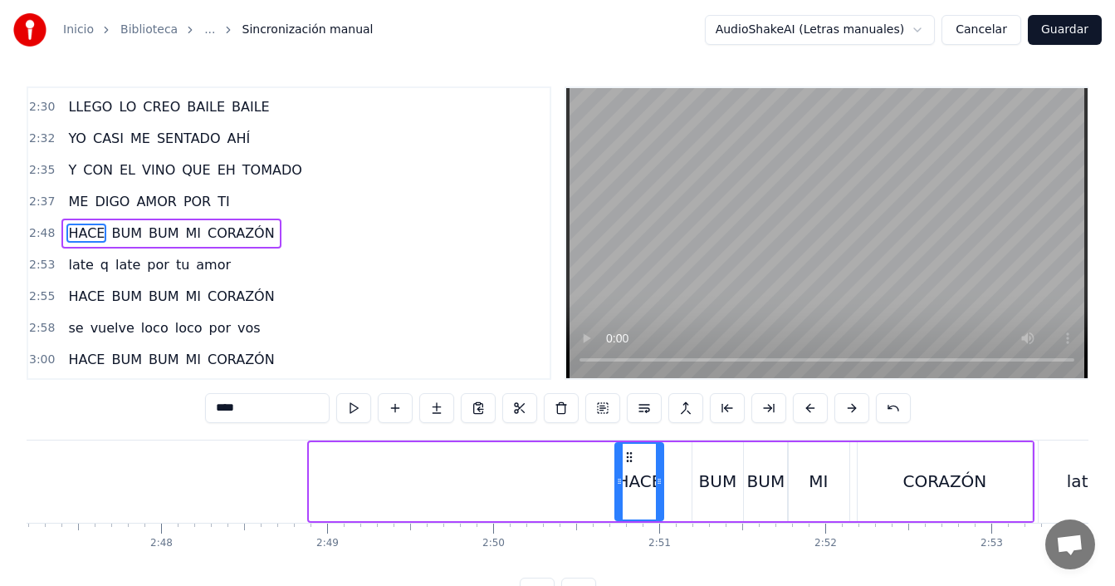
drag, startPoint x: 332, startPoint y: 456, endPoint x: 628, endPoint y: 463, distance: 295.8
click at [628, 463] on div "HACE" at bounding box center [639, 482] width 47 height 76
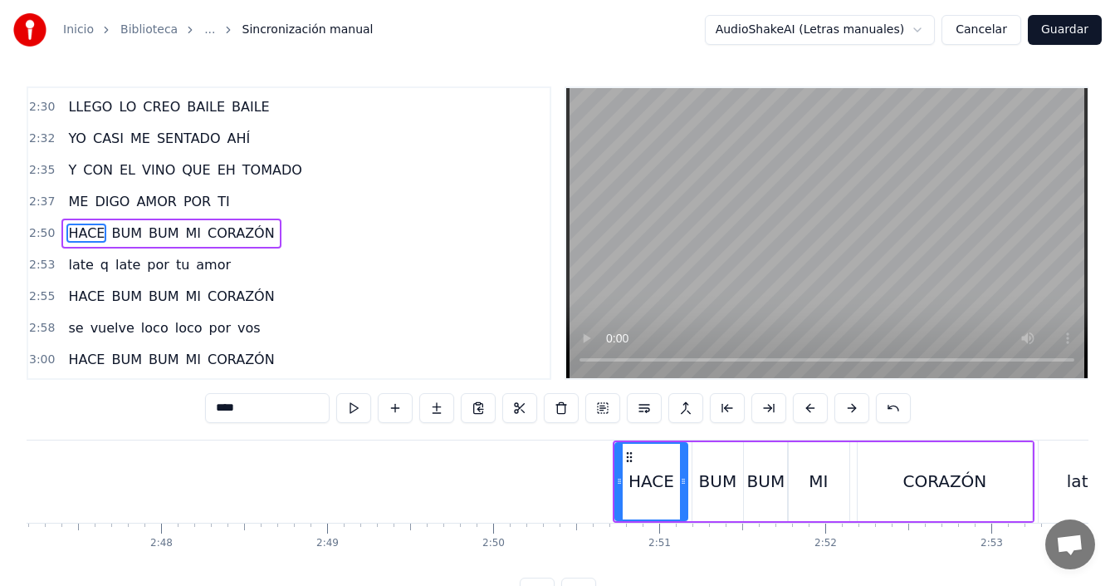
drag, startPoint x: 662, startPoint y: 473, endPoint x: 686, endPoint y: 479, distance: 24.8
click at [686, 478] on div at bounding box center [683, 482] width 7 height 76
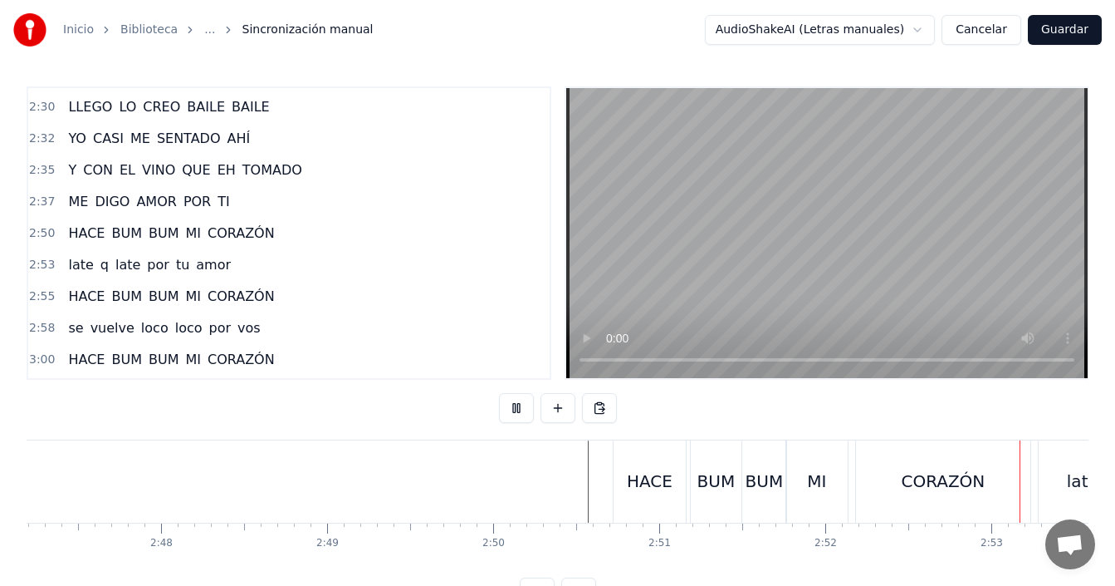
scroll to position [0, 28687]
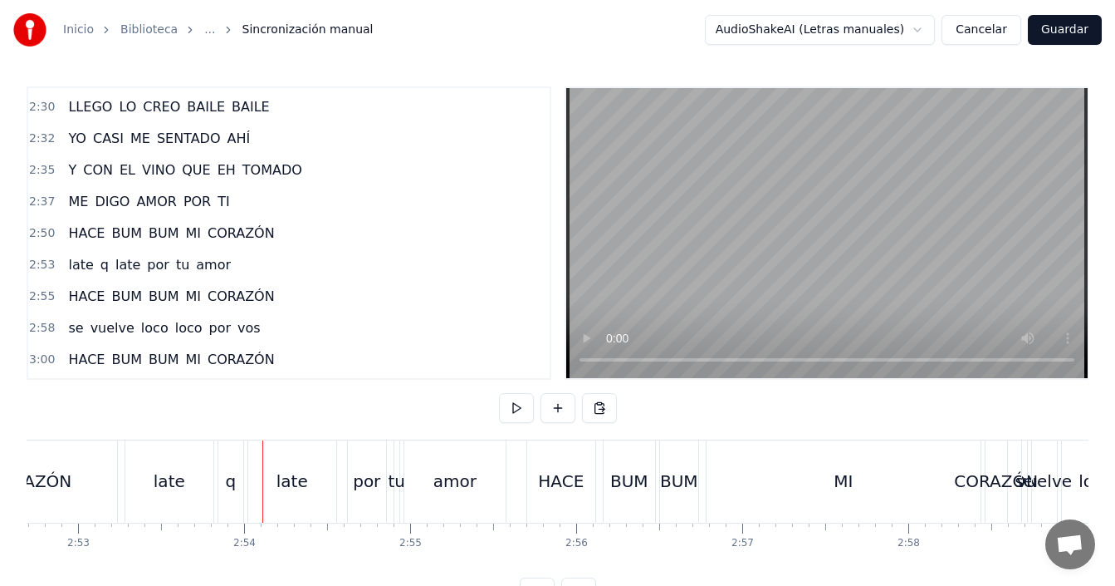
click at [236, 493] on div "q" at bounding box center [230, 481] width 25 height 82
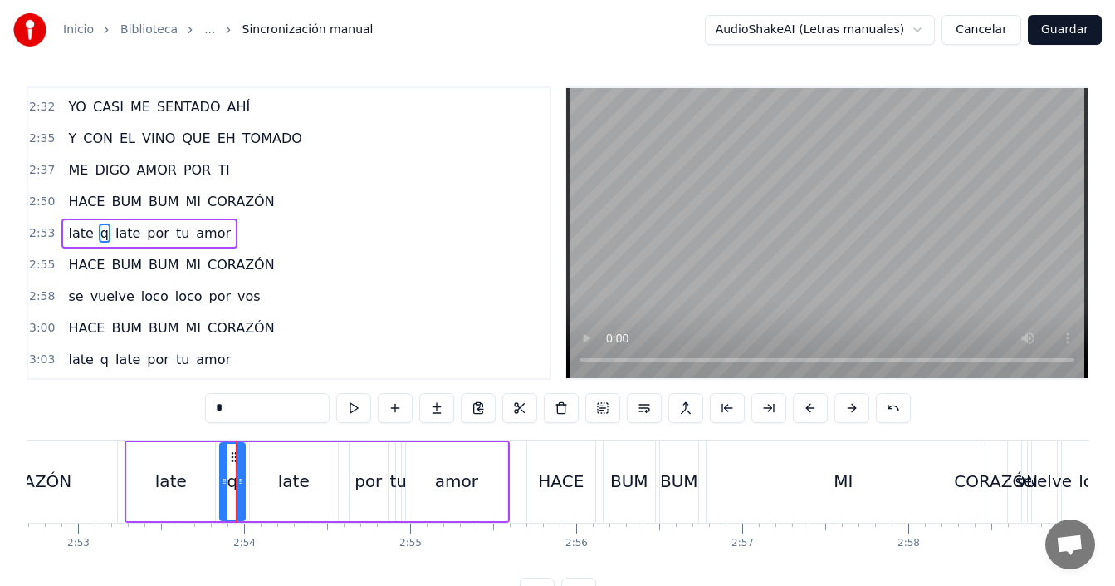
click at [267, 408] on input "*" at bounding box center [267, 408] width 125 height 30
type input "***"
click at [125, 493] on div "late que late por tu amor" at bounding box center [317, 481] width 385 height 82
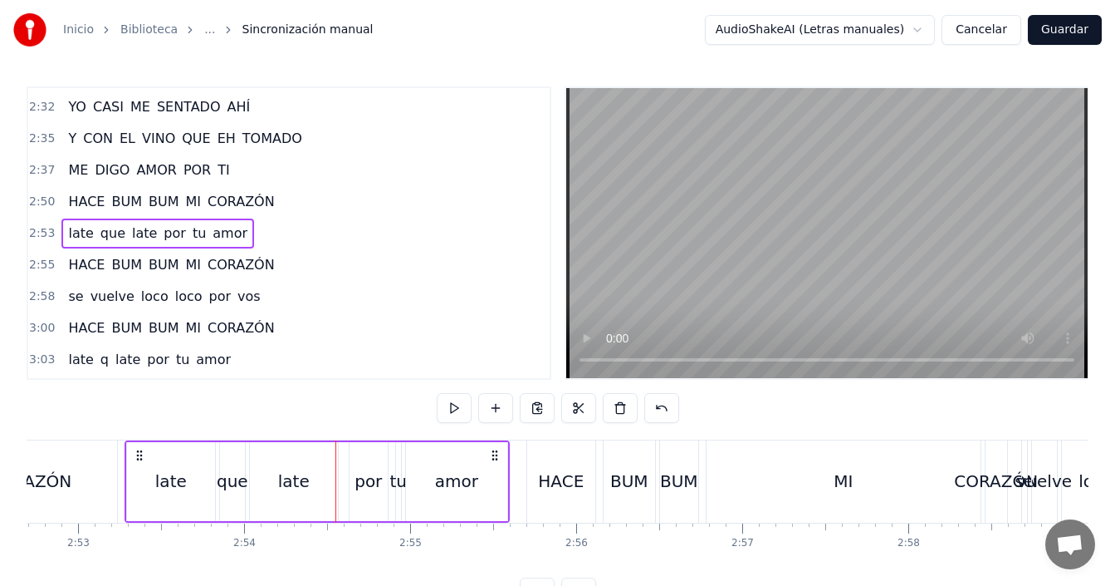
click at [126, 496] on div "late" at bounding box center [171, 481] width 90 height 79
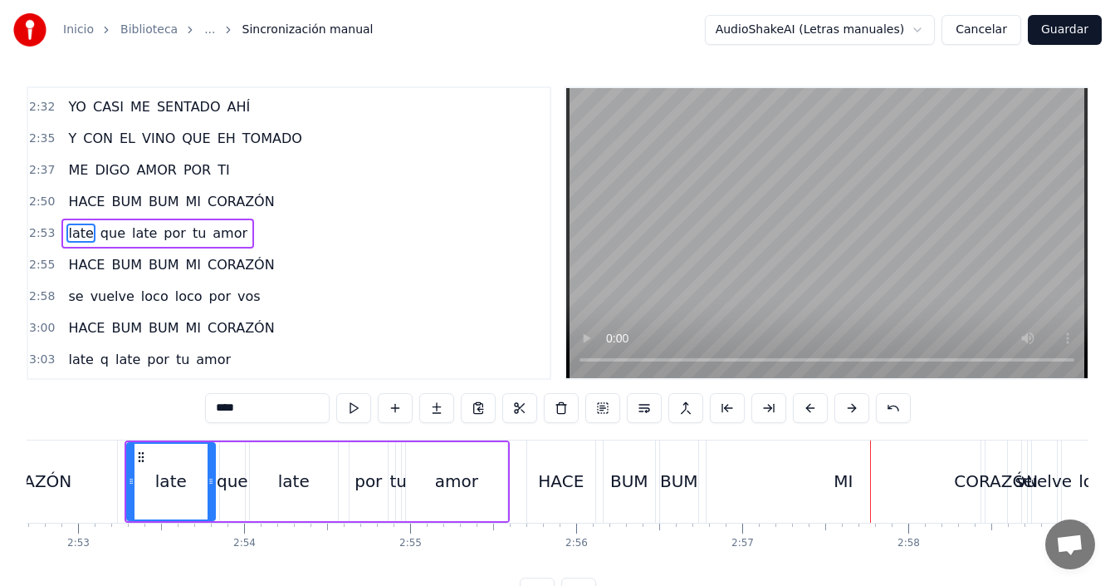
click at [570, 480] on div "HACE" at bounding box center [561, 480] width 46 height 25
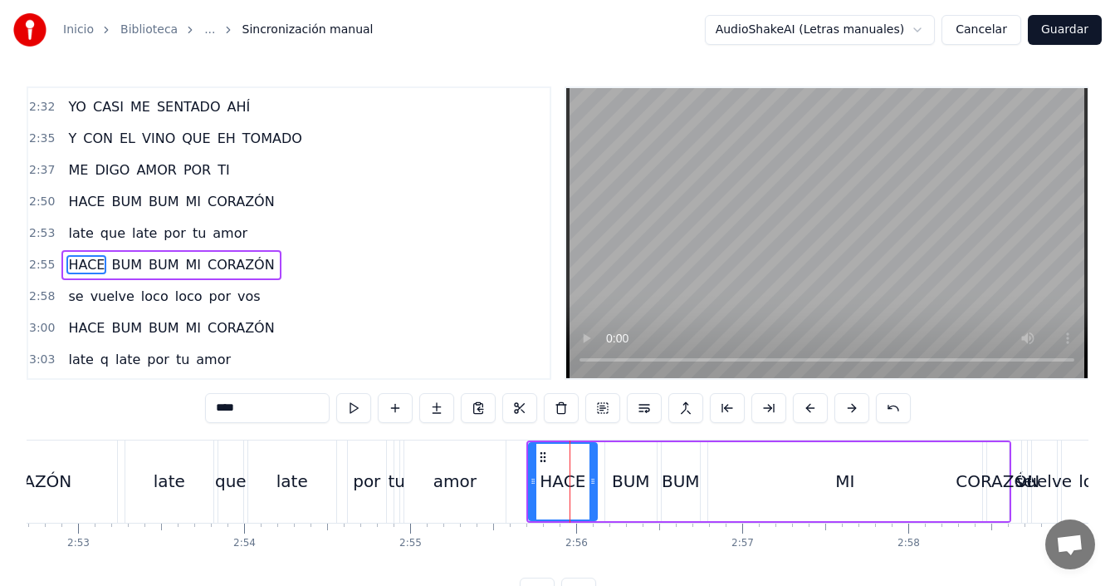
scroll to position [754, 0]
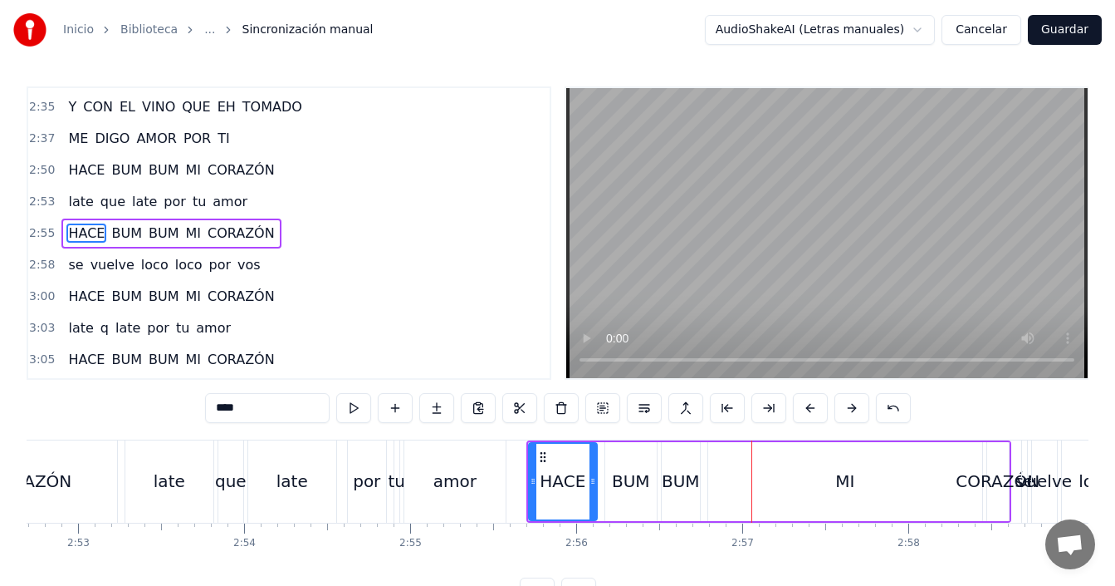
click at [762, 495] on div "MI" at bounding box center [846, 481] width 274 height 79
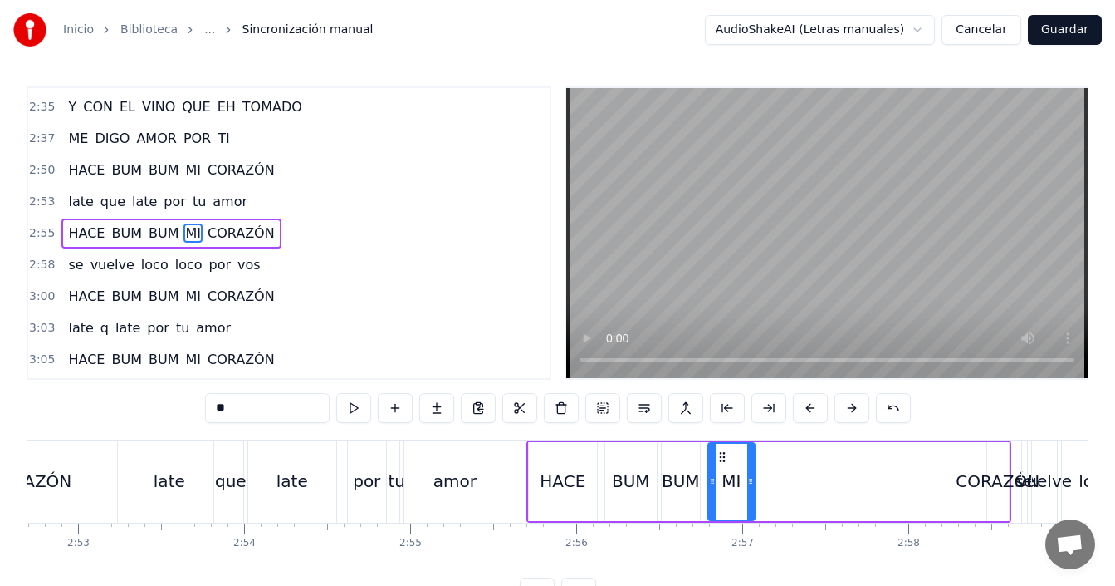
drag, startPoint x: 978, startPoint y: 475, endPoint x: 751, endPoint y: 503, distance: 228.4
click at [751, 503] on div at bounding box center [751, 482] width 7 height 76
click at [970, 491] on div "CORAZÓN" at bounding box center [998, 480] width 84 height 25
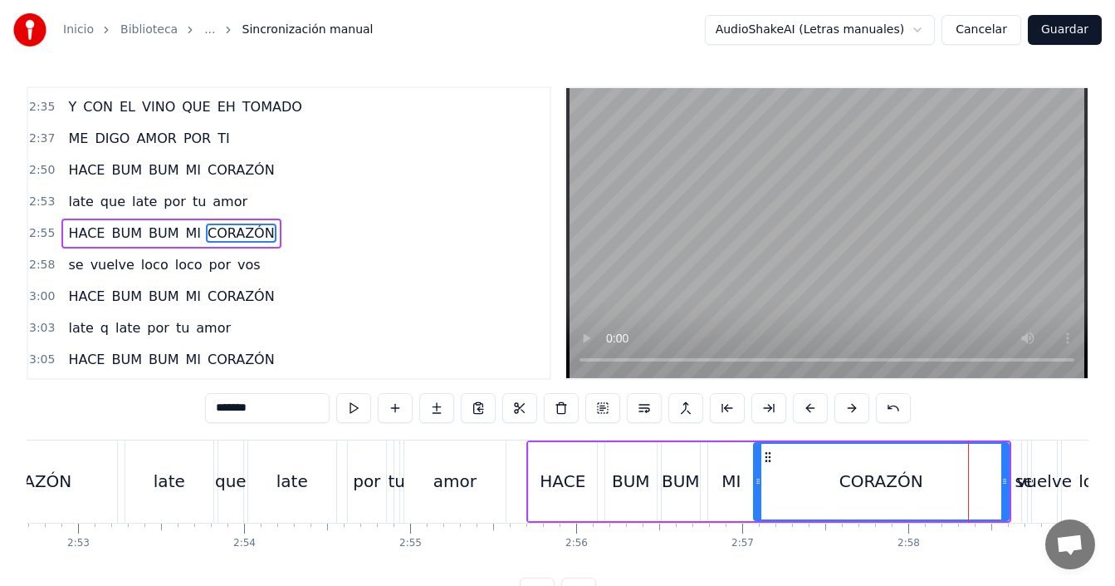
drag, startPoint x: 988, startPoint y: 482, endPoint x: 755, endPoint y: 504, distance: 234.5
click at [755, 504] on div at bounding box center [758, 482] width 7 height 76
drag, startPoint x: 1006, startPoint y: 477, endPoint x: 929, endPoint y: 500, distance: 79.9
click at [929, 500] on div at bounding box center [928, 482] width 7 height 76
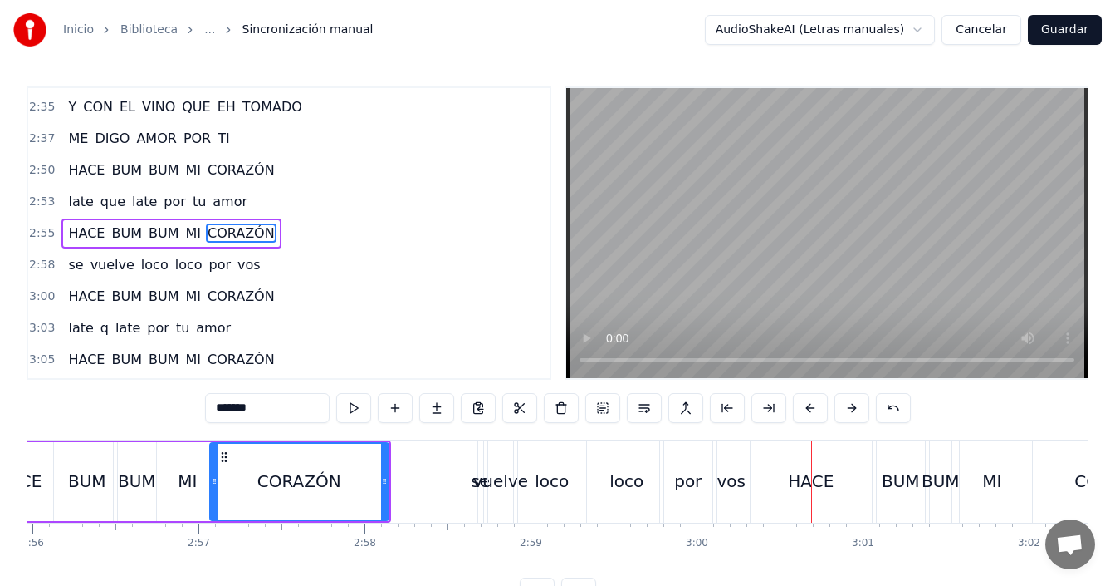
scroll to position [0, 29115]
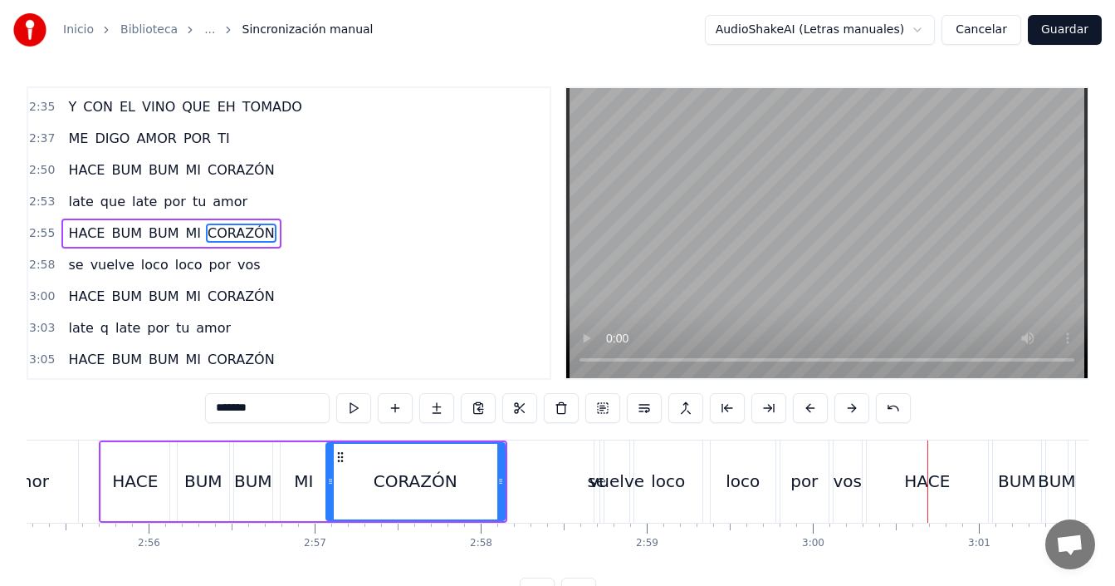
click at [361, 473] on div "CORAZÓN" at bounding box center [415, 482] width 177 height 76
click at [594, 495] on div "se" at bounding box center [597, 481] width 7 height 82
type input "**"
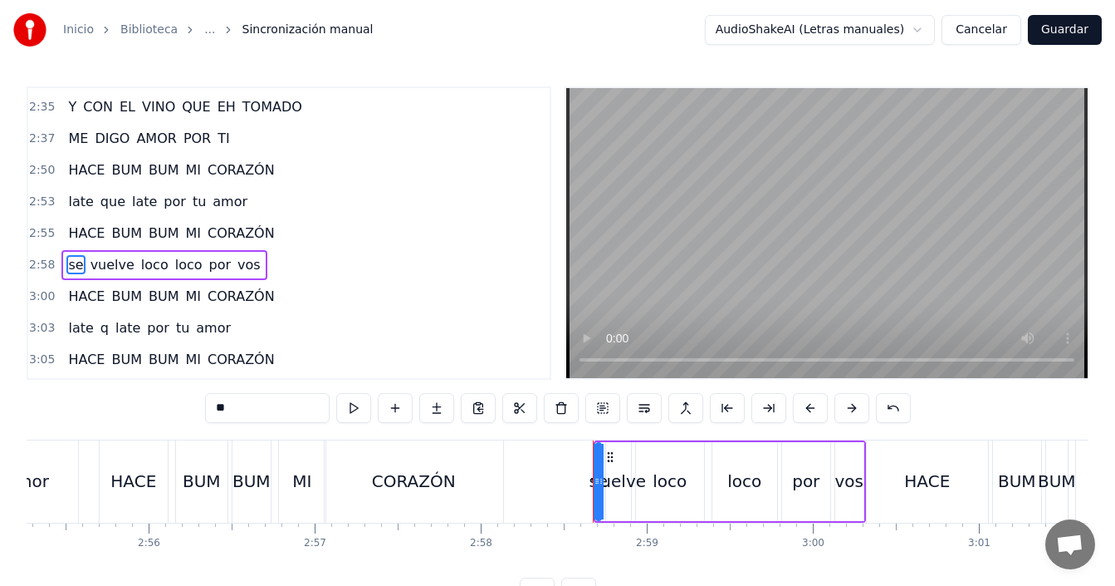
scroll to position [783, 0]
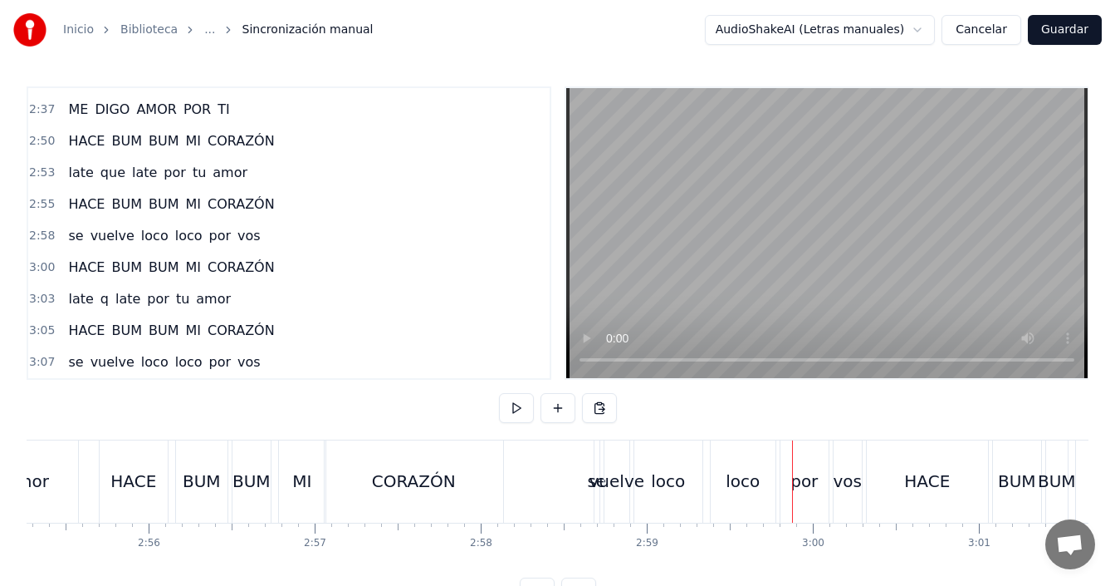
click at [844, 483] on div "vos" at bounding box center [848, 480] width 29 height 25
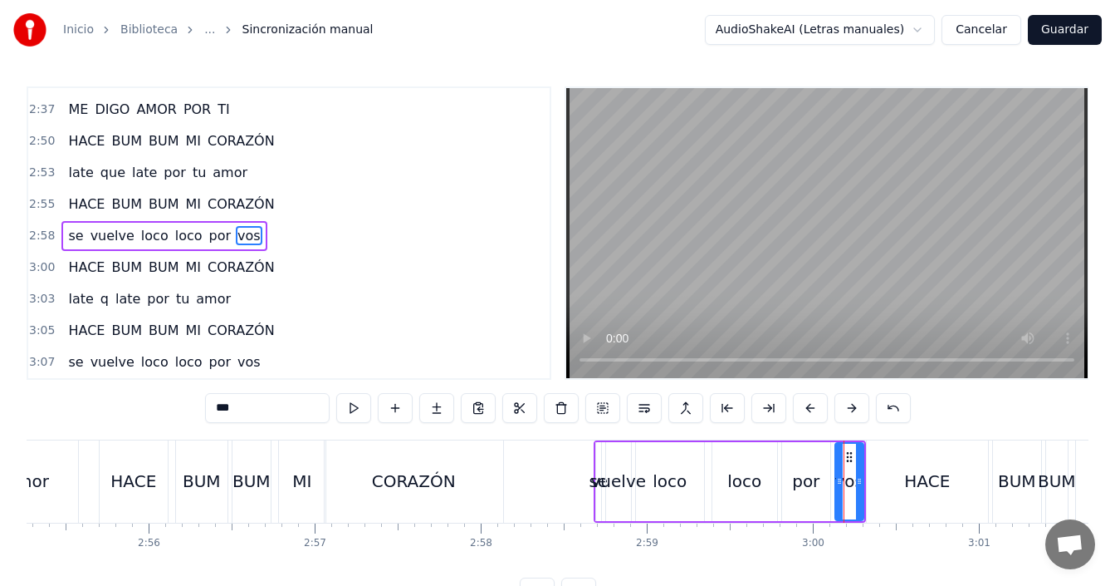
click at [814, 488] on div "por" at bounding box center [805, 480] width 27 height 25
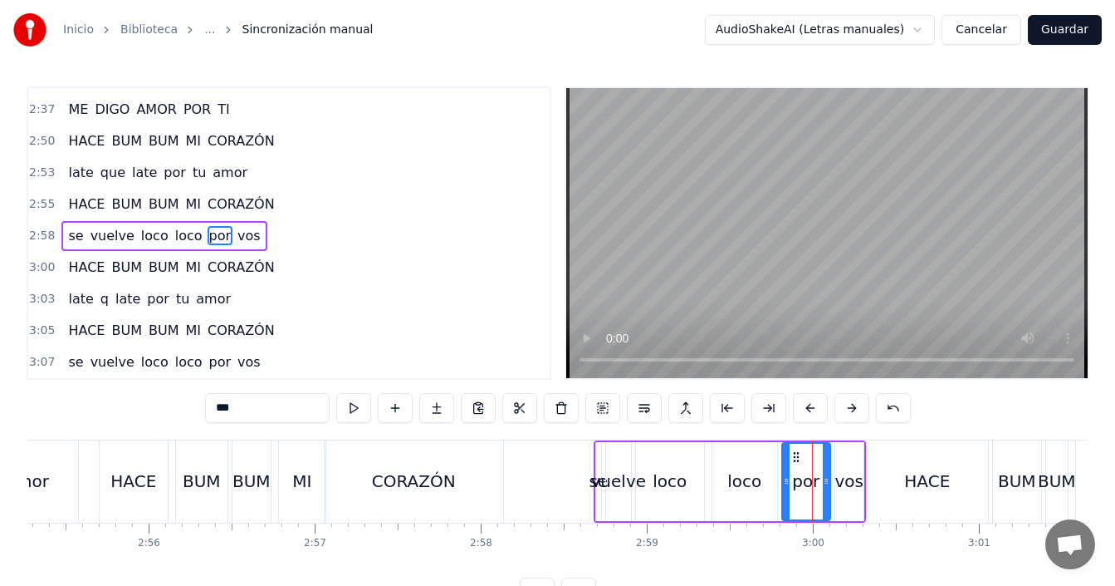
click at [852, 489] on div "vos" at bounding box center [850, 480] width 29 height 25
type input "***"
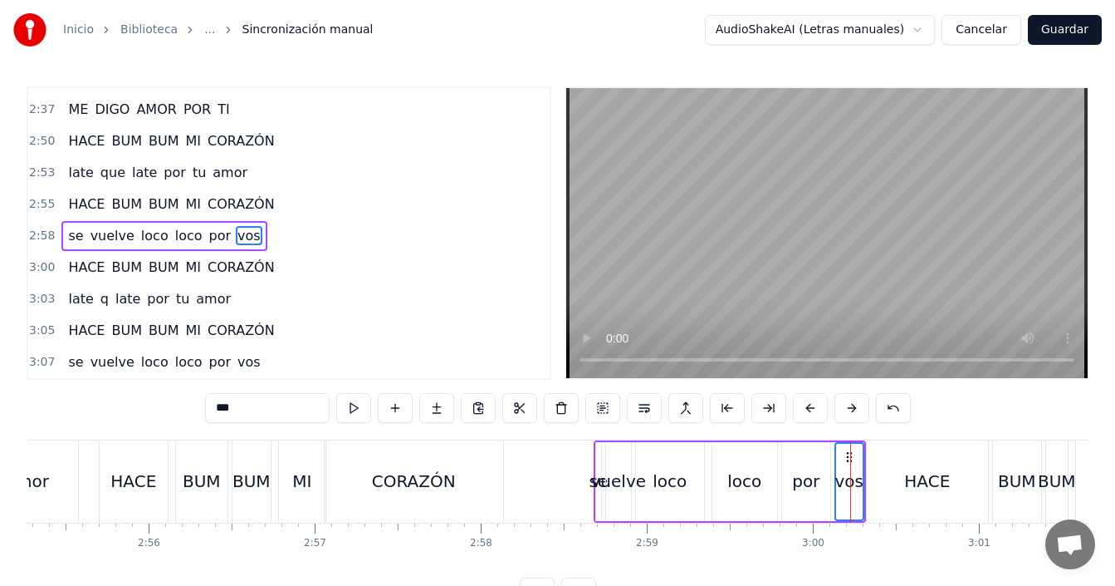
click at [819, 488] on div "por" at bounding box center [805, 480] width 27 height 25
click at [742, 482] on div "loco" at bounding box center [745, 480] width 34 height 25
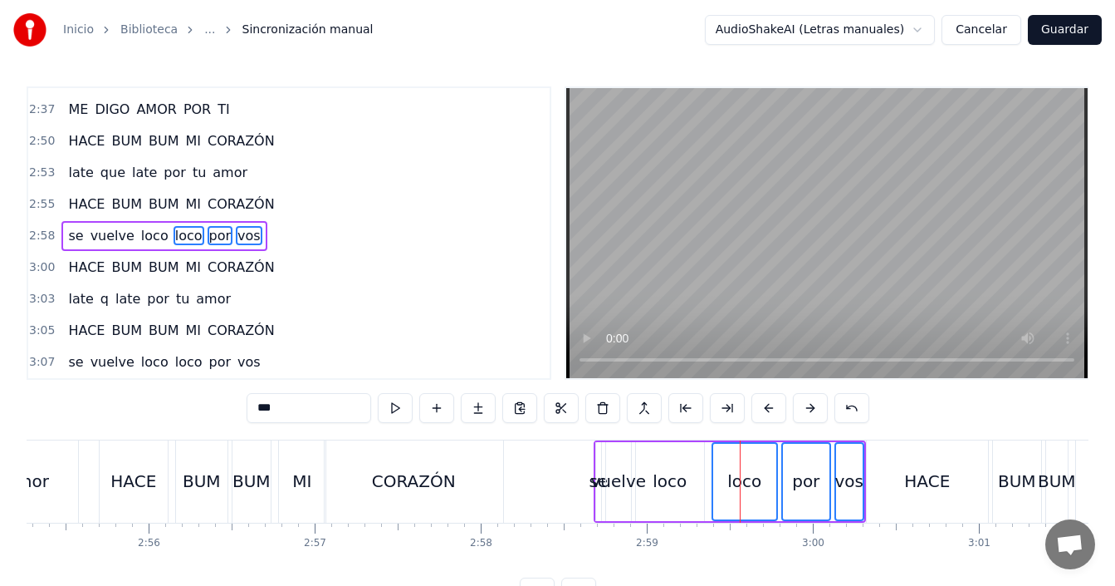
click at [679, 481] on div "loco" at bounding box center [670, 480] width 34 height 25
click at [614, 479] on div "vuelve" at bounding box center [619, 480] width 56 height 25
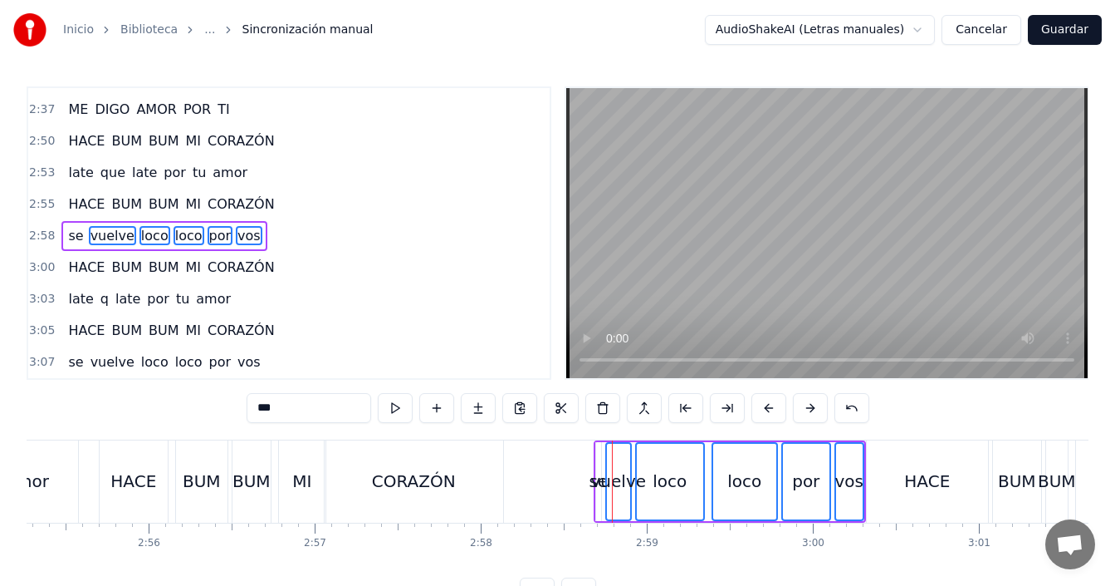
click at [597, 485] on div "vuelve" at bounding box center [619, 480] width 56 height 25
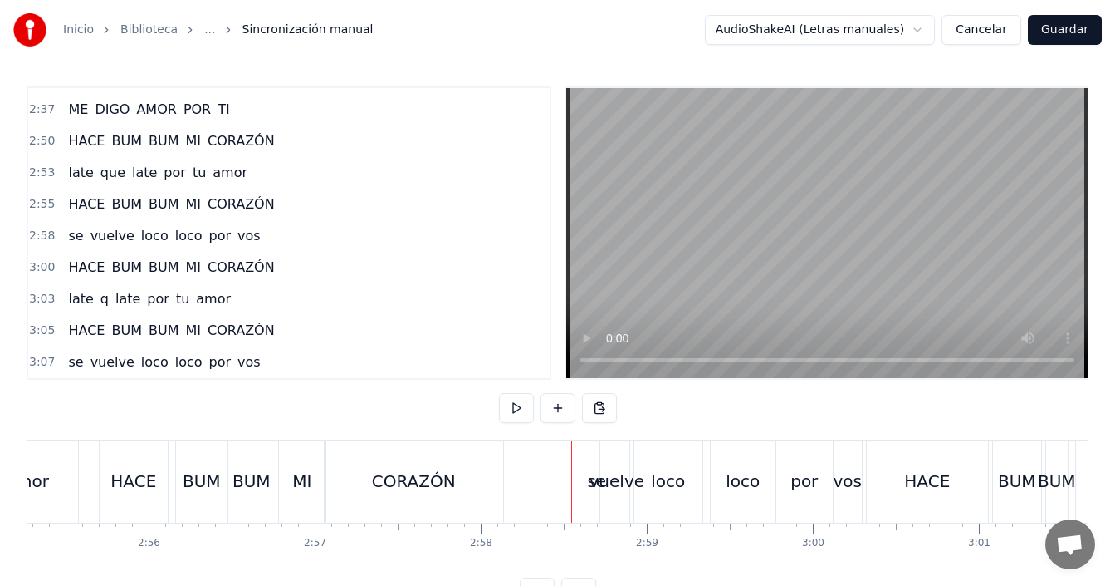
click at [845, 486] on div "vos" at bounding box center [848, 480] width 29 height 25
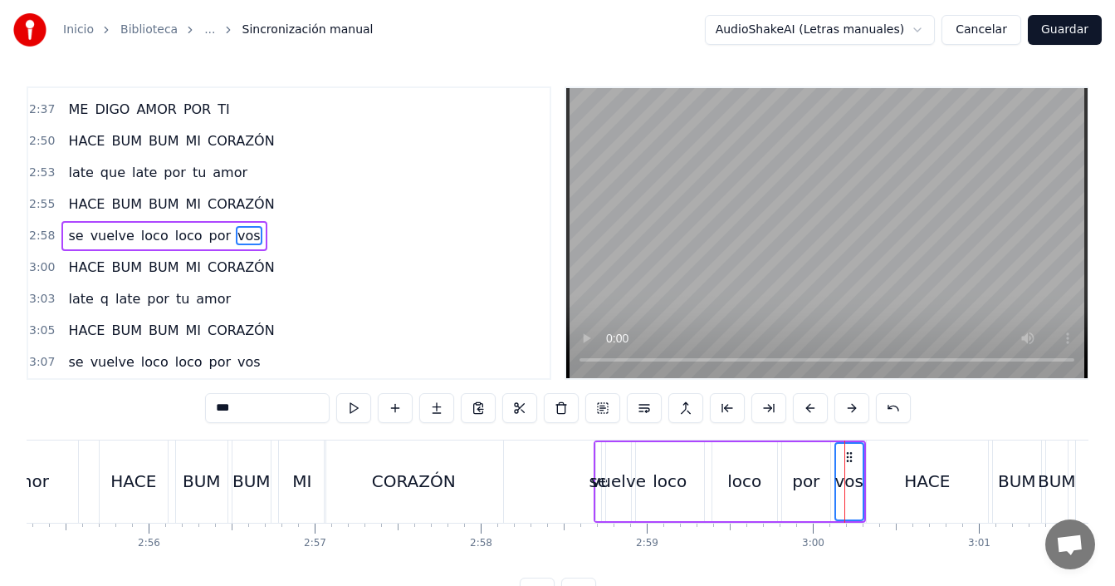
click at [809, 484] on div "por" at bounding box center [805, 480] width 27 height 25
click at [751, 487] on div "loco" at bounding box center [745, 480] width 34 height 25
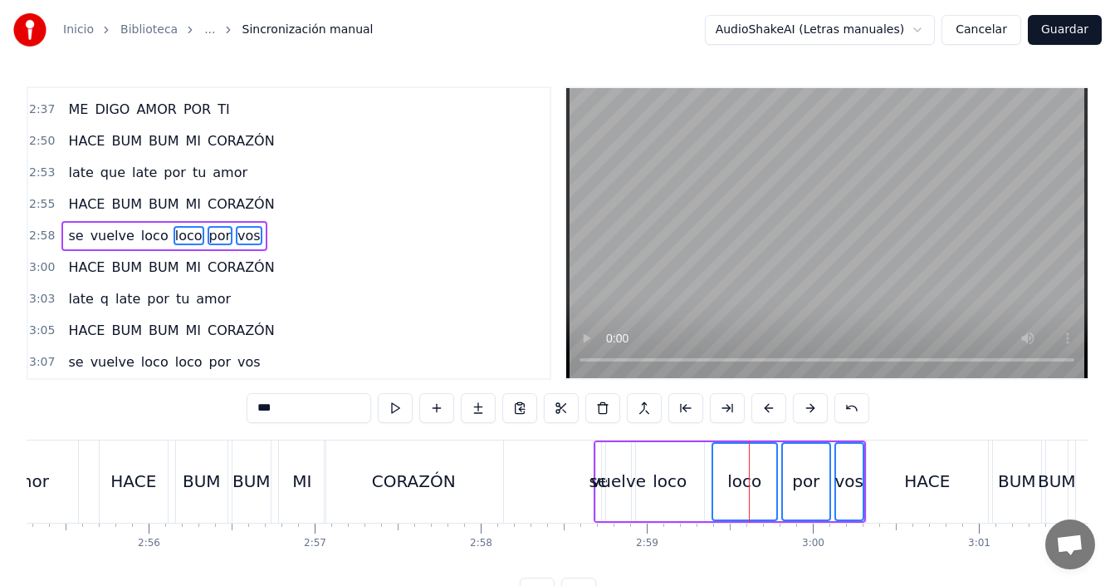
click at [685, 486] on div "loco" at bounding box center [670, 480] width 34 height 25
click at [615, 485] on div "vuelve" at bounding box center [619, 480] width 56 height 25
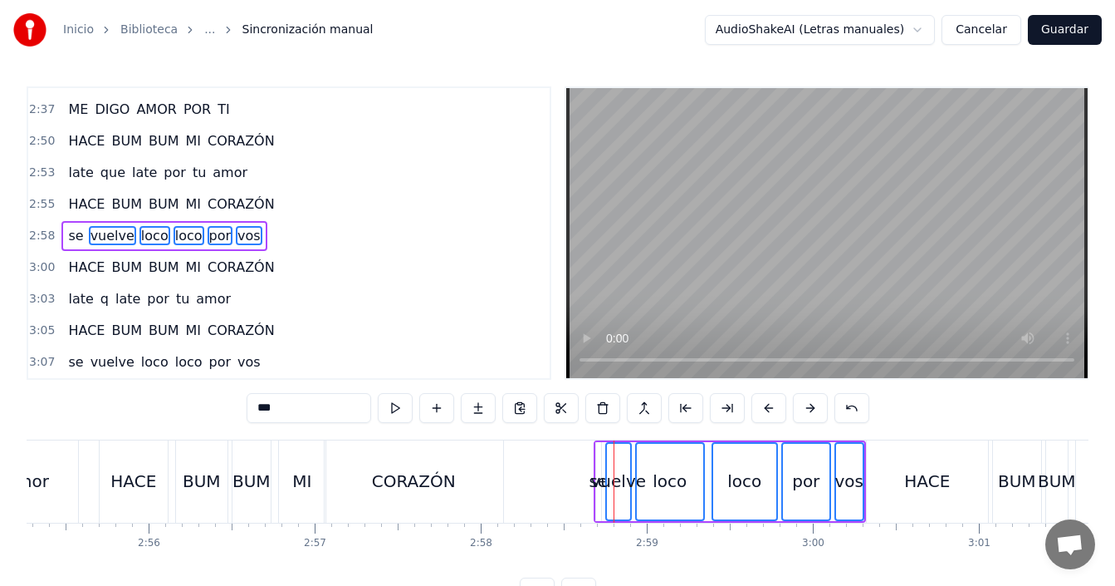
scroll to position [62, 0]
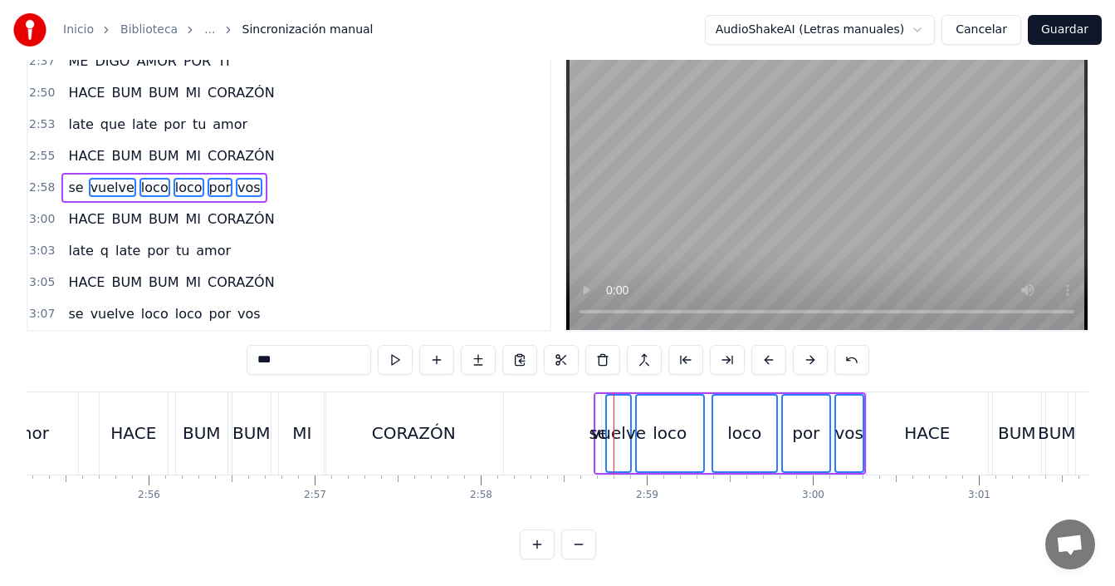
click at [543, 547] on button at bounding box center [537, 544] width 35 height 30
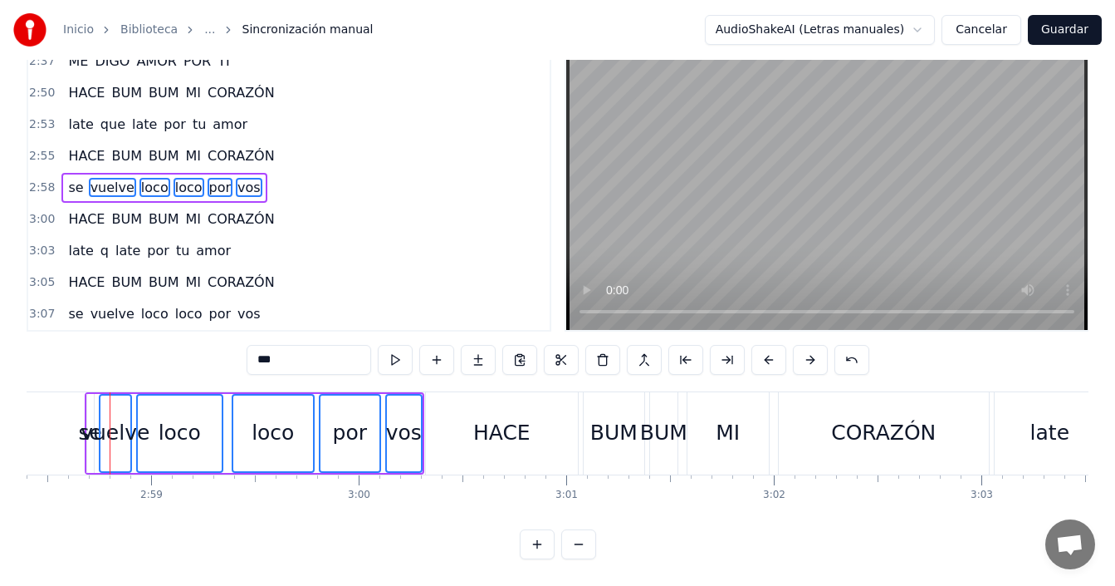
click at [534, 544] on button at bounding box center [537, 544] width 35 height 30
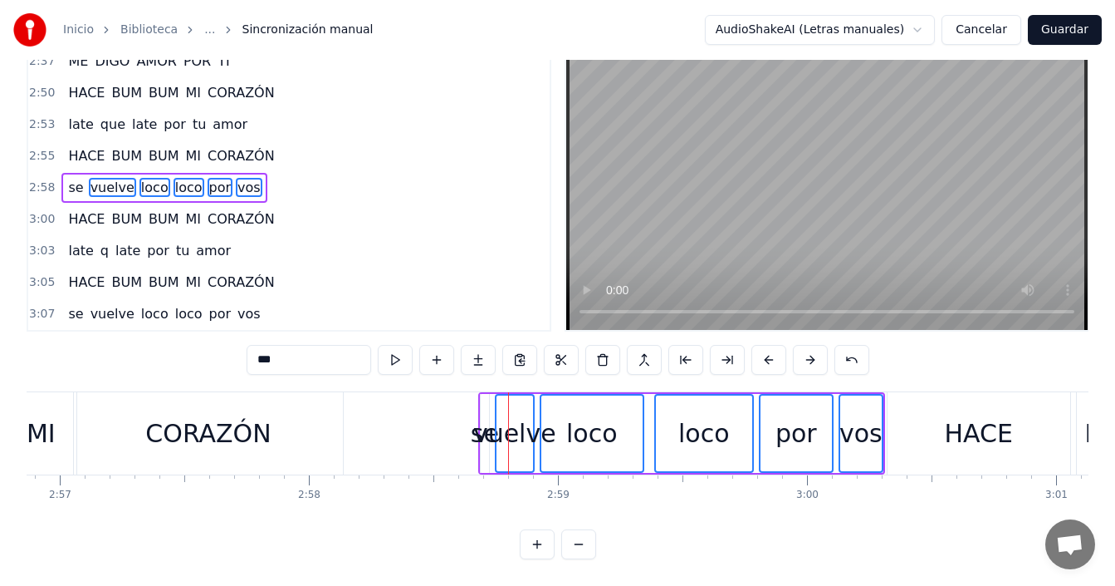
scroll to position [0, 44039]
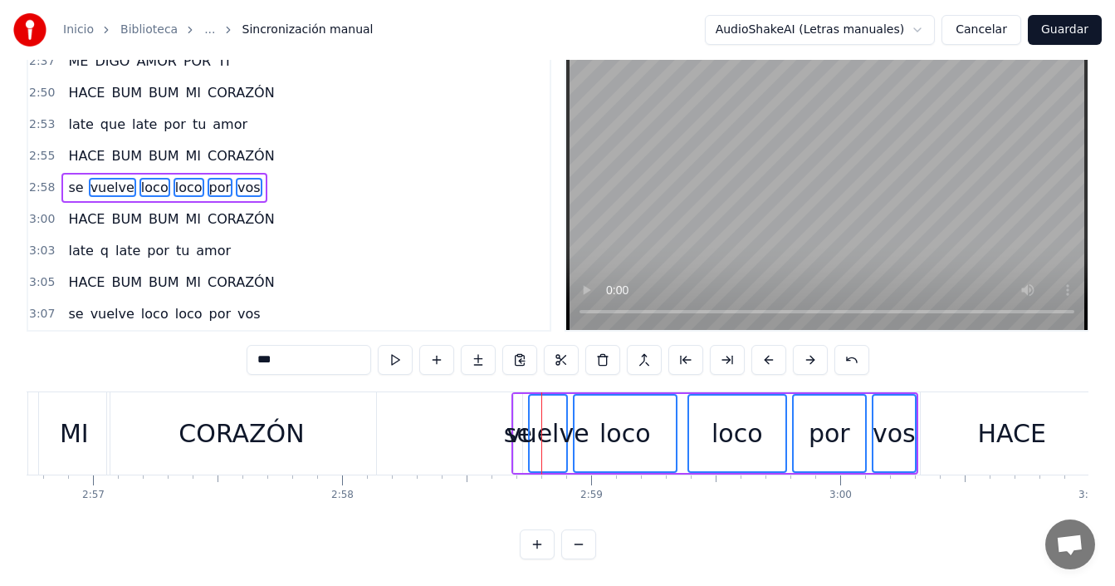
click at [509, 433] on div "se" at bounding box center [518, 432] width 28 height 37
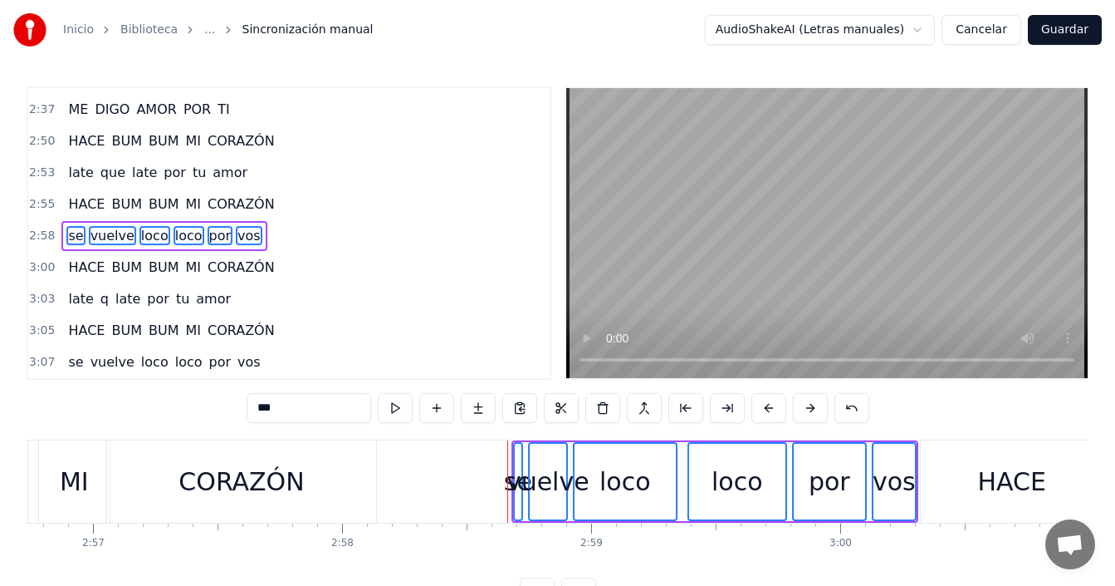
scroll to position [0, 44005]
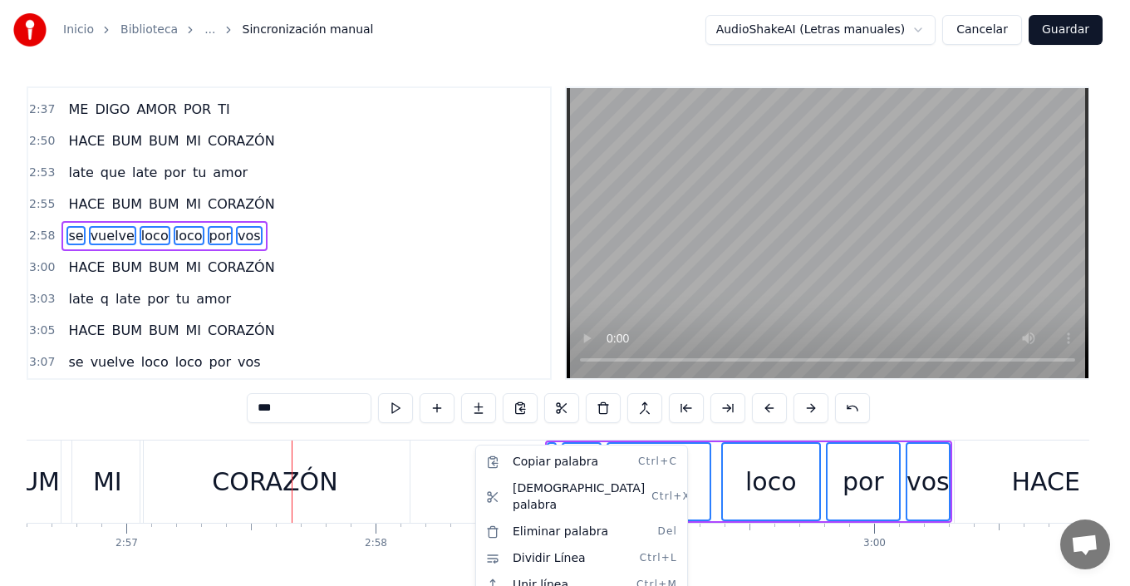
click at [884, 571] on html "Inicio Biblioteca ... Sincronización manual AudioShakeAI (Letras manuales) Canc…" at bounding box center [565, 317] width 1130 height 634
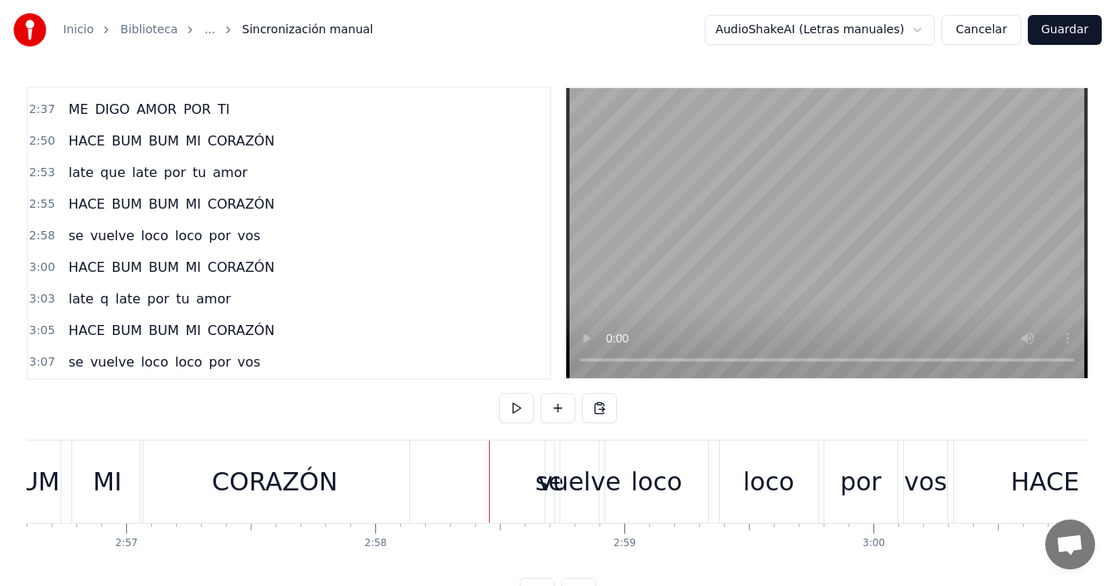
click at [551, 483] on div "vuelve" at bounding box center [579, 481] width 83 height 37
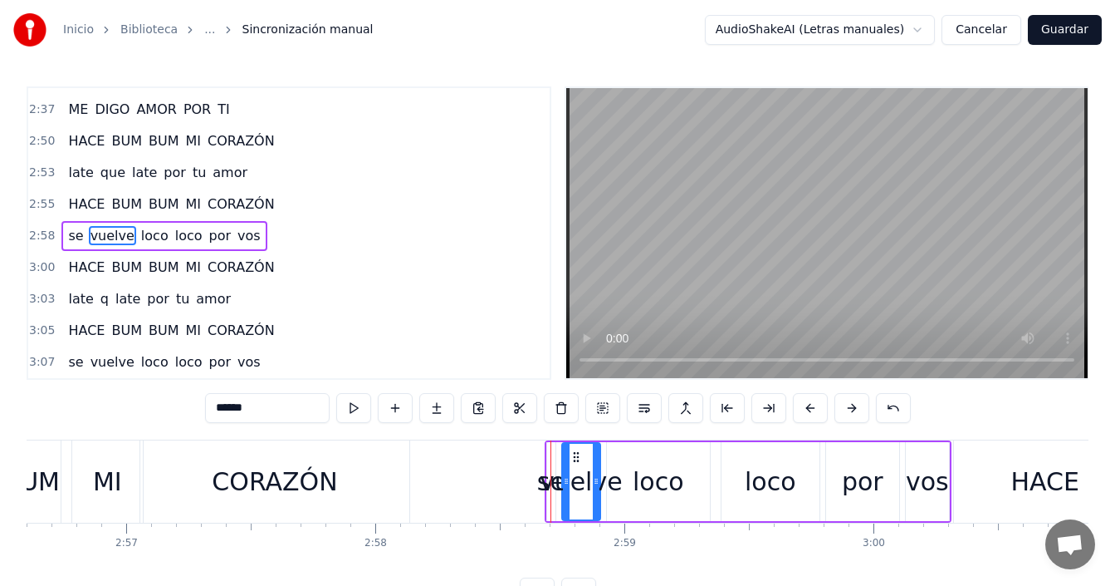
click at [548, 488] on div "vuelve" at bounding box center [581, 481] width 83 height 37
click at [302, 477] on div "CORAZÓN" at bounding box center [274, 481] width 125 height 37
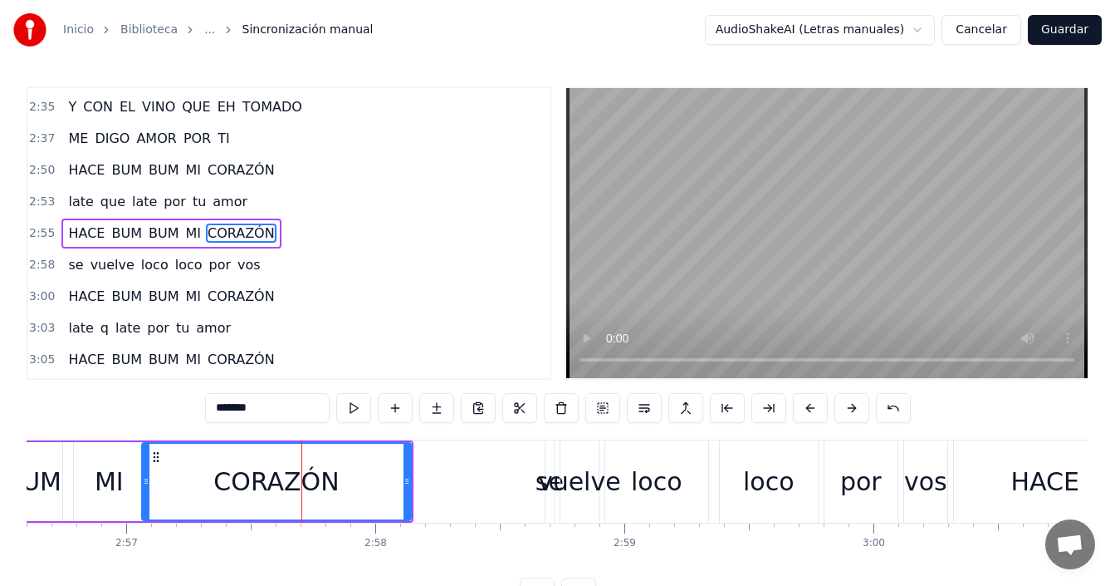
scroll to position [62, 0]
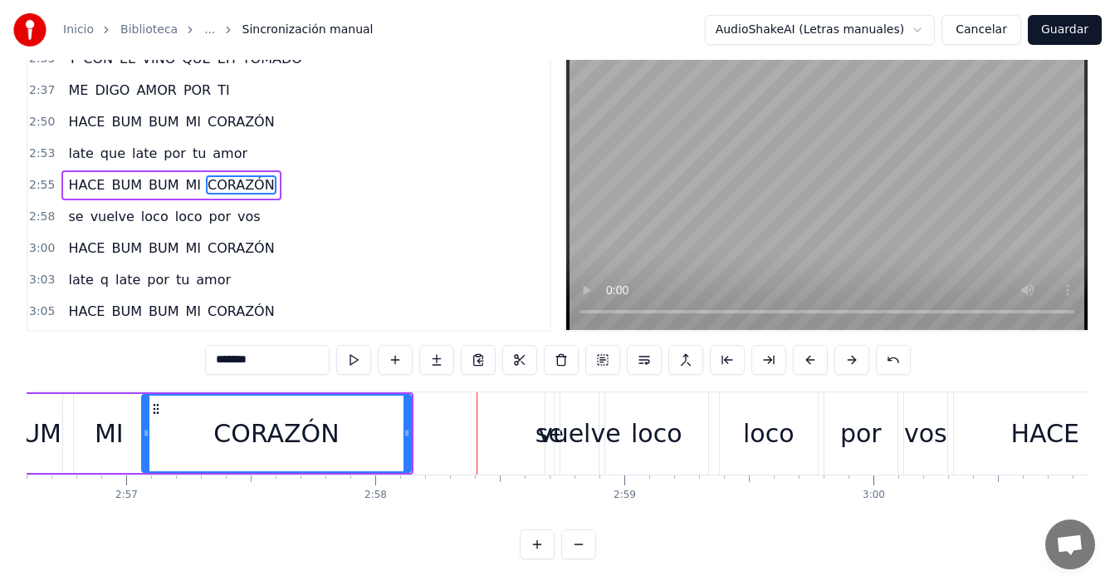
click at [546, 438] on div "se" at bounding box center [550, 433] width 8 height 82
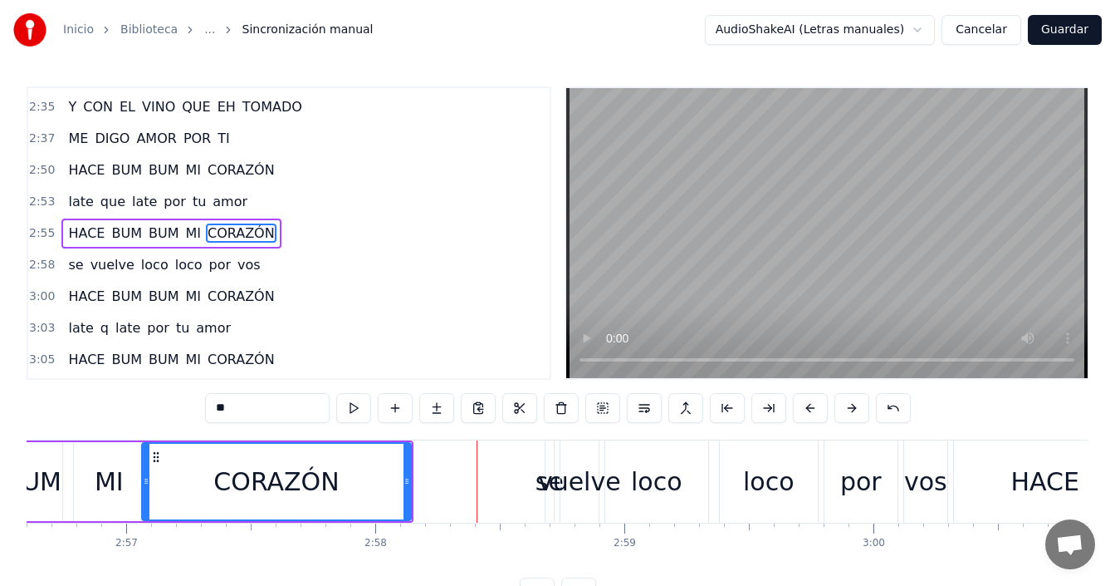
scroll to position [783, 0]
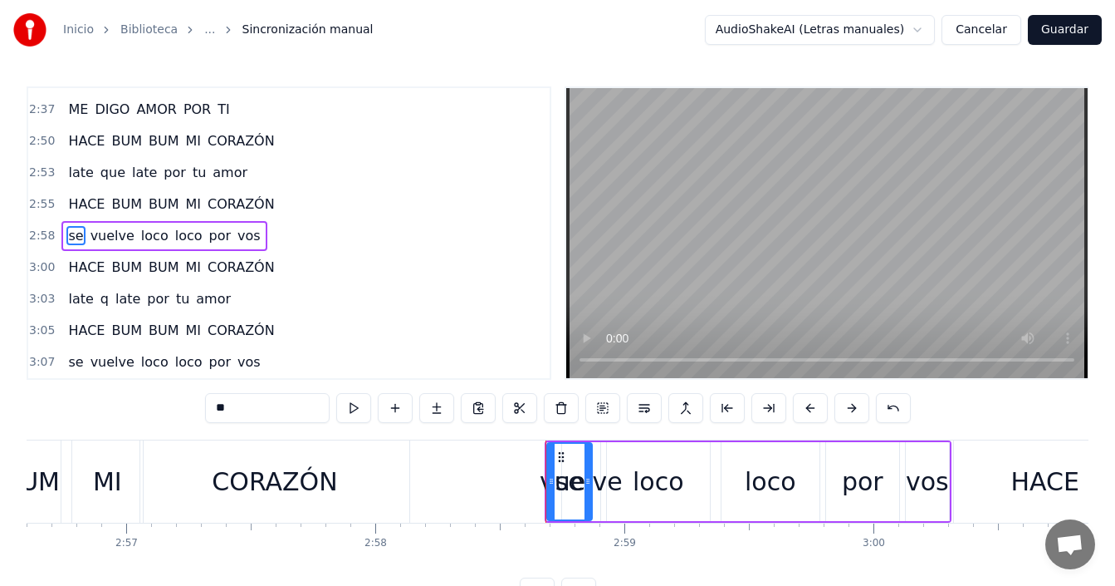
drag, startPoint x: 550, startPoint y: 466, endPoint x: 586, endPoint y: 476, distance: 37.9
click at [586, 476] on div at bounding box center [588, 482] width 7 height 76
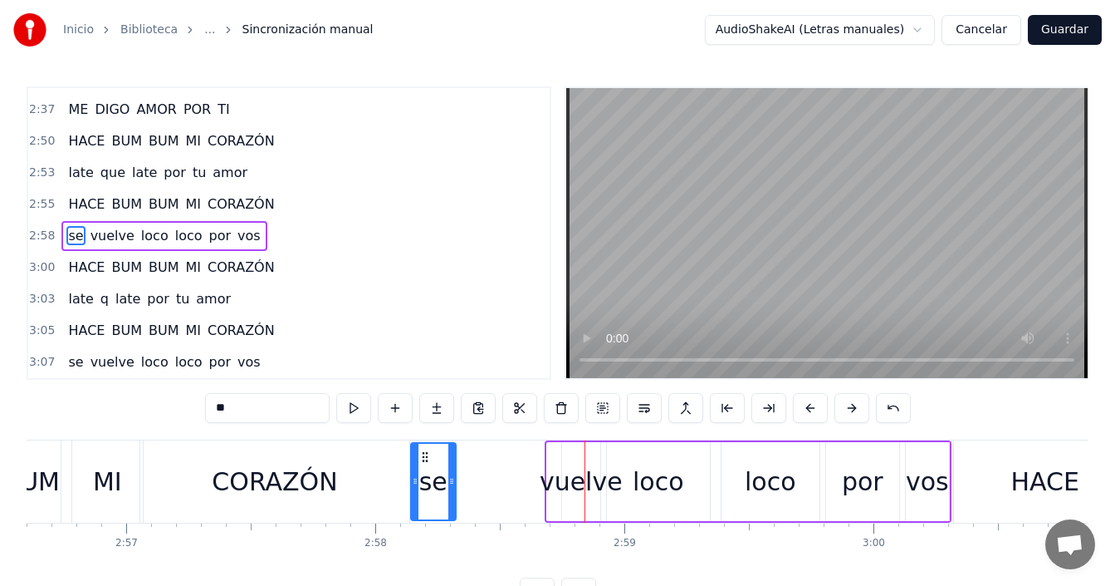
drag, startPoint x: 561, startPoint y: 457, endPoint x: 424, endPoint y: 463, distance: 136.3
click at [424, 463] on icon at bounding box center [425, 456] width 13 height 13
click at [373, 472] on div "CORAZÓN" at bounding box center [274, 481] width 269 height 82
type input "*******"
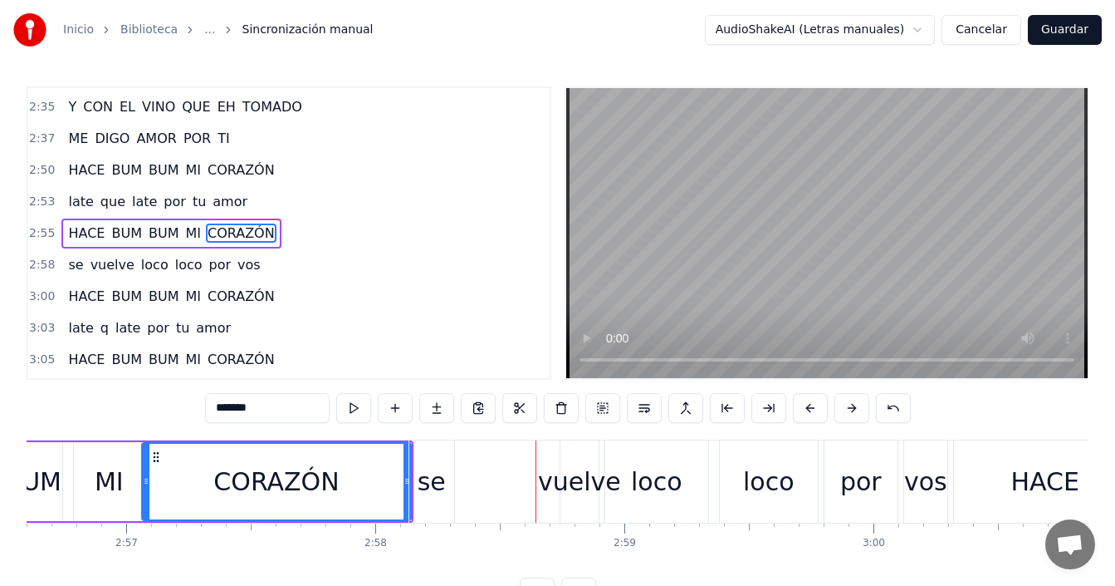
click at [376, 491] on div "CORAZÓN" at bounding box center [276, 482] width 267 height 76
click at [489, 479] on div "se vuelve loco loco por vos" at bounding box center [680, 481] width 543 height 82
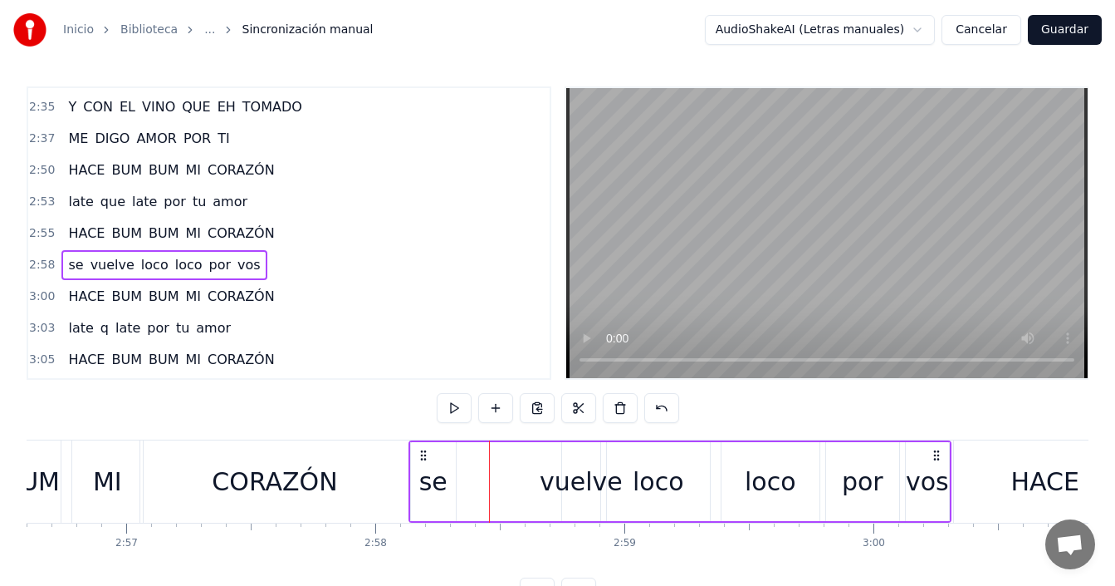
click at [566, 487] on div "vuelve" at bounding box center [581, 481] width 83 height 37
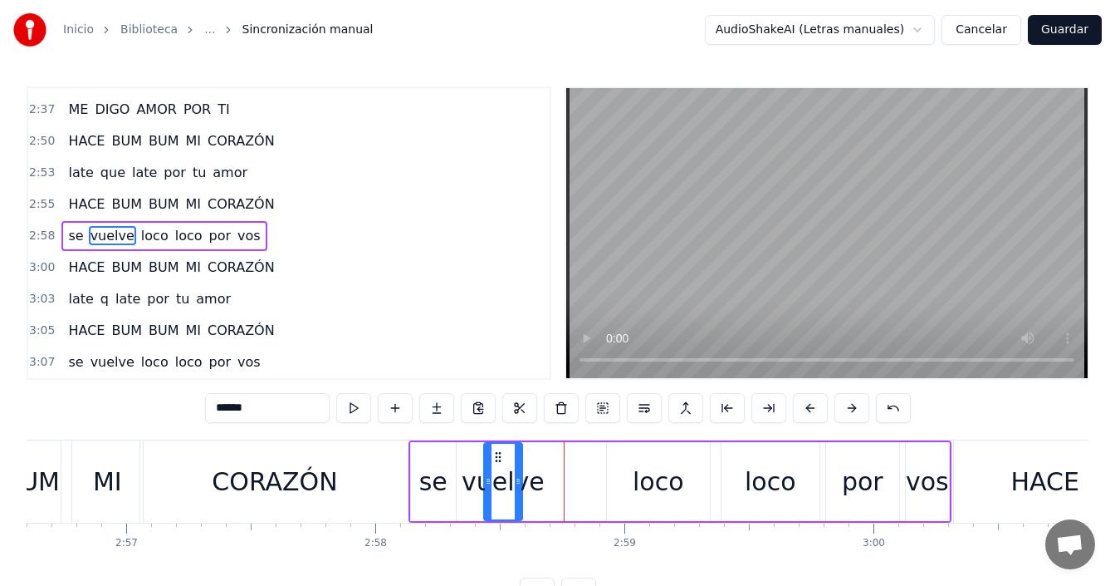
drag, startPoint x: 575, startPoint y: 458, endPoint x: 497, endPoint y: 463, distance: 78.3
click at [497, 463] on div "vuelve" at bounding box center [503, 482] width 37 height 76
drag, startPoint x: 519, startPoint y: 474, endPoint x: 561, endPoint y: 447, distance: 49.8
click at [550, 483] on icon at bounding box center [550, 480] width 7 height 13
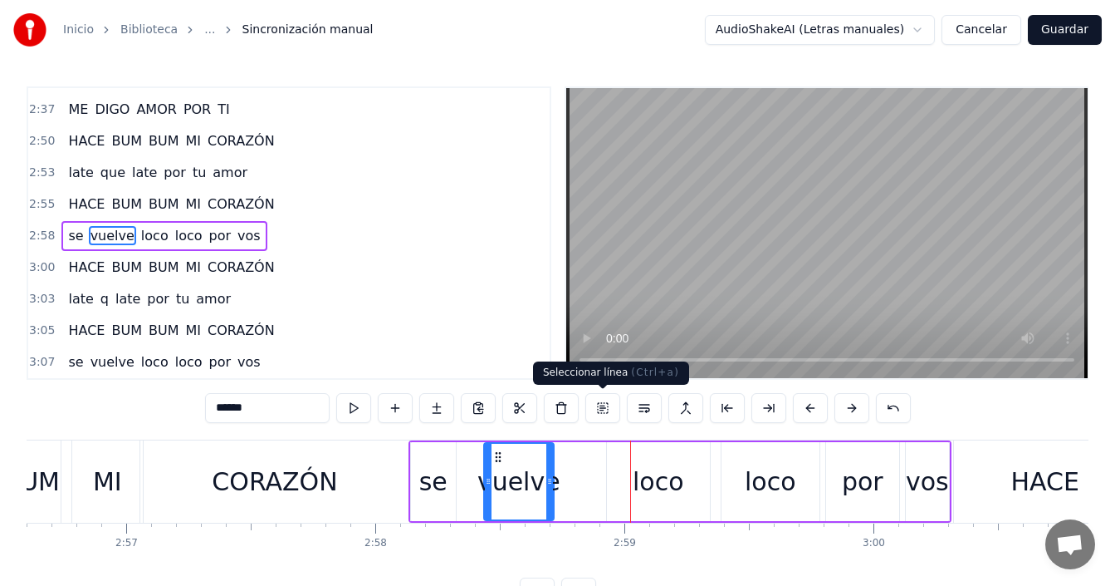
click at [644, 488] on div "loco" at bounding box center [658, 481] width 51 height 37
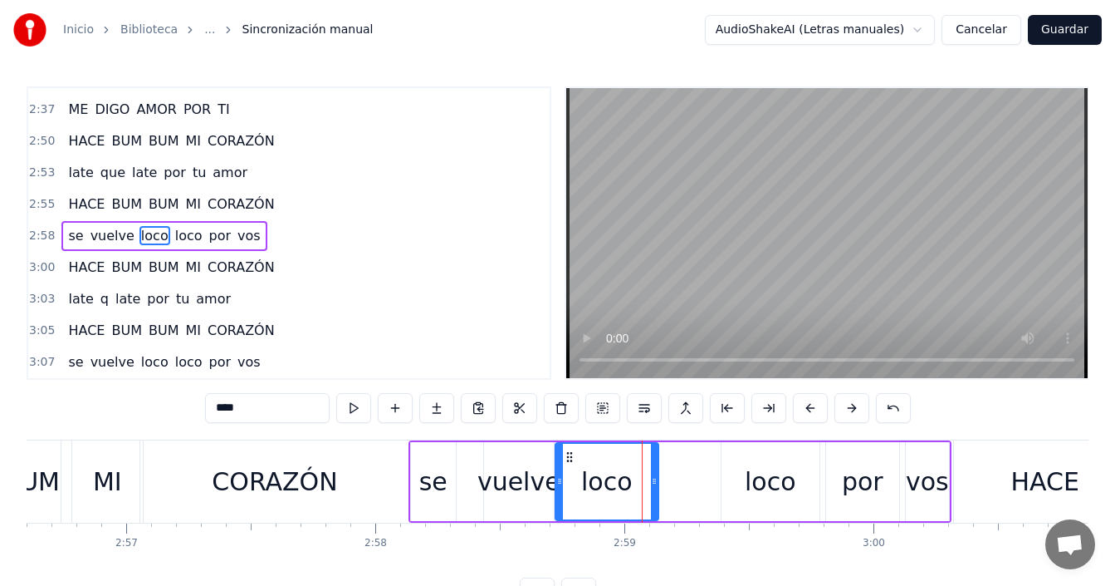
drag, startPoint x: 622, startPoint y: 456, endPoint x: 571, endPoint y: 463, distance: 51.9
click at [571, 463] on icon at bounding box center [569, 456] width 13 height 13
drag, startPoint x: 753, startPoint y: 462, endPoint x: 745, endPoint y: 468, distance: 10.6
click at [753, 463] on div "loco" at bounding box center [770, 481] width 51 height 37
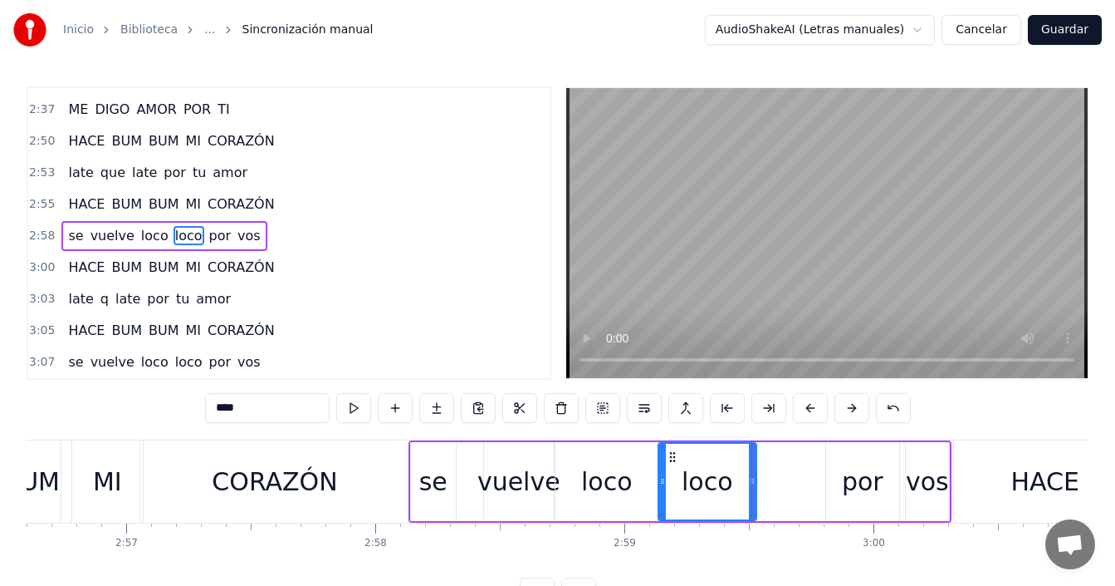
drag, startPoint x: 726, startPoint y: 456, endPoint x: 672, endPoint y: 461, distance: 54.2
click at [672, 461] on icon at bounding box center [672, 456] width 13 height 13
drag, startPoint x: 754, startPoint y: 473, endPoint x: 719, endPoint y: 486, distance: 37.0
click at [719, 486] on div at bounding box center [717, 482] width 7 height 76
click at [846, 467] on div "por" at bounding box center [863, 481] width 42 height 37
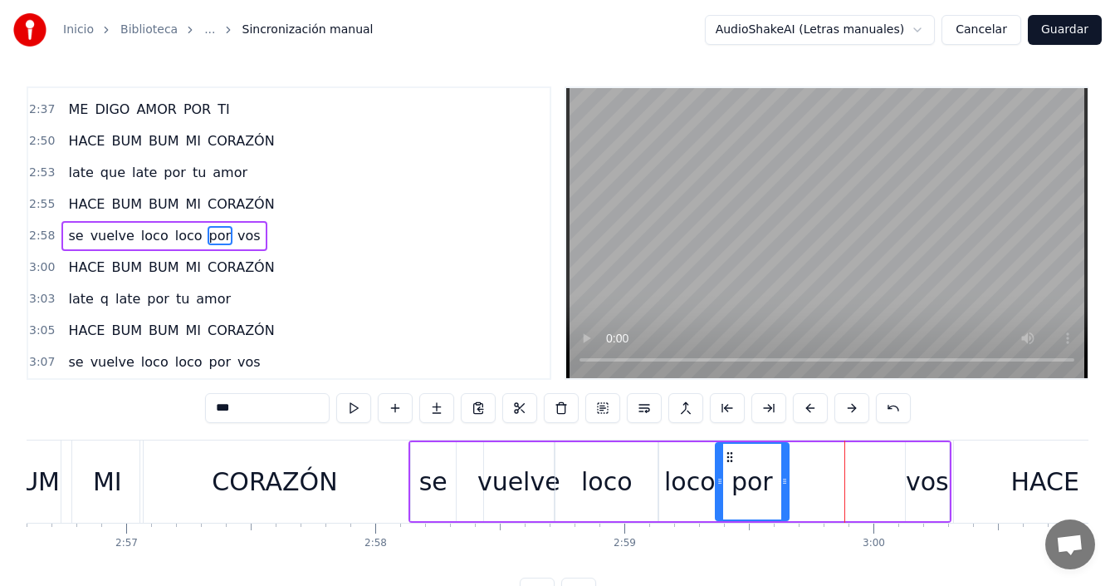
drag, startPoint x: 841, startPoint y: 452, endPoint x: 731, endPoint y: 461, distance: 110.8
click at [731, 461] on icon at bounding box center [729, 456] width 13 height 13
click at [376, 486] on div "CORAZÓN" at bounding box center [274, 481] width 269 height 82
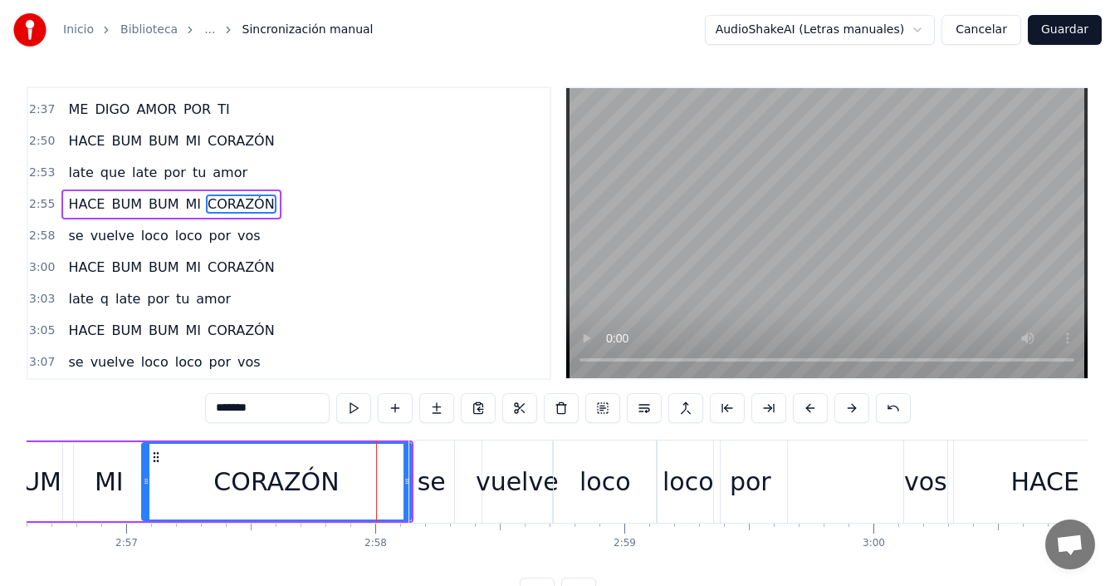
scroll to position [754, 0]
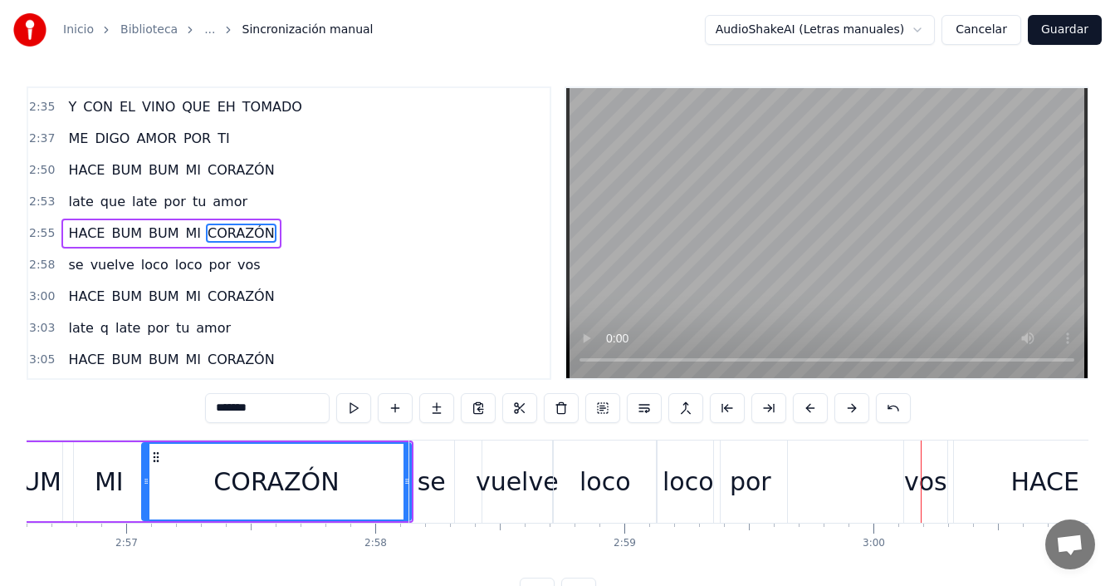
click at [342, 485] on div "CORAZÓN" at bounding box center [276, 482] width 267 height 76
click at [745, 485] on div "por" at bounding box center [751, 481] width 42 height 37
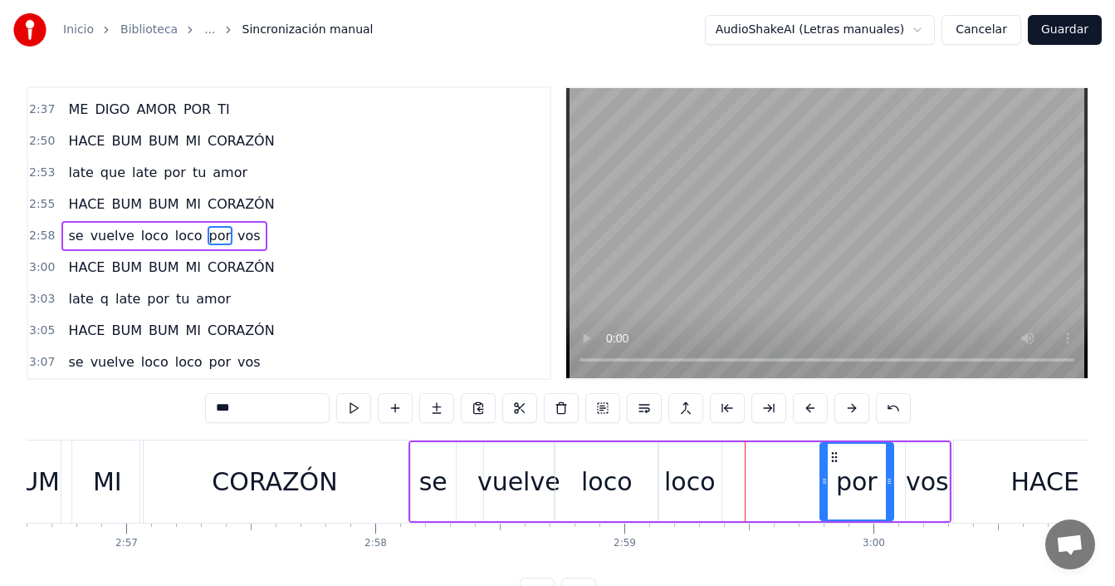
drag, startPoint x: 729, startPoint y: 454, endPoint x: 834, endPoint y: 457, distance: 104.7
click at [834, 457] on icon at bounding box center [834, 456] width 13 height 13
click at [699, 490] on div "loco" at bounding box center [689, 481] width 51 height 37
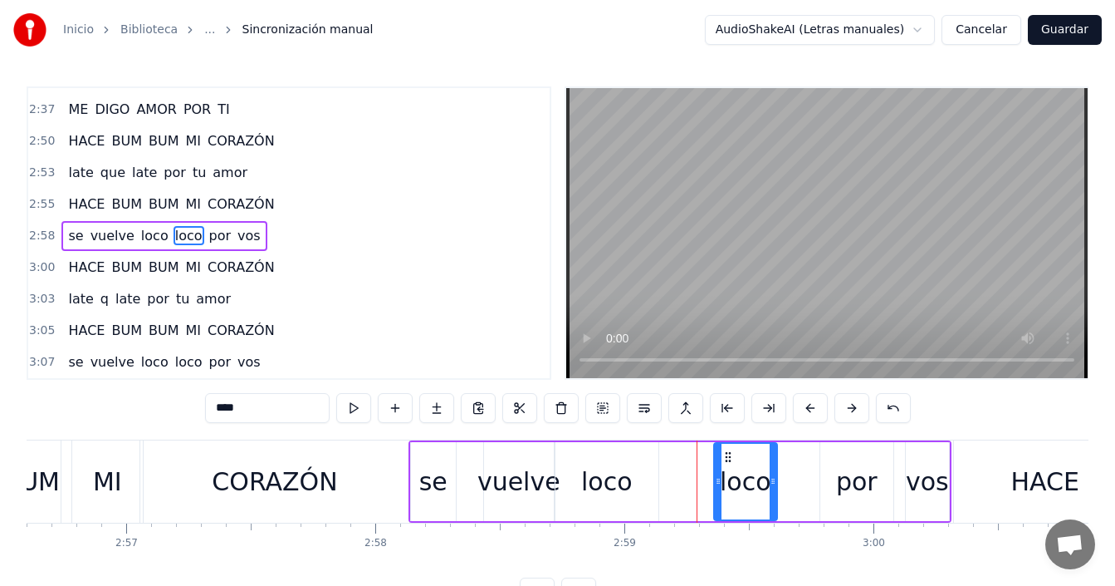
drag, startPoint x: 699, startPoint y: 454, endPoint x: 732, endPoint y: 454, distance: 33.2
click at [732, 454] on icon at bounding box center [728, 456] width 13 height 13
click at [612, 483] on div "loco" at bounding box center [606, 481] width 51 height 37
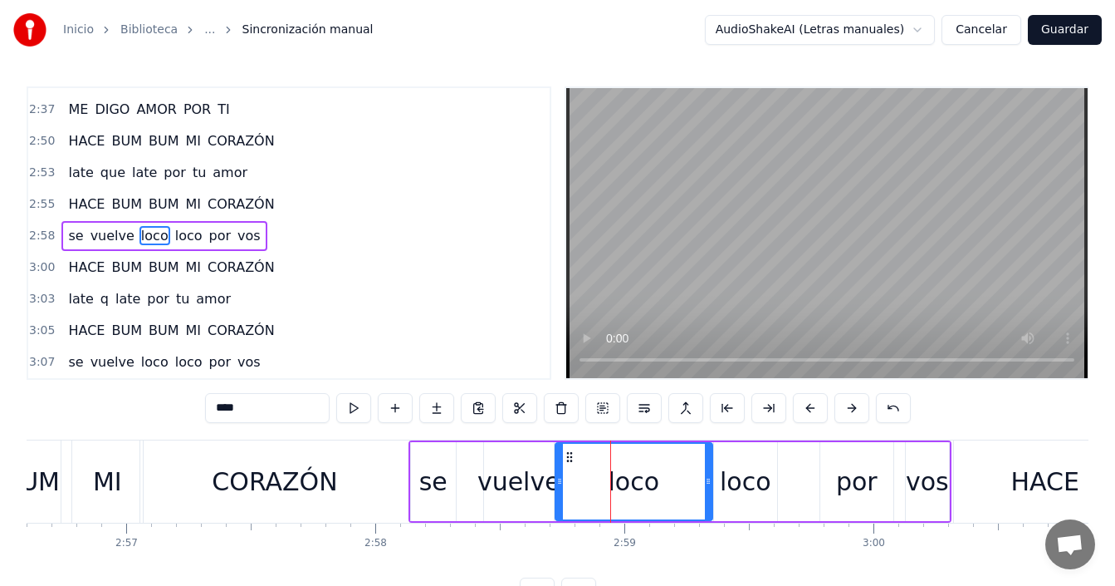
drag, startPoint x: 655, startPoint y: 475, endPoint x: 709, endPoint y: 498, distance: 58.8
click at [709, 498] on div at bounding box center [708, 482] width 7 height 76
click at [390, 484] on div "CORAZÓN" at bounding box center [274, 481] width 269 height 82
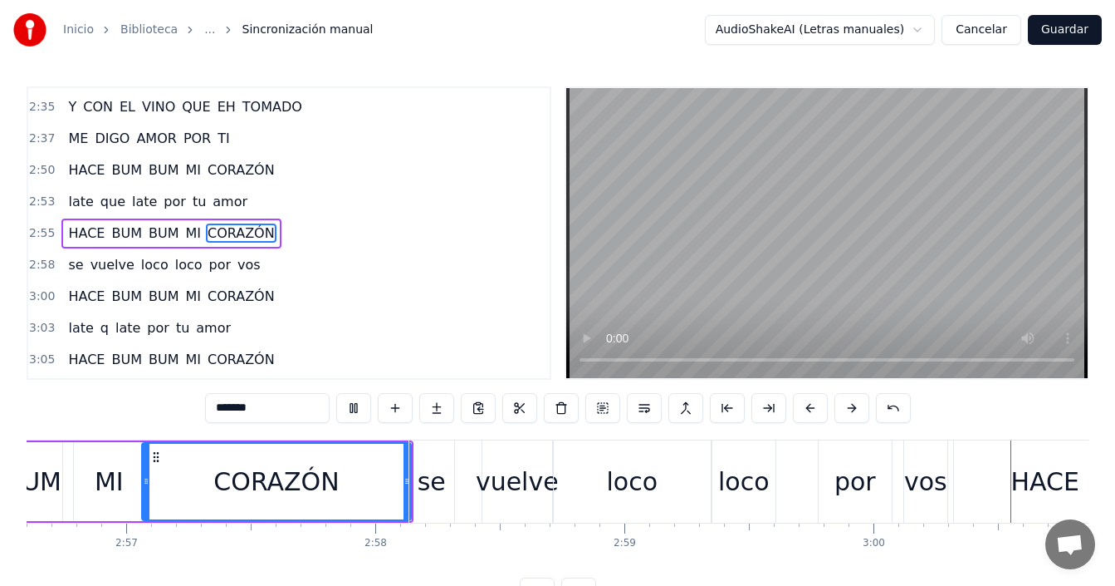
scroll to position [0, 44926]
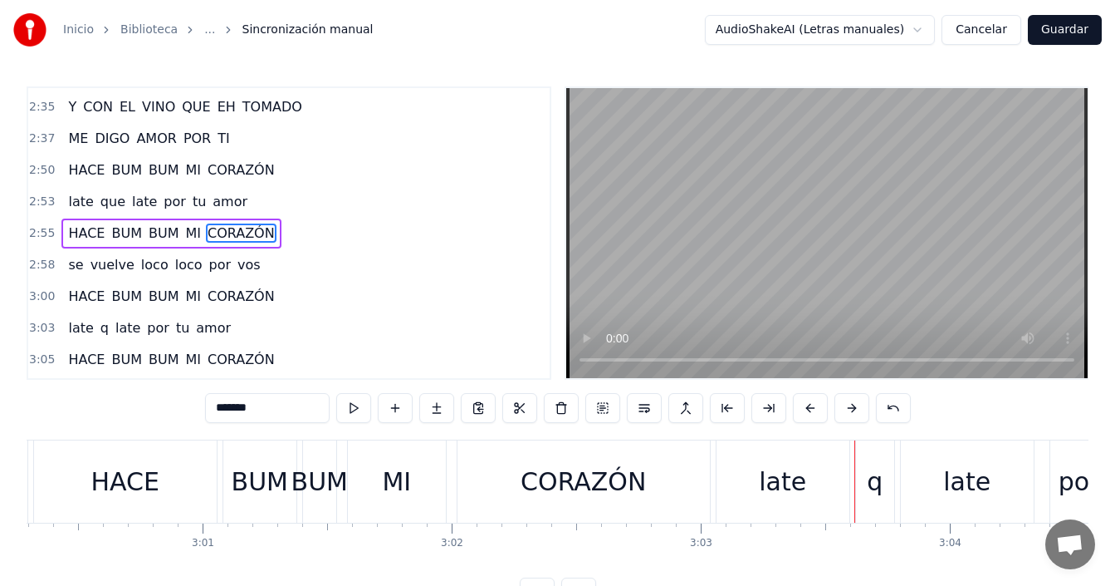
click at [880, 493] on div "q" at bounding box center [875, 481] width 16 height 37
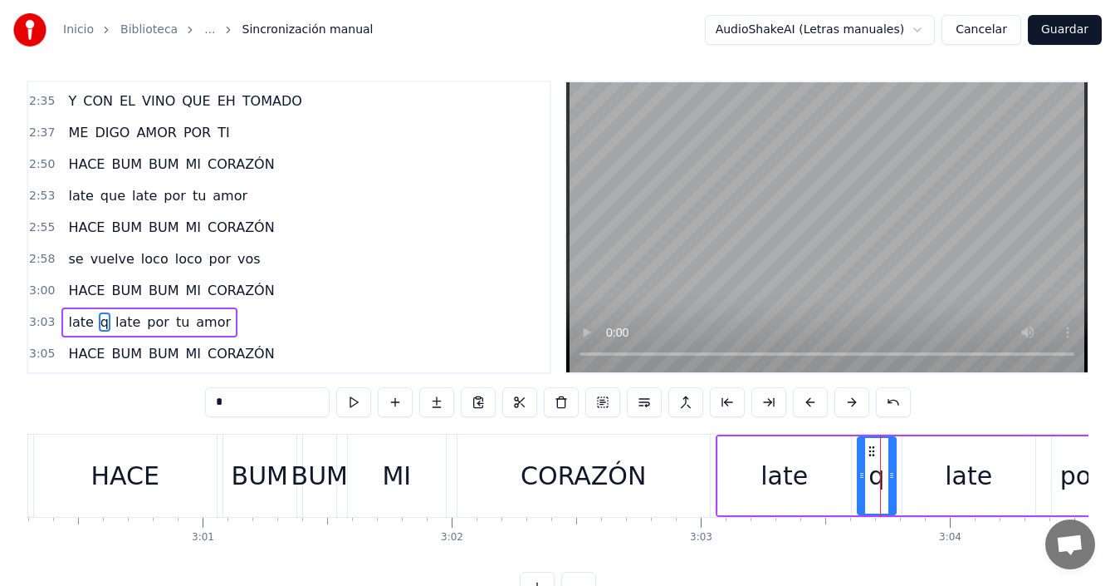
scroll to position [783, 0]
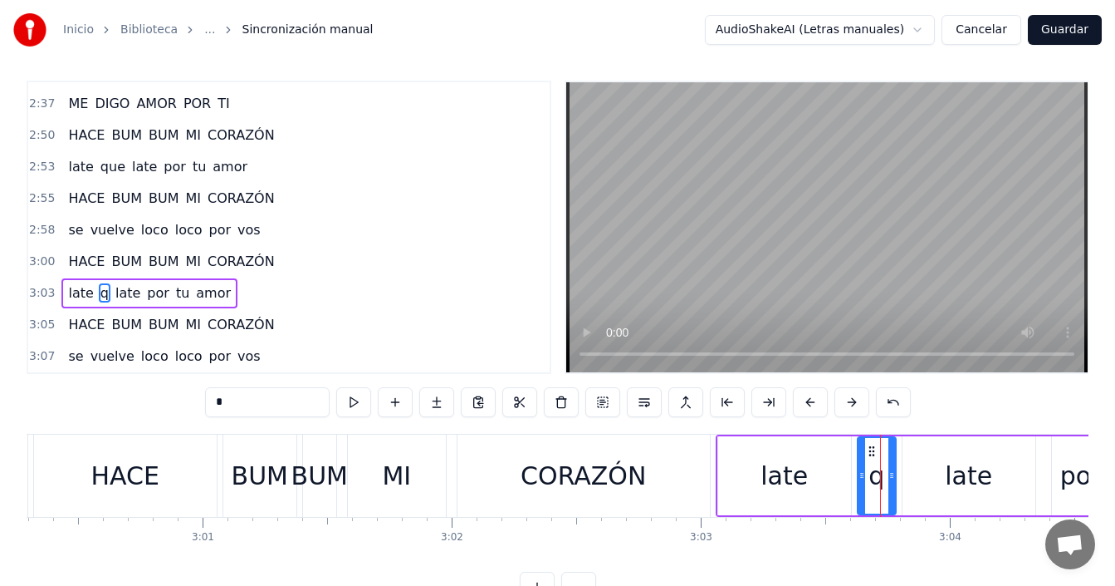
click at [268, 406] on input "*" at bounding box center [267, 402] width 125 height 30
click at [544, 469] on div "CORAZÓN" at bounding box center [583, 475] width 125 height 37
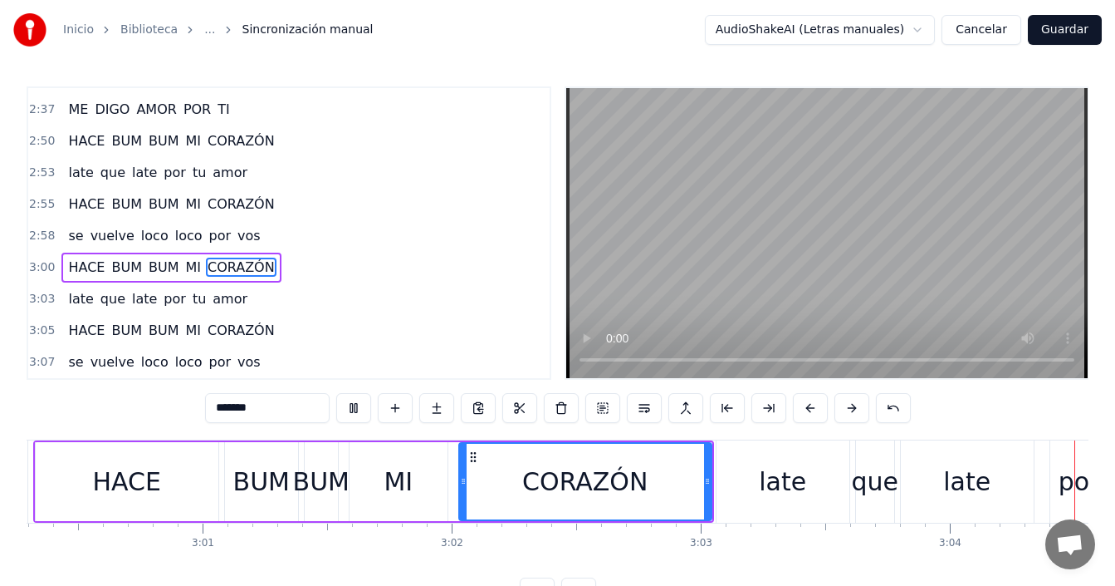
scroll to position [0, 45872]
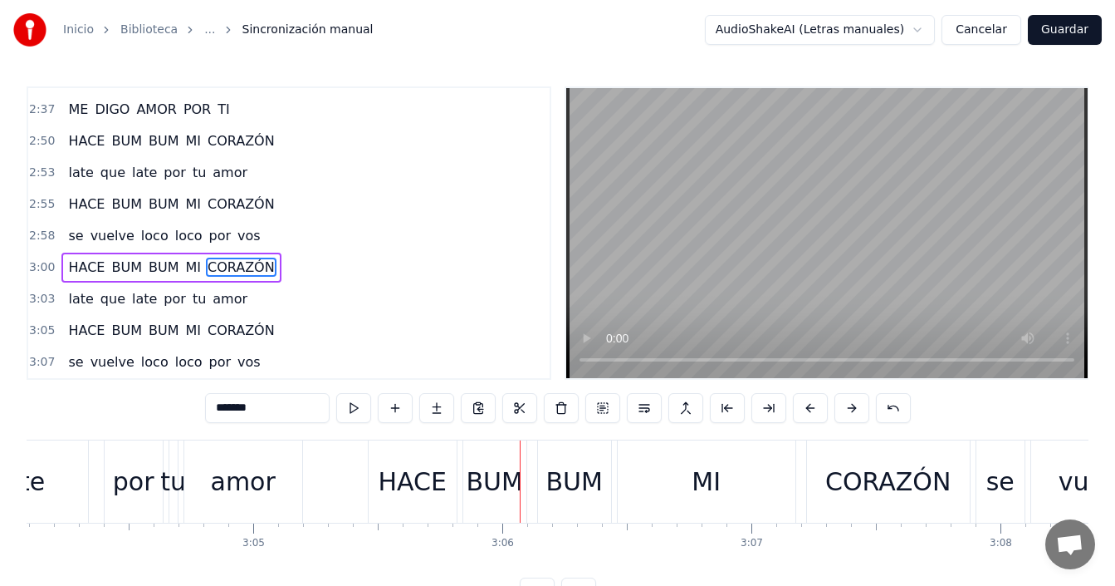
click at [110, 488] on div "por" at bounding box center [134, 481] width 58 height 82
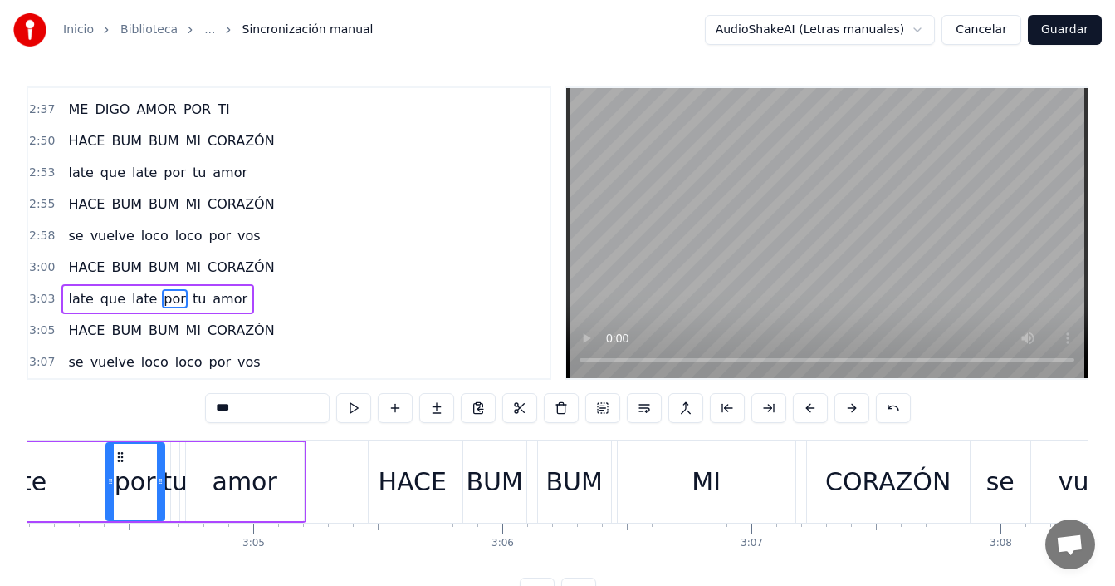
scroll to position [6, 0]
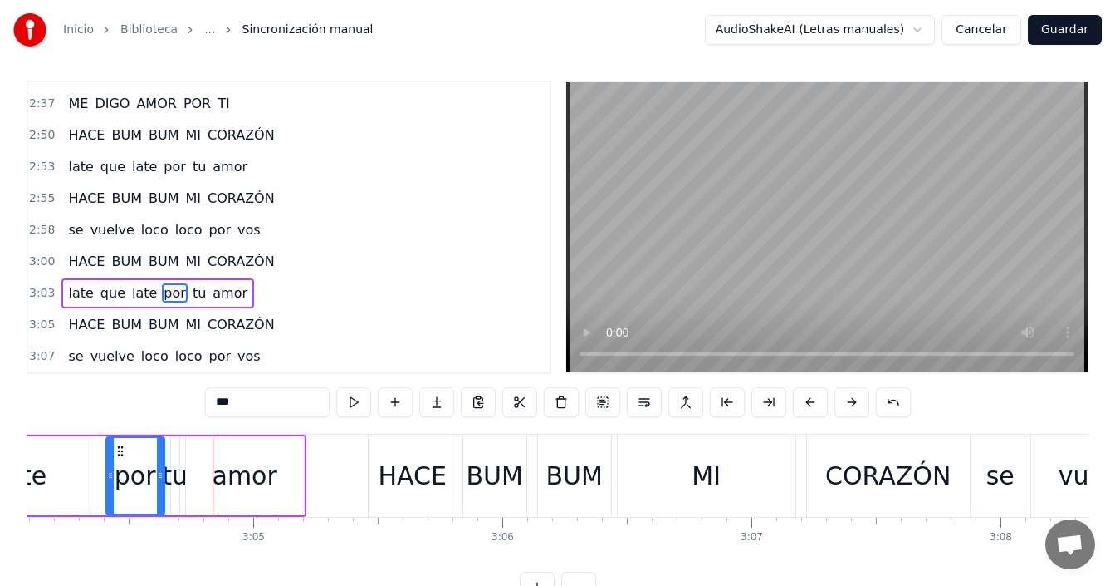
click at [90, 489] on div "late" at bounding box center [23, 475] width 135 height 79
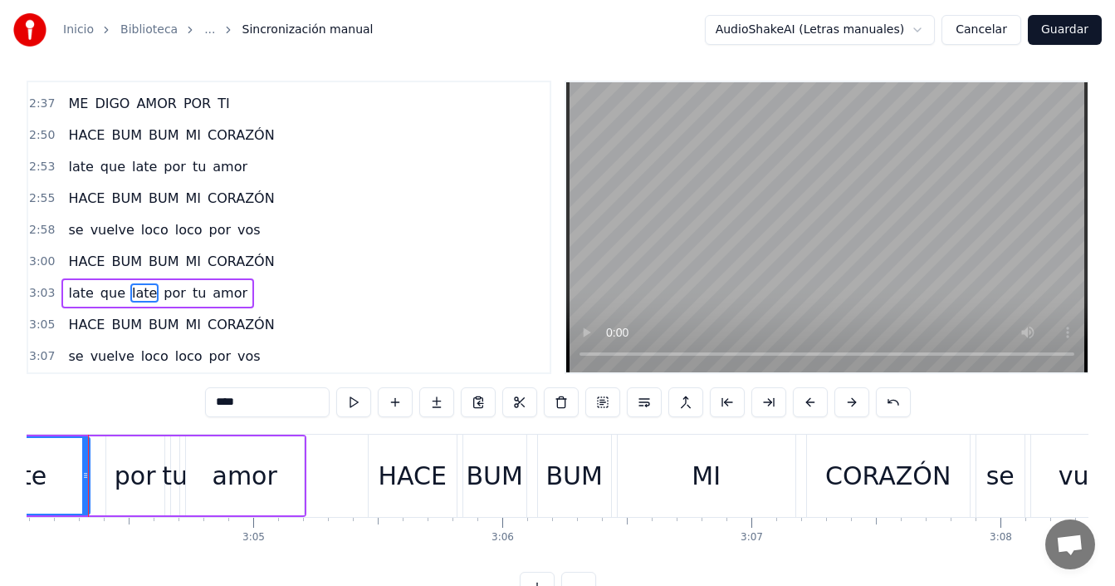
scroll to position [0, 45850]
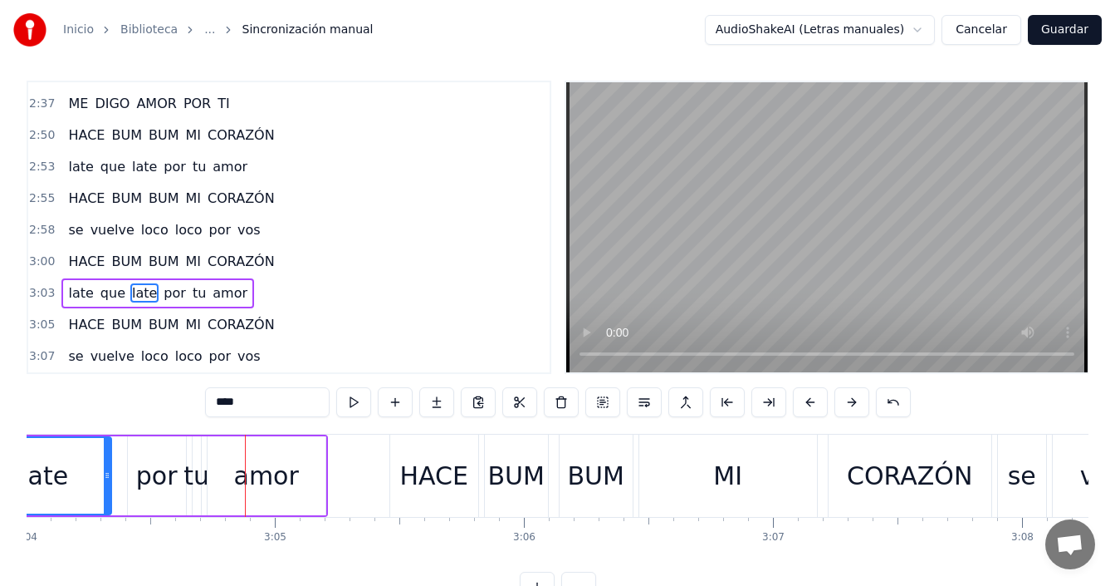
click at [222, 474] on div "amor" at bounding box center [267, 475] width 118 height 79
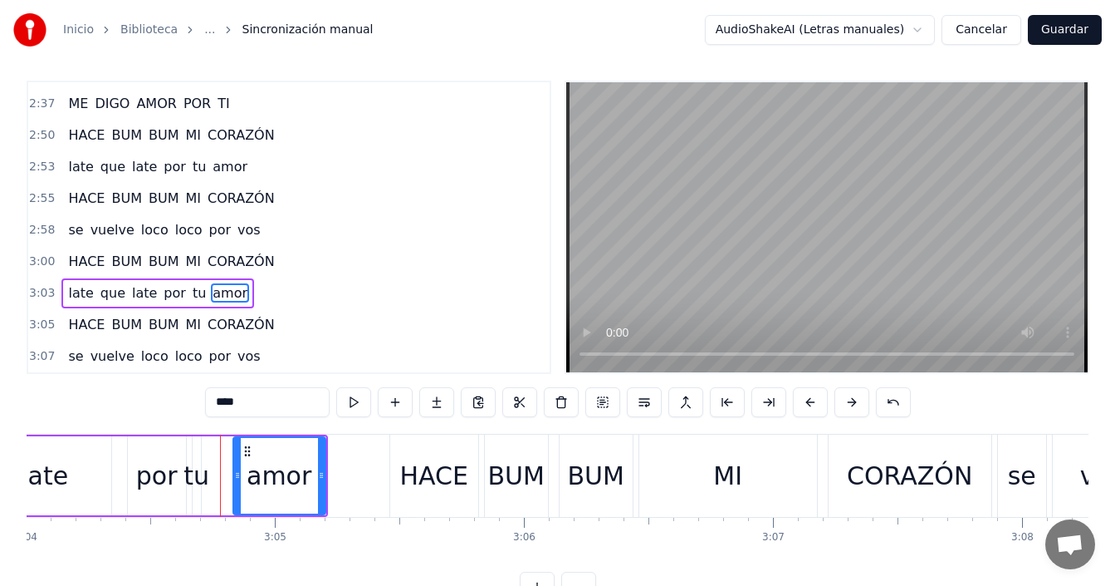
drag, startPoint x: 213, startPoint y: 475, endPoint x: 238, endPoint y: 470, distance: 26.2
click at [238, 470] on icon at bounding box center [237, 474] width 7 height 13
click at [197, 480] on div "tu" at bounding box center [197, 475] width 26 height 37
type input "**"
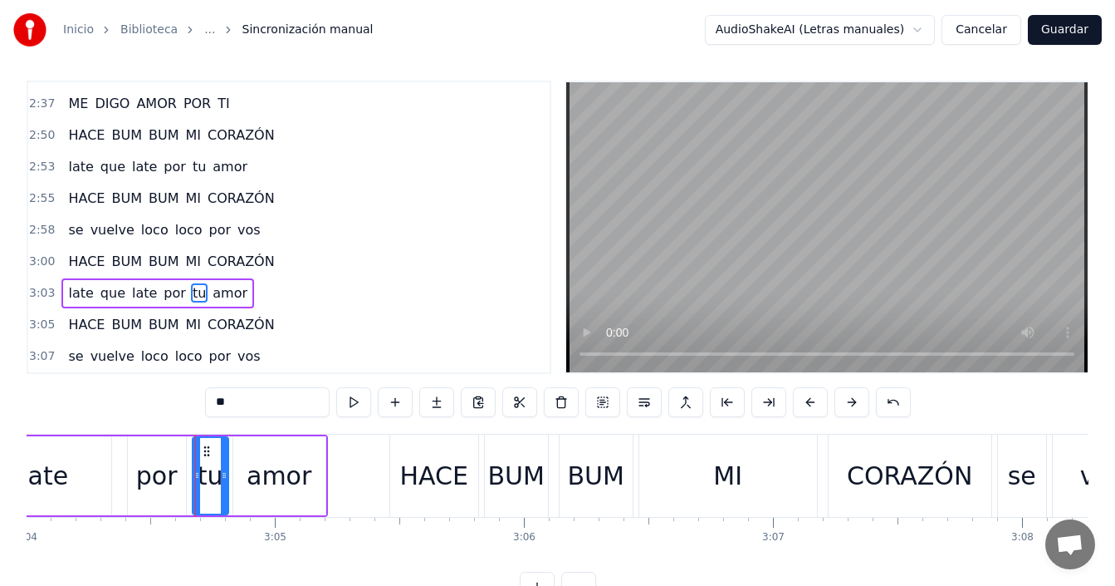
drag, startPoint x: 199, startPoint y: 478, endPoint x: 226, endPoint y: 478, distance: 26.6
click at [226, 478] on icon at bounding box center [224, 474] width 7 height 13
drag, startPoint x: 194, startPoint y: 483, endPoint x: 184, endPoint y: 492, distance: 14.1
click at [184, 492] on div at bounding box center [186, 476] width 7 height 76
click at [117, 473] on div "late que late por tu amor" at bounding box center [60, 475] width 537 height 82
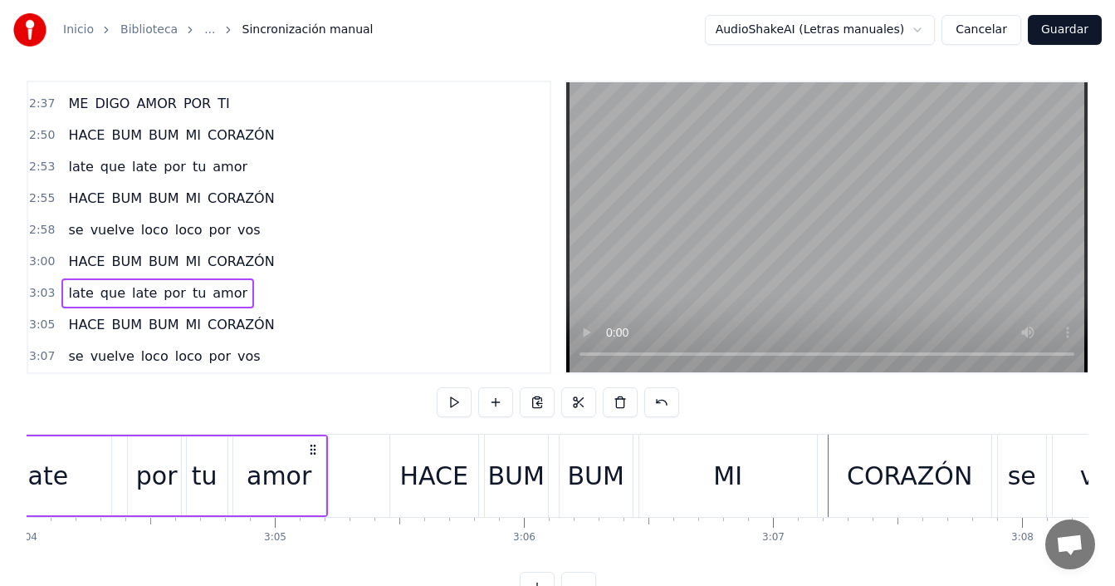
click at [402, 486] on div "HACE" at bounding box center [434, 475] width 88 height 82
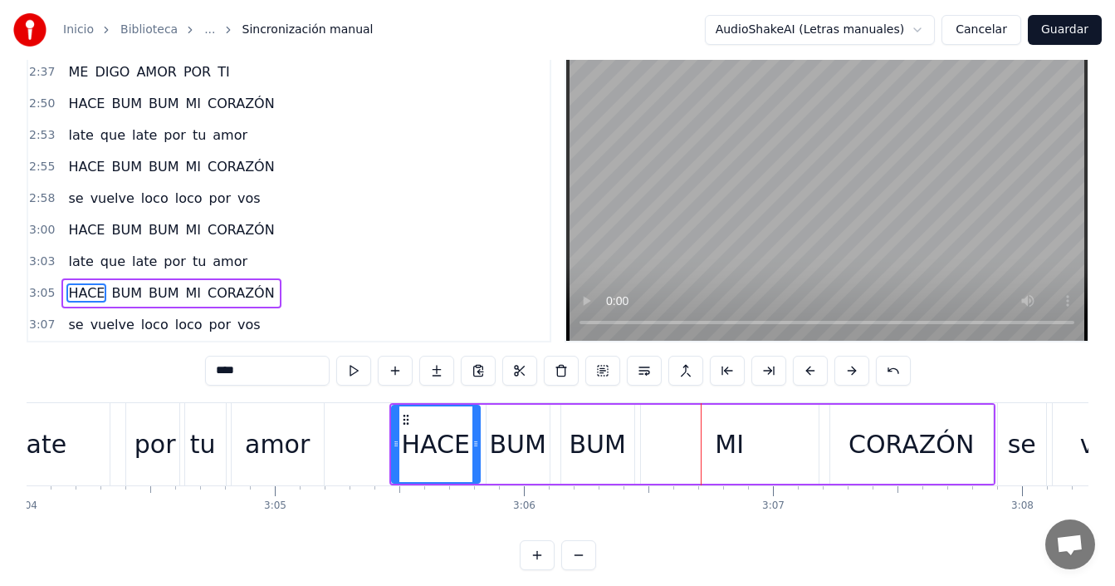
click at [448, 451] on div "HACE" at bounding box center [435, 443] width 68 height 37
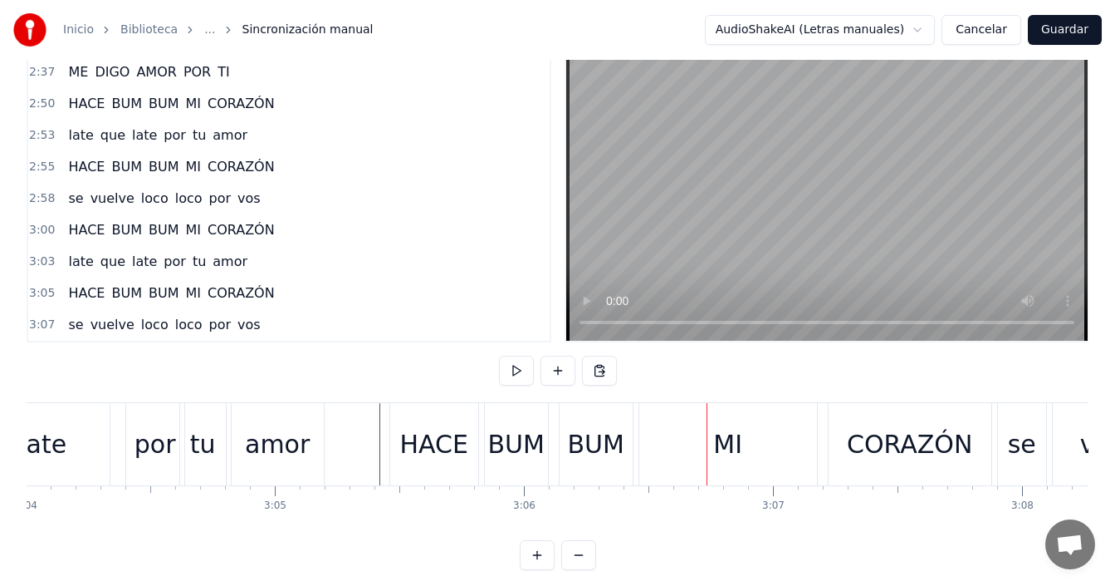
click at [685, 446] on div "MI" at bounding box center [729, 444] width 178 height 82
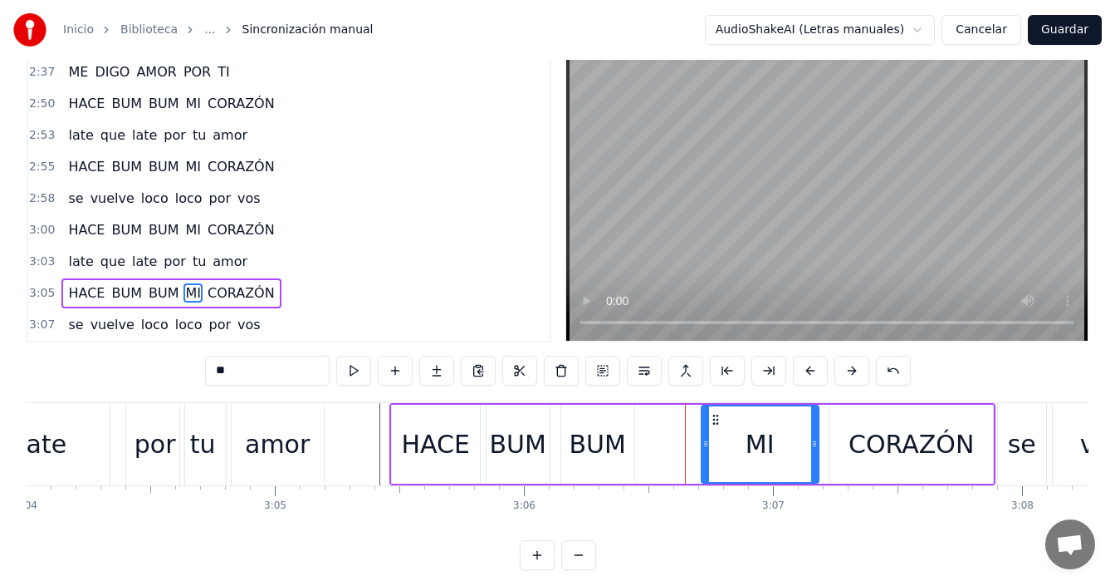
drag, startPoint x: 644, startPoint y: 442, endPoint x: 704, endPoint y: 447, distance: 60.8
click at [704, 447] on icon at bounding box center [706, 443] width 7 height 13
drag, startPoint x: 816, startPoint y: 449, endPoint x: 743, endPoint y: 466, distance: 75.1
click at [743, 466] on div at bounding box center [741, 444] width 7 height 76
click at [840, 440] on div "CORAZÓN" at bounding box center [912, 444] width 163 height 79
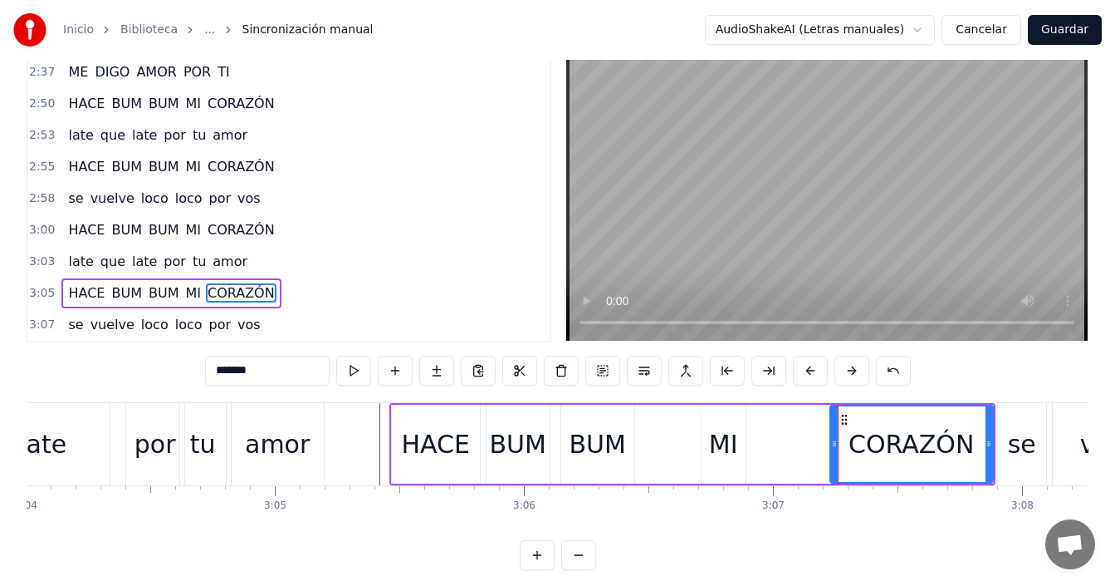
click at [830, 444] on div "CORAZÓN" at bounding box center [912, 444] width 164 height 79
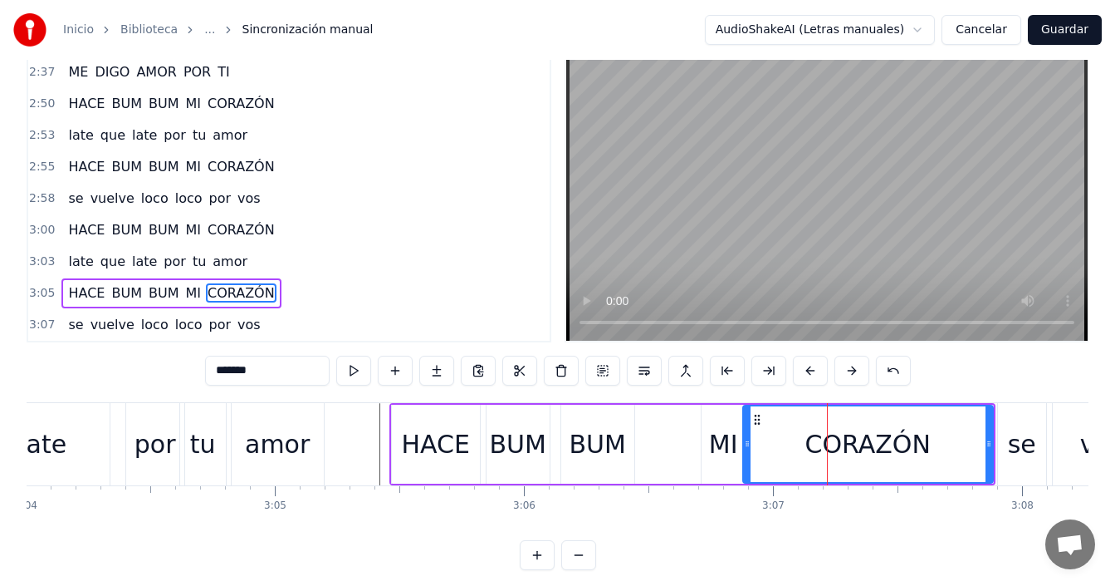
drag, startPoint x: 834, startPoint y: 443, endPoint x: 747, endPoint y: 463, distance: 89.7
click at [747, 463] on div at bounding box center [747, 444] width 7 height 76
click at [573, 445] on div "BUM" at bounding box center [597, 443] width 56 height 37
type input "***"
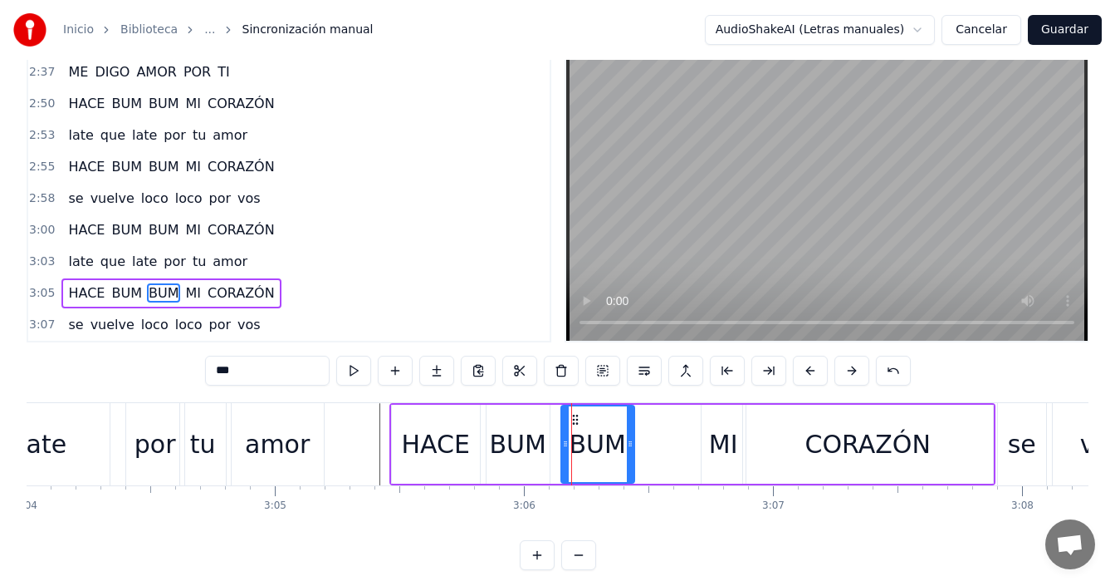
click at [640, 451] on div "HACE BUM BUM MI CORAZÓN" at bounding box center [693, 444] width 606 height 82
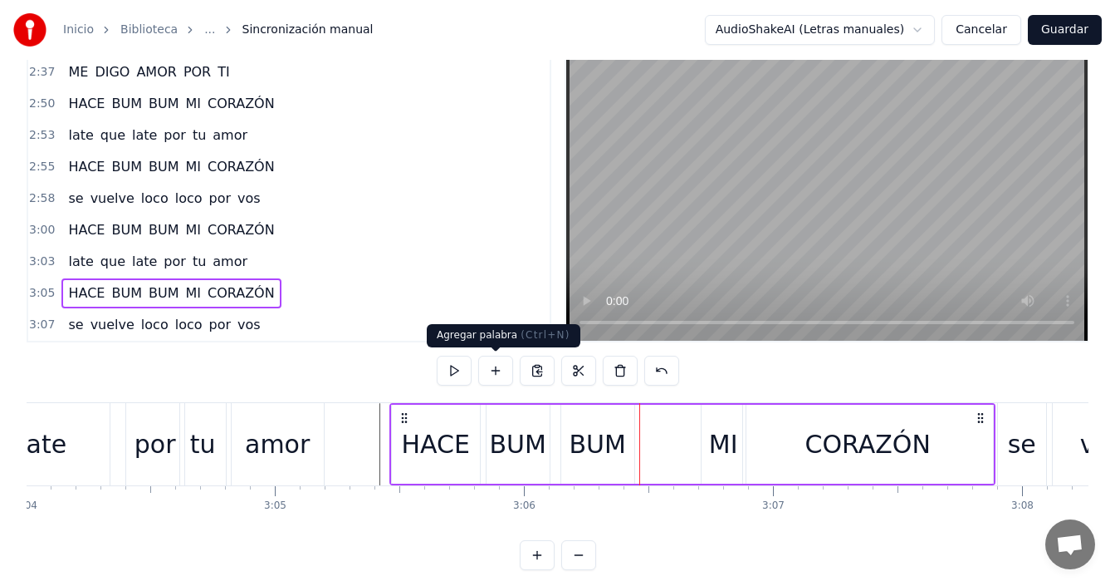
click at [503, 375] on button at bounding box center [495, 370] width 35 height 30
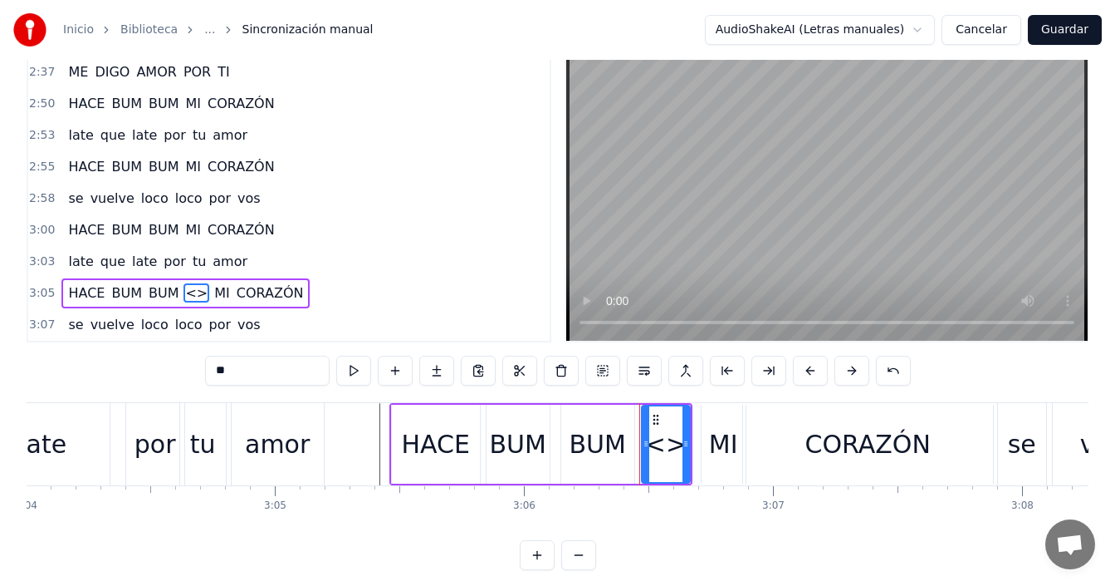
drag, startPoint x: 258, startPoint y: 373, endPoint x: 189, endPoint y: 374, distance: 69.8
click at [189, 374] on div "0:[DEMOGRAPHIC_DATA] QUIERO SABER CÓMO PUEDO SER... 0:38 PARA NO MIRARTE HERMOS…" at bounding box center [558, 309] width 1062 height 521
click at [506, 434] on div "BUM" at bounding box center [517, 443] width 56 height 37
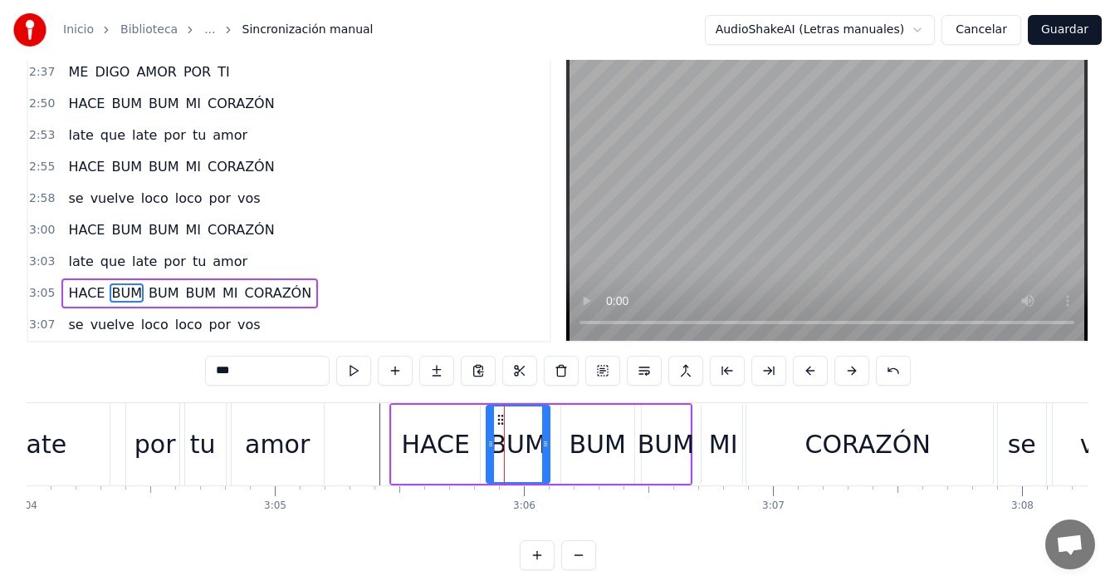
scroll to position [62, 0]
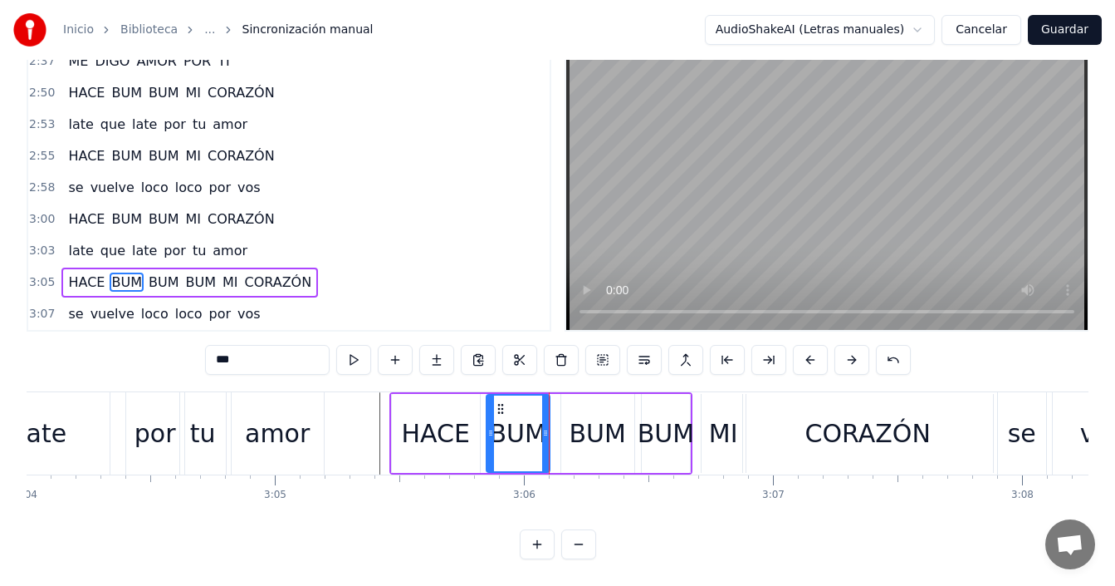
click at [404, 420] on div "HACE" at bounding box center [436, 433] width 88 height 79
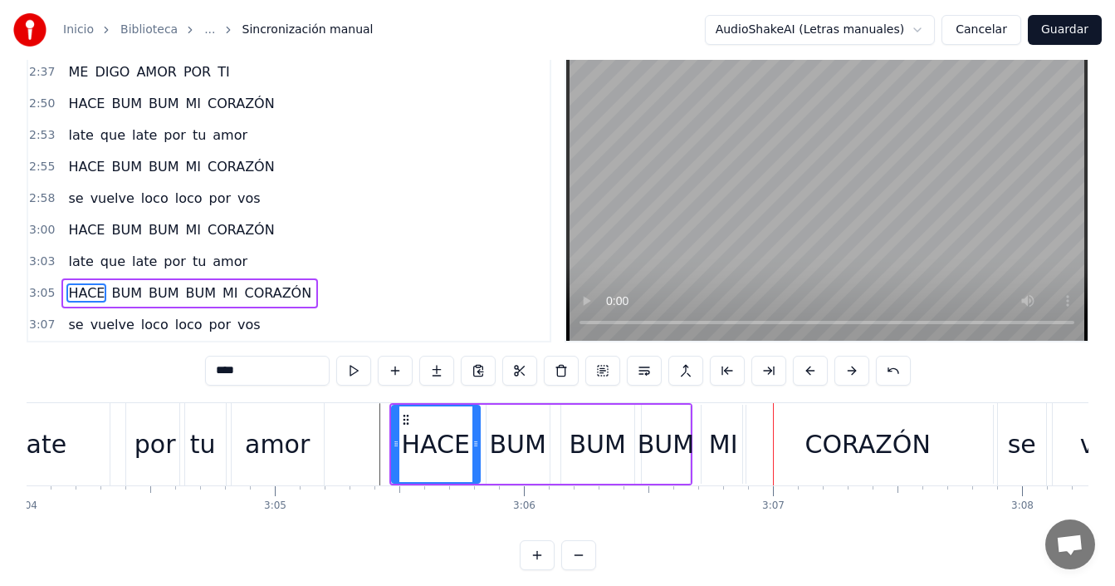
click at [398, 443] on icon at bounding box center [396, 443] width 7 height 13
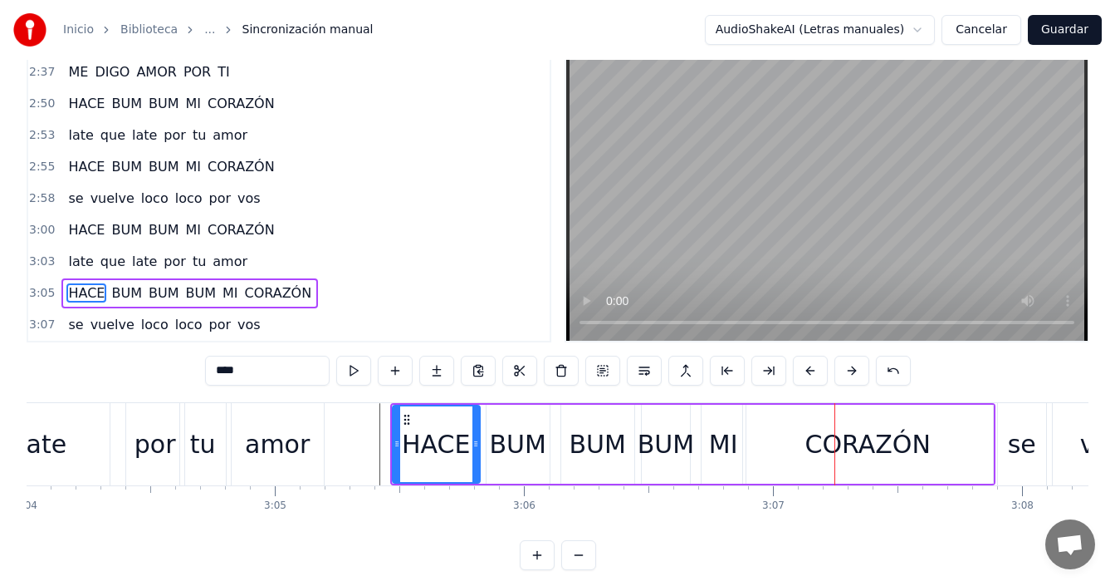
click at [148, 444] on div "por" at bounding box center [156, 443] width 42 height 37
type input "***"
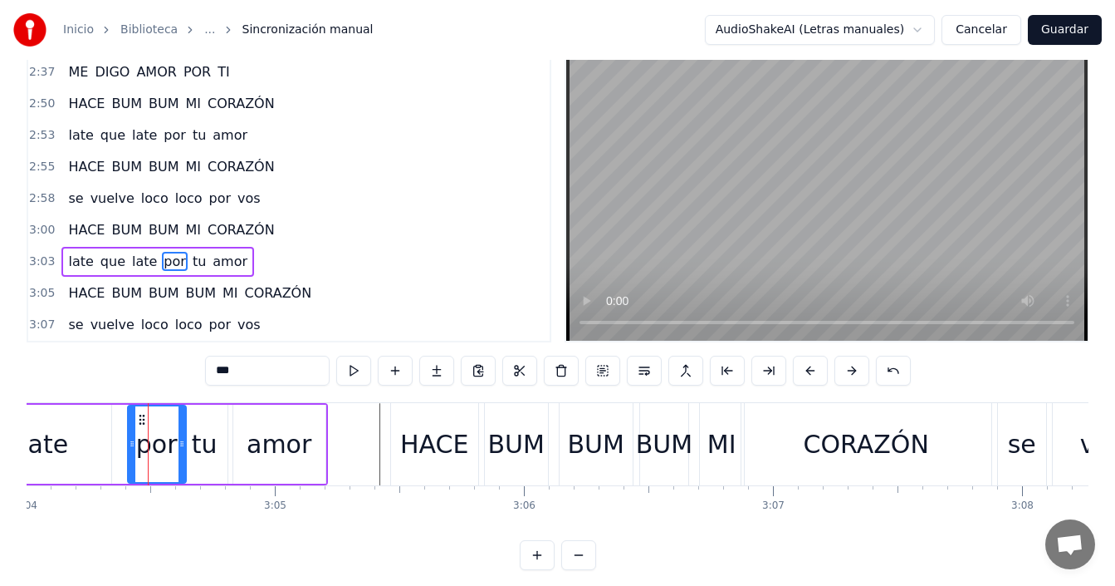
scroll to position [6, 0]
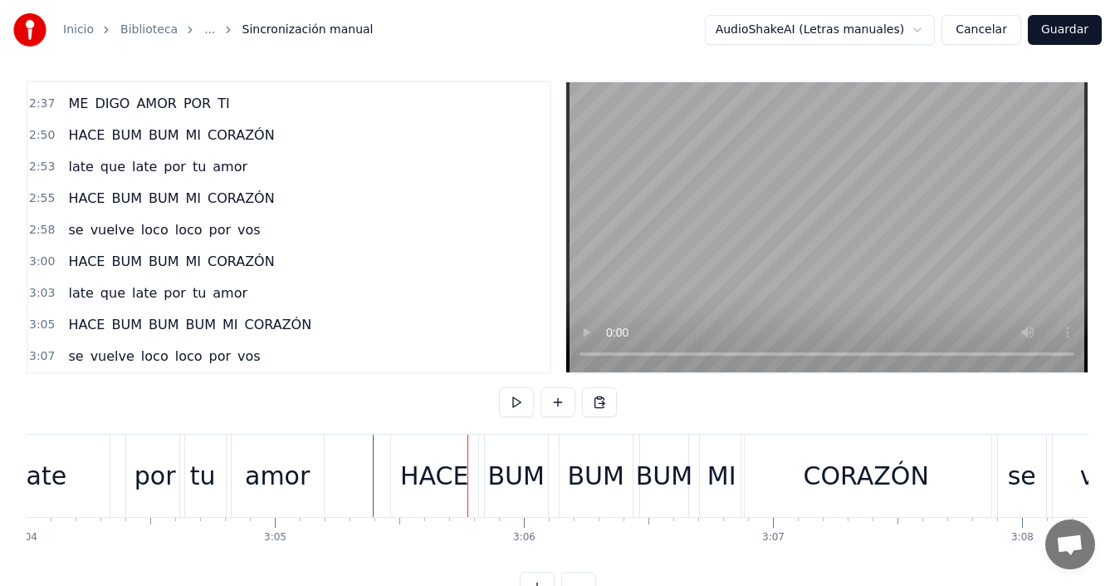
click at [464, 474] on div "HACE" at bounding box center [434, 475] width 68 height 37
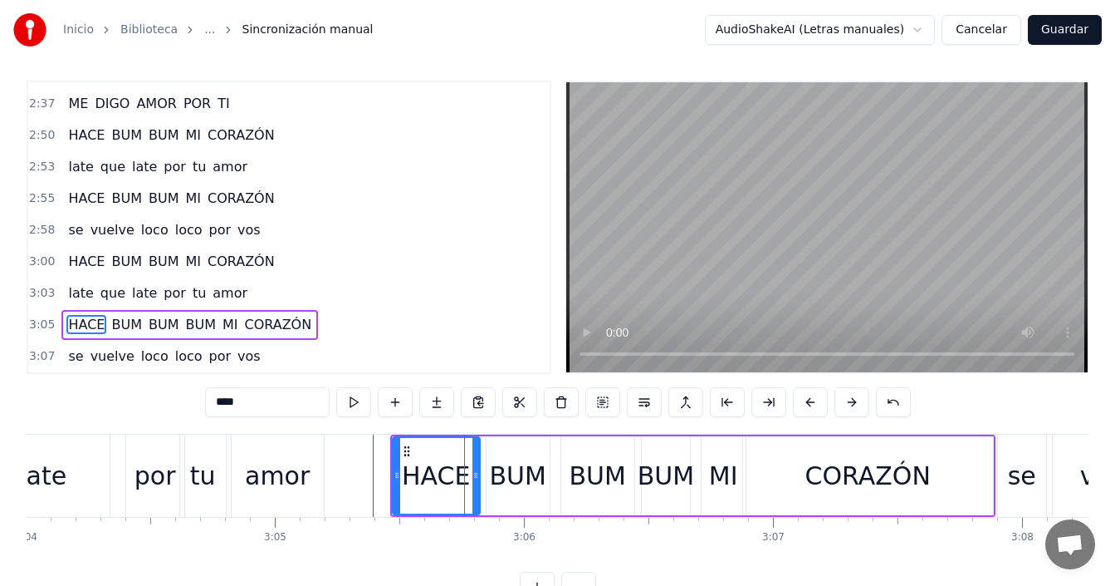
scroll to position [37, 0]
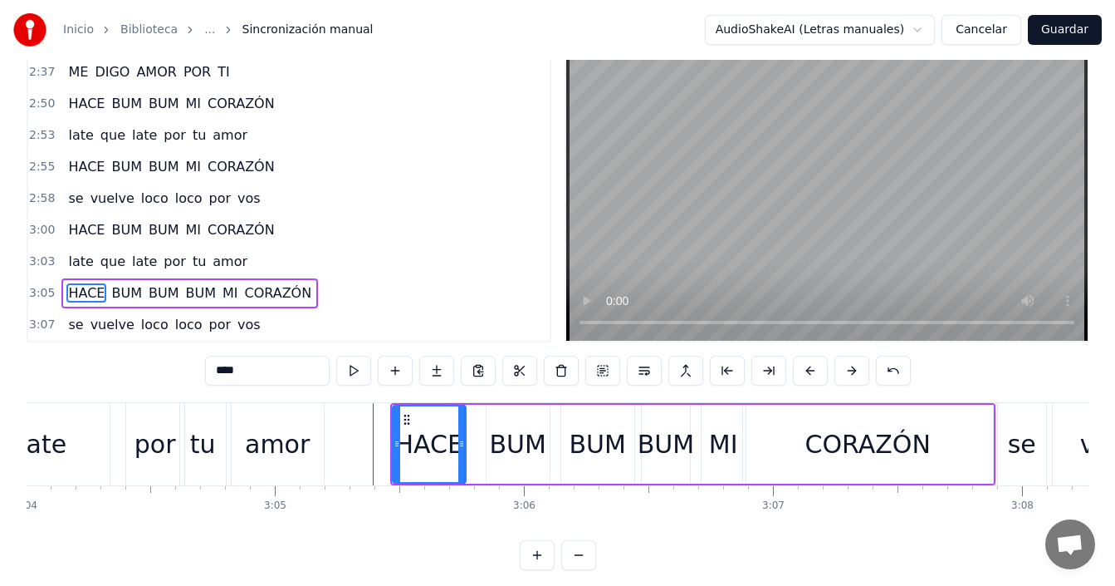
drag, startPoint x: 478, startPoint y: 446, endPoint x: 463, endPoint y: 453, distance: 15.6
click at [463, 453] on div at bounding box center [461, 444] width 7 height 76
click at [503, 440] on div "BUM" at bounding box center [517, 443] width 56 height 37
type input "***"
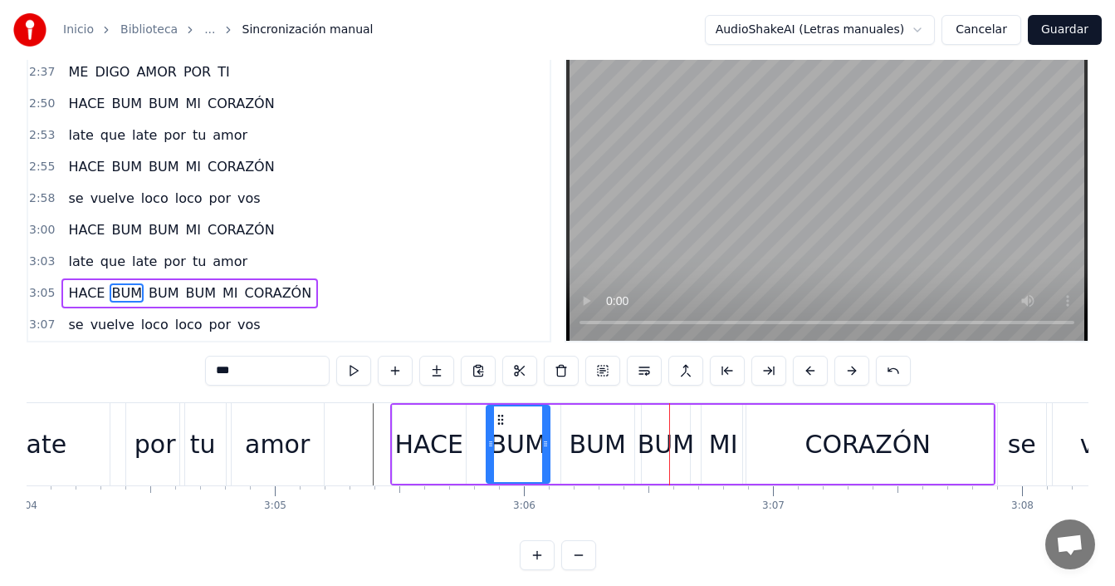
click at [596, 447] on div "BUM" at bounding box center [597, 443] width 56 height 37
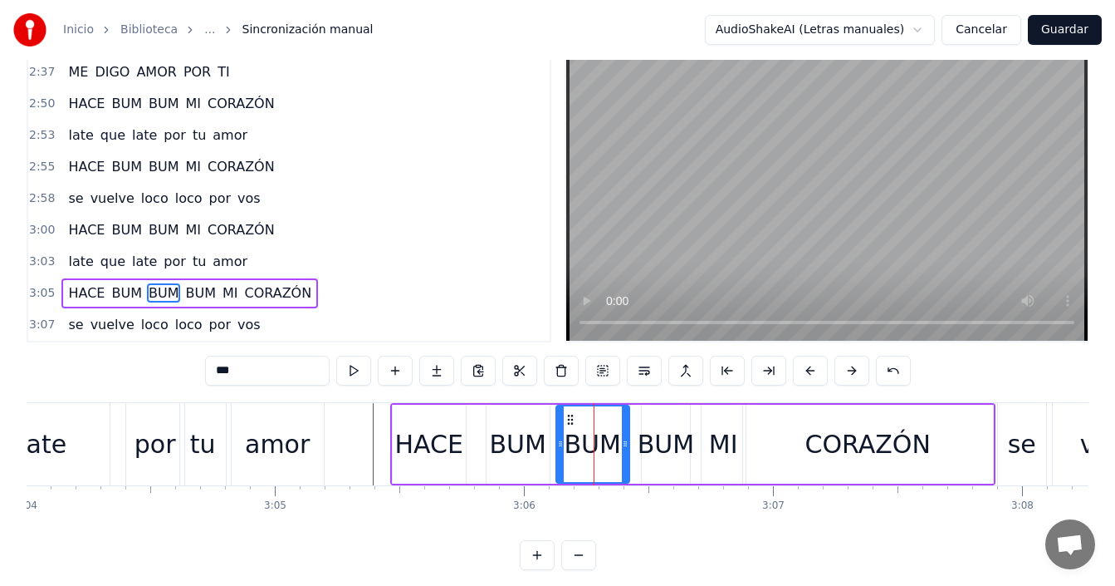
drag, startPoint x: 575, startPoint y: 420, endPoint x: 591, endPoint y: 424, distance: 16.1
click at [570, 424] on icon at bounding box center [570, 419] width 13 height 13
click at [641, 429] on div "BUM" at bounding box center [666, 443] width 56 height 37
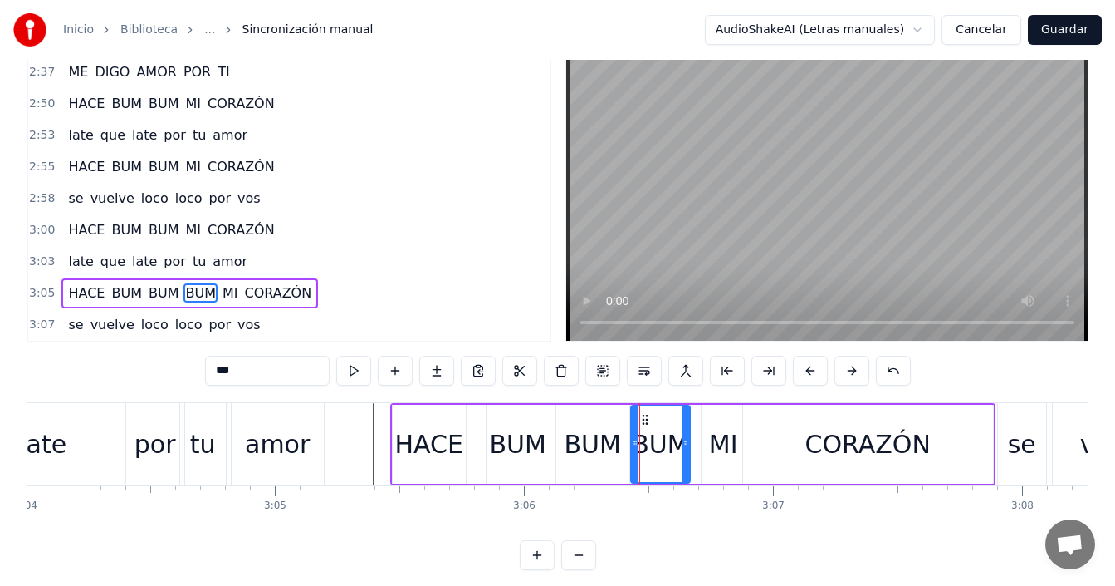
drag, startPoint x: 645, startPoint y: 440, endPoint x: 633, endPoint y: 456, distance: 20.1
click at [634, 456] on div at bounding box center [635, 444] width 7 height 76
drag, startPoint x: 686, startPoint y: 447, endPoint x: 697, endPoint y: 452, distance: 11.9
click at [697, 452] on div at bounding box center [697, 444] width 7 height 76
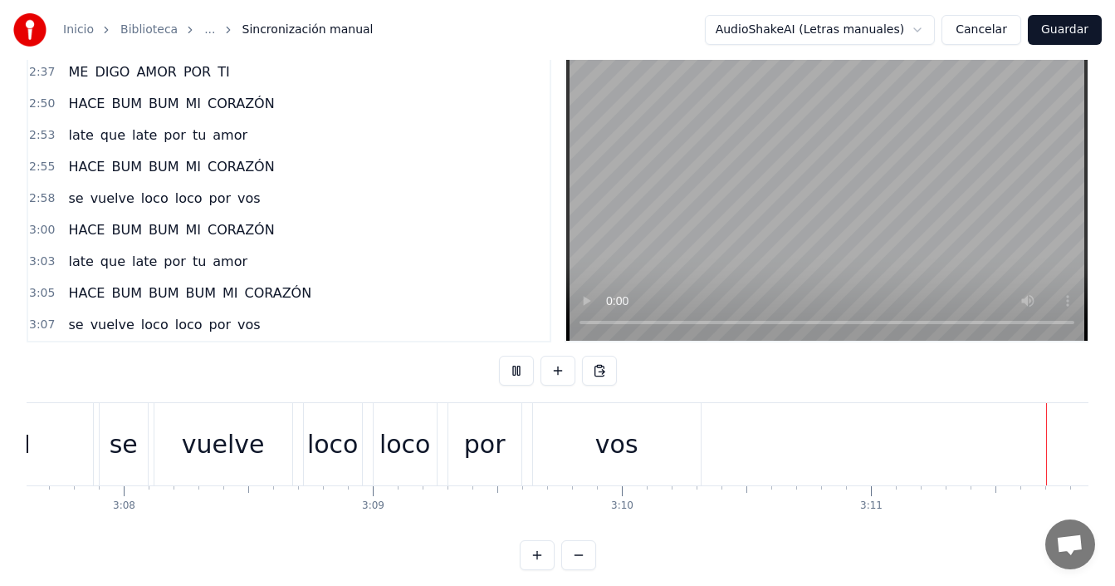
scroll to position [0, 47677]
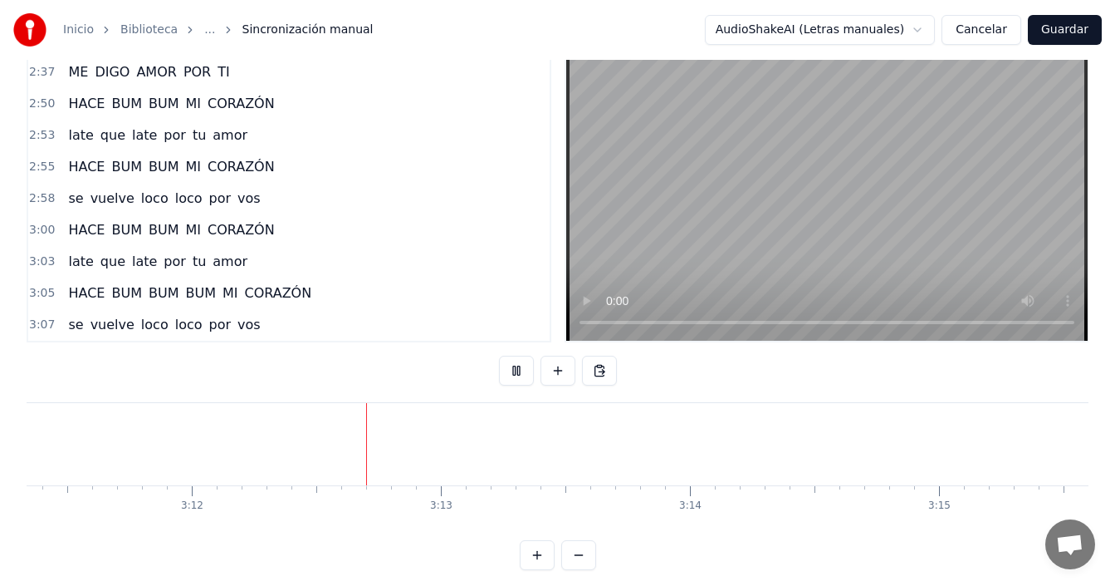
click at [1073, 32] on button "Guardar" at bounding box center [1065, 30] width 74 height 30
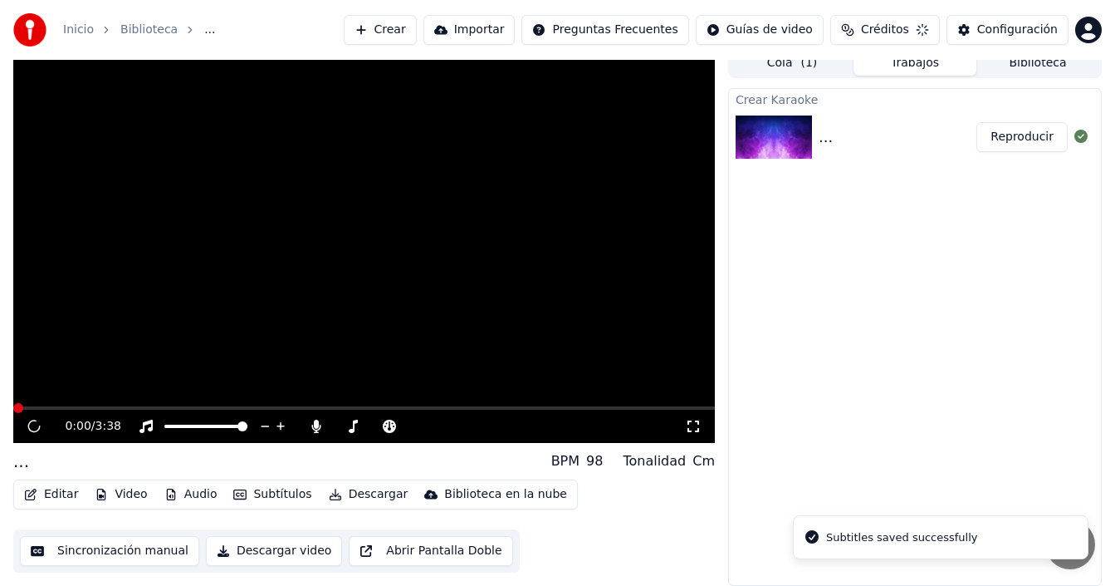
scroll to position [12, 0]
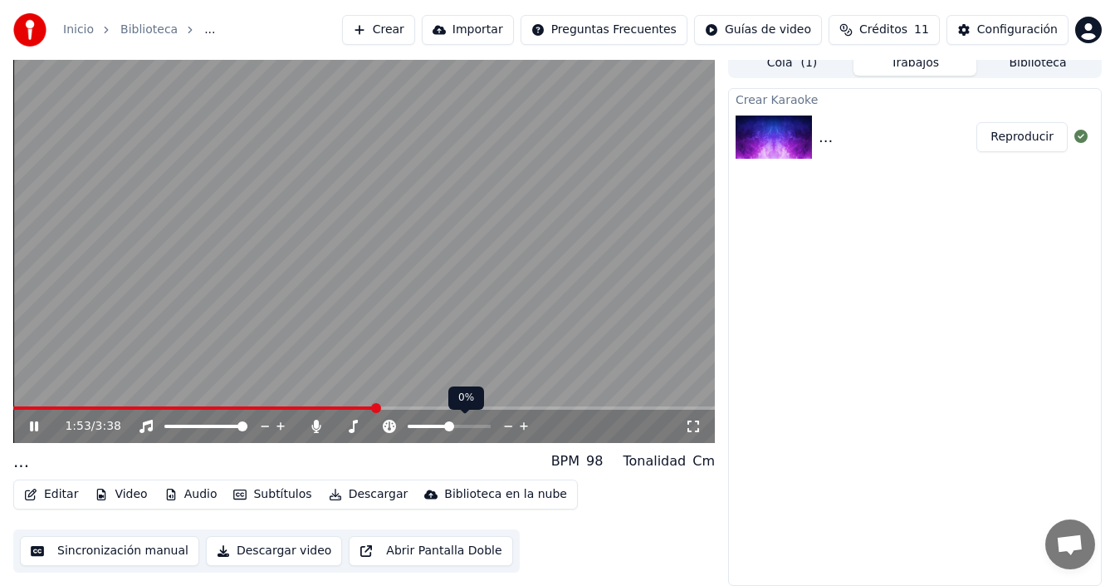
click at [393, 407] on span at bounding box center [364, 407] width 702 height 3
click at [417, 407] on span at bounding box center [364, 407] width 702 height 3
click at [434, 405] on video at bounding box center [364, 245] width 702 height 395
click at [434, 408] on span at bounding box center [364, 407] width 702 height 3
click at [38, 429] on icon at bounding box center [46, 425] width 38 height 13
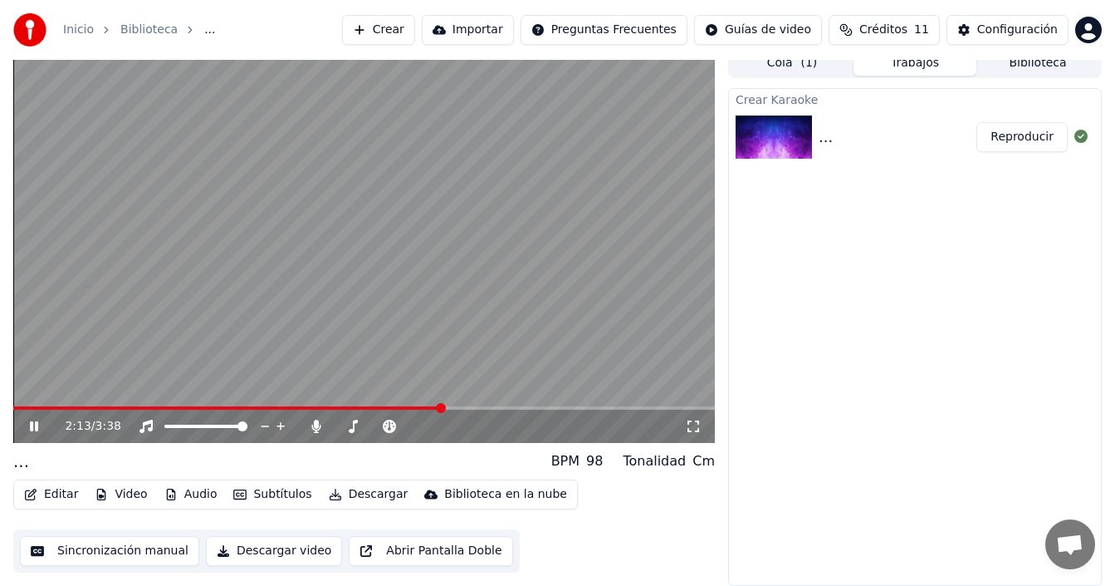
click at [451, 407] on span at bounding box center [364, 407] width 702 height 3
click at [36, 428] on icon at bounding box center [34, 426] width 8 height 10
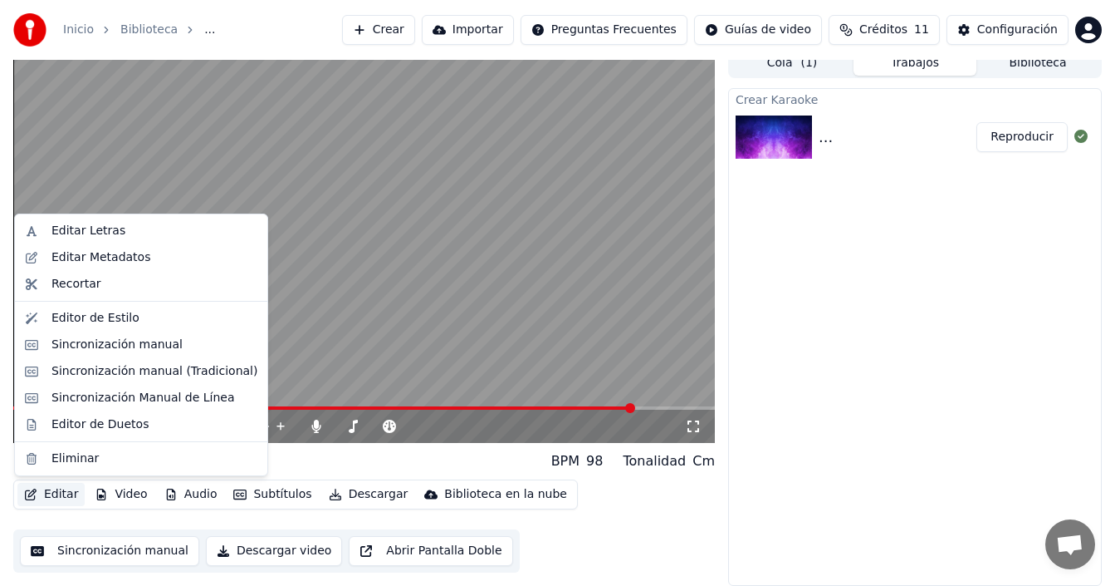
click at [56, 502] on button "Editar" at bounding box center [50, 494] width 67 height 23
click at [120, 347] on div "Sincronización manual" at bounding box center [116, 344] width 131 height 17
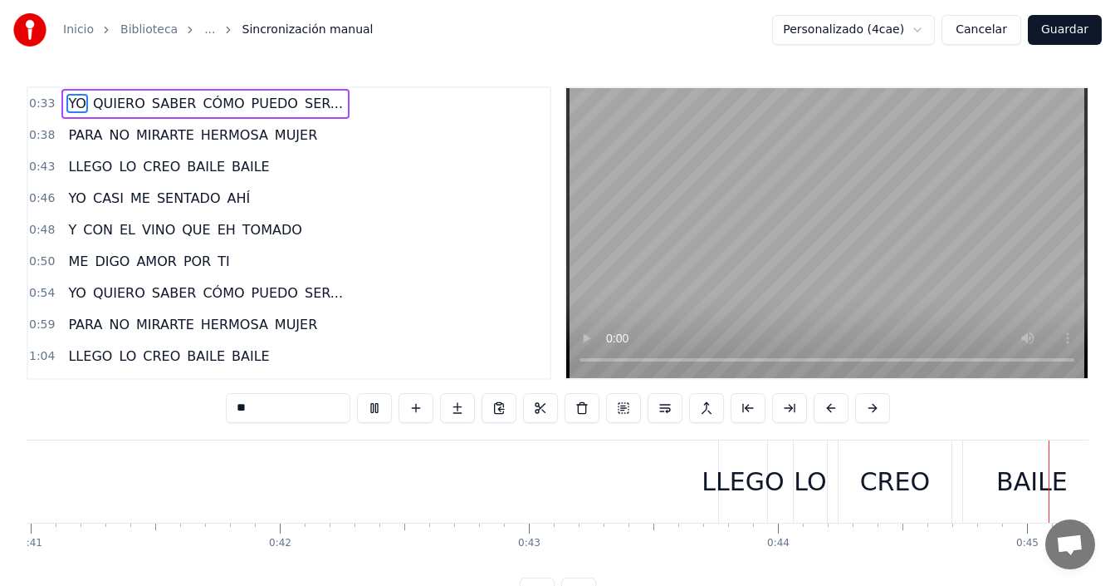
scroll to position [0, 11140]
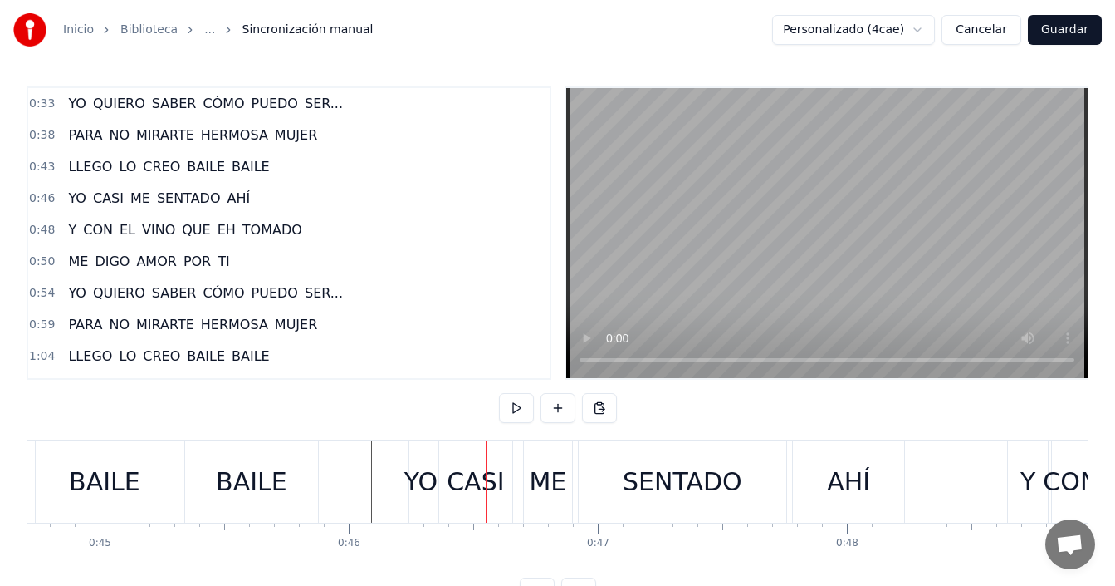
click at [417, 473] on div "YO" at bounding box center [421, 481] width 33 height 37
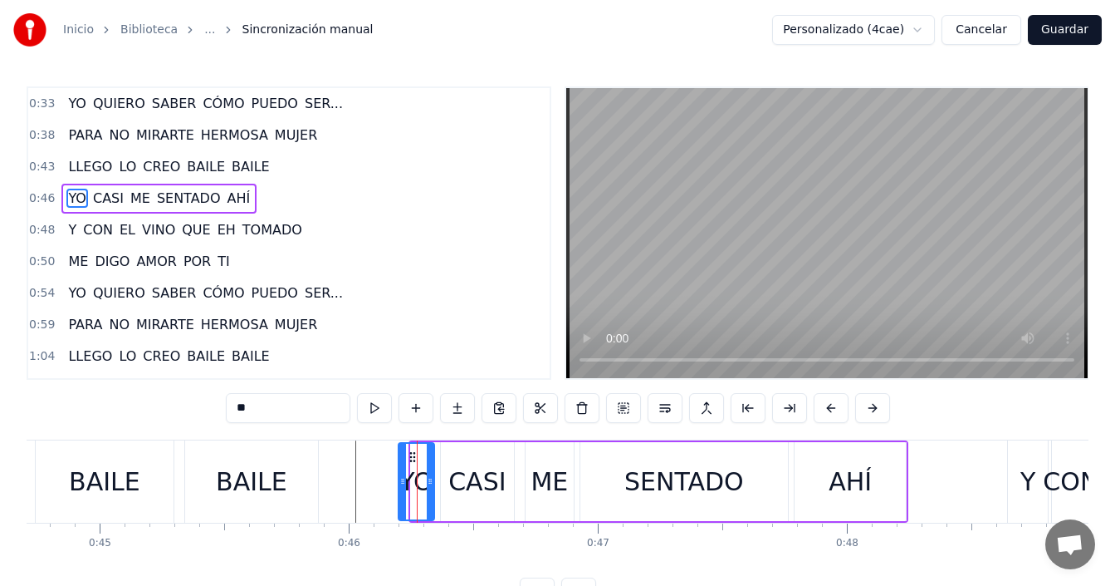
drag, startPoint x: 414, startPoint y: 479, endPoint x: 401, endPoint y: 483, distance: 13.1
click at [401, 483] on icon at bounding box center [403, 480] width 7 height 13
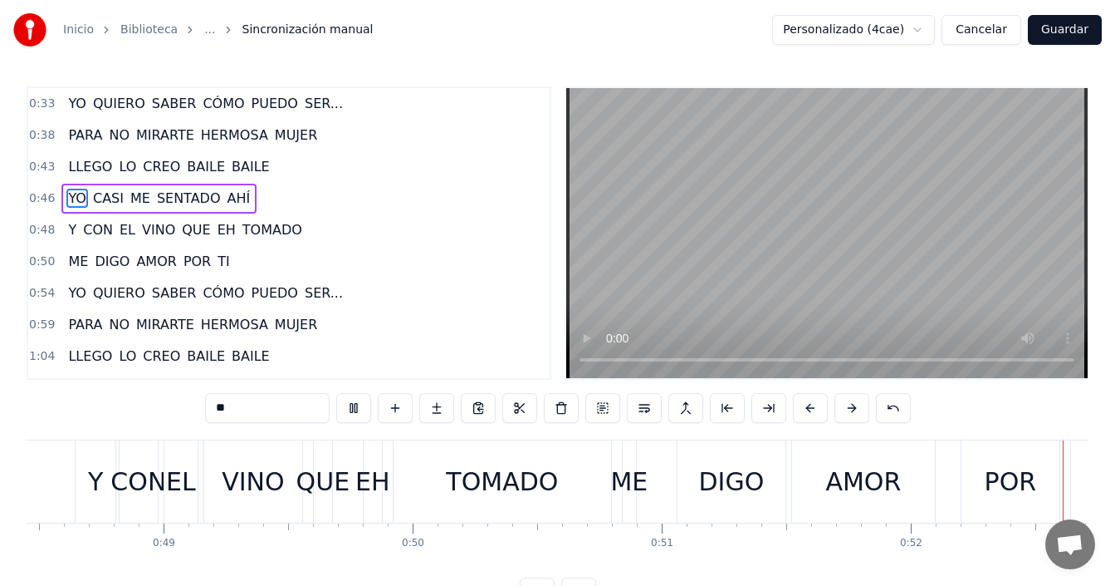
scroll to position [0, 12998]
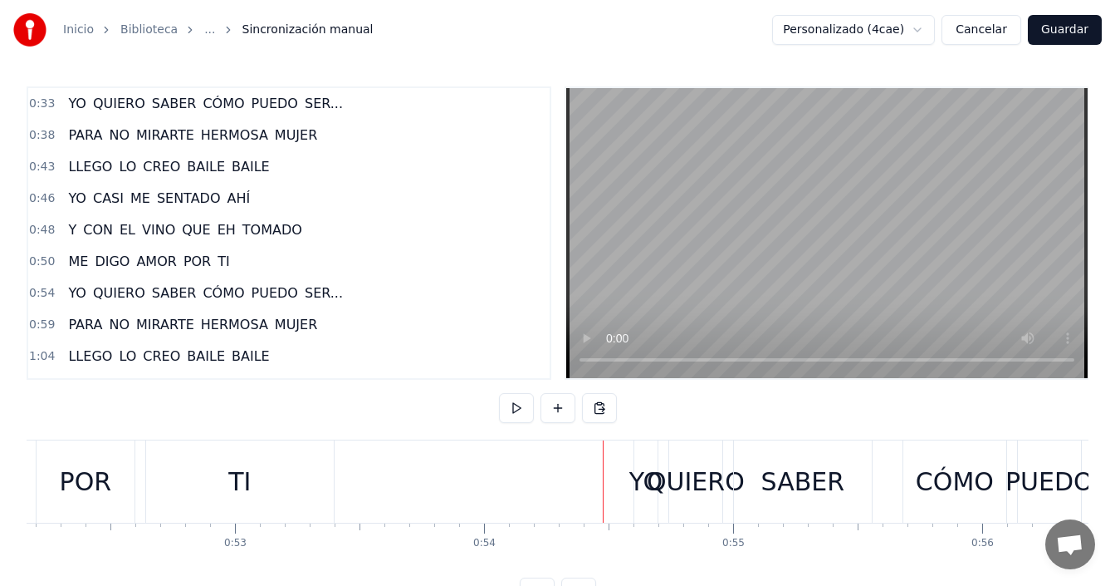
click at [640, 476] on div "YO" at bounding box center [646, 481] width 33 height 37
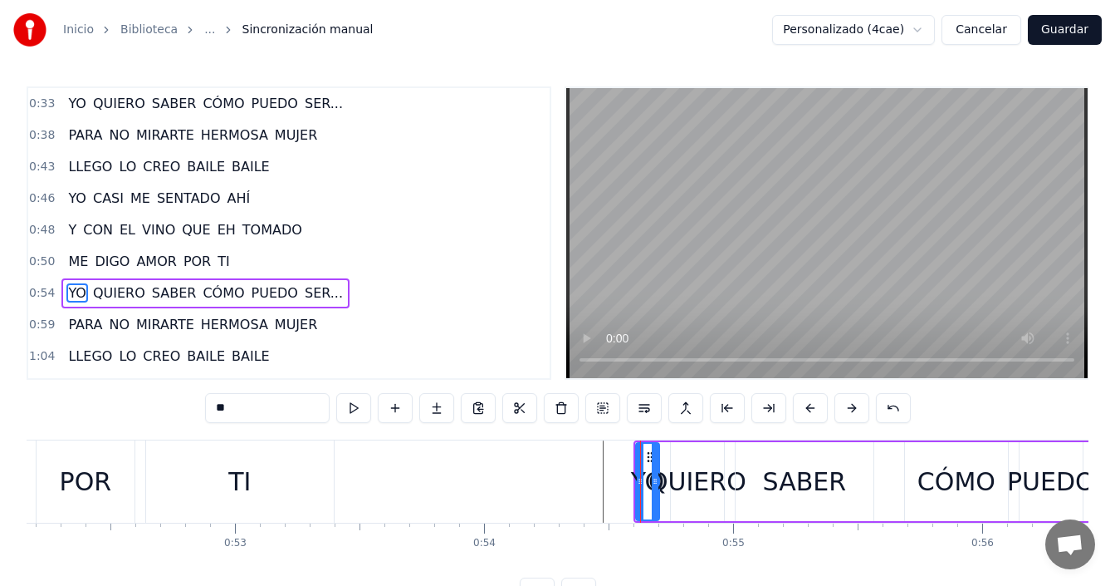
scroll to position [60, 0]
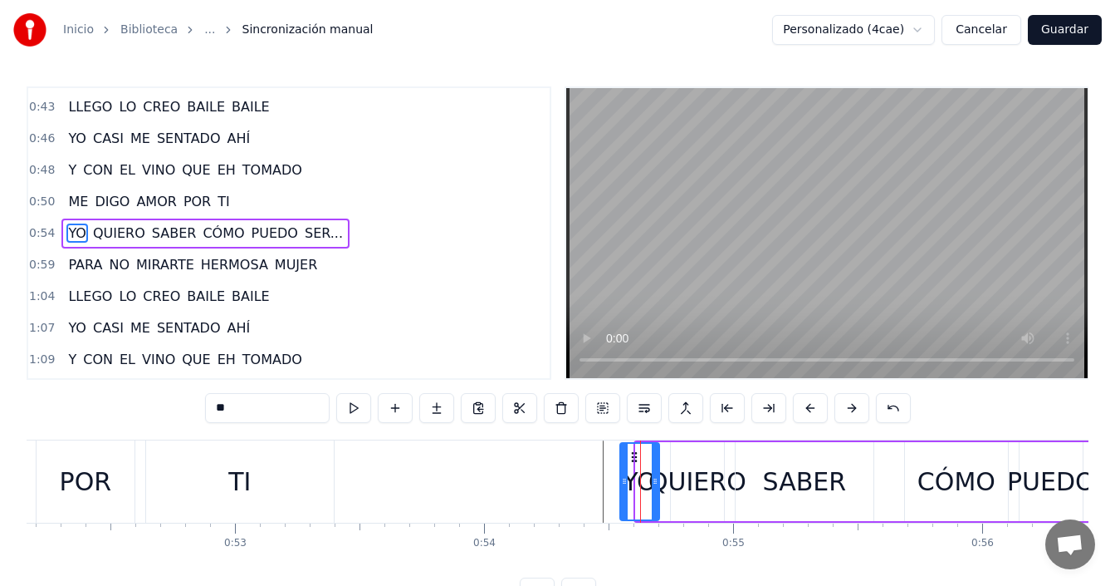
drag, startPoint x: 639, startPoint y: 474, endPoint x: 623, endPoint y: 478, distance: 16.1
click at [623, 478] on icon at bounding box center [624, 480] width 7 height 13
click at [688, 485] on div "QUIERO" at bounding box center [698, 481] width 98 height 37
type input "******"
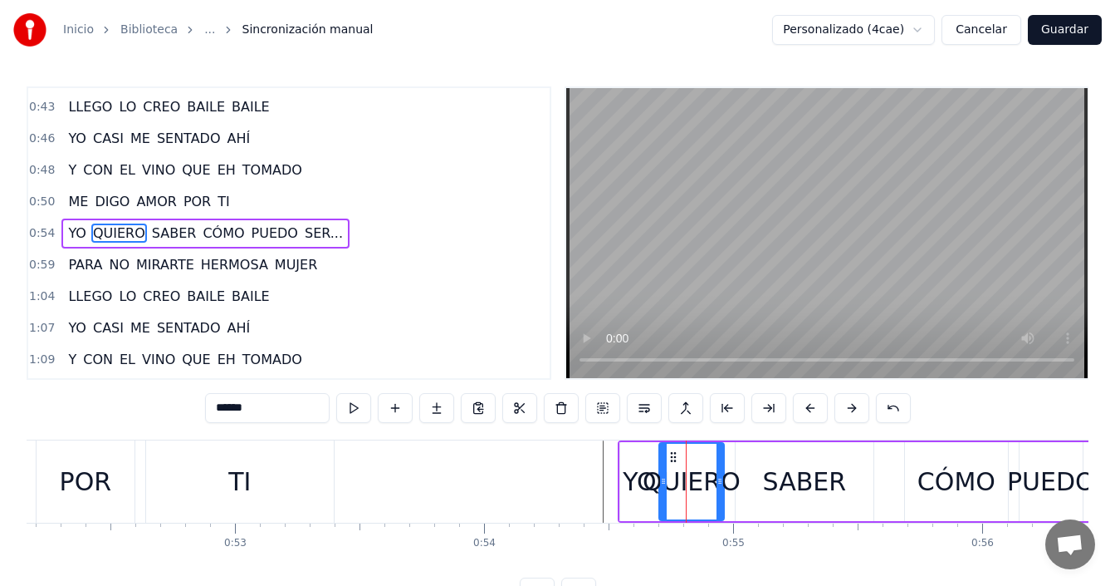
drag, startPoint x: 674, startPoint y: 481, endPoint x: 663, endPoint y: 483, distance: 11.9
click at [663, 483] on icon at bounding box center [663, 480] width 7 height 13
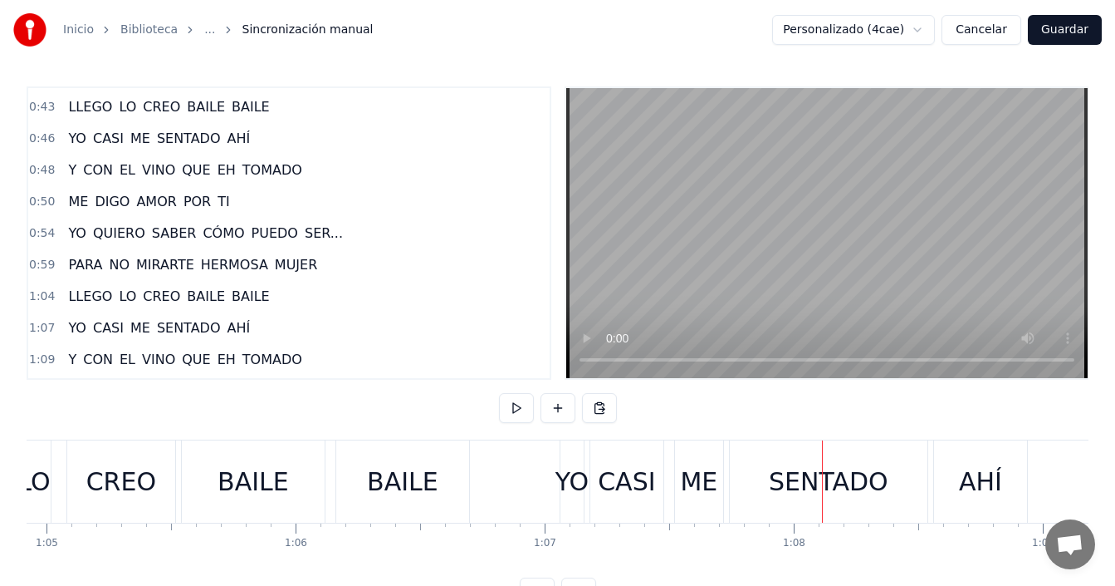
scroll to position [0, 16089]
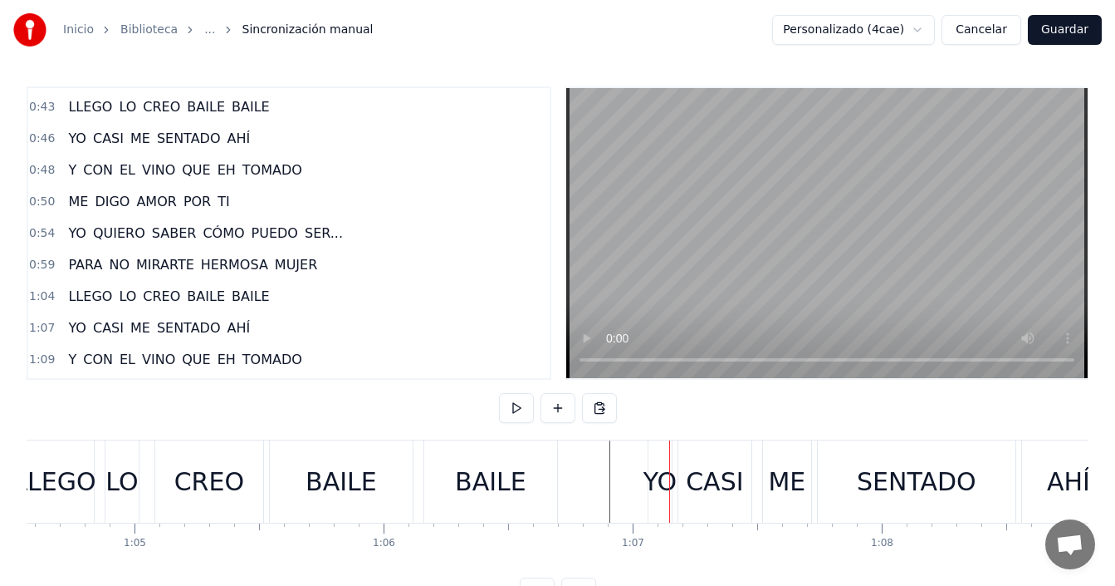
click at [653, 480] on div "YO" at bounding box center [660, 481] width 33 height 37
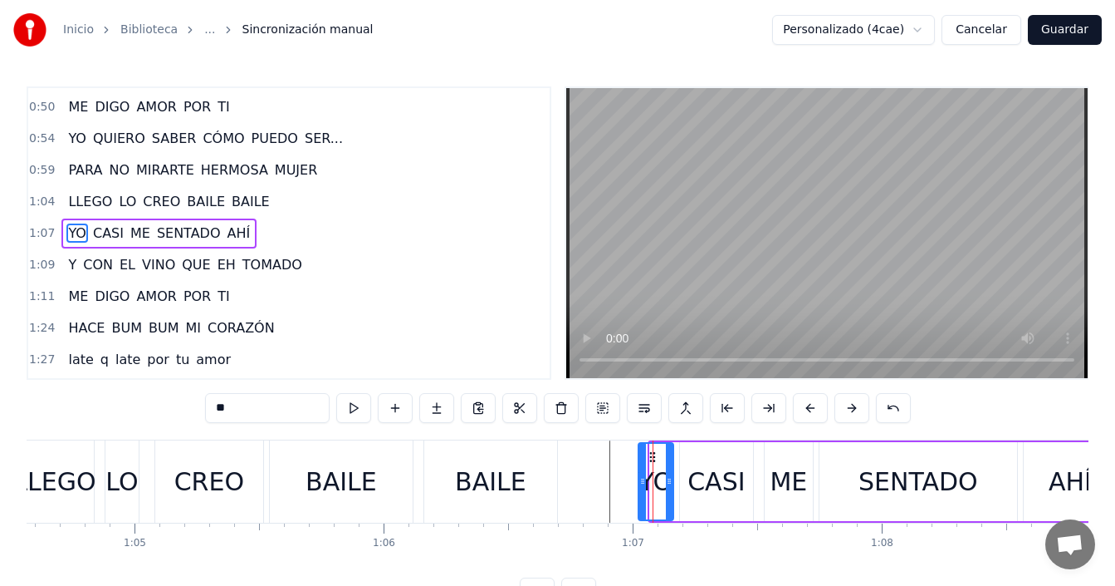
drag, startPoint x: 652, startPoint y: 477, endPoint x: 640, endPoint y: 485, distance: 15.0
click at [640, 485] on icon at bounding box center [643, 480] width 7 height 13
click at [684, 472] on div "CASI" at bounding box center [716, 481] width 73 height 79
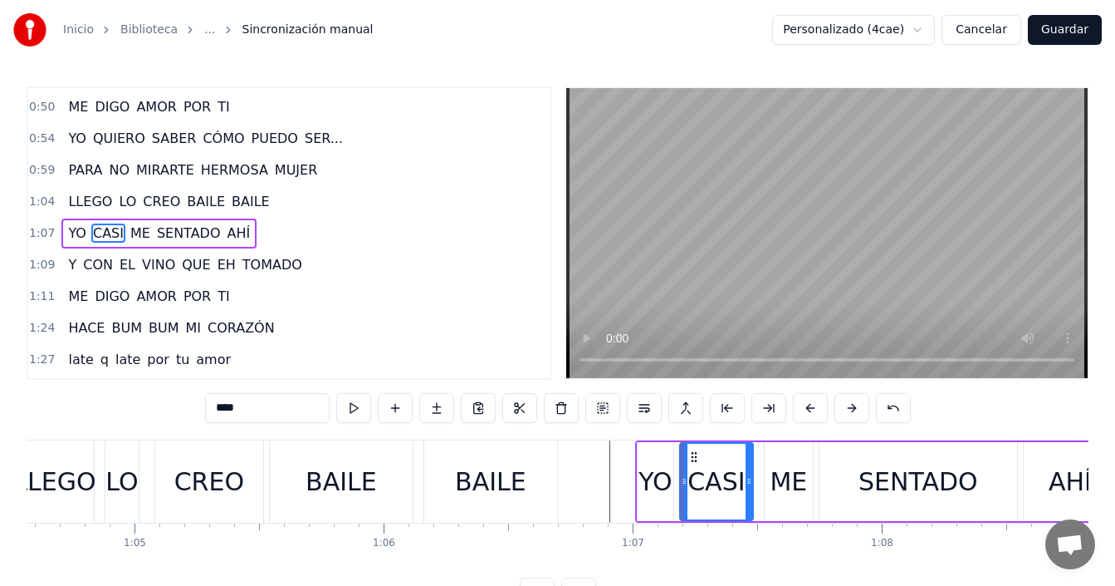
click at [650, 483] on div "YO" at bounding box center [655, 481] width 33 height 37
type input "**"
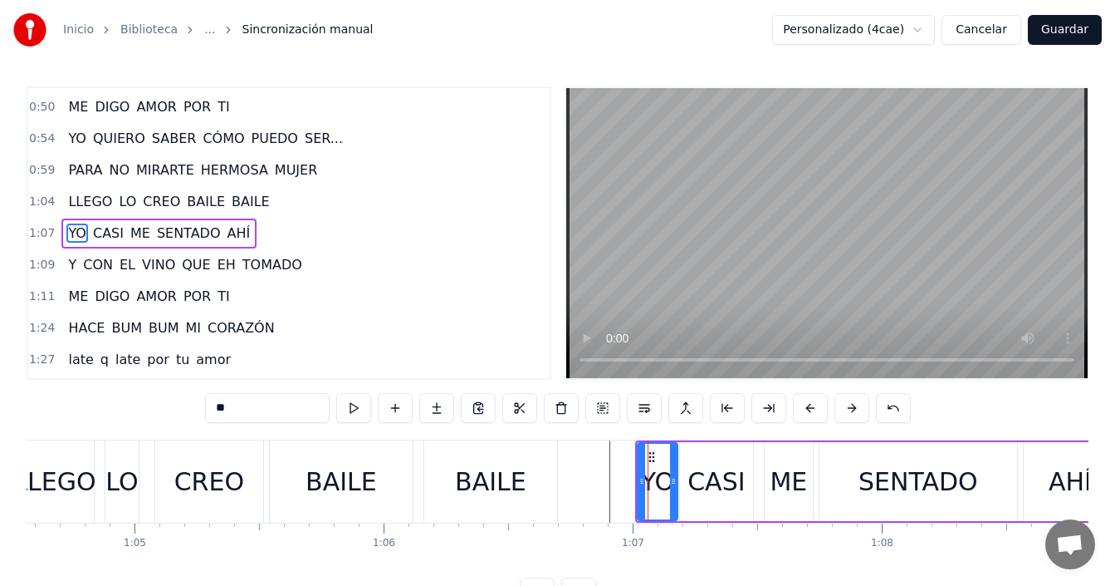
click at [676, 477] on icon at bounding box center [673, 480] width 7 height 13
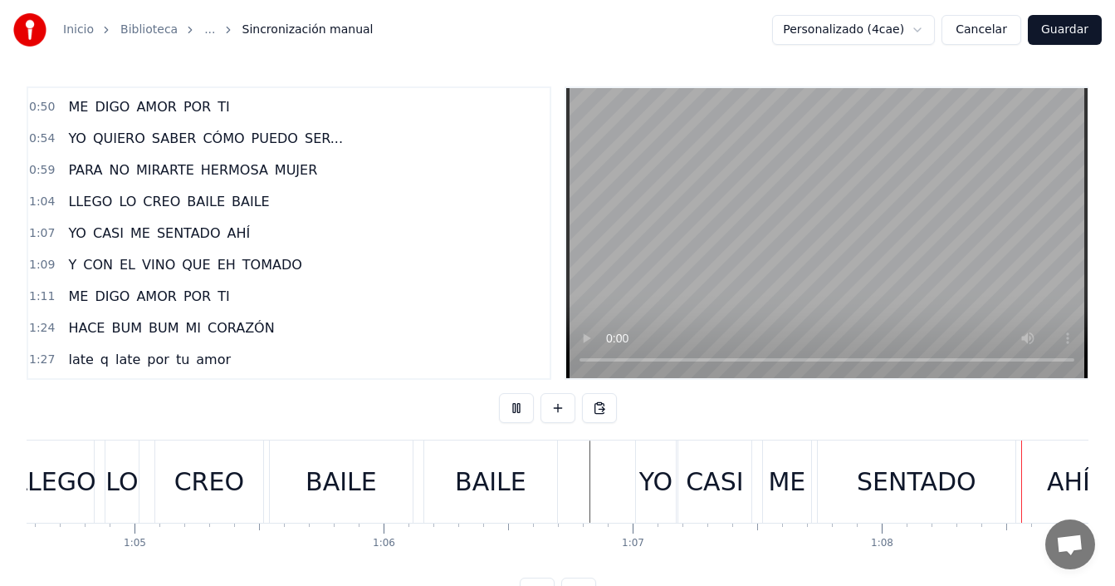
scroll to position [0, 17011]
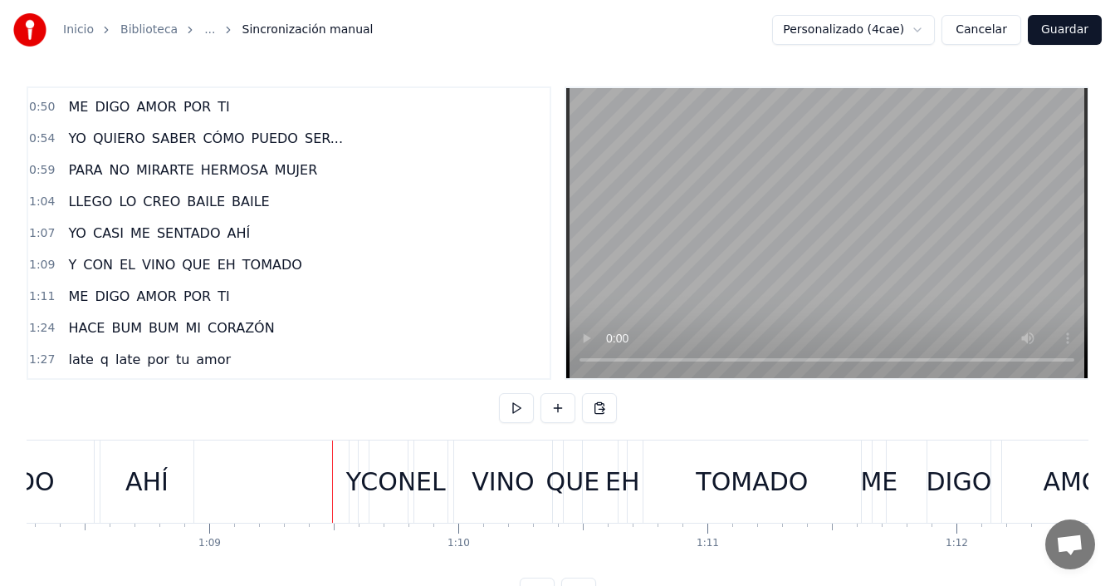
click at [355, 482] on div "Y" at bounding box center [353, 481] width 15 height 37
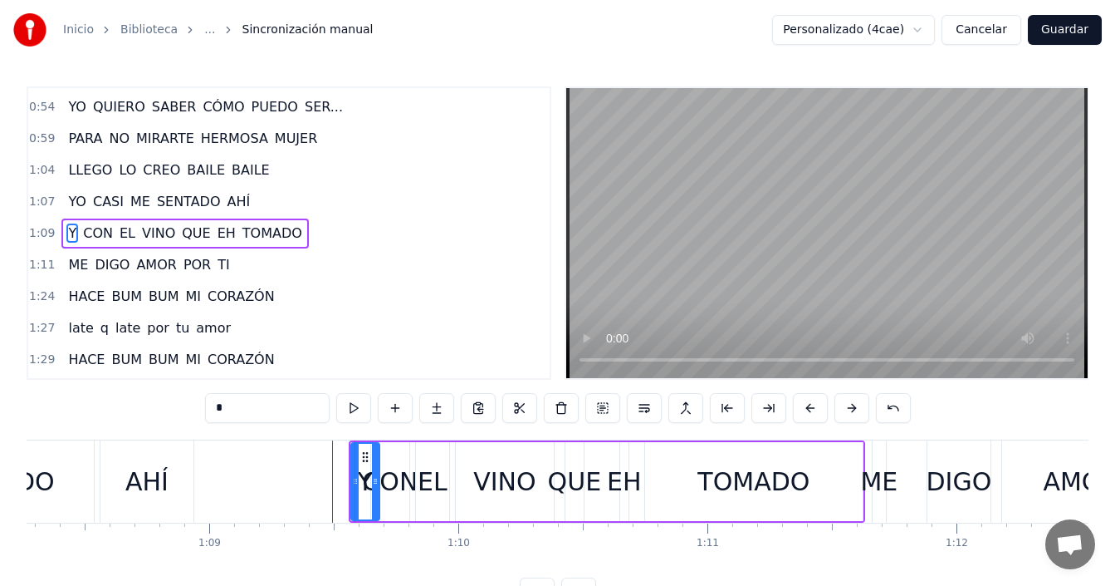
drag, startPoint x: 351, startPoint y: 485, endPoint x: 371, endPoint y: 487, distance: 20.0
click at [372, 487] on icon at bounding box center [375, 480] width 7 height 13
drag, startPoint x: 367, startPoint y: 458, endPoint x: 345, endPoint y: 460, distance: 22.5
click at [345, 460] on icon at bounding box center [342, 456] width 13 height 13
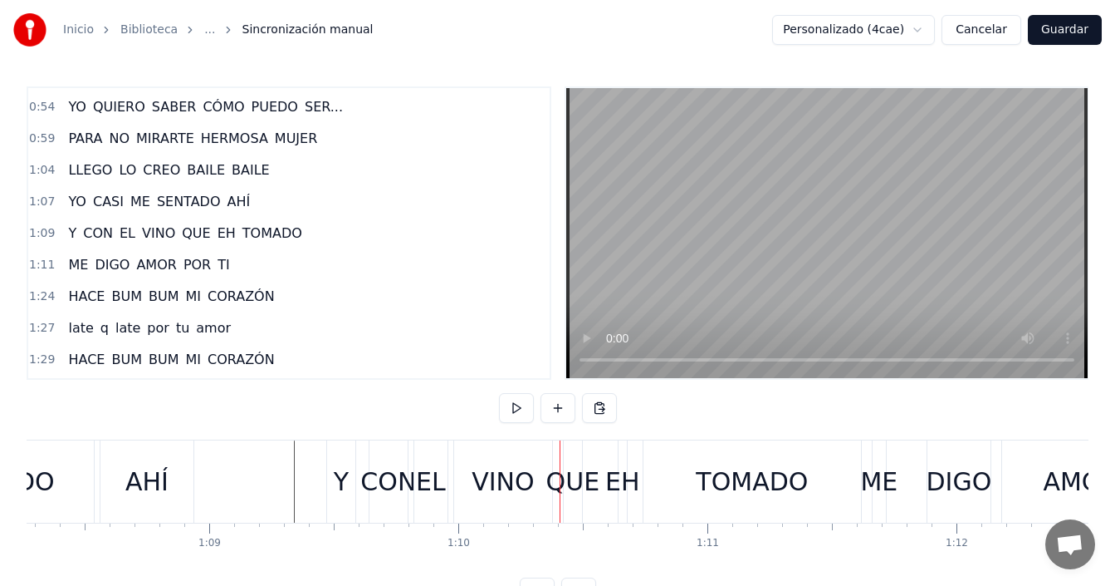
click at [374, 482] on div "CON" at bounding box center [388, 481] width 56 height 37
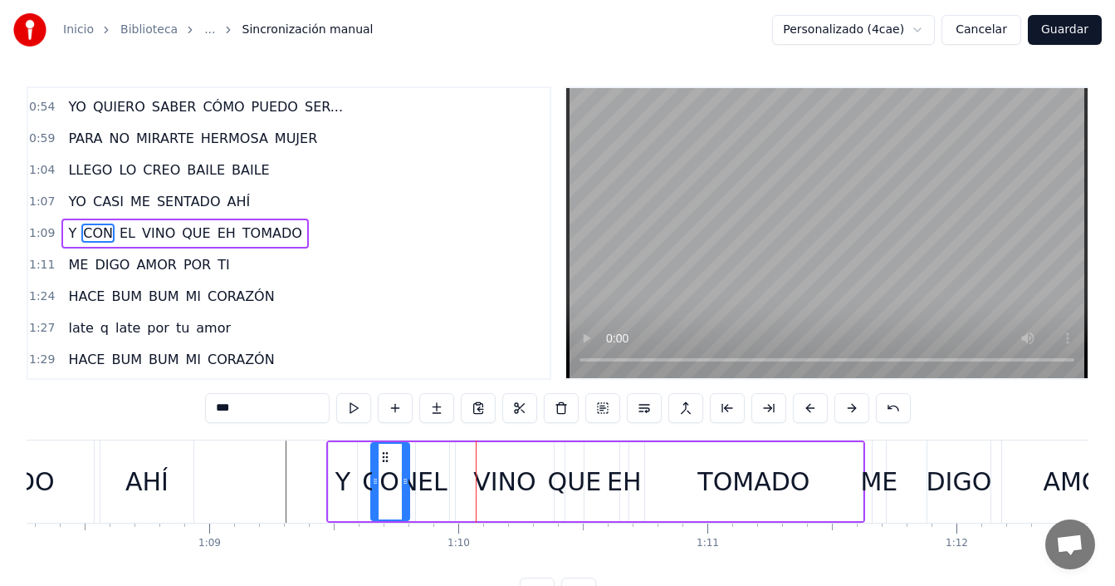
click at [477, 477] on div at bounding box center [476, 481] width 1 height 82
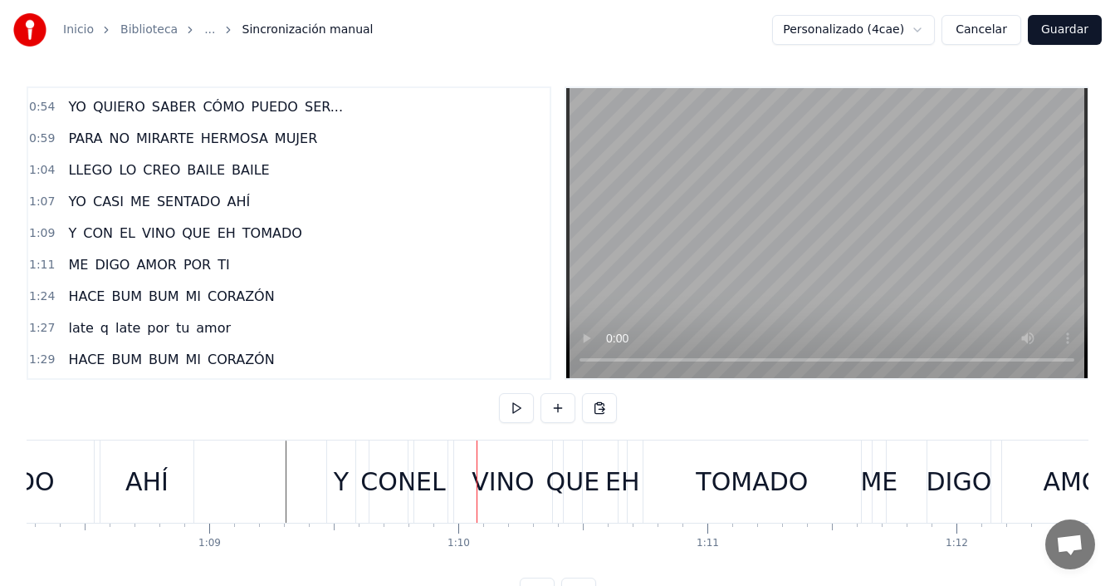
click at [489, 475] on div "VINO" at bounding box center [503, 481] width 62 height 37
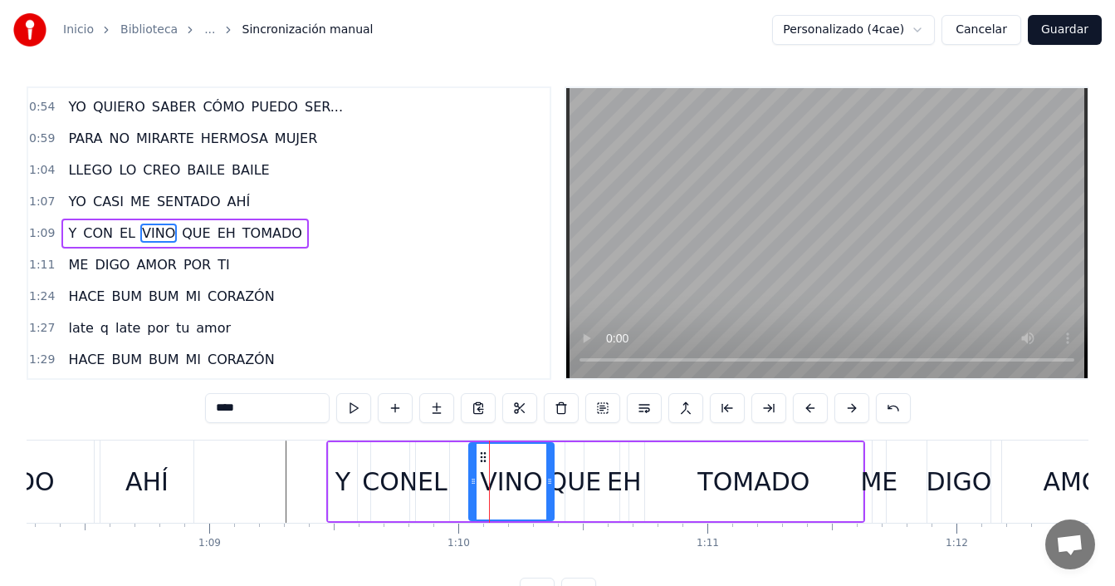
drag, startPoint x: 461, startPoint y: 461, endPoint x: 472, endPoint y: 458, distance: 11.3
click at [472, 458] on div at bounding box center [473, 482] width 7 height 76
click at [420, 478] on div "EL" at bounding box center [433, 481] width 30 height 37
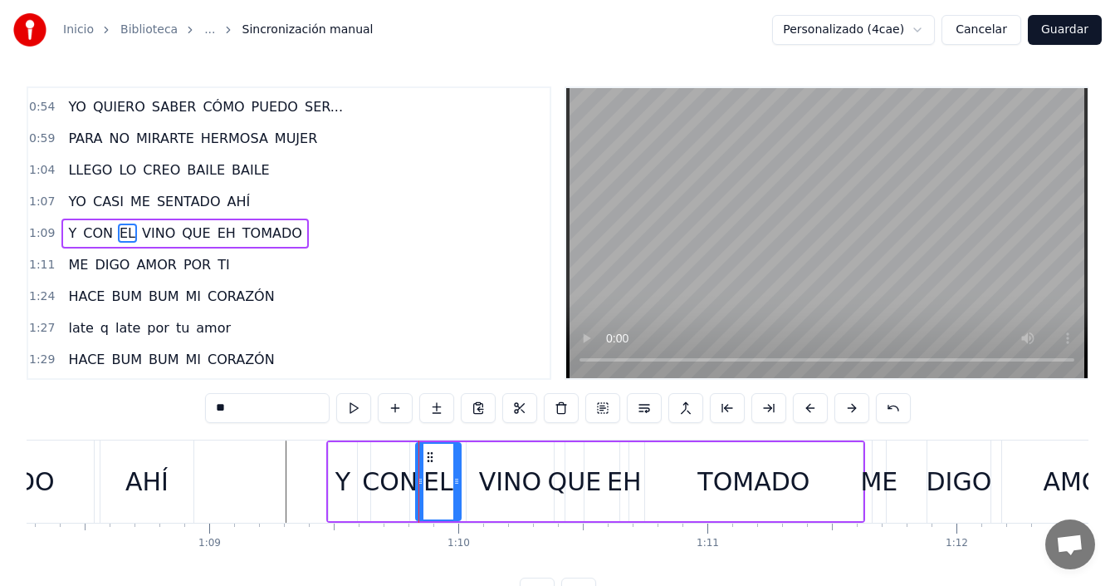
drag, startPoint x: 448, startPoint y: 469, endPoint x: 459, endPoint y: 465, distance: 12.3
click at [459, 465] on div at bounding box center [457, 482] width 7 height 76
click at [387, 473] on div "CON" at bounding box center [390, 481] width 56 height 37
type input "***"
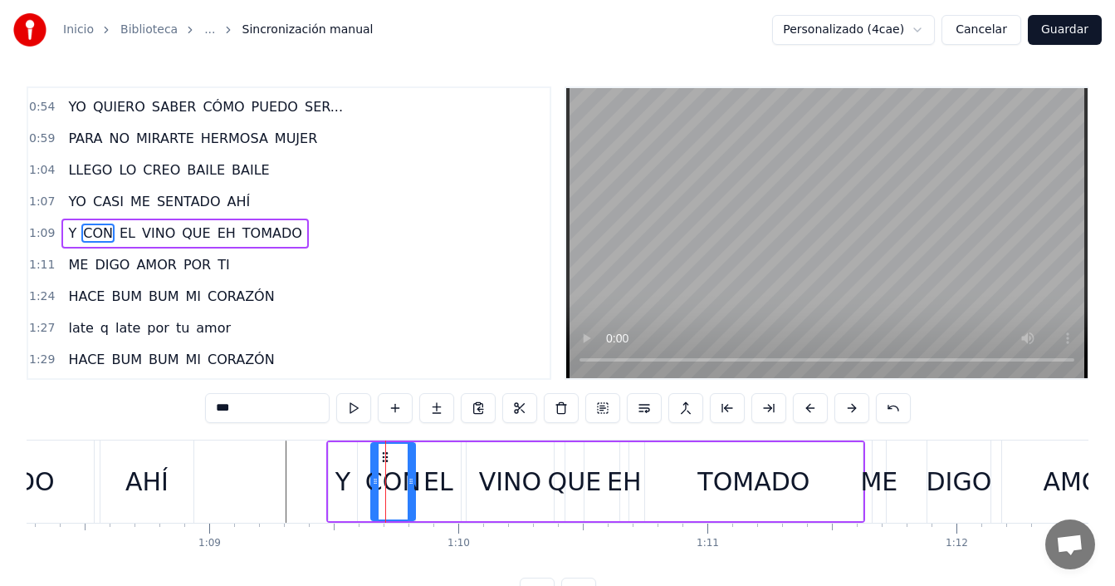
click at [412, 468] on div at bounding box center [411, 482] width 7 height 76
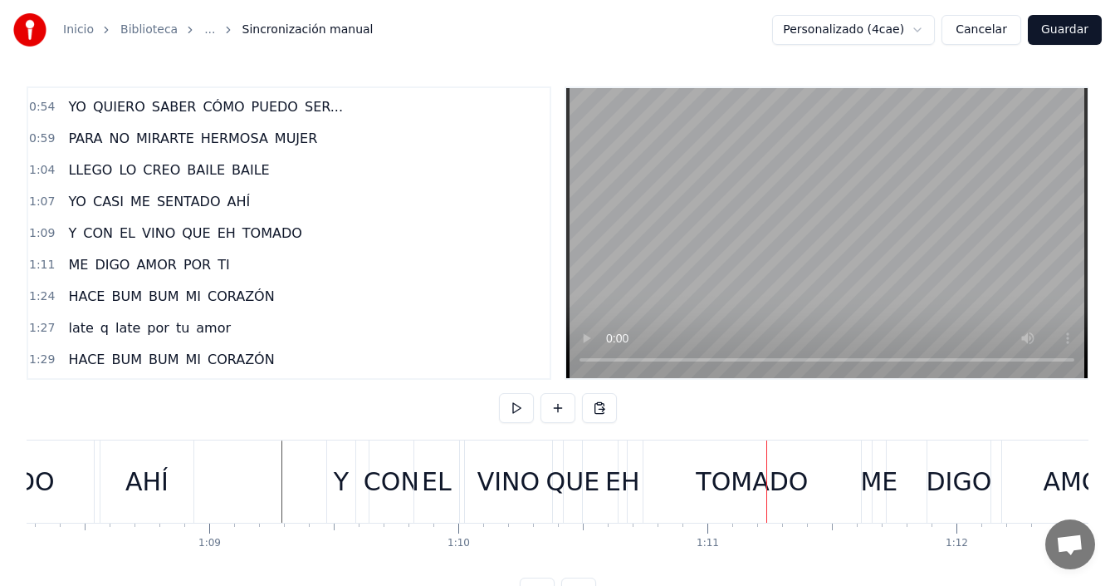
click at [555, 479] on div "QUE" at bounding box center [574, 481] width 54 height 37
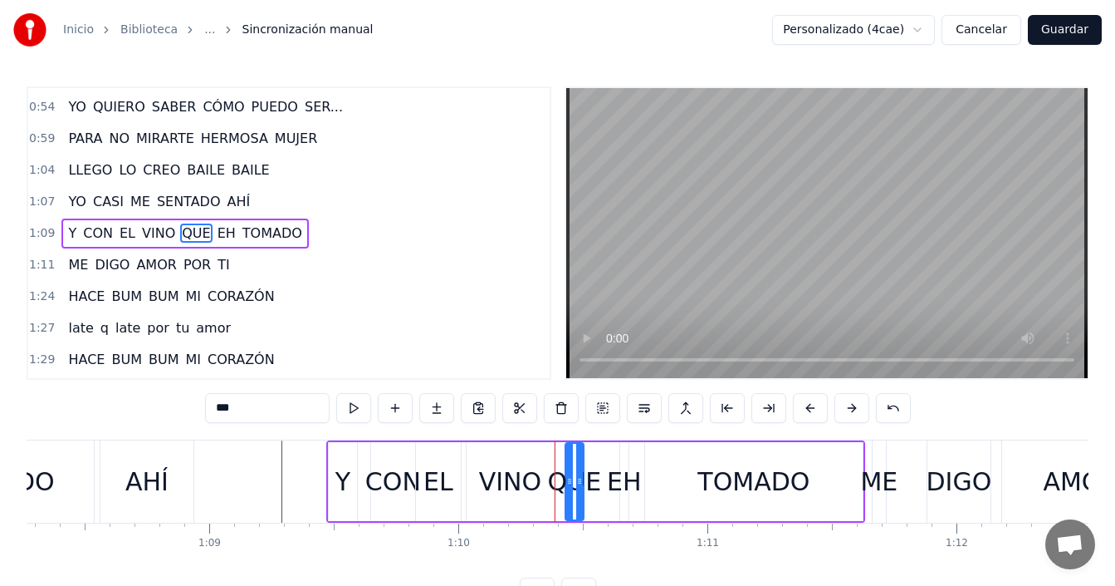
click at [609, 474] on div "EH" at bounding box center [624, 481] width 35 height 37
click at [570, 478] on div "QUE" at bounding box center [575, 481] width 54 height 37
drag, startPoint x: 582, startPoint y: 474, endPoint x: 610, endPoint y: 471, distance: 28.4
click at [610, 471] on div at bounding box center [609, 482] width 7 height 76
click at [667, 478] on div "TOMADO" at bounding box center [754, 481] width 218 height 79
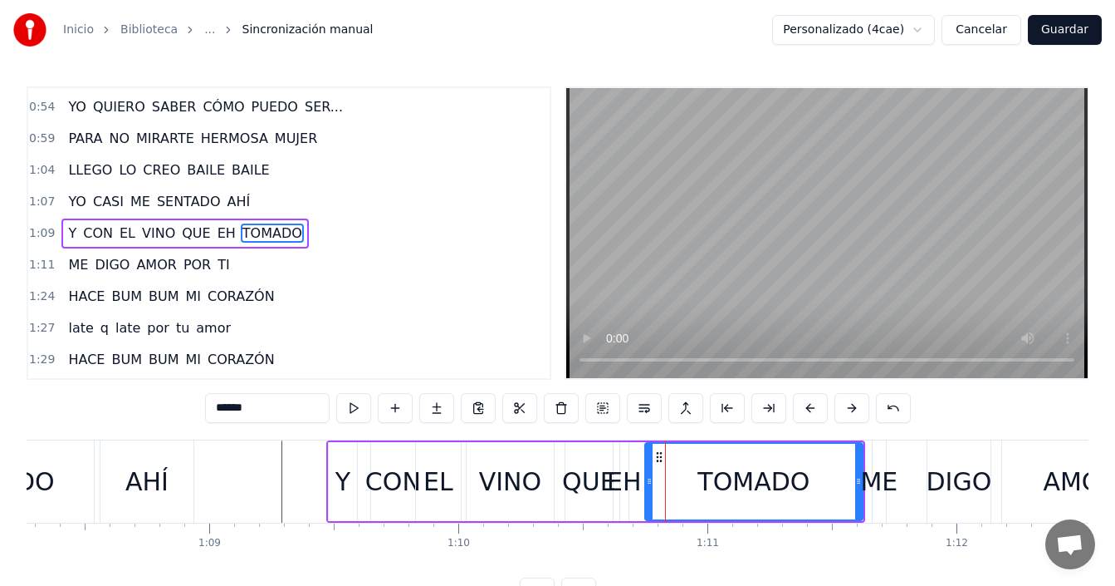
click at [628, 482] on div "EH" at bounding box center [624, 481] width 35 height 37
type input "**"
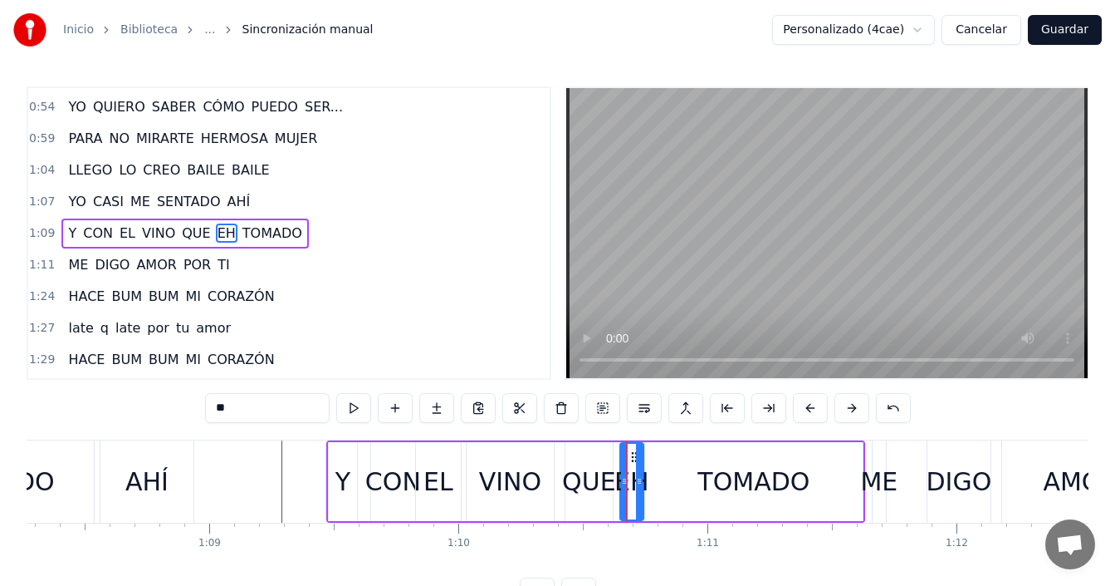
drag, startPoint x: 625, startPoint y: 487, endPoint x: 640, endPoint y: 483, distance: 15.5
click at [640, 483] on icon at bounding box center [639, 480] width 7 height 13
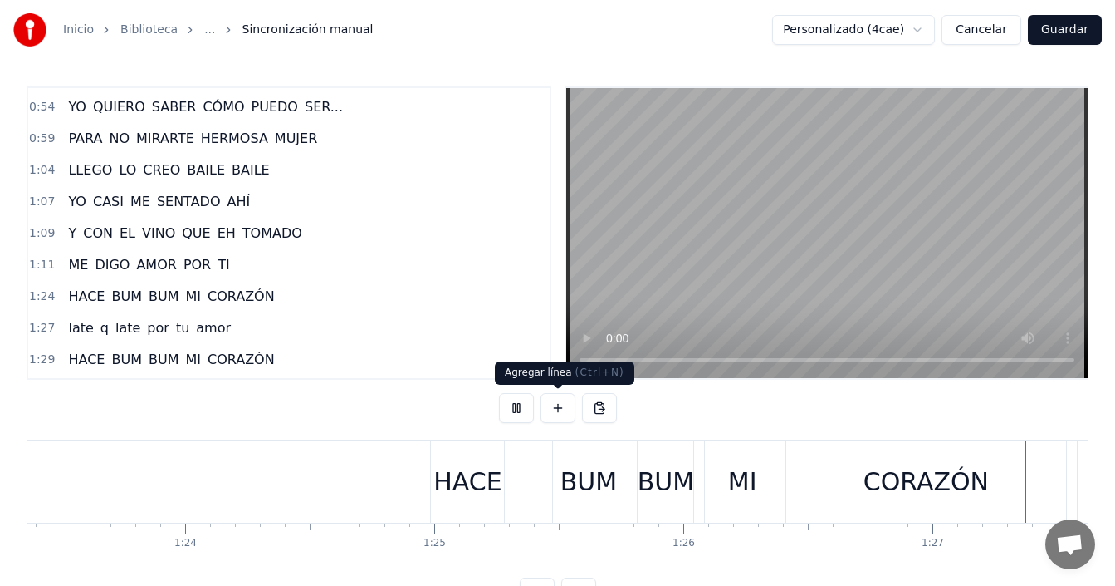
scroll to position [0, 21698]
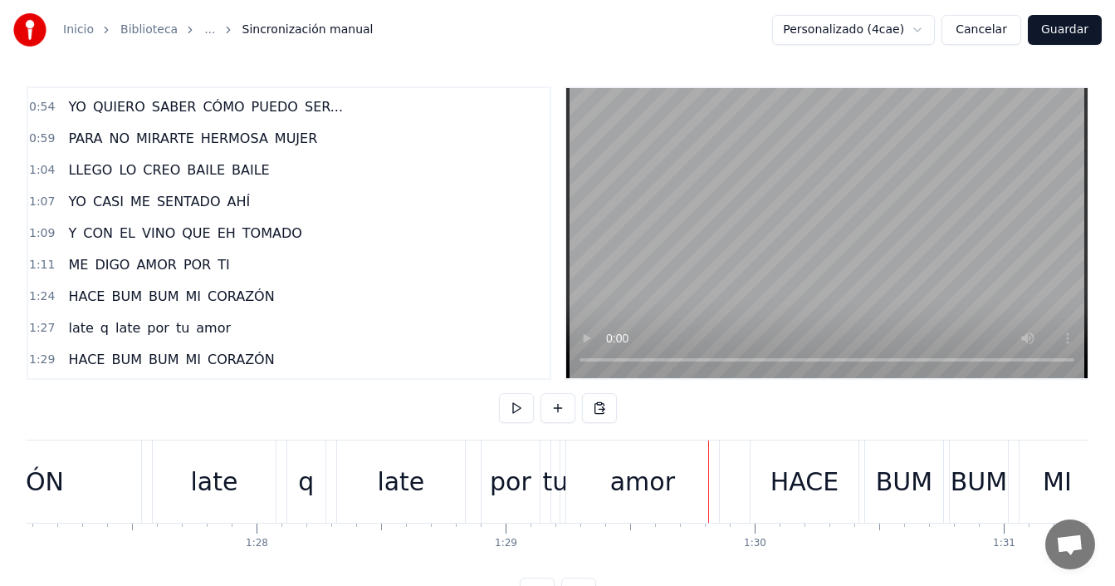
click at [99, 326] on span "q" at bounding box center [105, 327] width 12 height 19
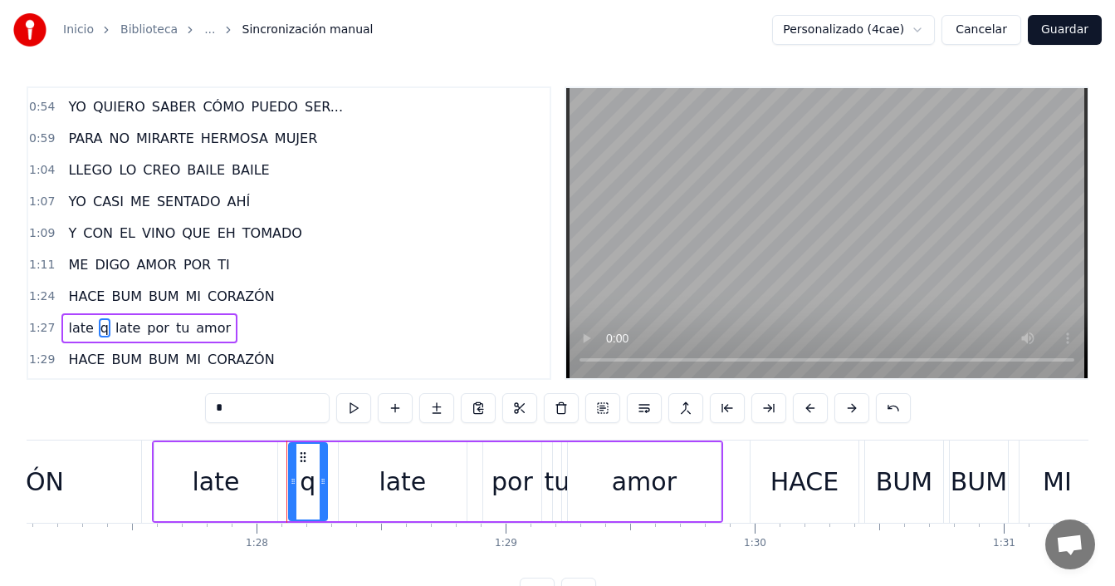
scroll to position [281, 0]
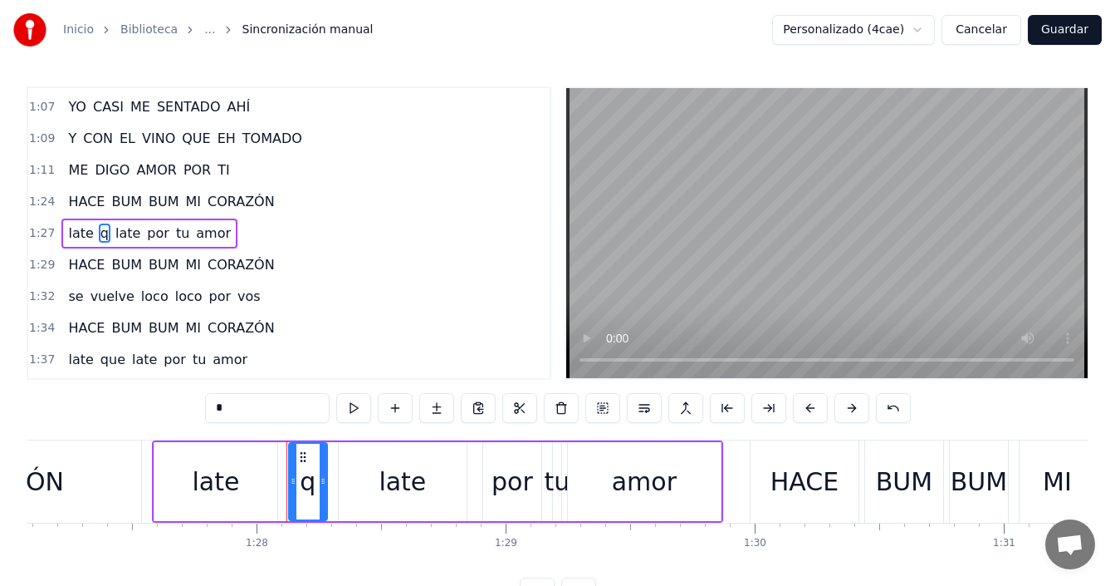
click at [254, 409] on input "*" at bounding box center [267, 408] width 125 height 30
type input "***"
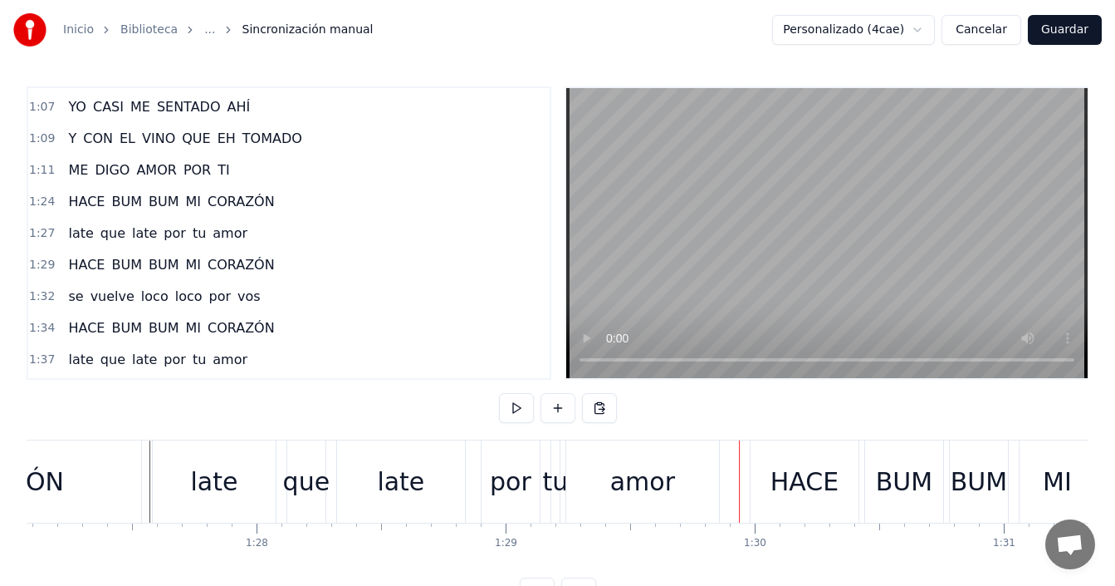
click at [491, 479] on div "por" at bounding box center [511, 481] width 42 height 37
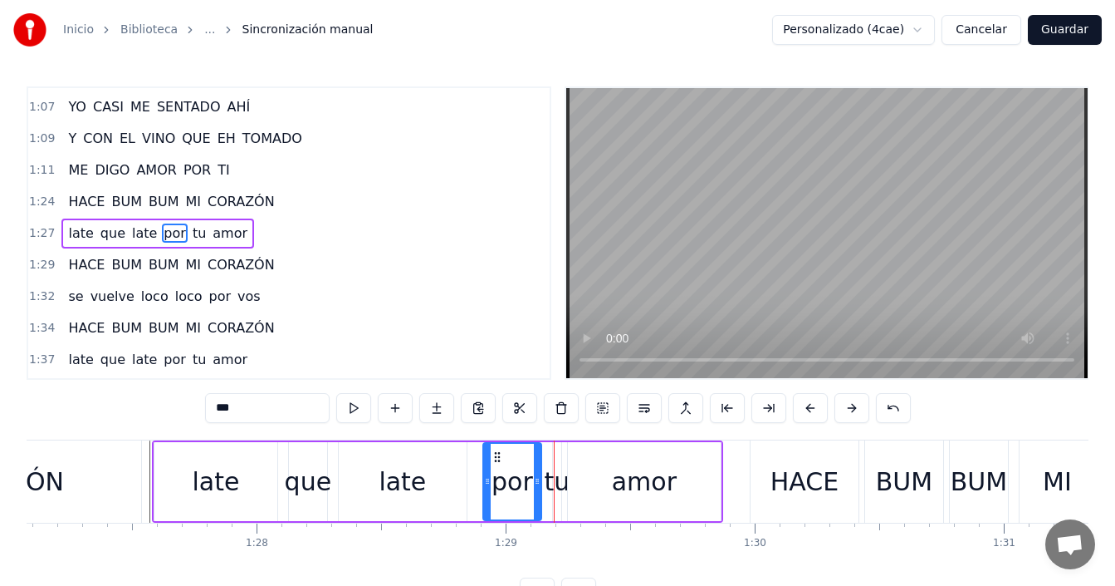
click at [557, 478] on div "tu" at bounding box center [557, 481] width 26 height 37
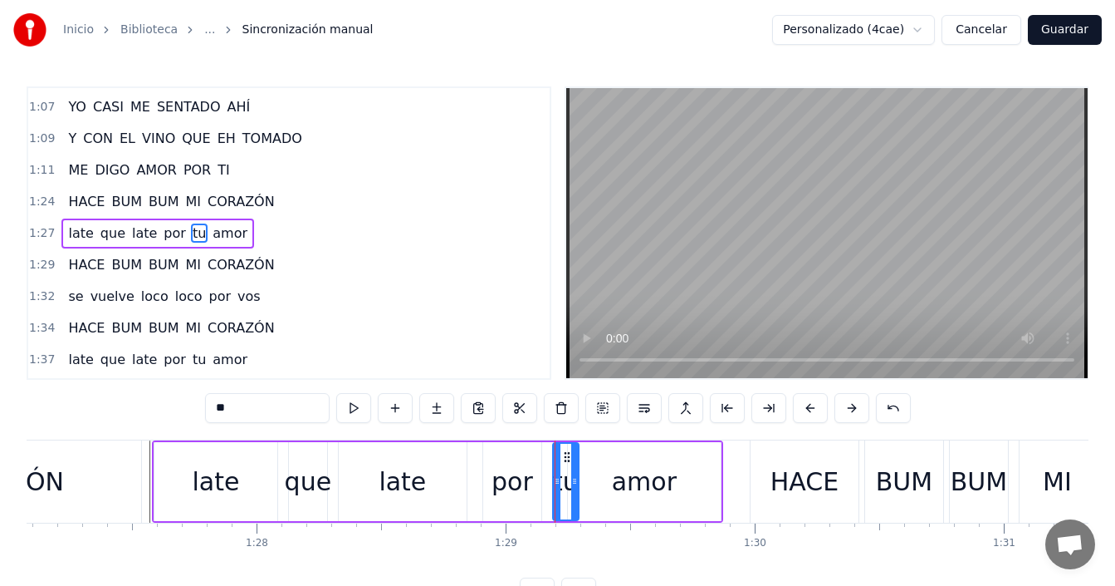
drag, startPoint x: 553, startPoint y: 485, endPoint x: 576, endPoint y: 484, distance: 22.4
click at [575, 488] on div at bounding box center [574, 482] width 7 height 76
click at [554, 457] on circle at bounding box center [553, 456] width 1 height 1
click at [586, 480] on div "amor" at bounding box center [644, 481] width 153 height 79
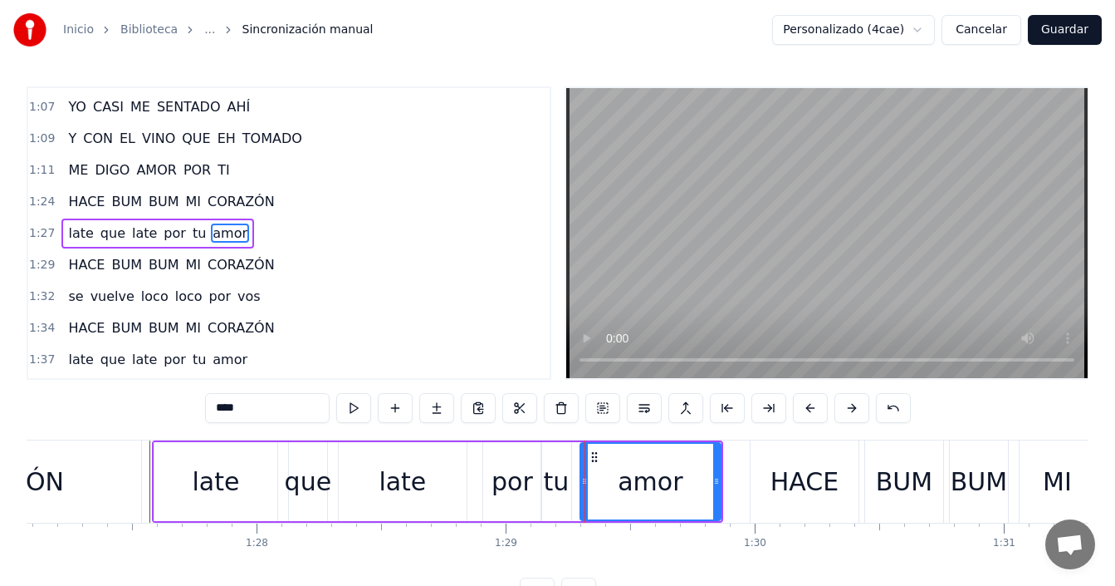
drag, startPoint x: 569, startPoint y: 483, endPoint x: 581, endPoint y: 478, distance: 13.4
click at [581, 478] on icon at bounding box center [584, 480] width 7 height 13
click at [560, 482] on div "tu" at bounding box center [556, 481] width 26 height 37
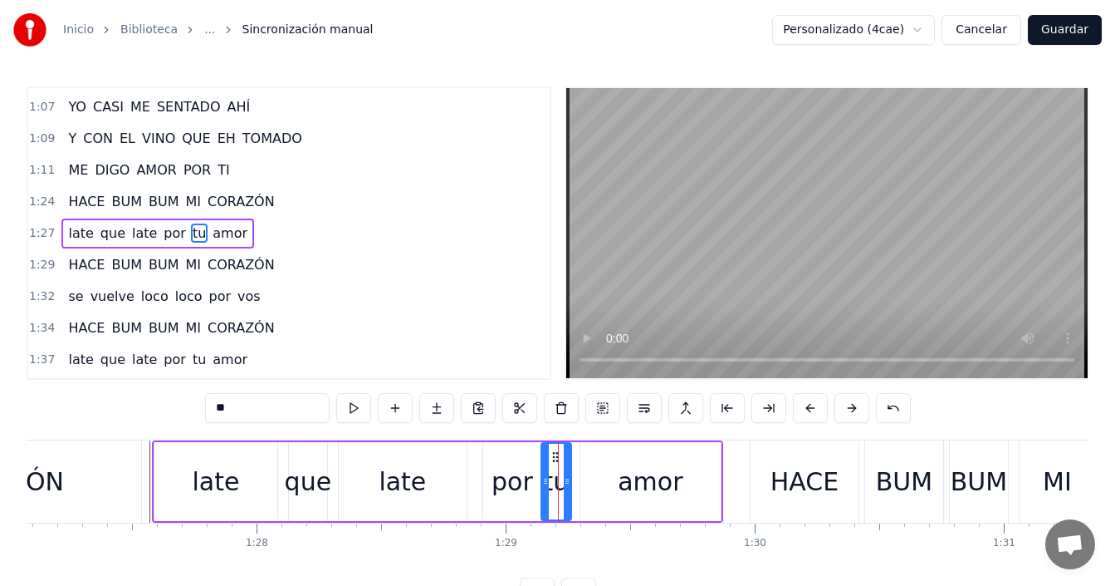
click at [571, 481] on icon at bounding box center [567, 480] width 7 height 13
click at [306, 475] on div "que" at bounding box center [308, 481] width 47 height 37
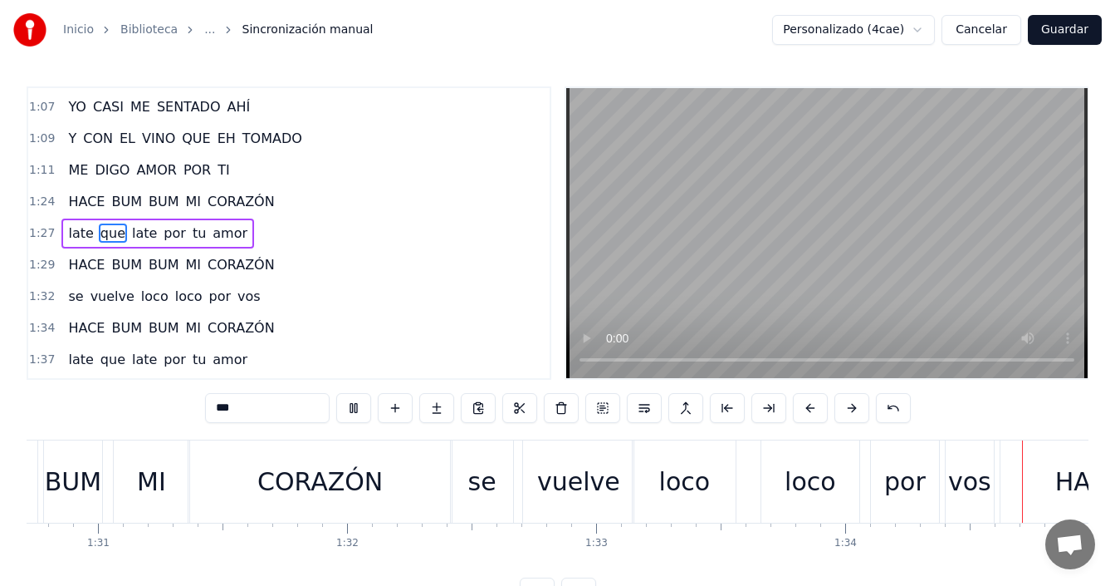
scroll to position [0, 23529]
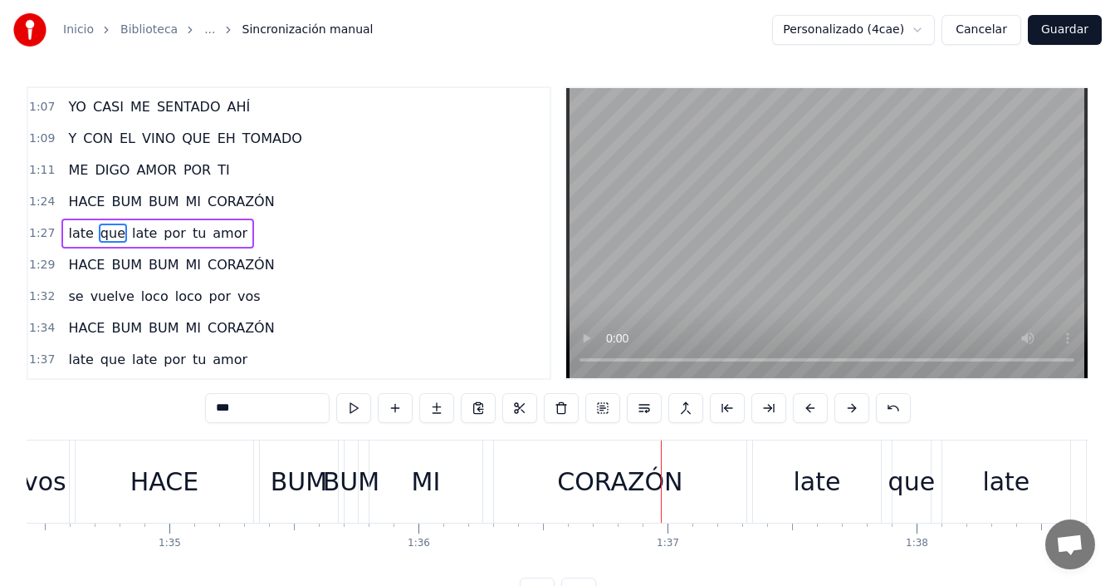
click at [351, 482] on div "BUM" at bounding box center [351, 481] width 56 height 37
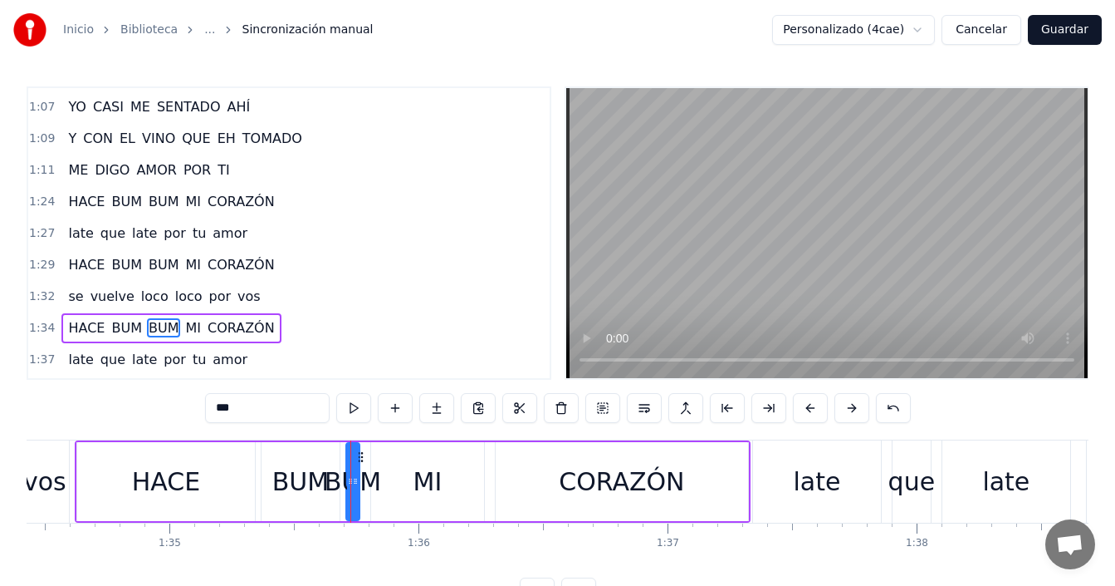
scroll to position [375, 0]
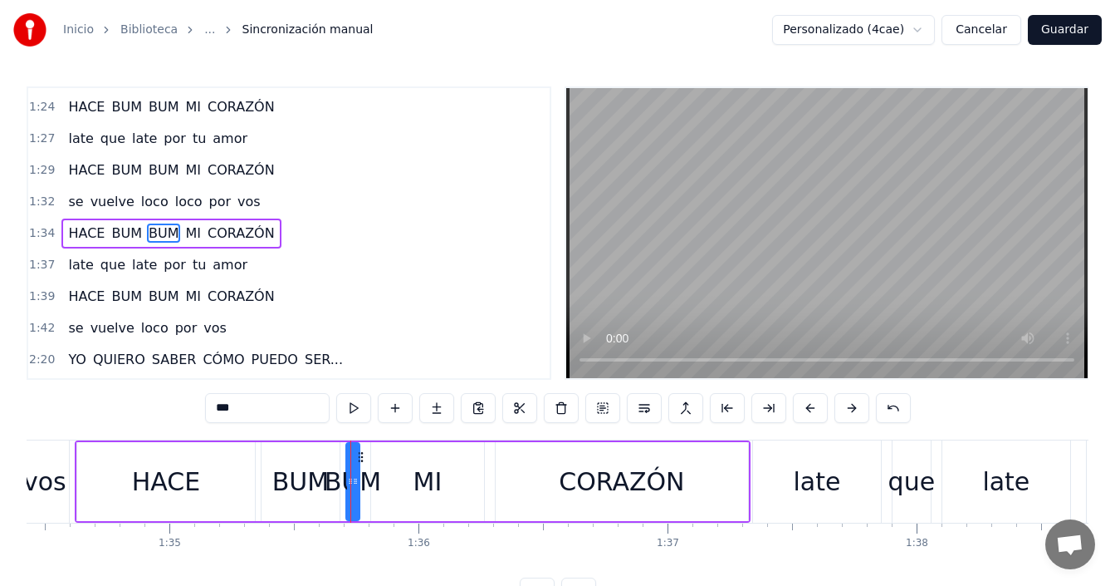
click at [377, 477] on div "BUM" at bounding box center [353, 481] width 56 height 37
click at [391, 479] on div "MI" at bounding box center [427, 481] width 113 height 79
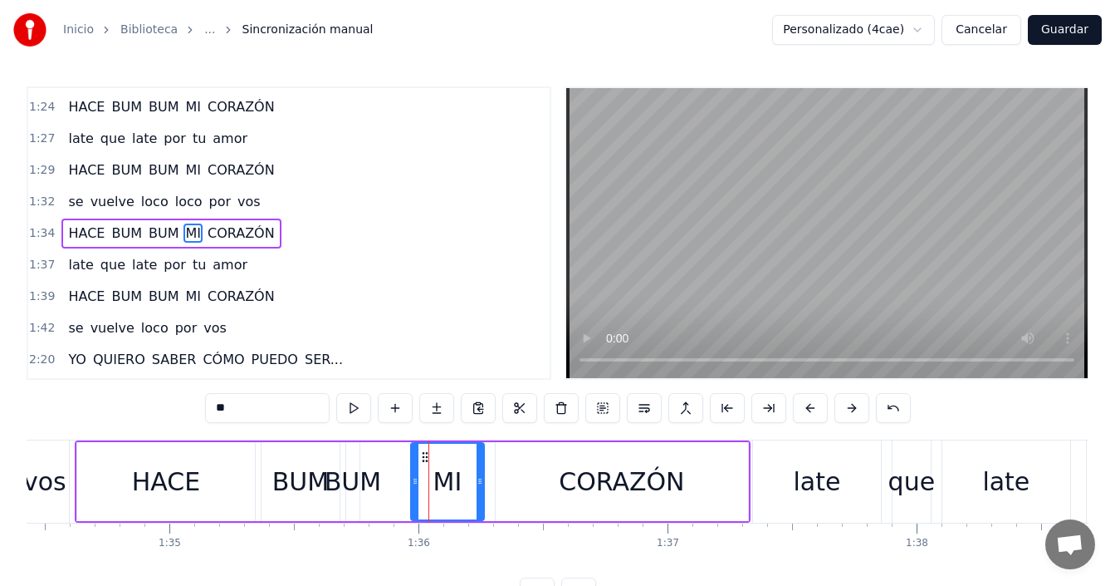
drag, startPoint x: 376, startPoint y: 486, endPoint x: 416, endPoint y: 473, distance: 42.0
click at [416, 473] on div at bounding box center [415, 482] width 7 height 76
click at [354, 486] on div "BUM" at bounding box center [353, 481] width 56 height 37
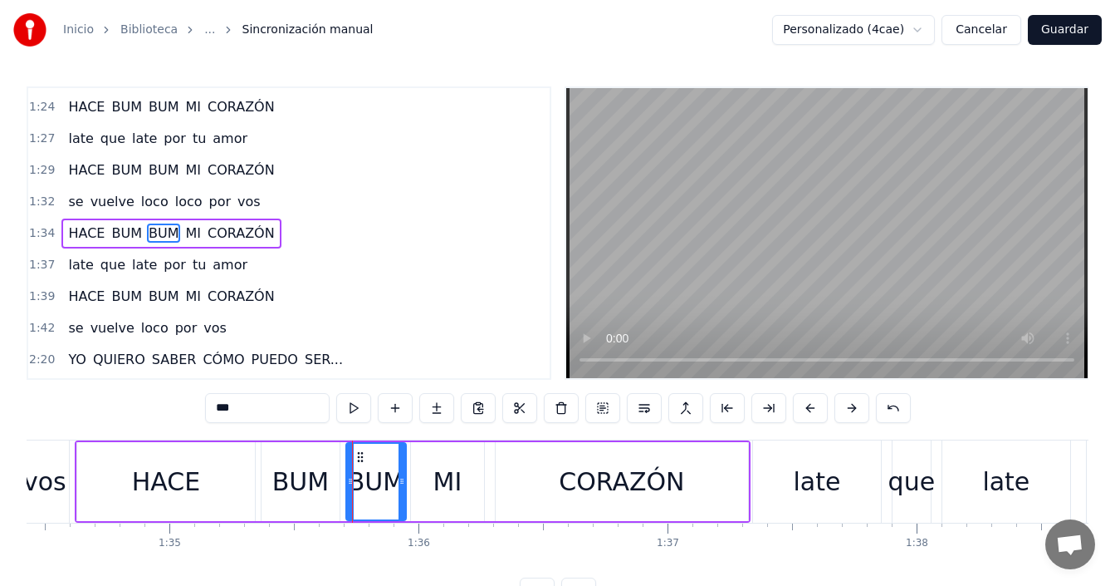
drag, startPoint x: 358, startPoint y: 485, endPoint x: 405, endPoint y: 481, distance: 46.7
click at [405, 481] on icon at bounding box center [402, 480] width 7 height 13
click at [147, 482] on div "HACE" at bounding box center [166, 481] width 68 height 37
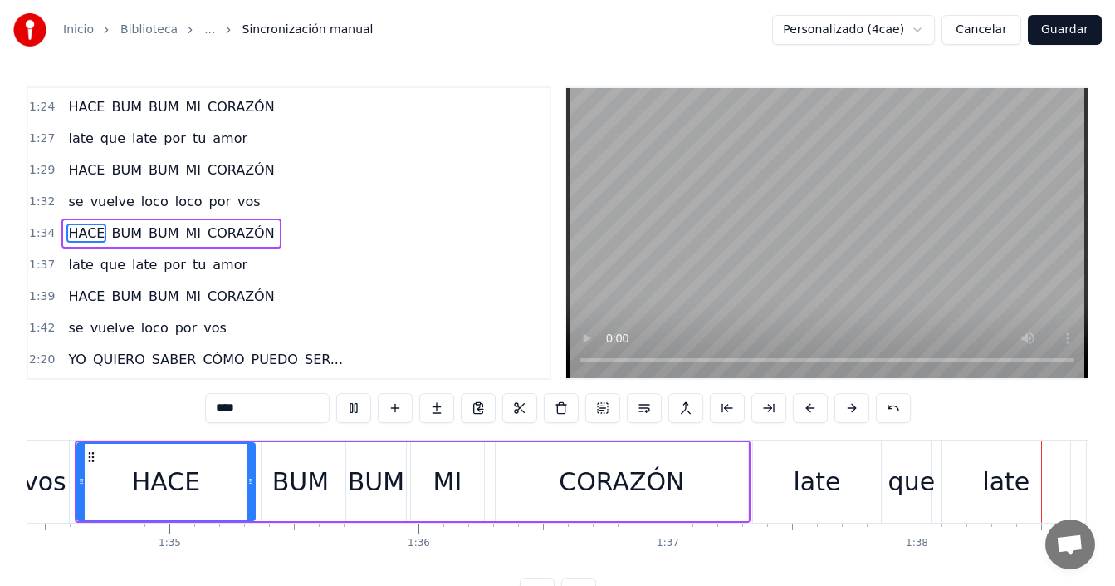
scroll to position [0, 24470]
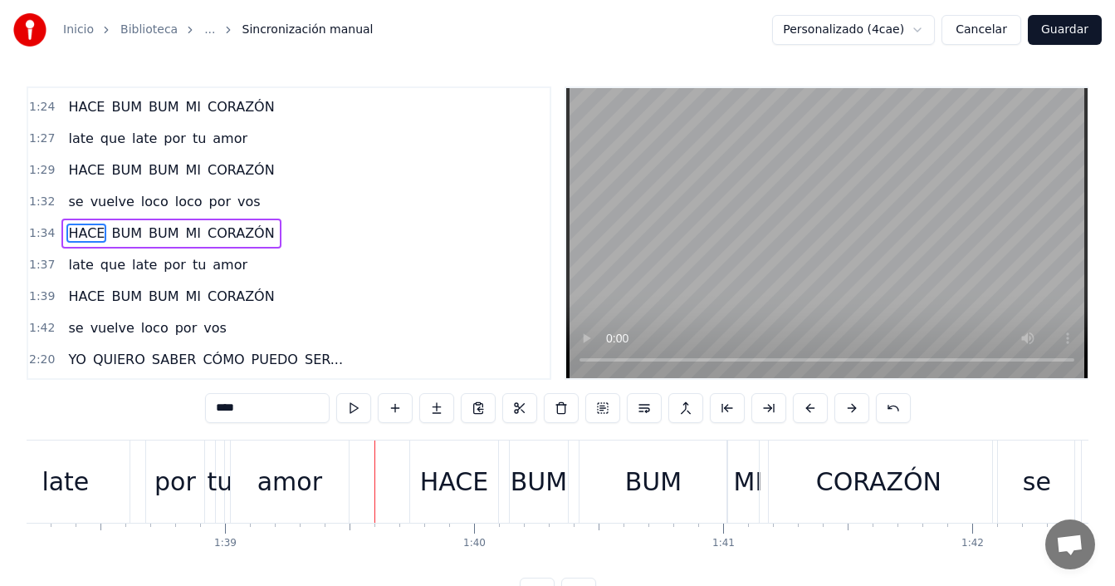
click at [152, 493] on div "por" at bounding box center [175, 481] width 58 height 82
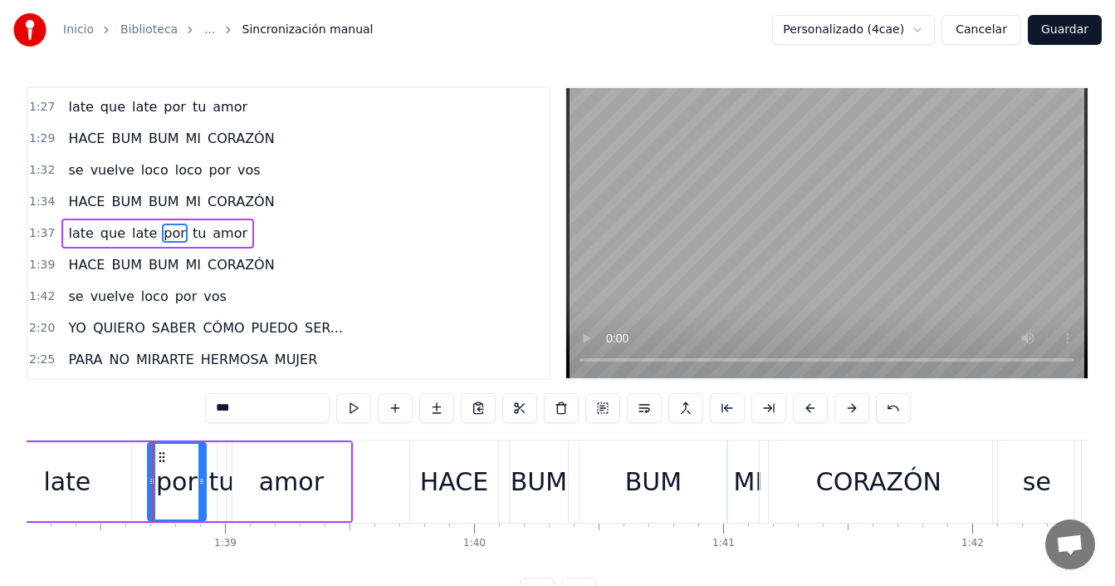
click at [250, 481] on div "amor" at bounding box center [292, 481] width 118 height 79
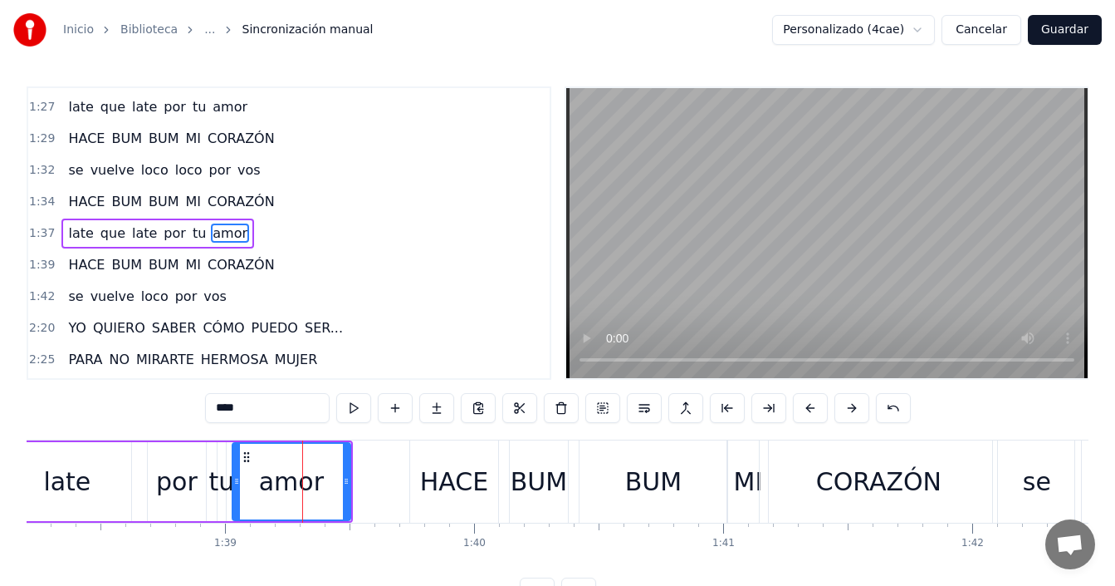
click at [214, 481] on div "tu" at bounding box center [221, 481] width 26 height 37
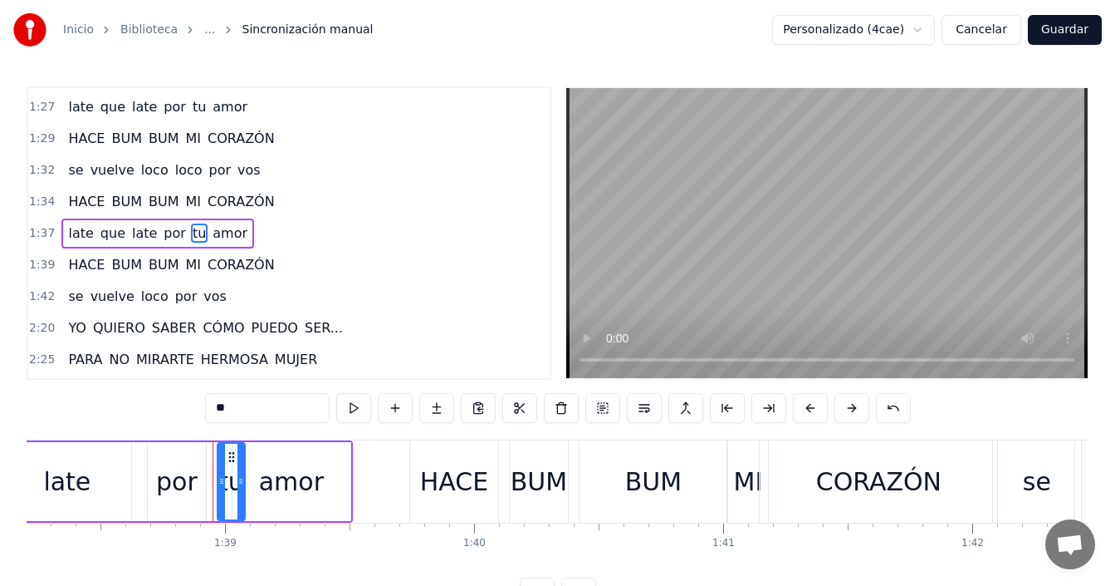
drag, startPoint x: 218, startPoint y: 481, endPoint x: 238, endPoint y: 488, distance: 20.2
click at [238, 488] on div at bounding box center [241, 482] width 7 height 76
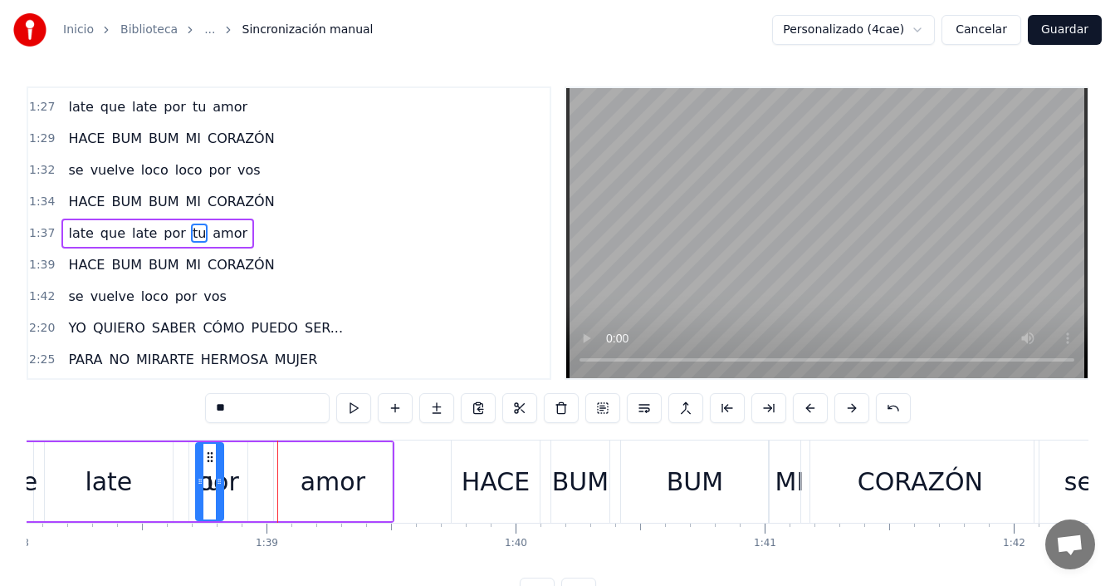
scroll to position [0, 24382]
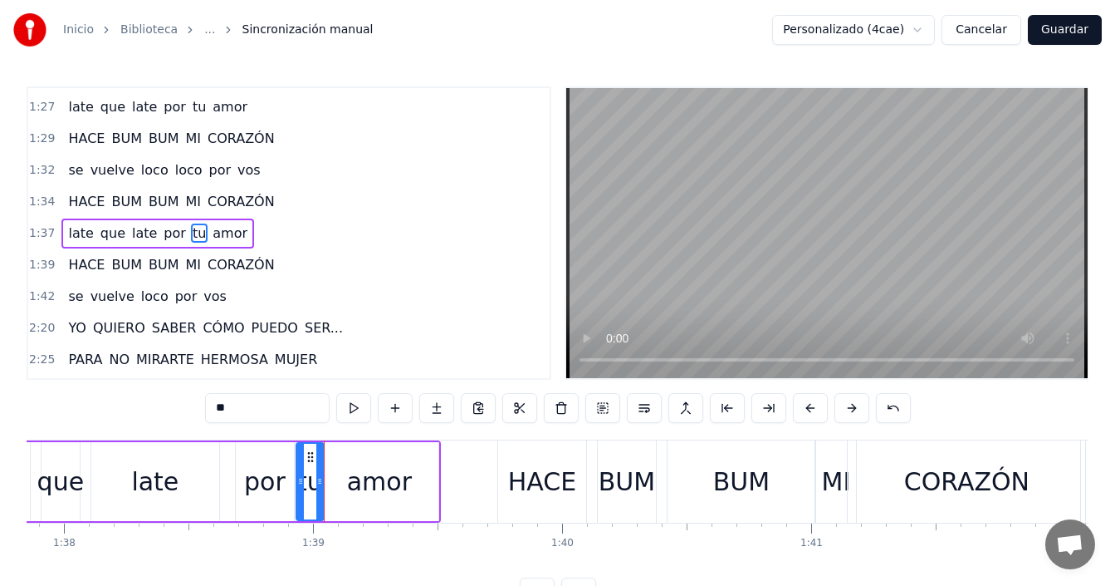
drag, startPoint x: 232, startPoint y: 458, endPoint x: 311, endPoint y: 458, distance: 78.9
click at [311, 458] on icon at bounding box center [310, 456] width 13 height 13
click at [213, 483] on div "late" at bounding box center [155, 481] width 128 height 79
type input "****"
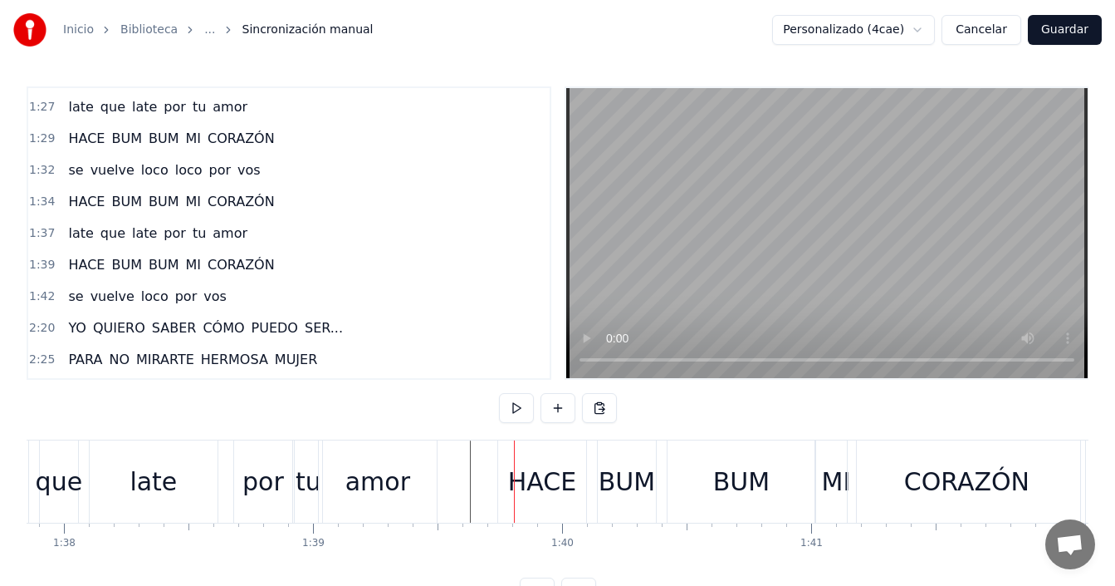
click at [528, 469] on div "HACE" at bounding box center [542, 481] width 68 height 37
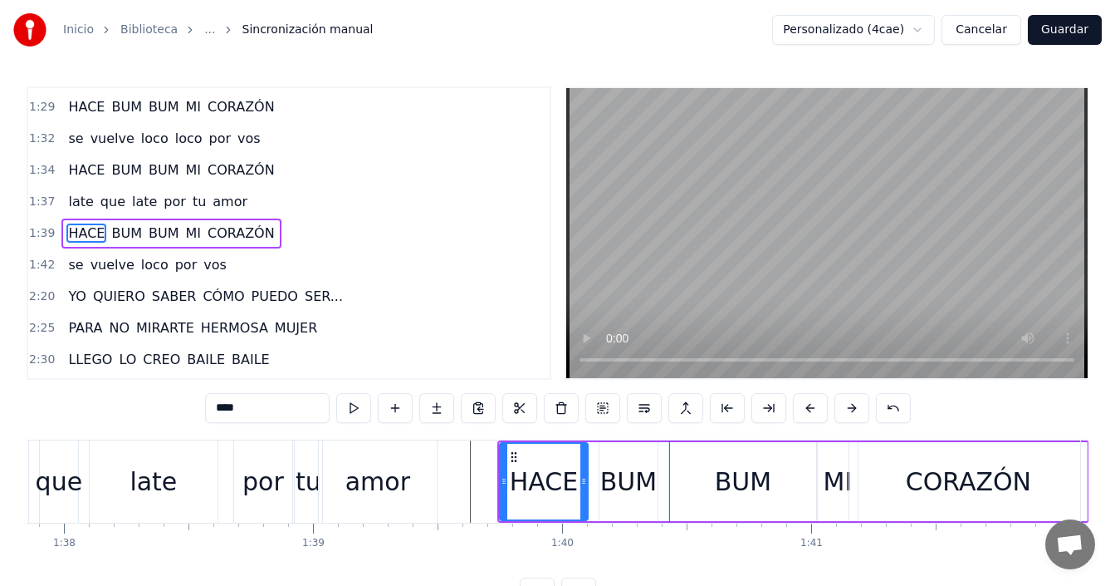
click at [630, 485] on div "BUM" at bounding box center [629, 481] width 56 height 37
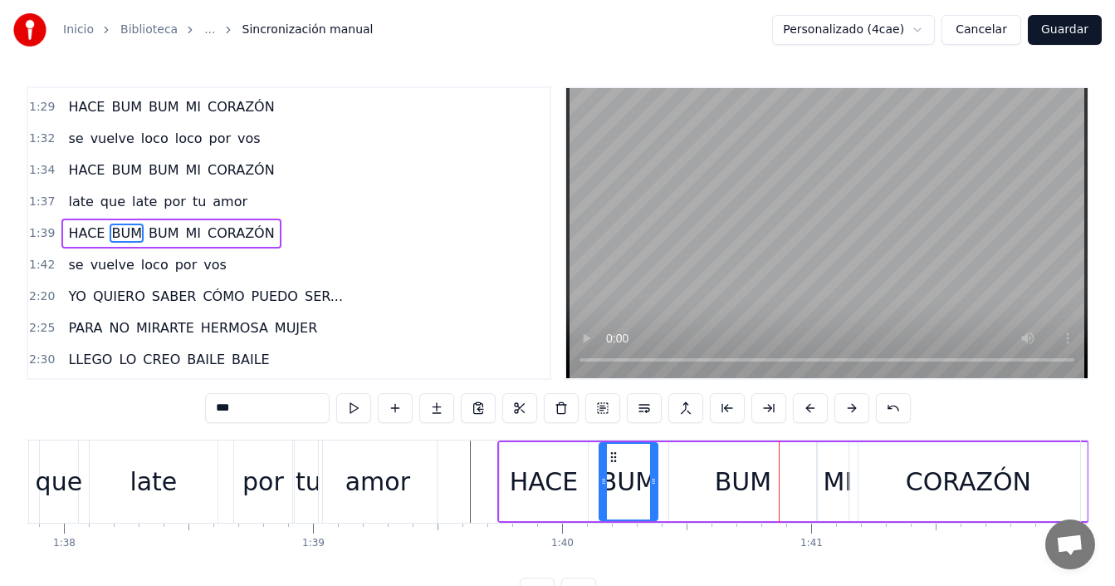
click at [522, 489] on div "HACE" at bounding box center [544, 481] width 68 height 37
type input "****"
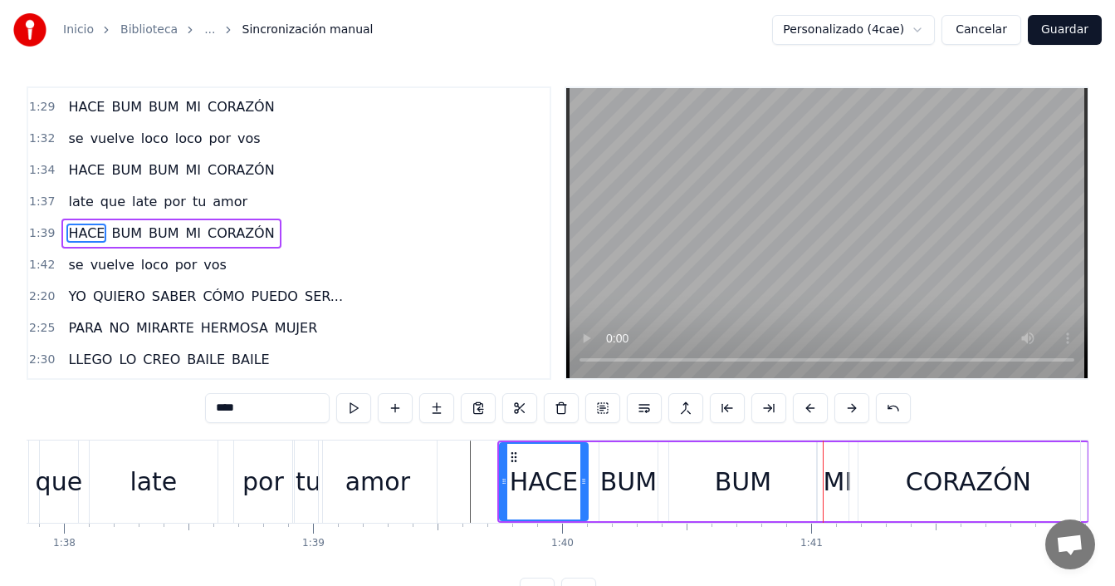
click at [511, 478] on div "HACE" at bounding box center [544, 482] width 86 height 76
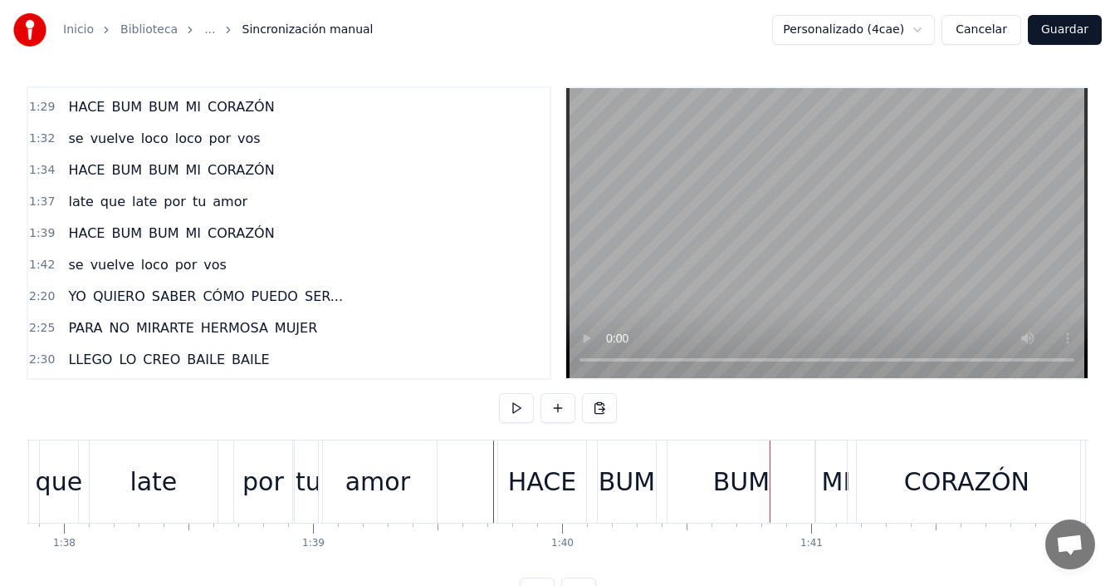
click at [728, 480] on div "BUM" at bounding box center [741, 481] width 56 height 37
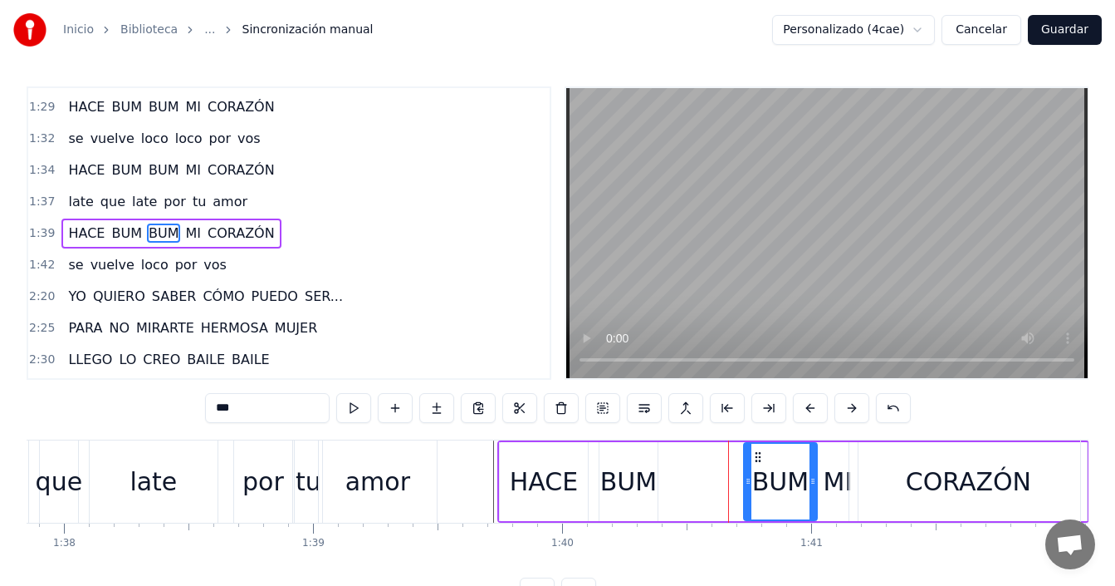
drag, startPoint x: 676, startPoint y: 474, endPoint x: 751, endPoint y: 453, distance: 77.8
click at [751, 453] on div at bounding box center [748, 482] width 7 height 76
drag, startPoint x: 812, startPoint y: 478, endPoint x: 804, endPoint y: 483, distance: 9.7
click at [802, 484] on icon at bounding box center [803, 480] width 7 height 13
click at [669, 469] on div "HACE BUM BUM MI CORAZÓN" at bounding box center [794, 481] width 592 height 82
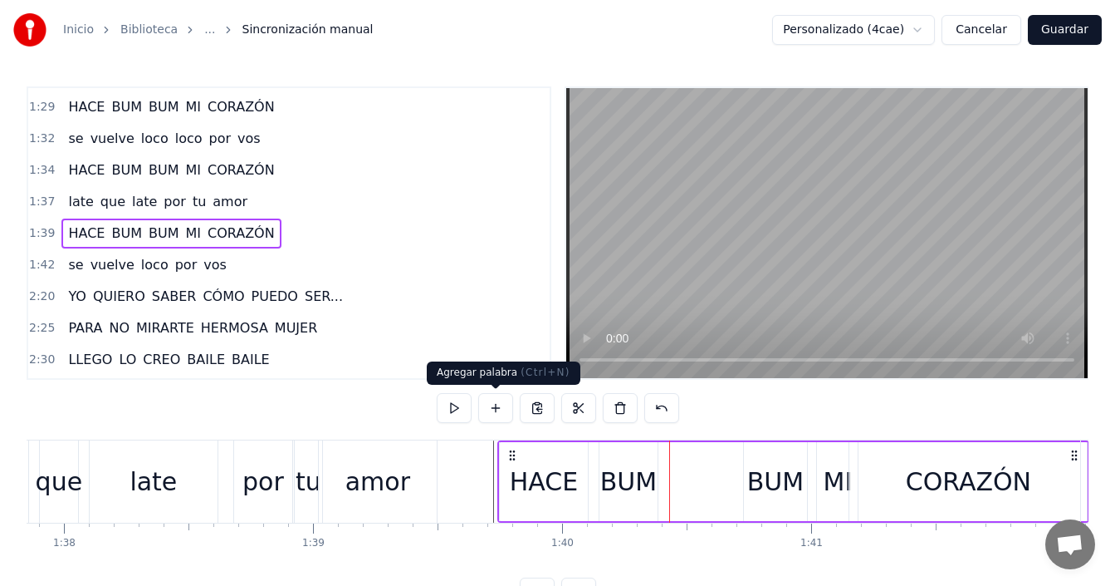
click at [494, 406] on button at bounding box center [495, 408] width 35 height 30
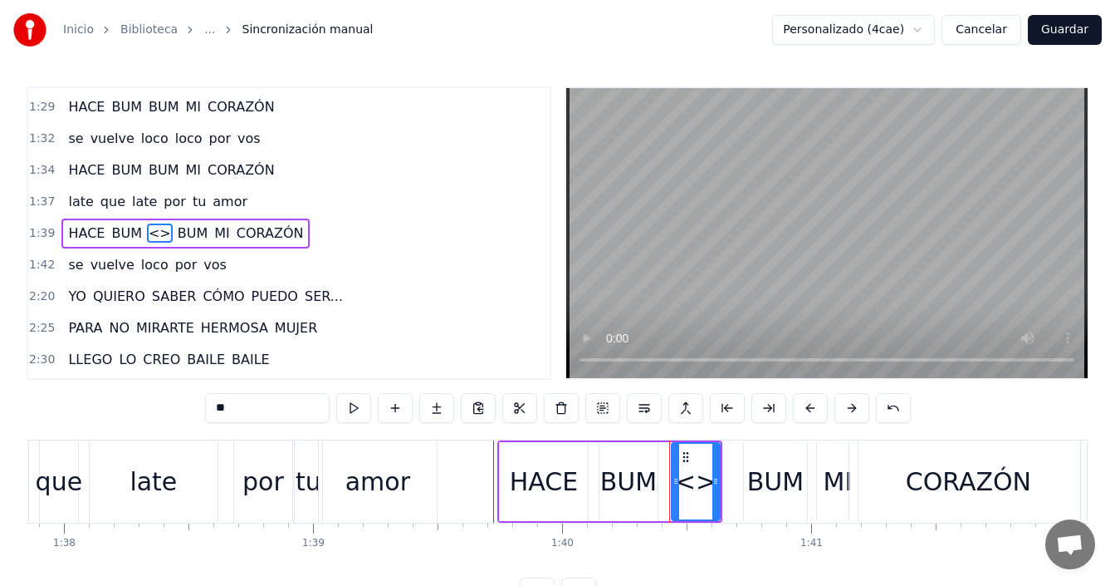
drag, startPoint x: 253, startPoint y: 407, endPoint x: 161, endPoint y: 406, distance: 91.4
click at [161, 406] on div "0:[DEMOGRAPHIC_DATA] QUIERO SABER CÓMO PUEDO SER... 0:38 PARA NO MIRARTE HERMOS…" at bounding box center [558, 346] width 1062 height 521
type input "*"
type input "***"
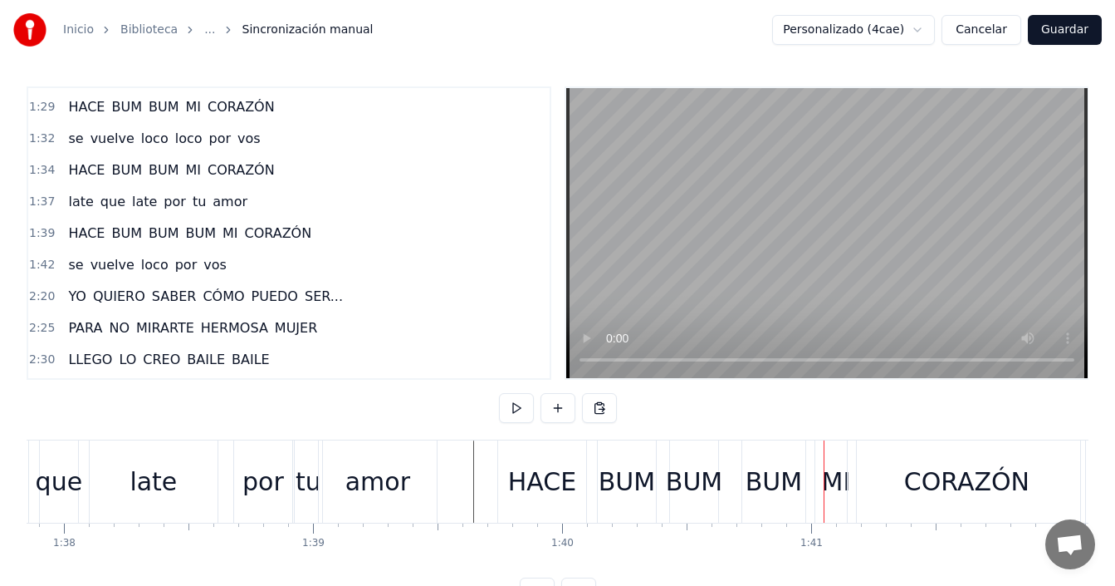
click at [385, 497] on div "amor" at bounding box center [378, 481] width 65 height 37
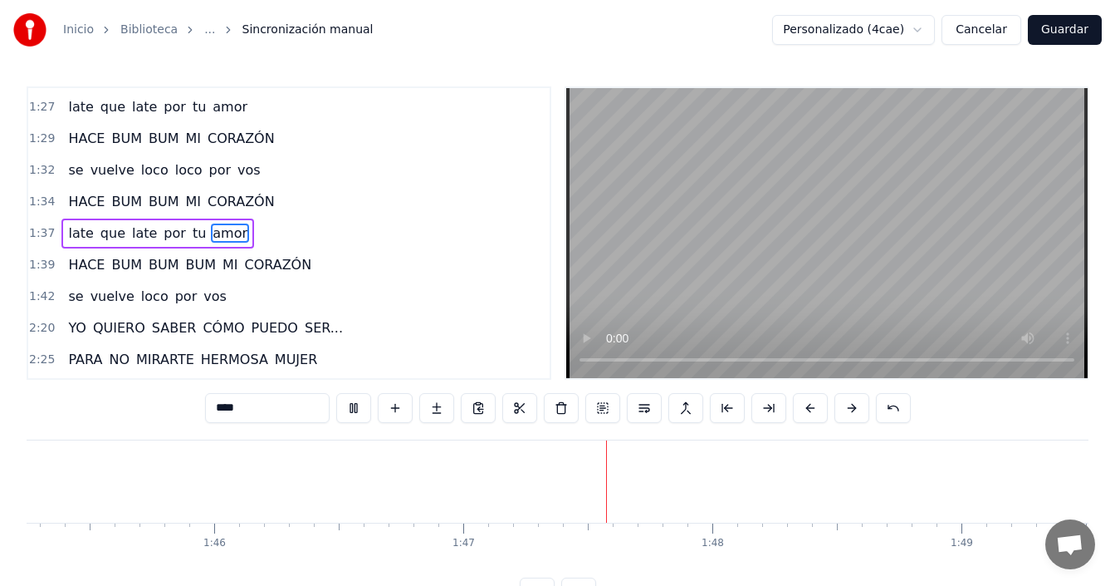
scroll to position [0, 30849]
drag, startPoint x: 1066, startPoint y: 27, endPoint x: 1060, endPoint y: 48, distance: 22.6
click at [1066, 27] on button "Guardar" at bounding box center [1065, 30] width 74 height 30
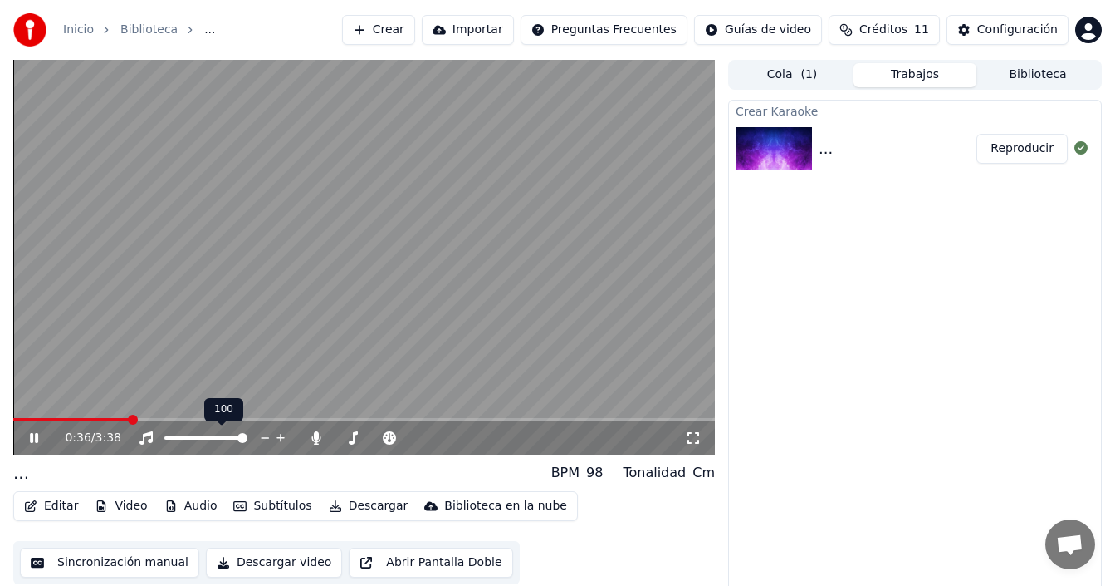
click at [105, 419] on span at bounding box center [71, 419] width 117 height 3
click at [29, 436] on icon at bounding box center [46, 437] width 38 height 13
click at [32, 437] on icon at bounding box center [34, 438] width 10 height 12
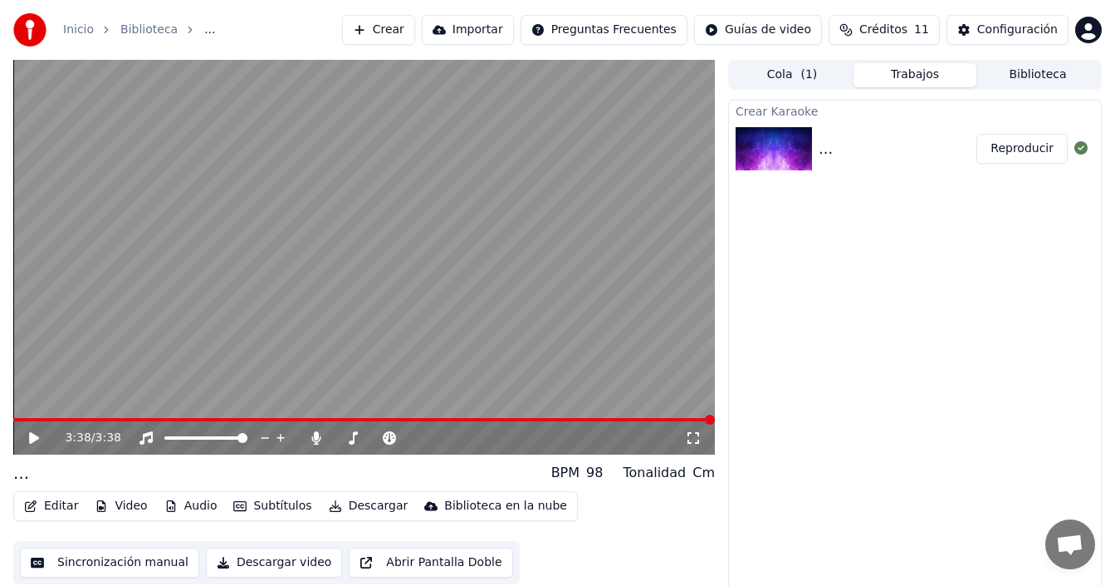
click at [354, 512] on button "Descargar" at bounding box center [368, 505] width 93 height 23
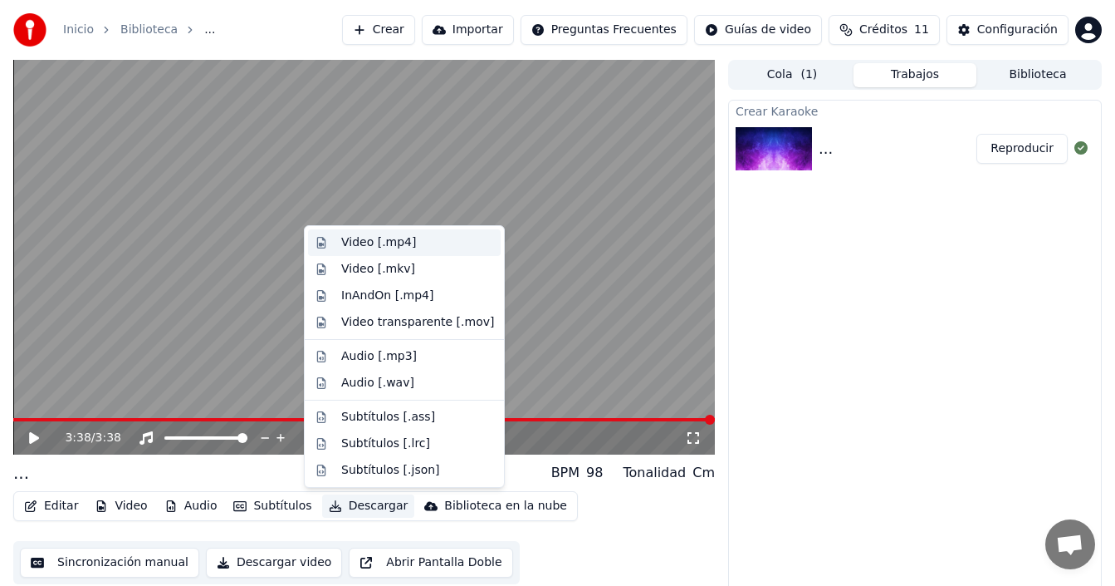
click at [400, 239] on div "Video [.mp4]" at bounding box center [378, 242] width 75 height 17
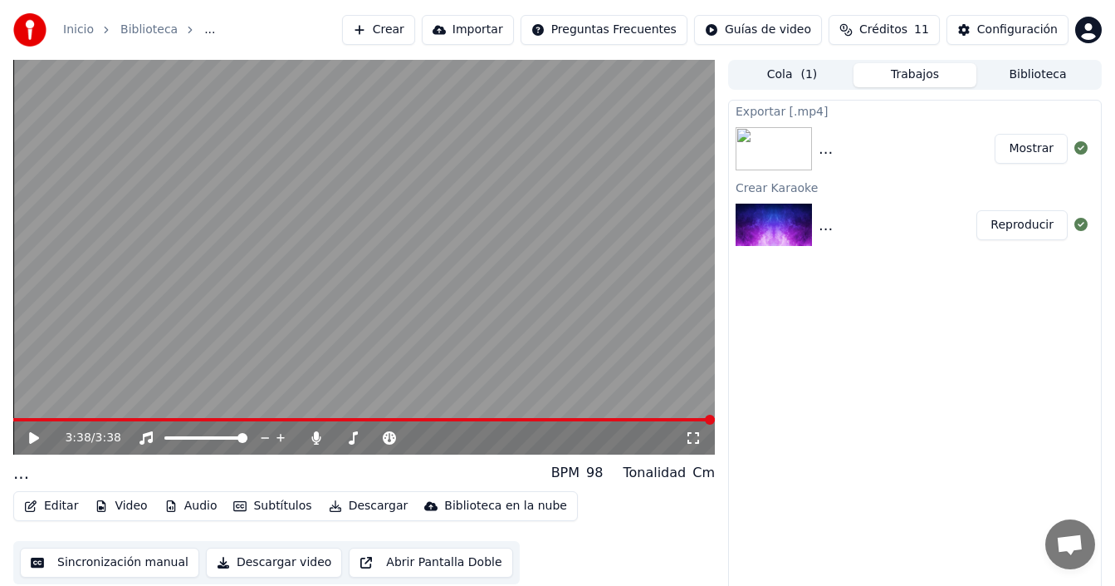
click at [202, 509] on button "Audio" at bounding box center [191, 505] width 66 height 23
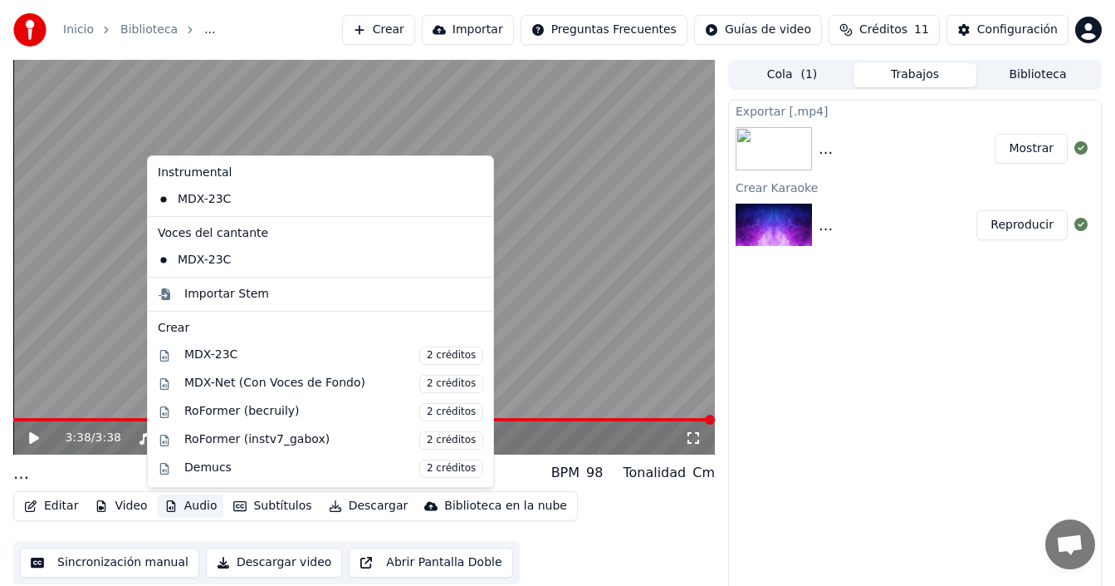
click at [197, 532] on div "Editar Video Audio Subtítulos Descargar Biblioteca en la nube Sincronización ma…" at bounding box center [364, 537] width 702 height 93
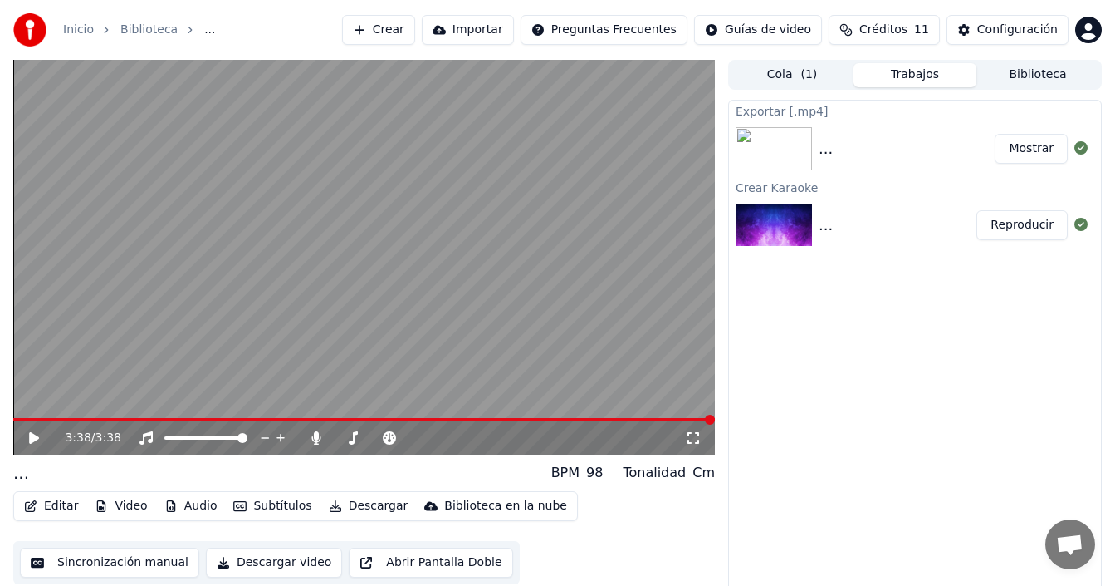
click at [342, 512] on button "Descargar" at bounding box center [368, 505] width 93 height 23
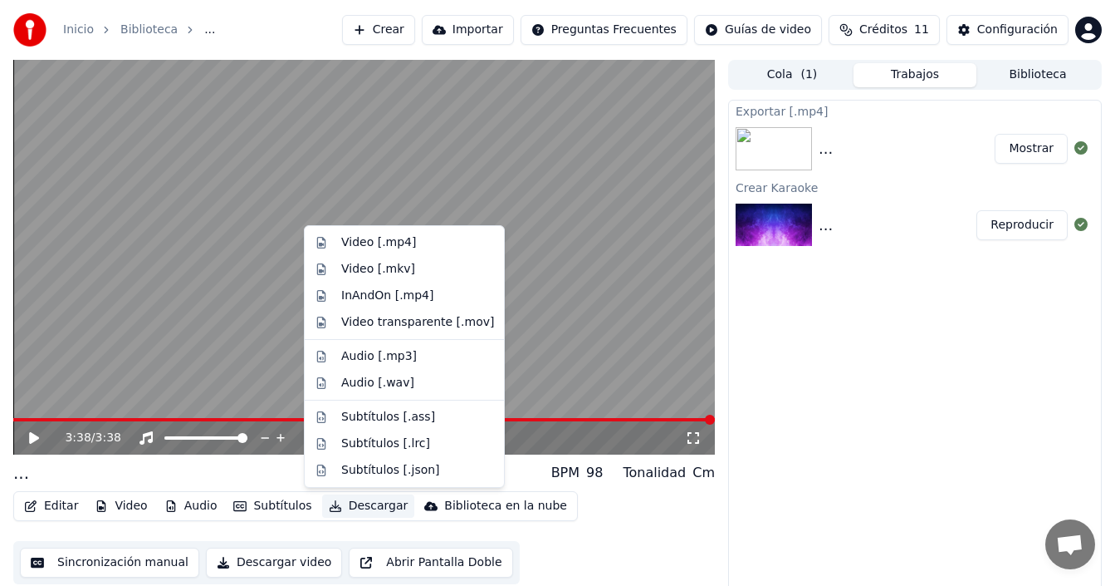
click at [604, 514] on div "Editar Video Audio Subtítulos Descargar Biblioteca en la nube Sincronización ma…" at bounding box center [364, 537] width 702 height 93
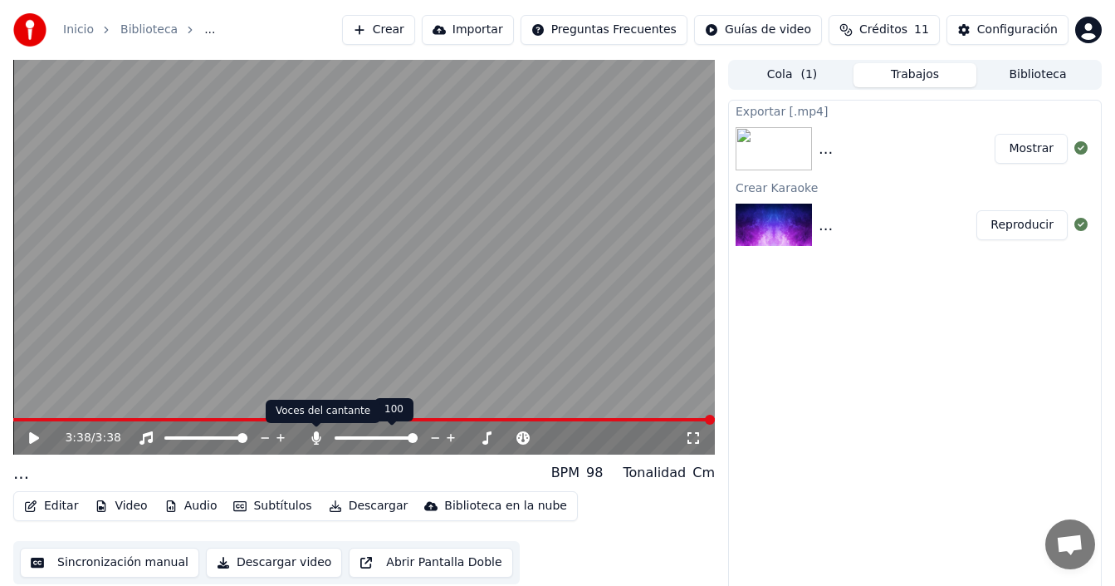
click at [317, 434] on icon at bounding box center [316, 437] width 9 height 13
click at [363, 507] on button "Descargar" at bounding box center [368, 505] width 93 height 23
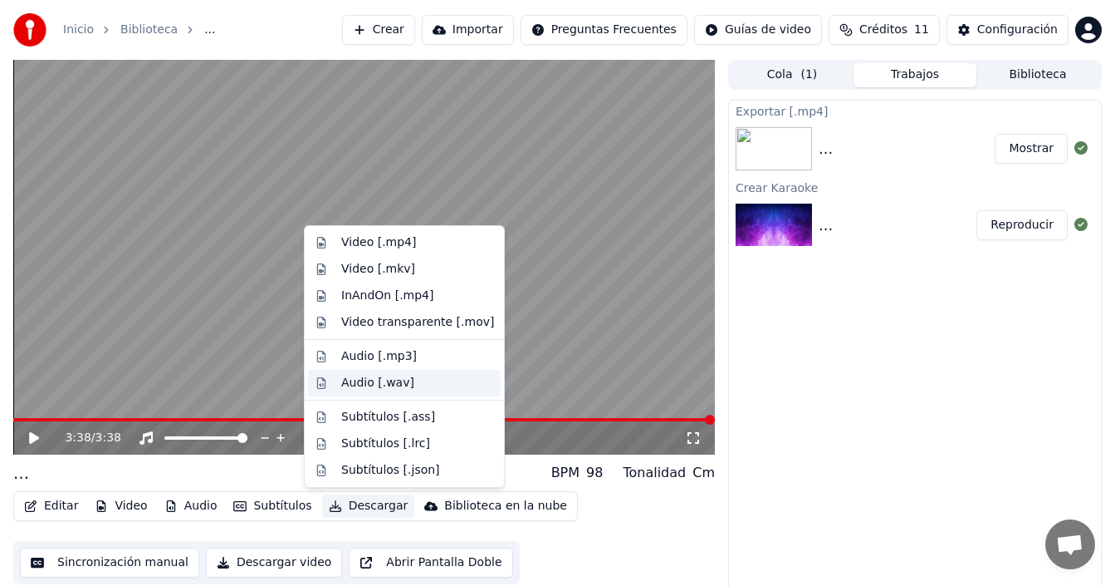
click at [384, 385] on div "Audio [.wav]" at bounding box center [377, 383] width 73 height 17
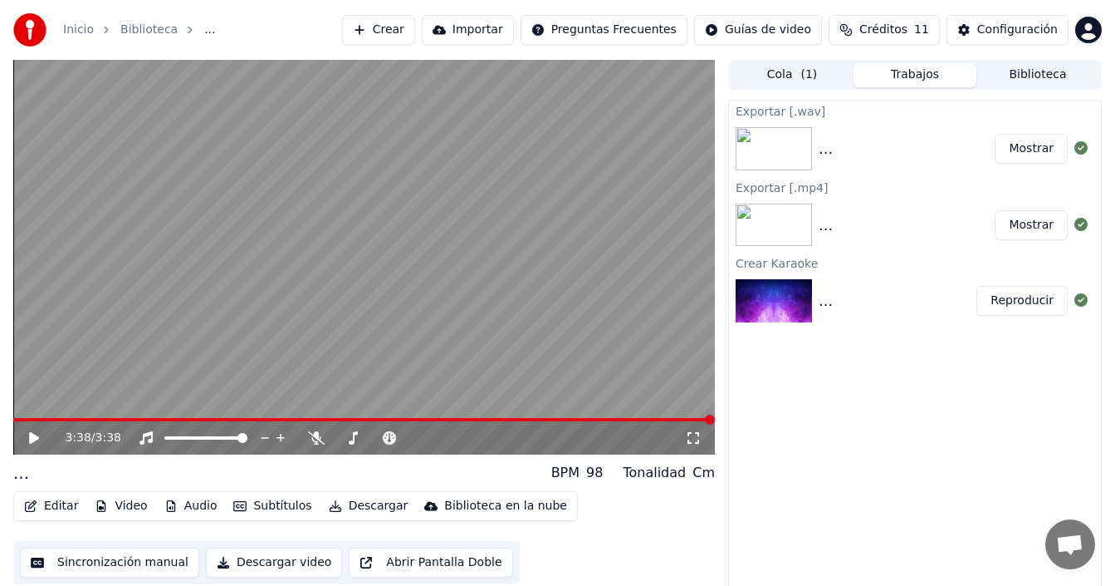
click at [1045, 150] on button "Mostrar" at bounding box center [1031, 149] width 73 height 30
drag, startPoint x: 22, startPoint y: 442, endPoint x: 27, endPoint y: 434, distance: 9.0
click at [22, 443] on div "3:38 / 3:38" at bounding box center [364, 437] width 689 height 17
click at [27, 434] on icon at bounding box center [46, 437] width 38 height 13
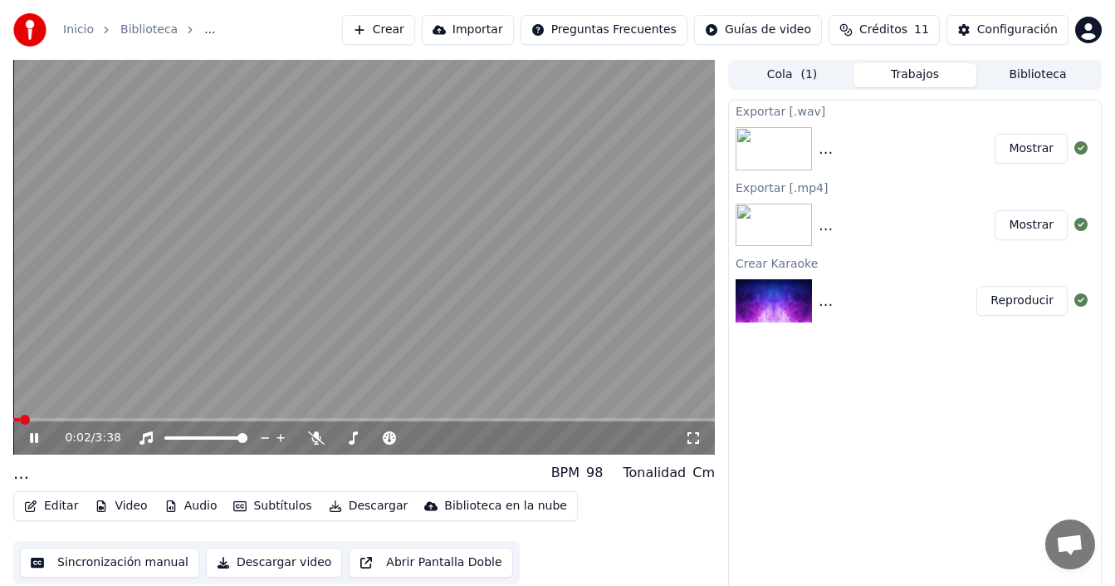
click at [32, 434] on icon at bounding box center [34, 438] width 8 height 10
